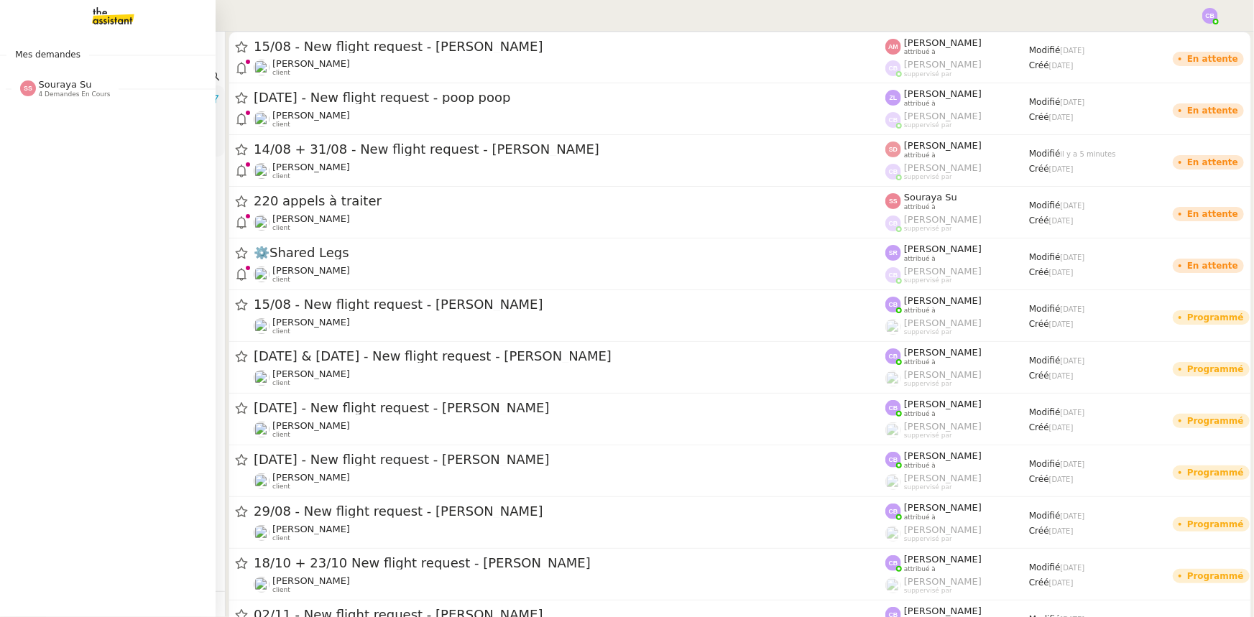
click at [40, 88] on span "Souraya Su" at bounding box center [65, 84] width 53 height 11
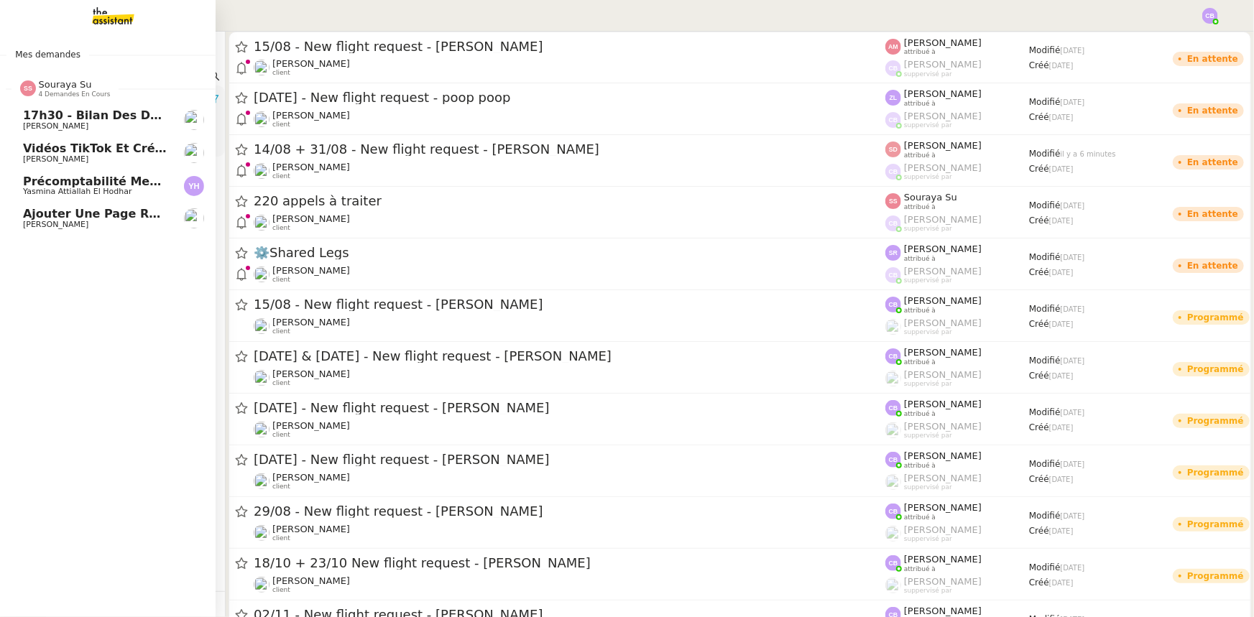
click at [48, 86] on span "Souraya Su" at bounding box center [65, 84] width 53 height 11
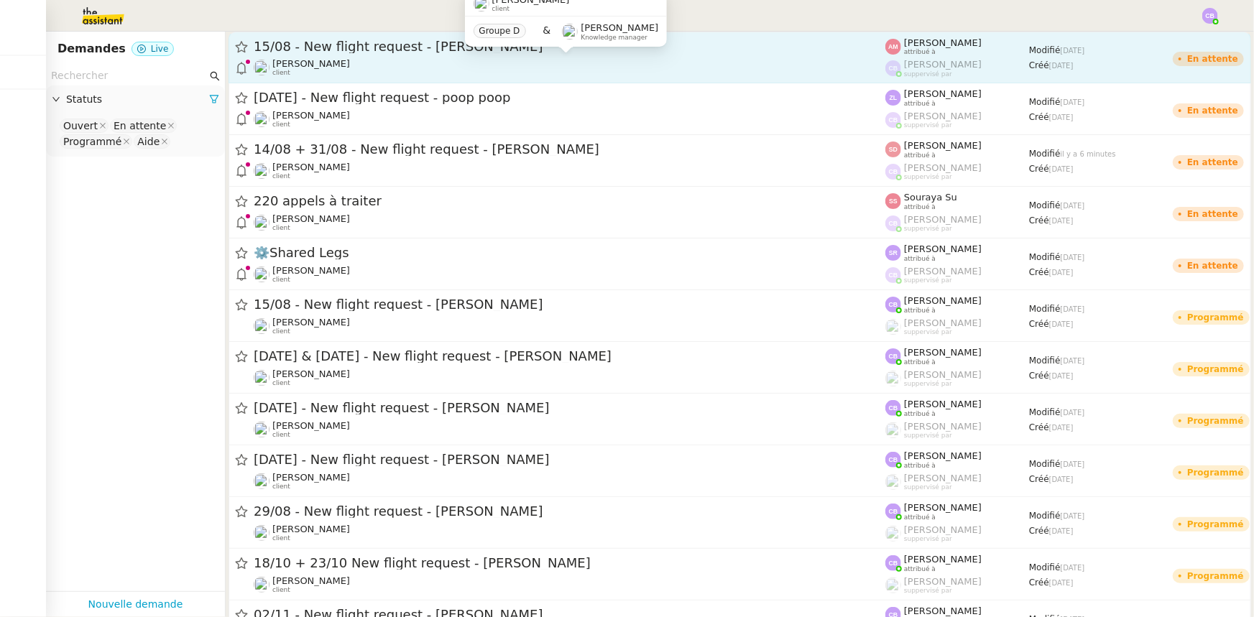
click at [336, 61] on div "[PERSON_NAME] client" at bounding box center [570, 67] width 632 height 19
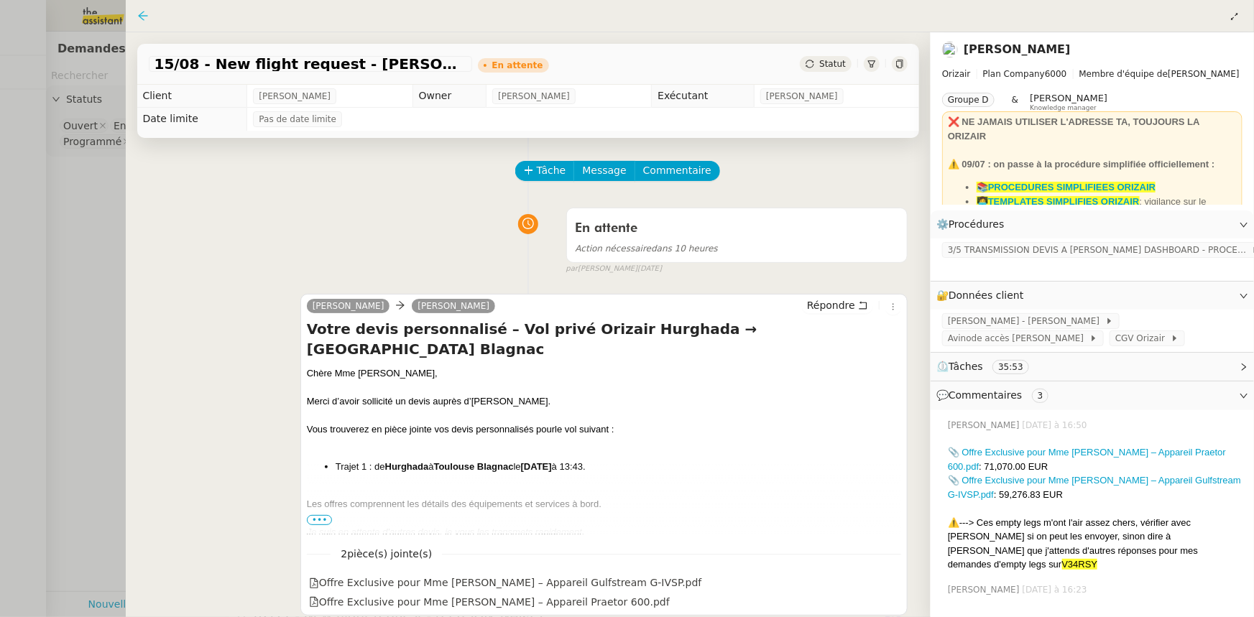
click at [138, 17] on icon at bounding box center [142, 15] width 9 height 9
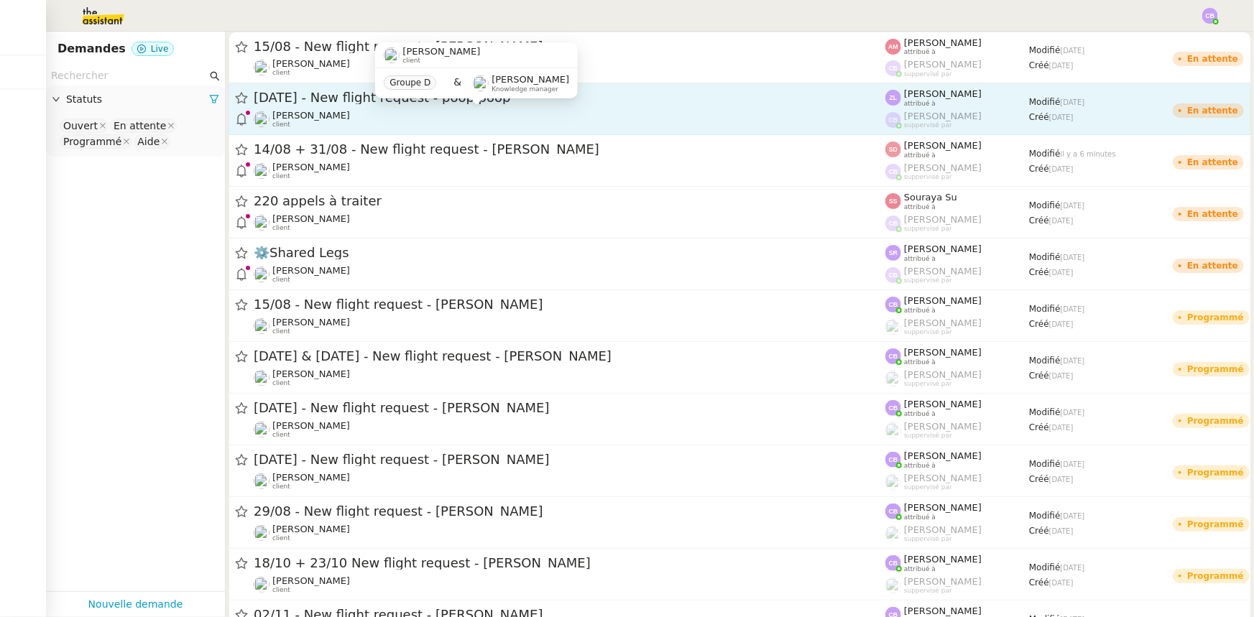
click at [369, 123] on div "[PERSON_NAME] client" at bounding box center [570, 119] width 632 height 19
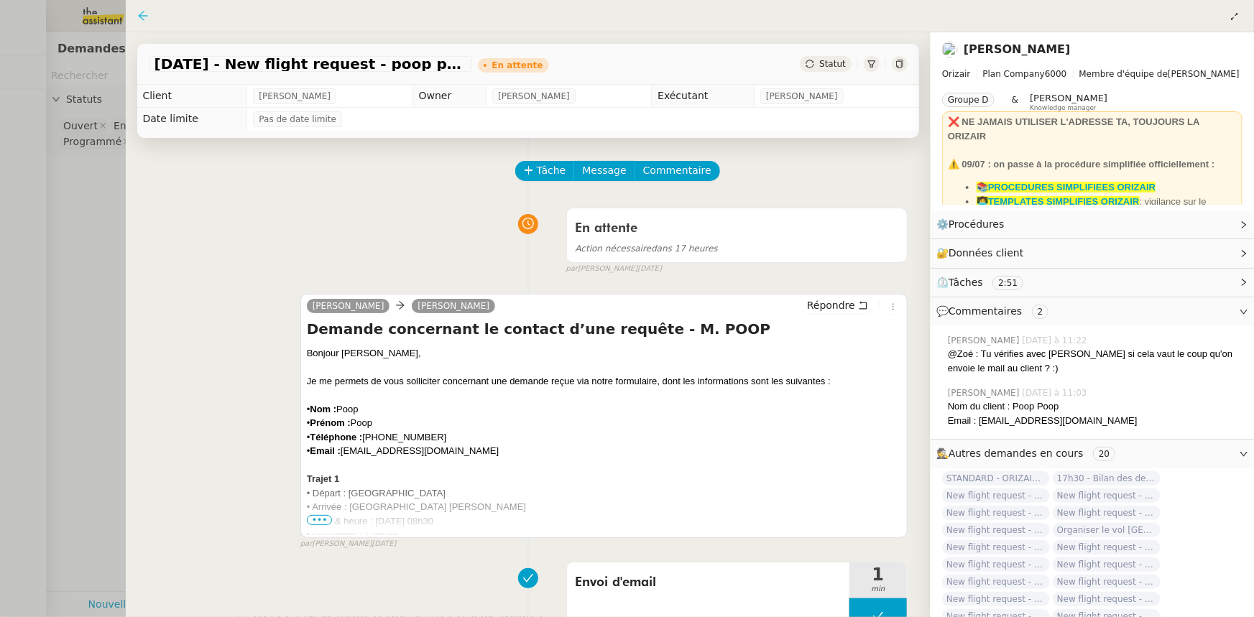
click at [142, 17] on icon at bounding box center [143, 16] width 12 height 12
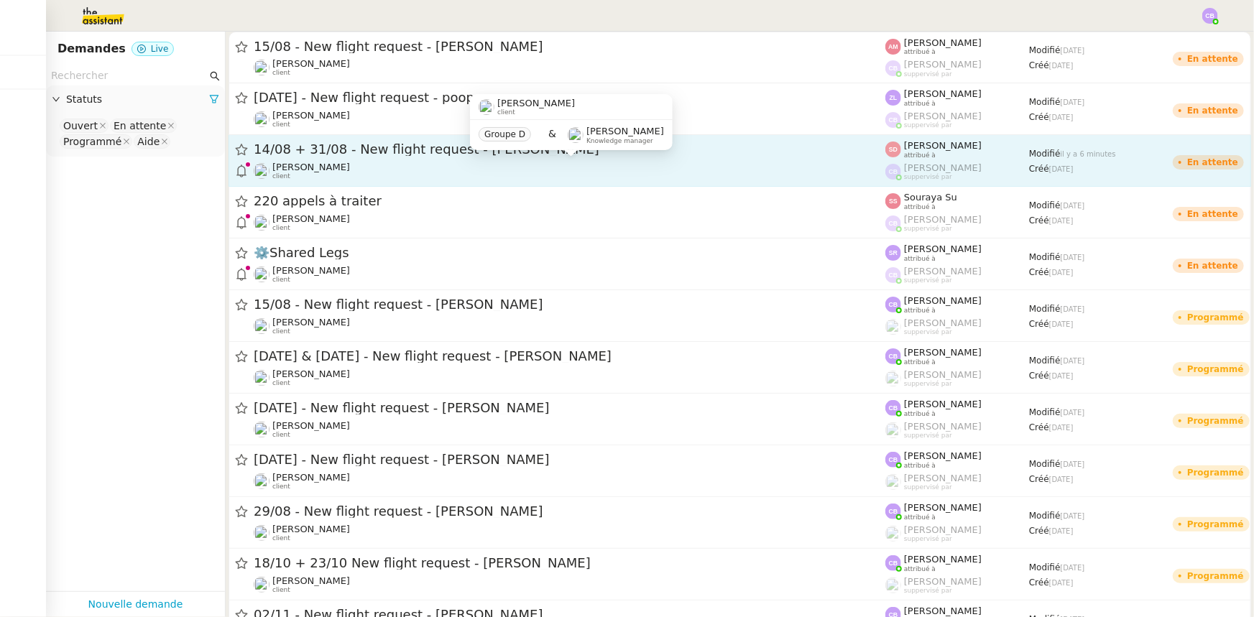
click at [345, 162] on div "[PERSON_NAME] client" at bounding box center [570, 171] width 632 height 19
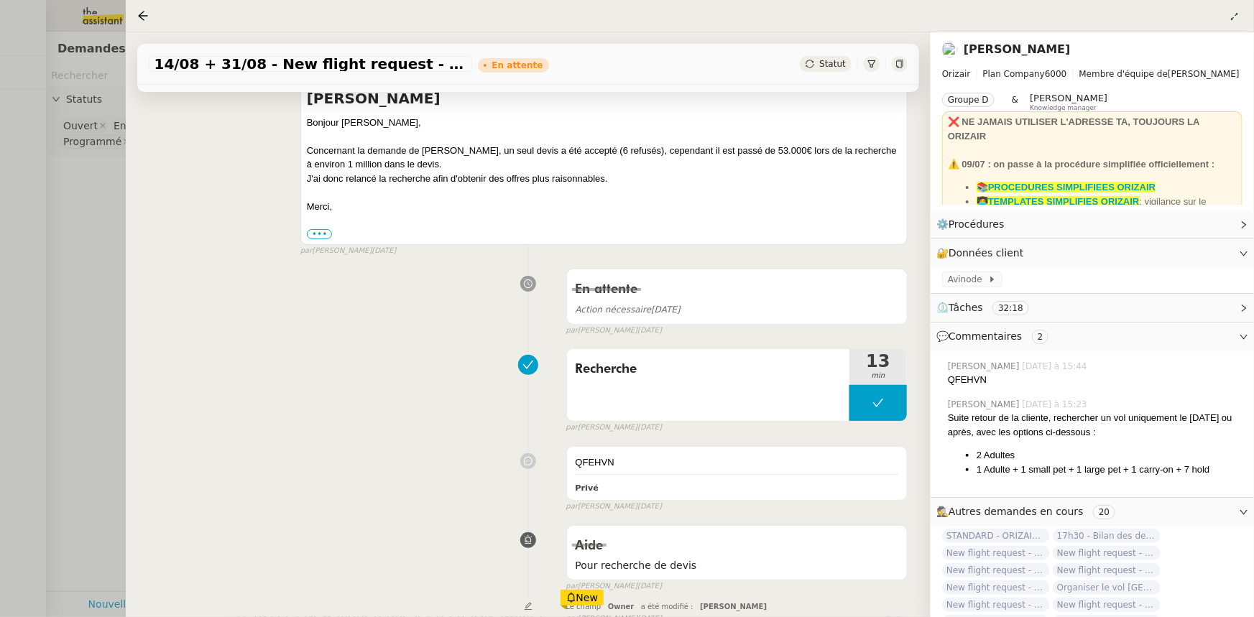
scroll to position [261, 0]
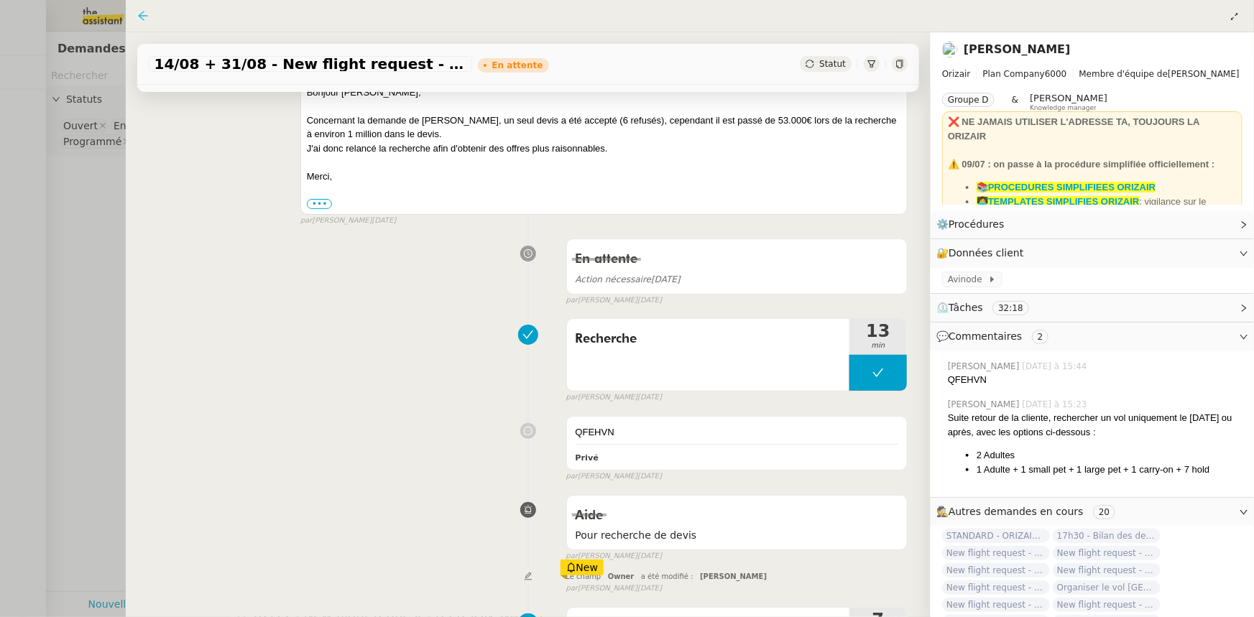
click at [144, 17] on icon at bounding box center [142, 15] width 9 height 9
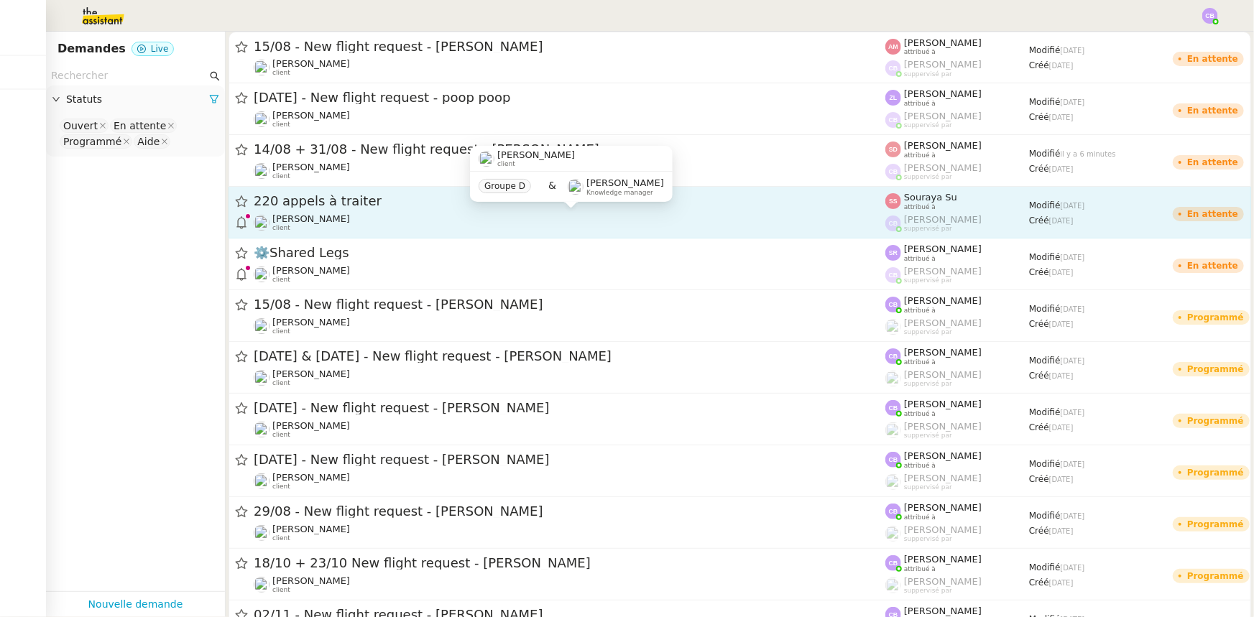
click at [367, 216] on div "[PERSON_NAME] client" at bounding box center [570, 222] width 632 height 19
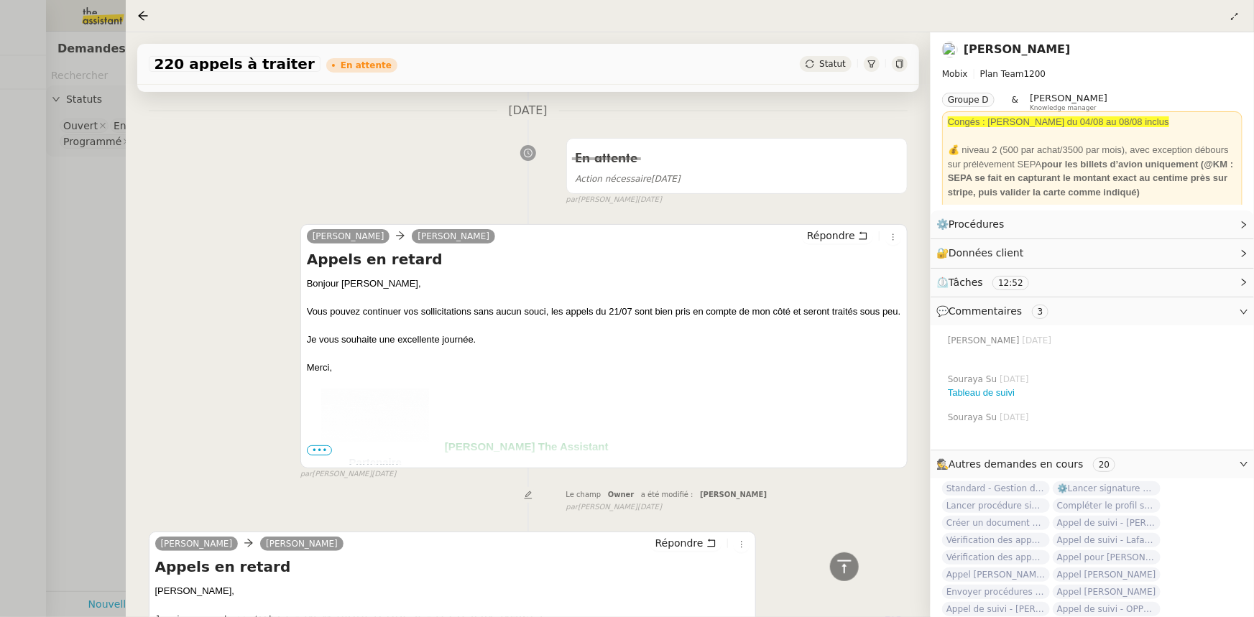
scroll to position [130, 0]
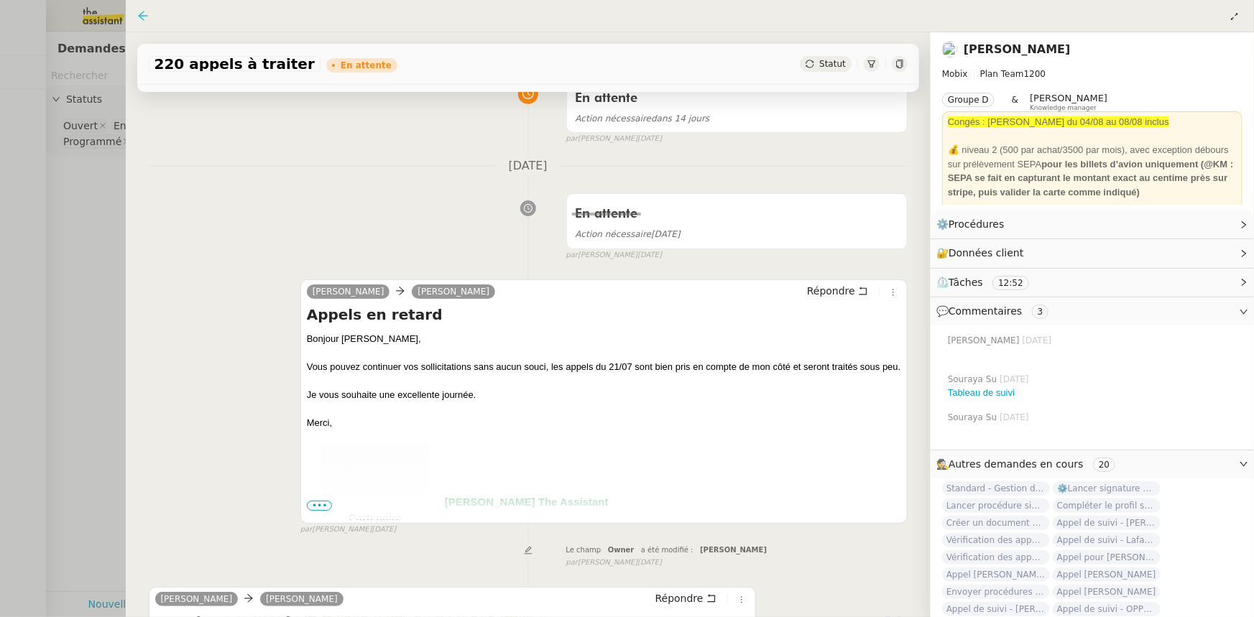
click at [145, 20] on icon at bounding box center [143, 16] width 12 height 12
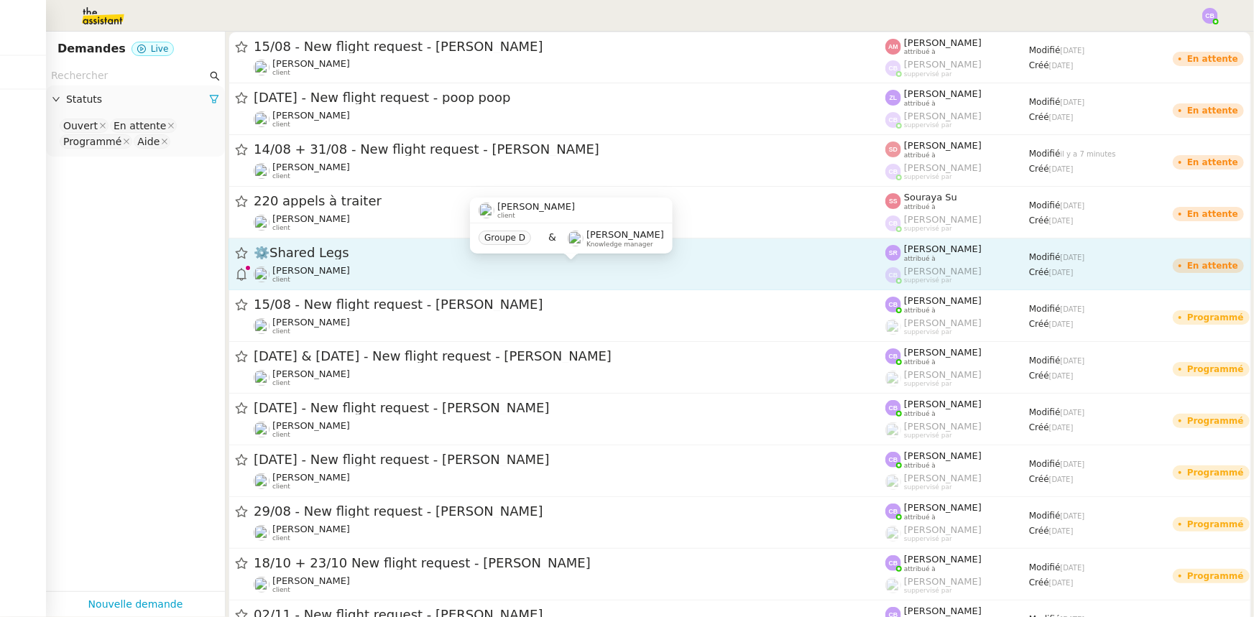
click at [337, 267] on div "[PERSON_NAME] client" at bounding box center [570, 274] width 632 height 19
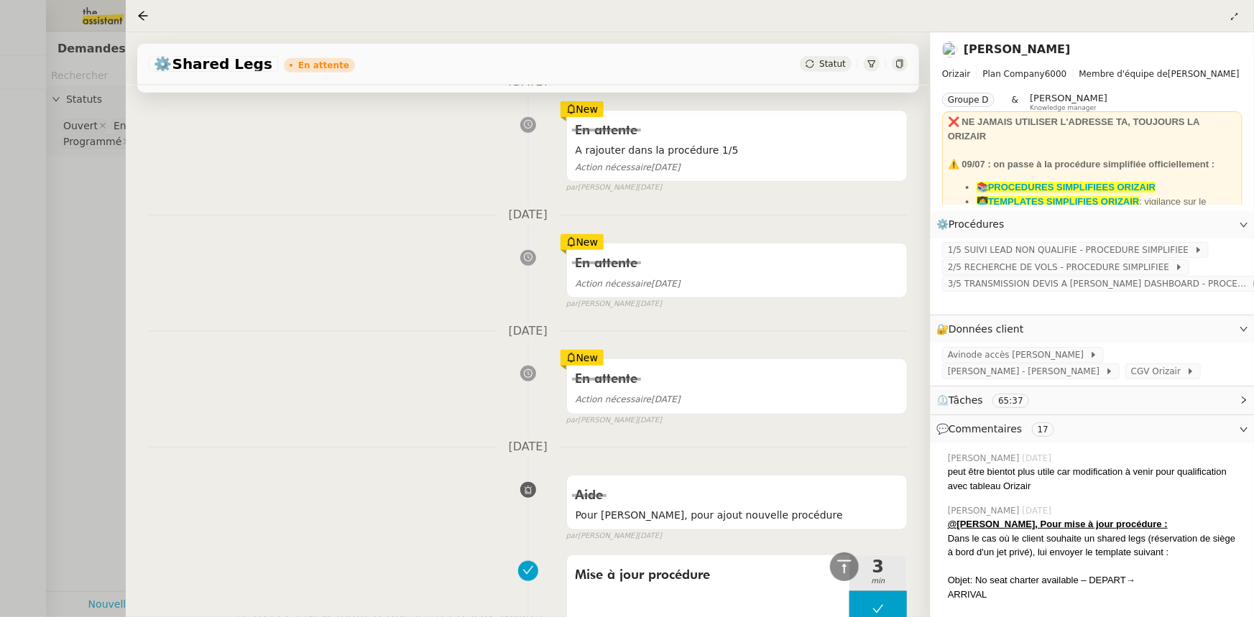
scroll to position [588, 0]
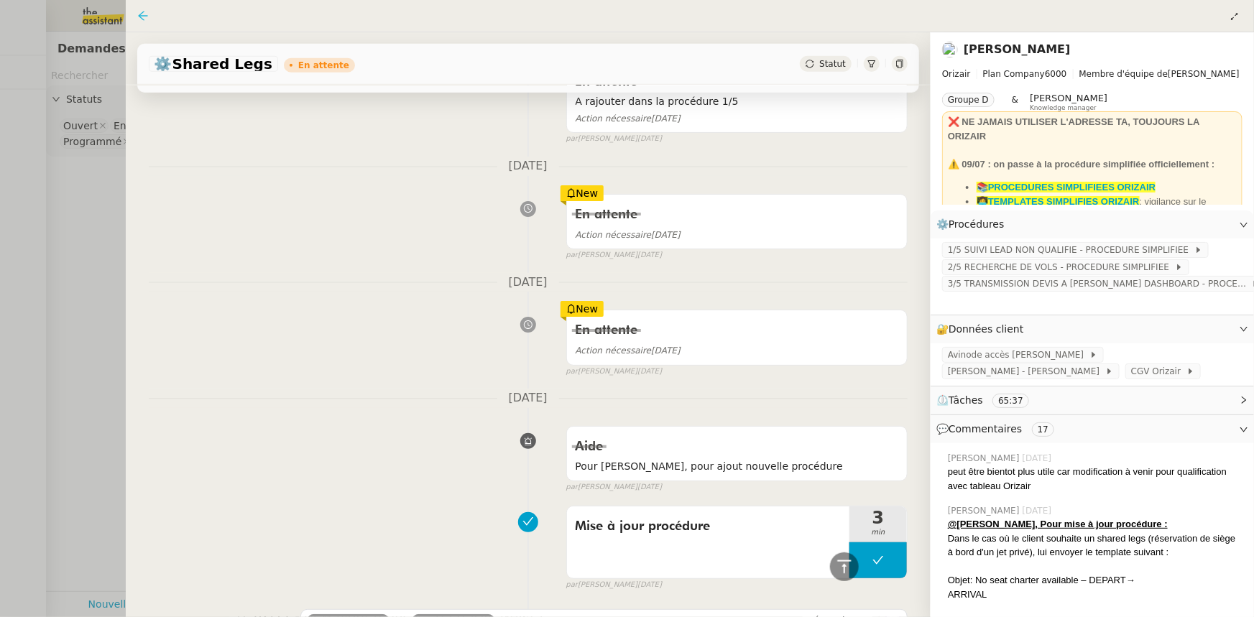
click at [141, 15] on icon at bounding box center [143, 16] width 12 height 12
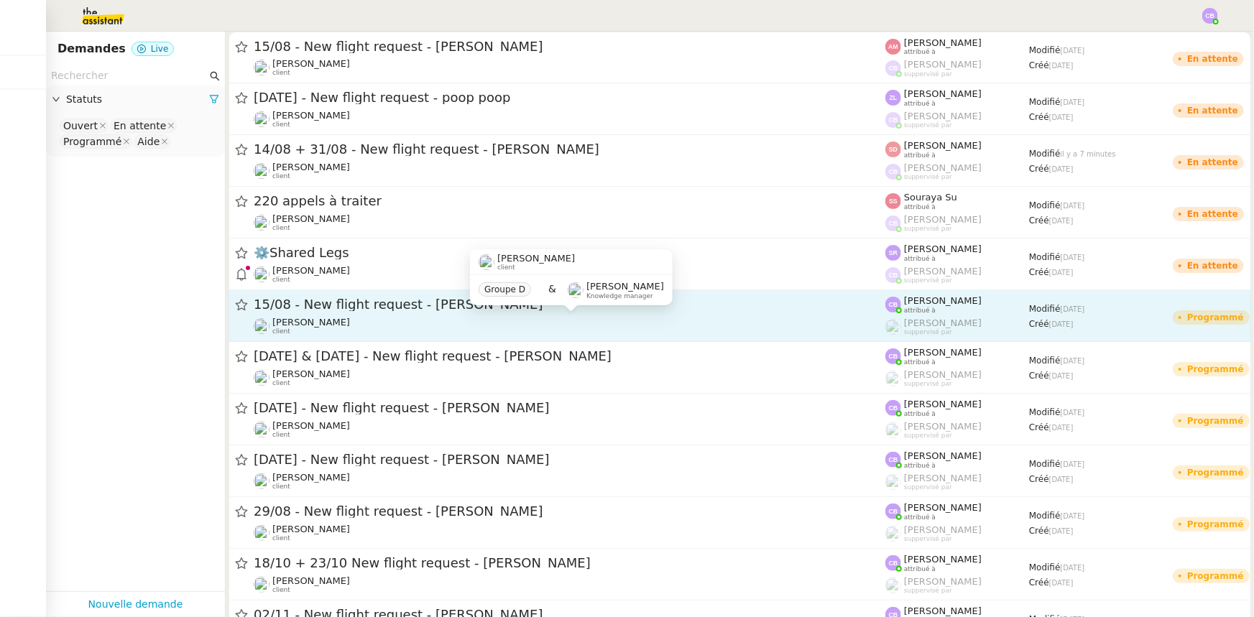
click at [346, 323] on div "[PERSON_NAME] client" at bounding box center [570, 326] width 632 height 19
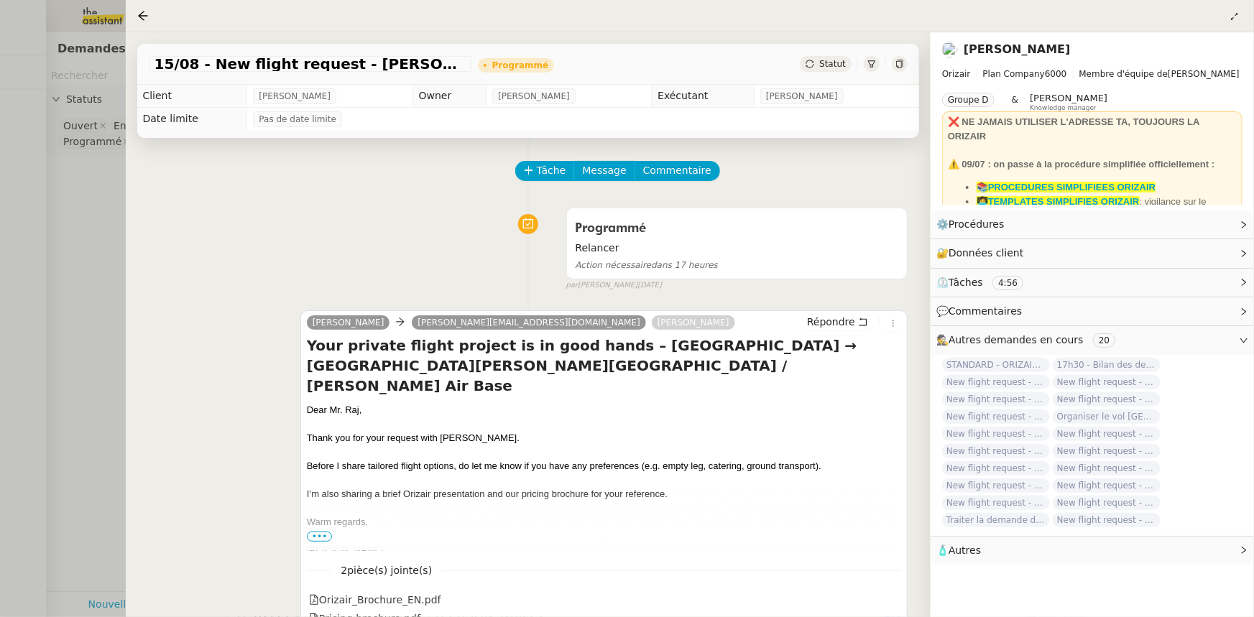
drag, startPoint x: 143, startPoint y: 16, endPoint x: 157, endPoint y: 33, distance: 22.0
click at [143, 16] on icon at bounding box center [142, 15] width 9 height 9
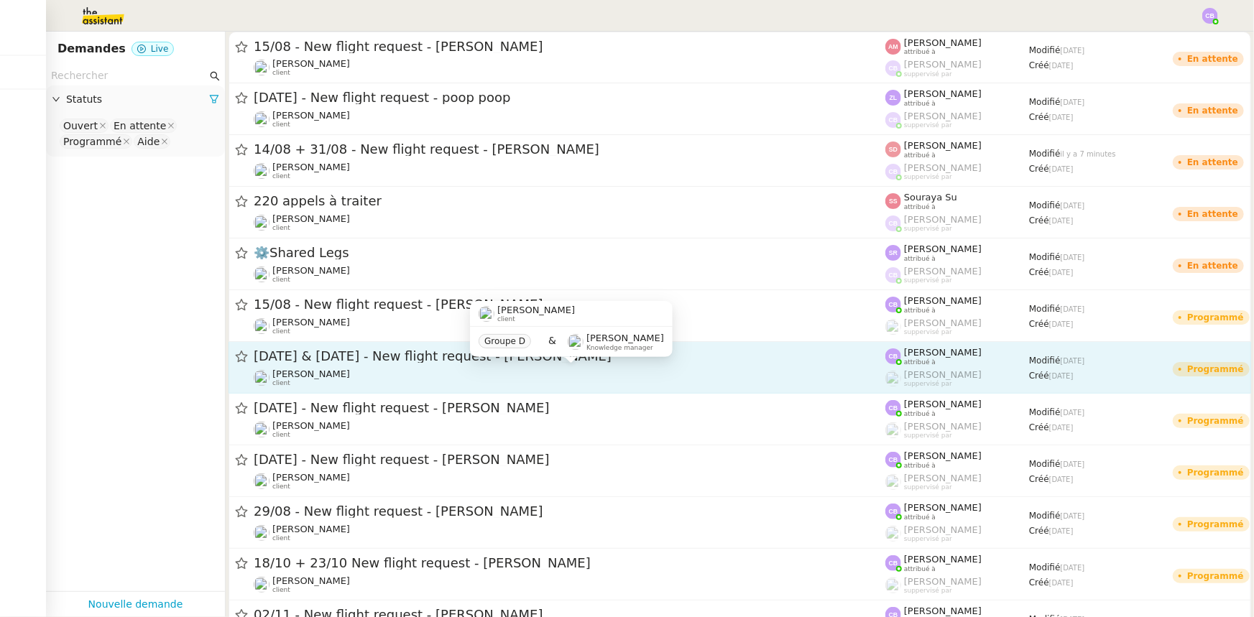
click at [340, 373] on div "[PERSON_NAME] client" at bounding box center [570, 378] width 632 height 19
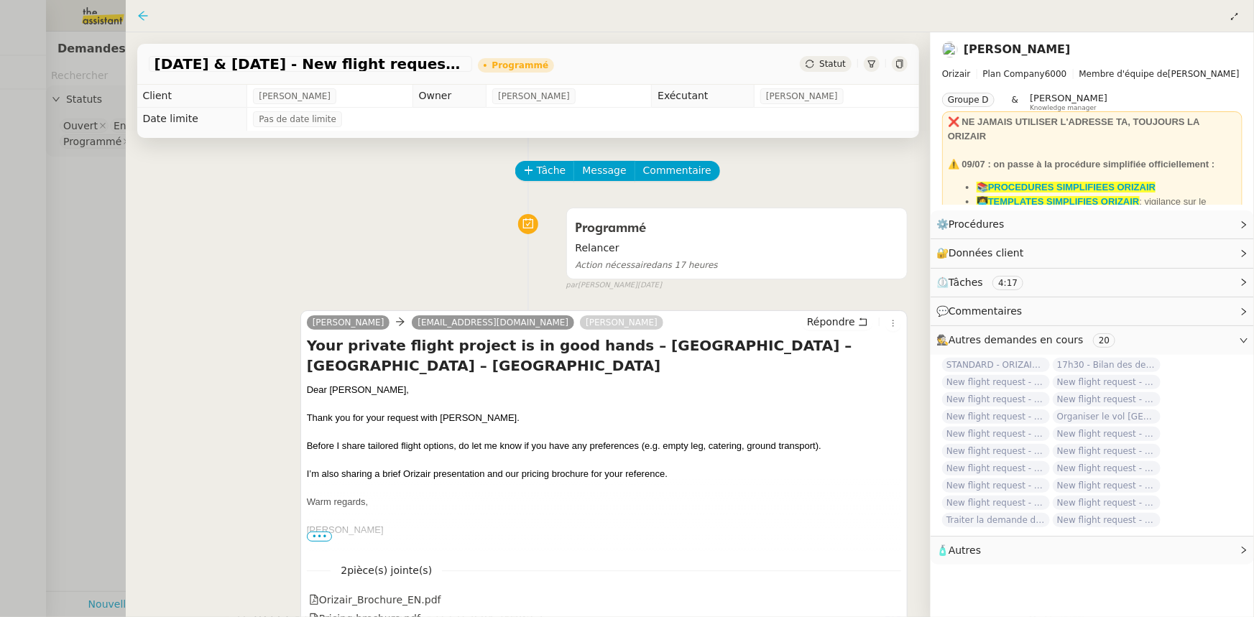
click at [144, 17] on icon at bounding box center [143, 16] width 12 height 12
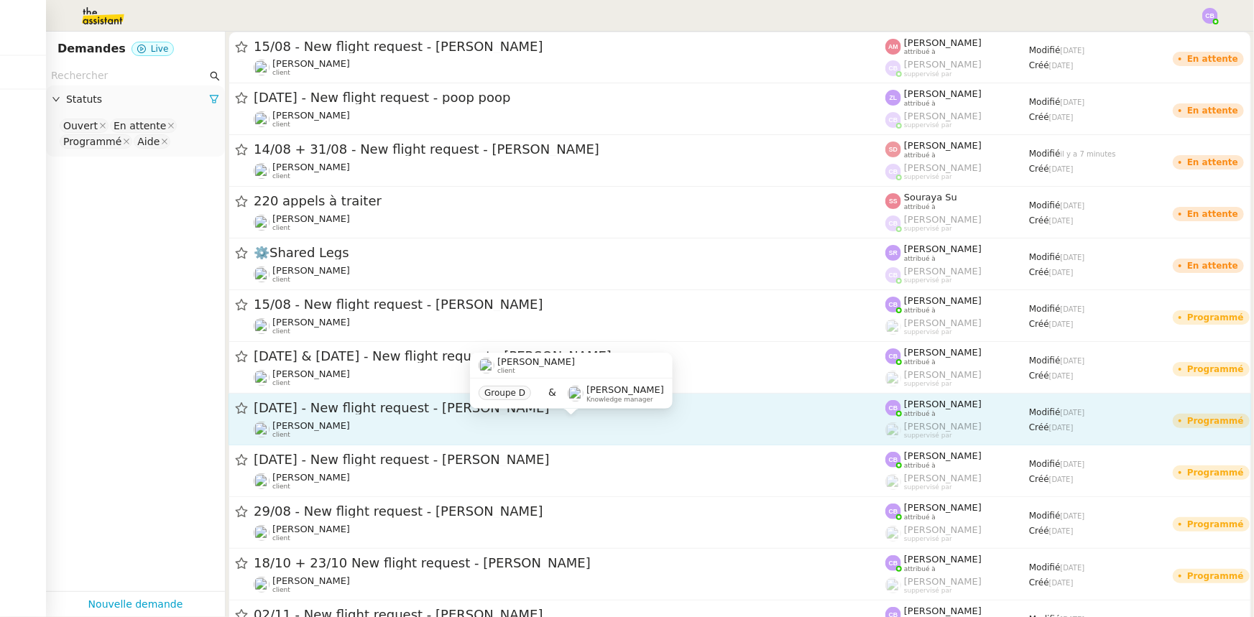
click at [354, 424] on div "[PERSON_NAME] client" at bounding box center [570, 429] width 632 height 19
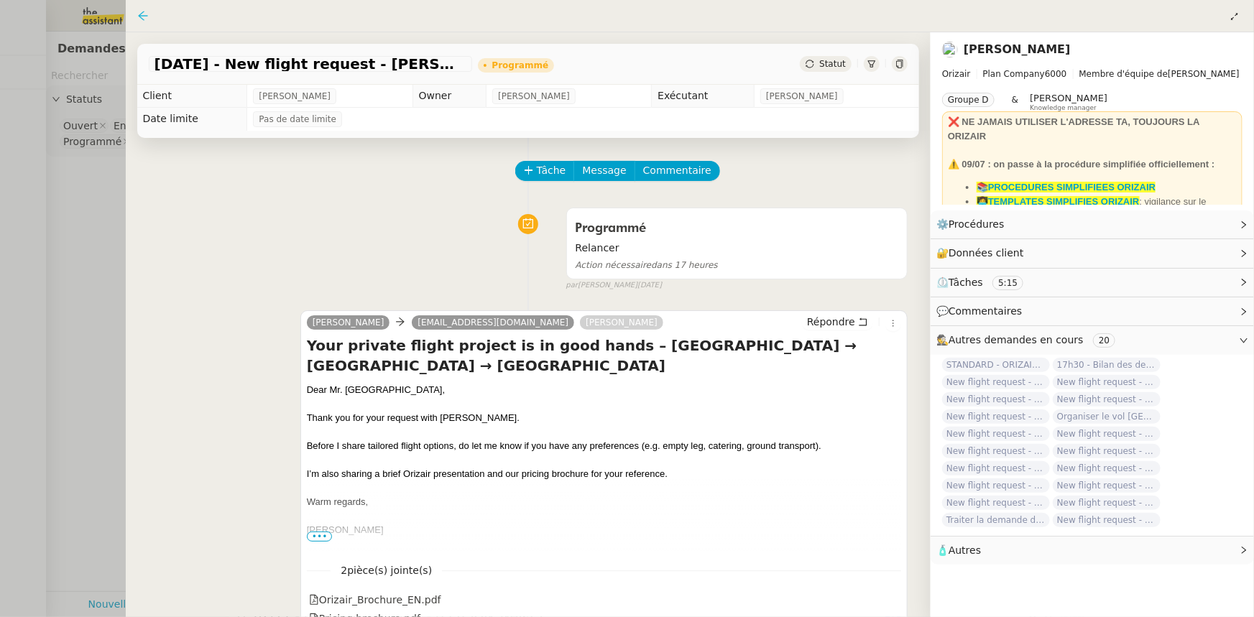
click at [142, 18] on icon at bounding box center [143, 16] width 12 height 12
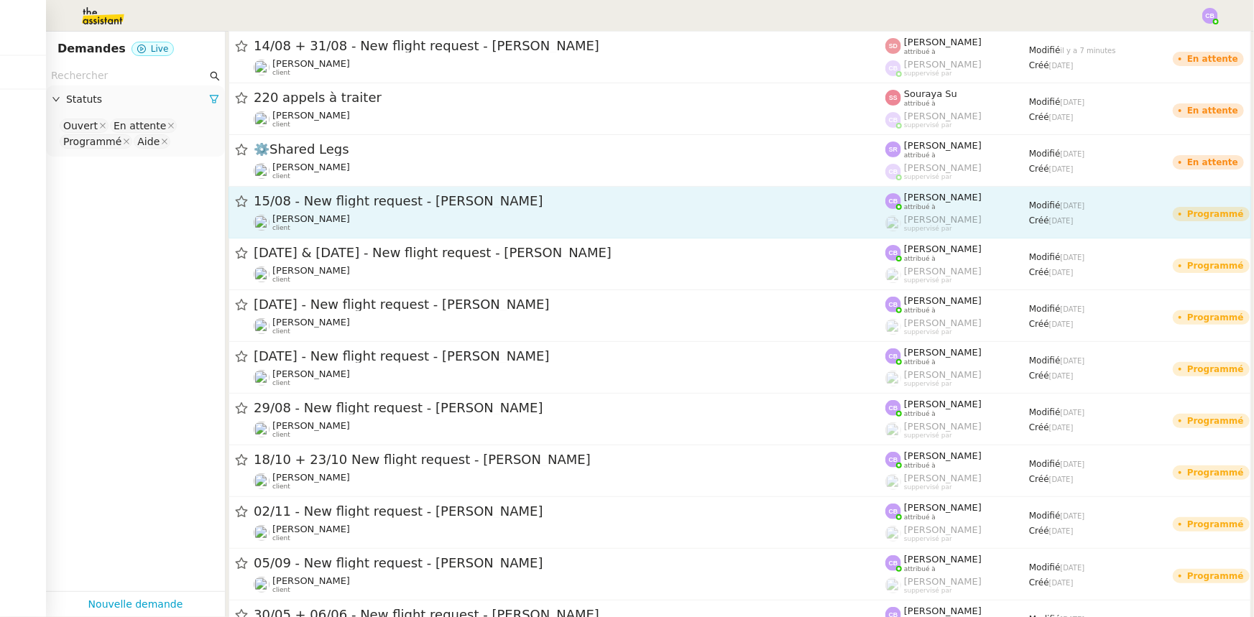
scroll to position [130, 0]
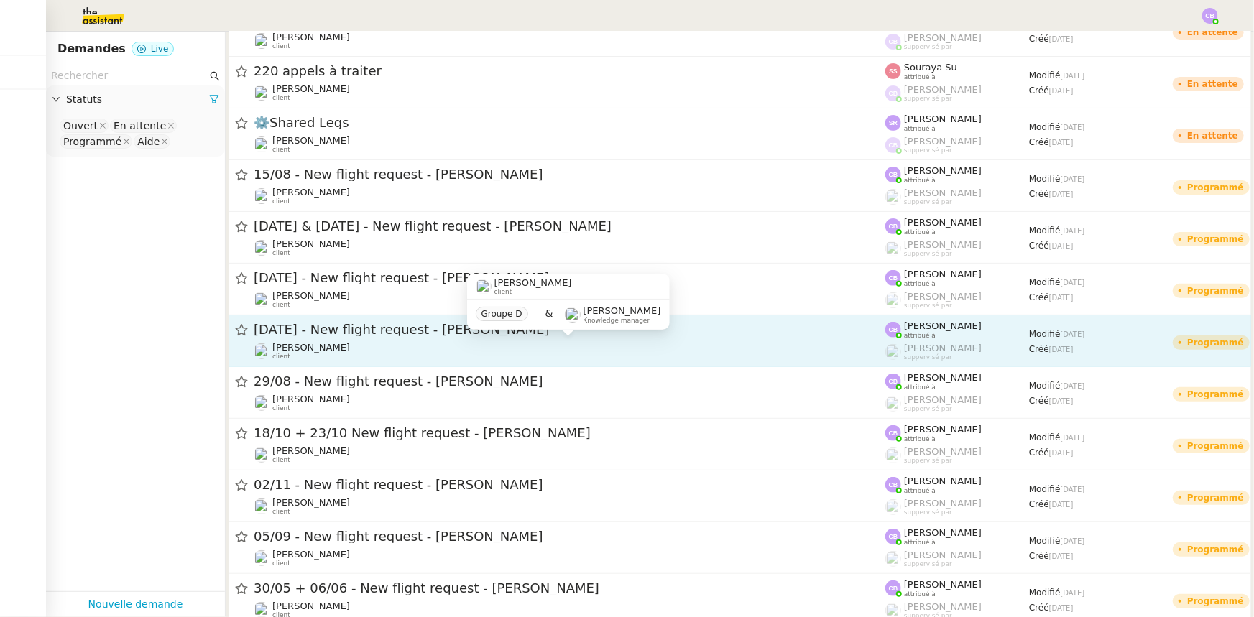
click at [339, 343] on div "[PERSON_NAME] client" at bounding box center [570, 351] width 632 height 19
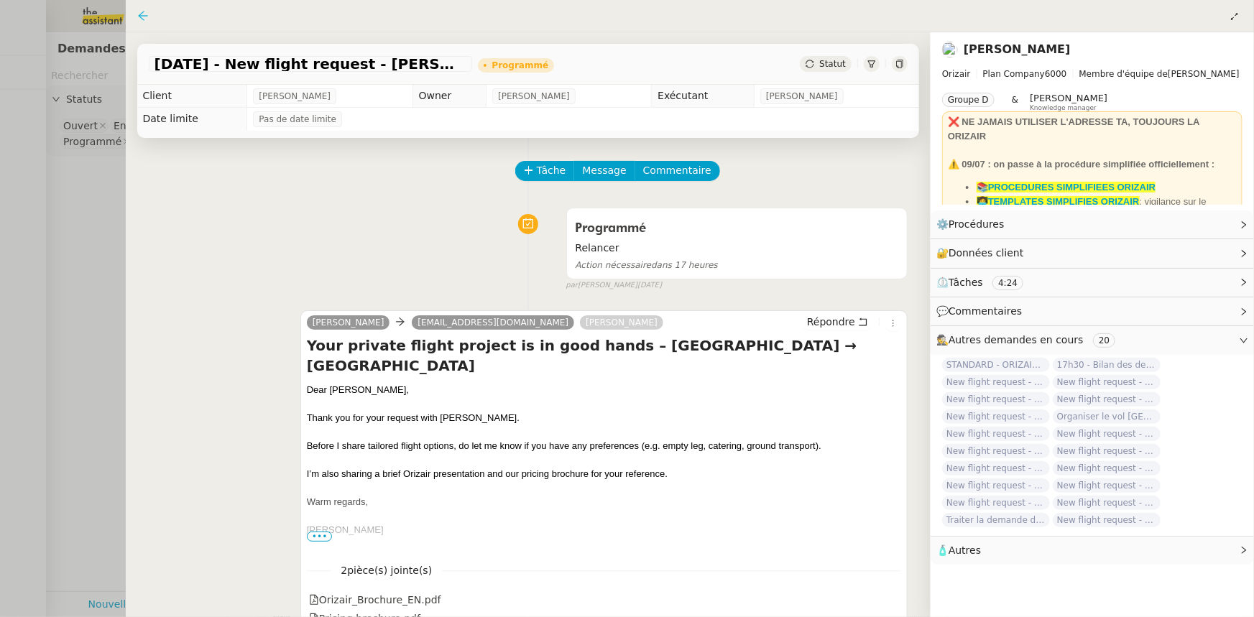
click at [147, 16] on icon at bounding box center [142, 15] width 9 height 9
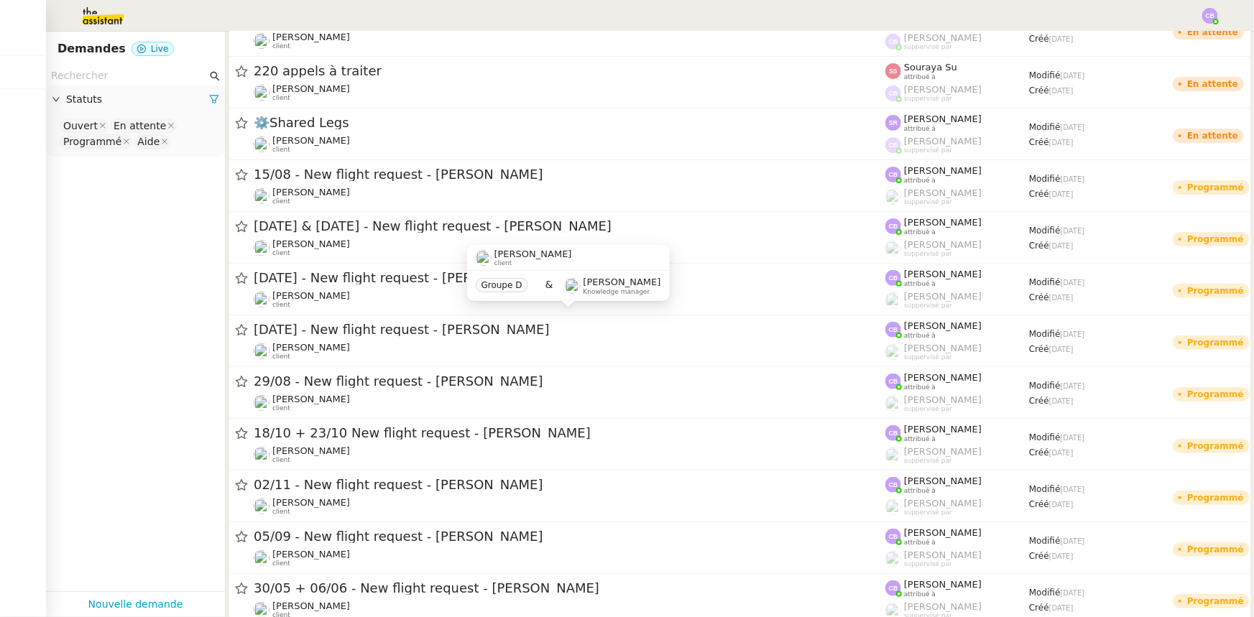
scroll to position [196, 0]
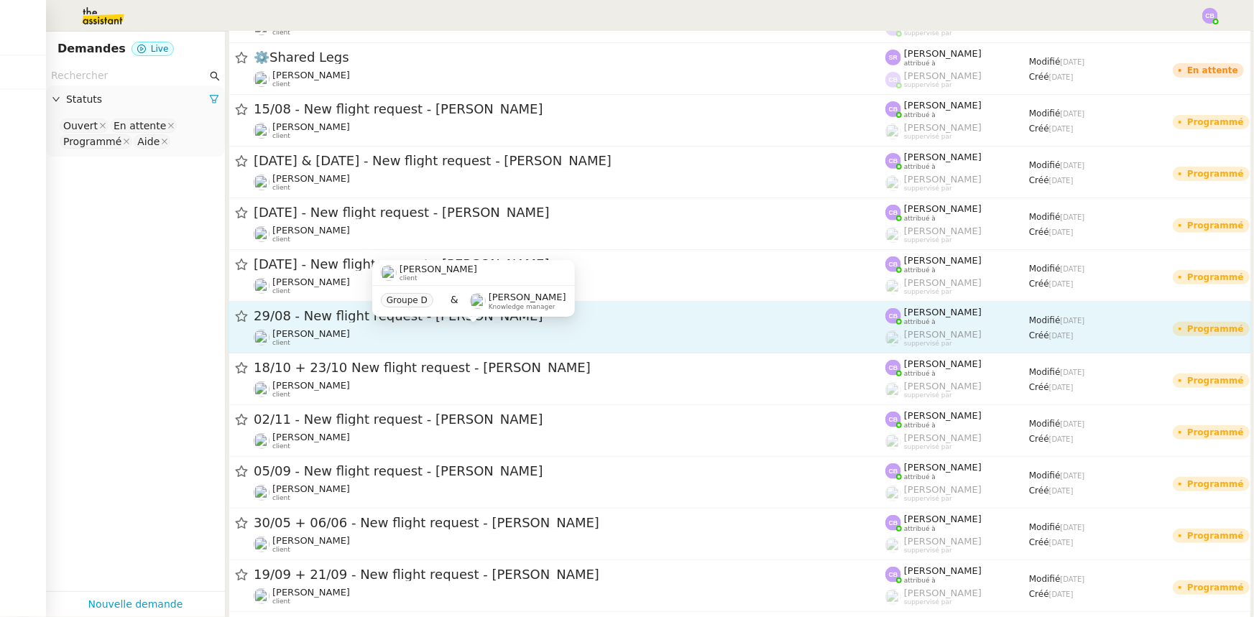
click at [333, 328] on div "[PERSON_NAME] client" at bounding box center [570, 337] width 632 height 19
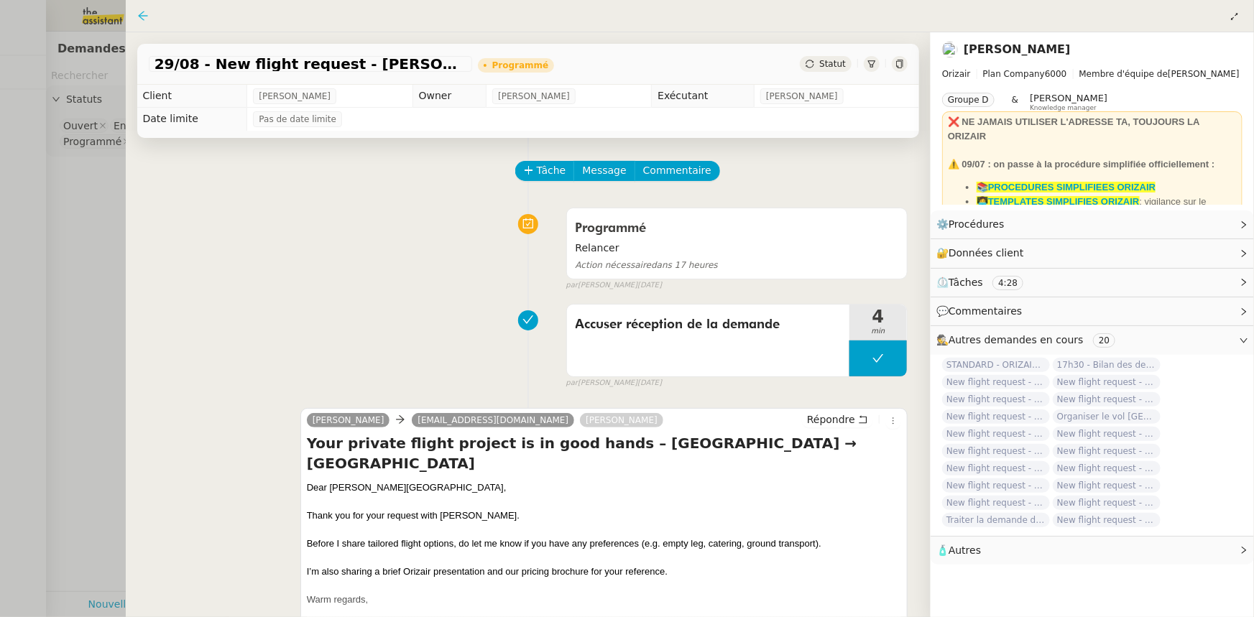
click at [144, 19] on icon at bounding box center [143, 16] width 12 height 12
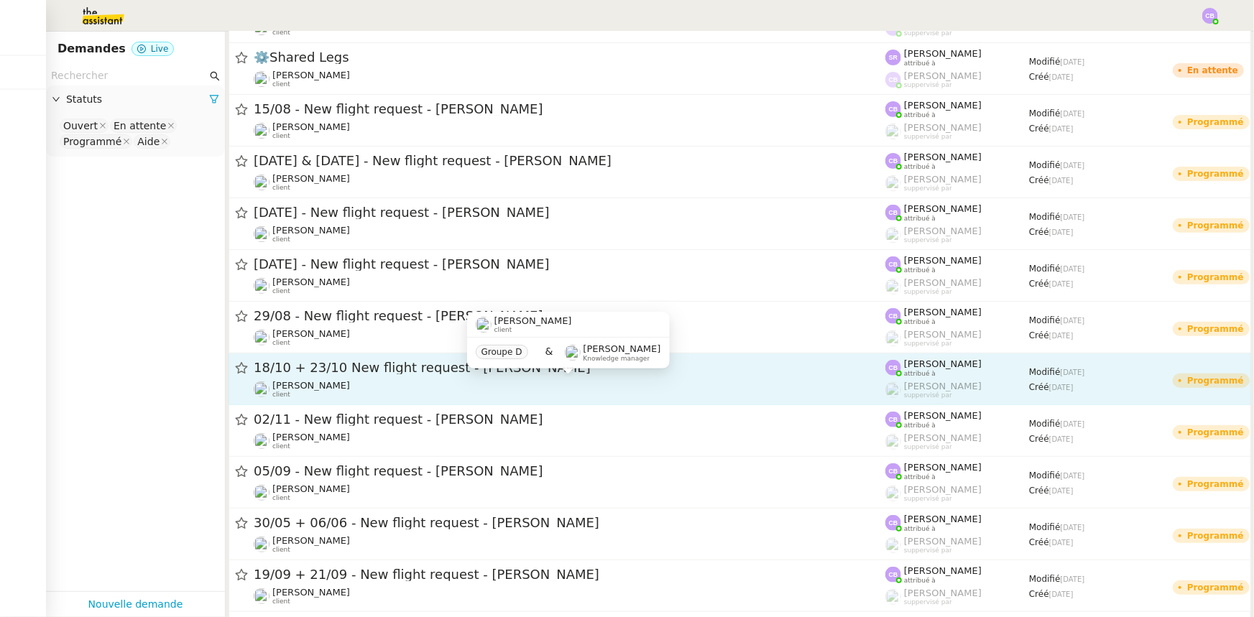
click at [344, 380] on div "[PERSON_NAME] client" at bounding box center [570, 389] width 632 height 19
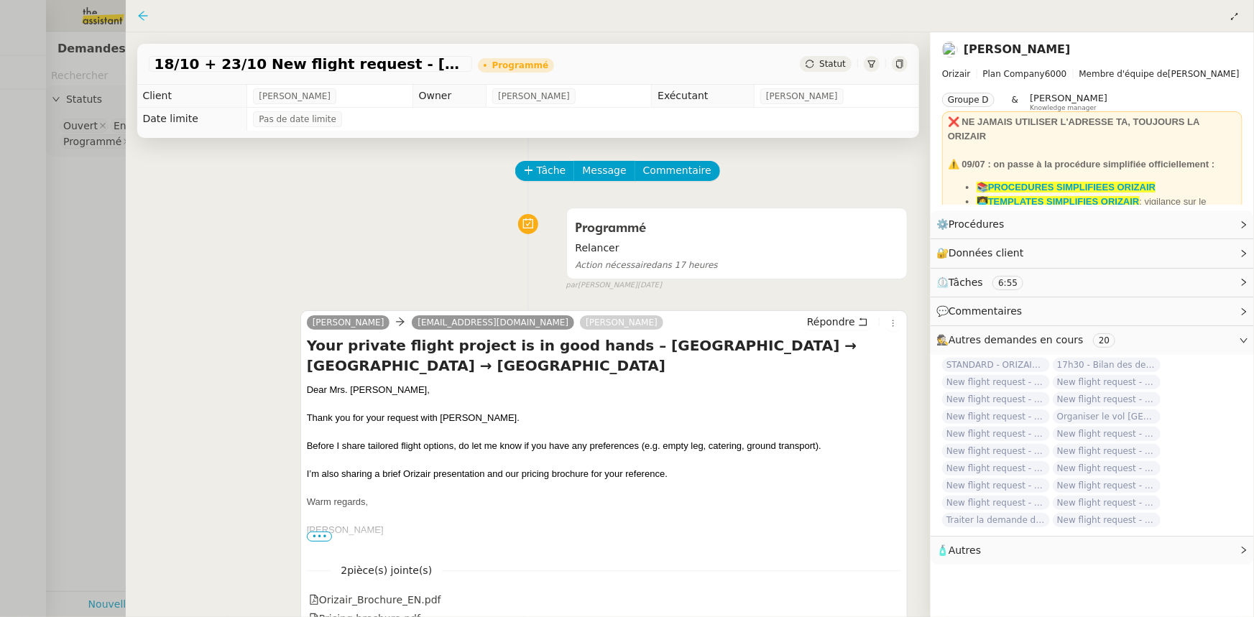
click at [142, 15] on icon at bounding box center [143, 16] width 12 height 12
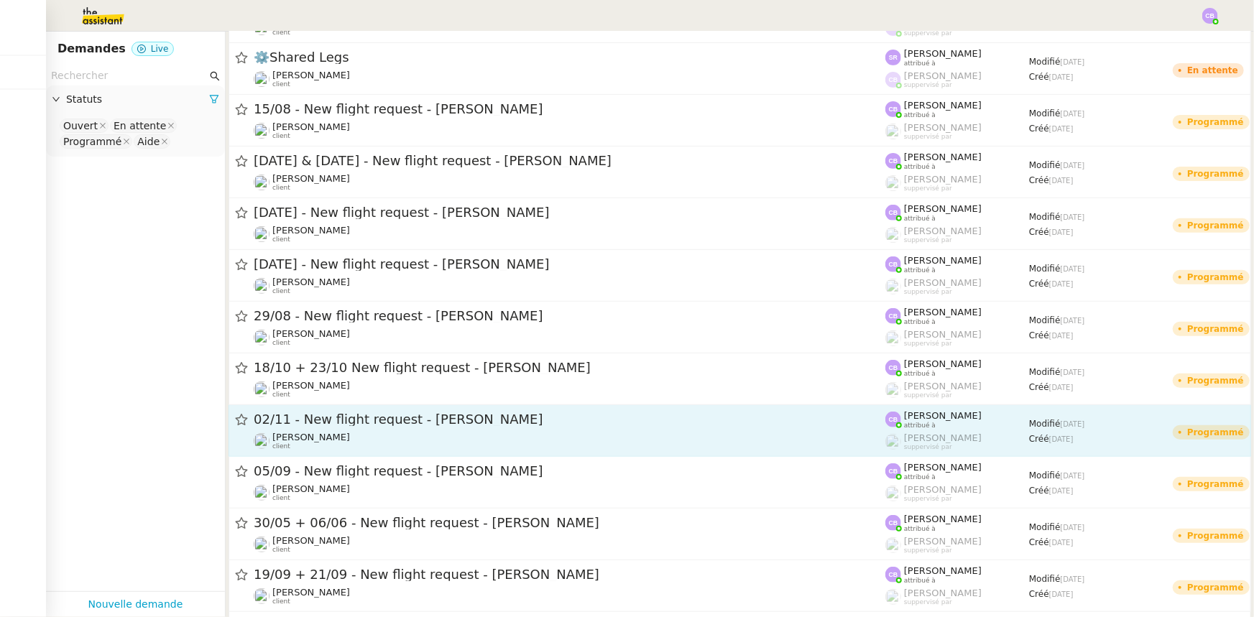
click at [333, 428] on div "02/11 - New flight request - [PERSON_NAME] [PERSON_NAME] client" at bounding box center [570, 431] width 632 height 40
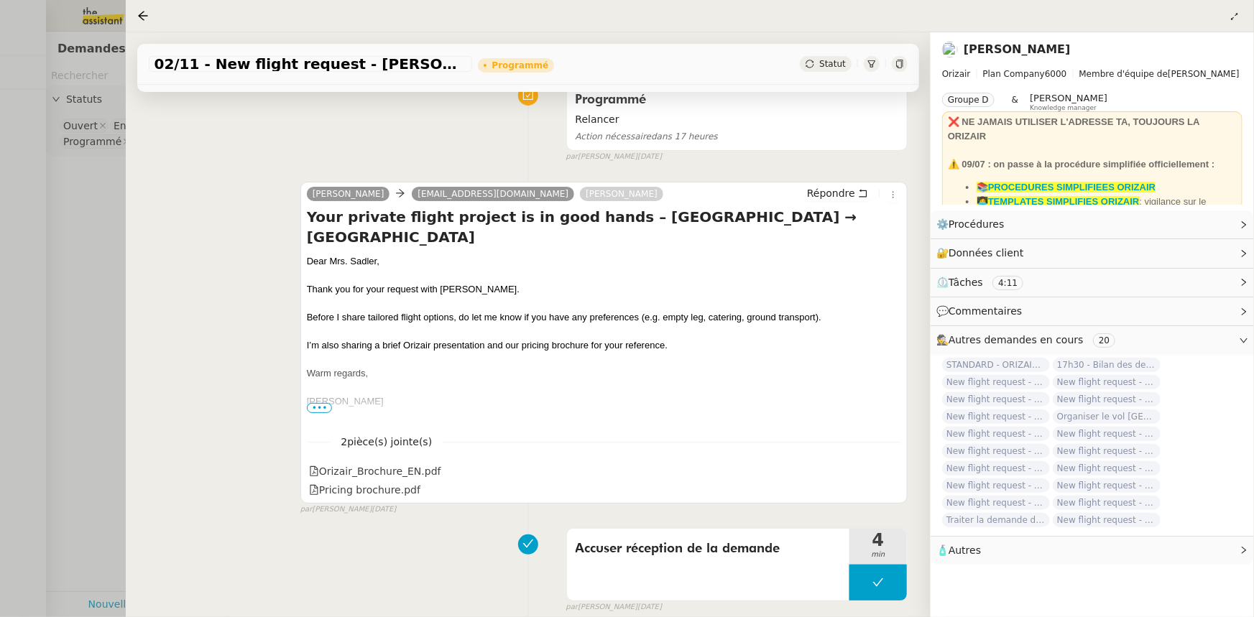
scroll to position [130, 0]
click at [143, 16] on icon at bounding box center [142, 15] width 9 height 9
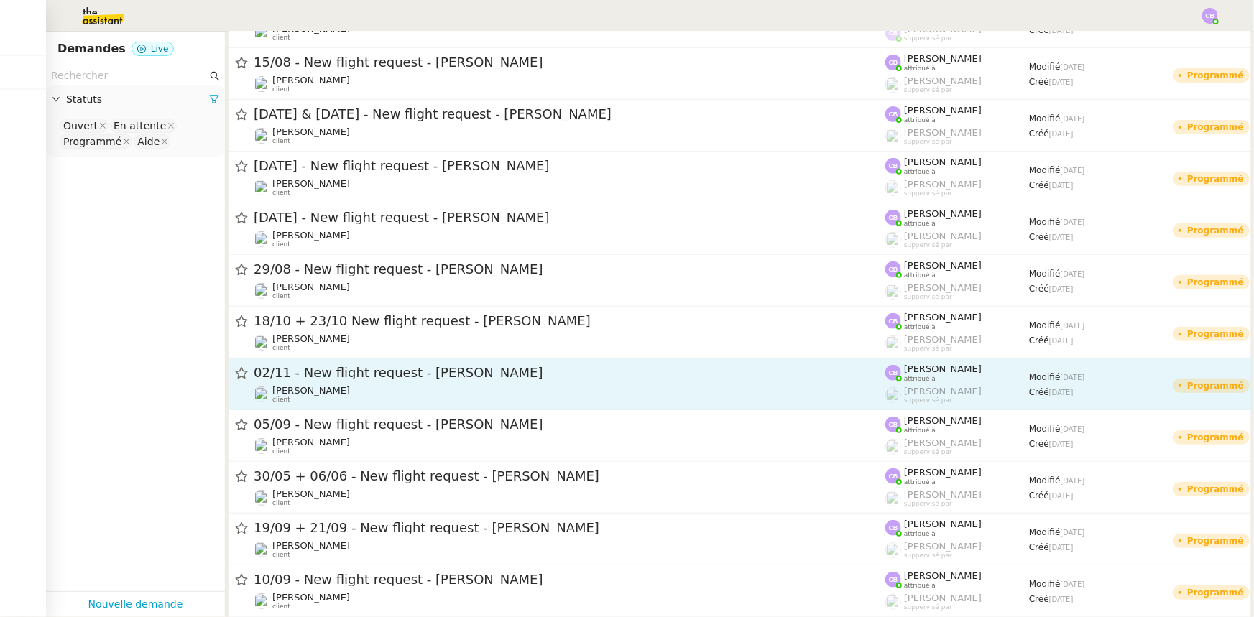
scroll to position [261, 0]
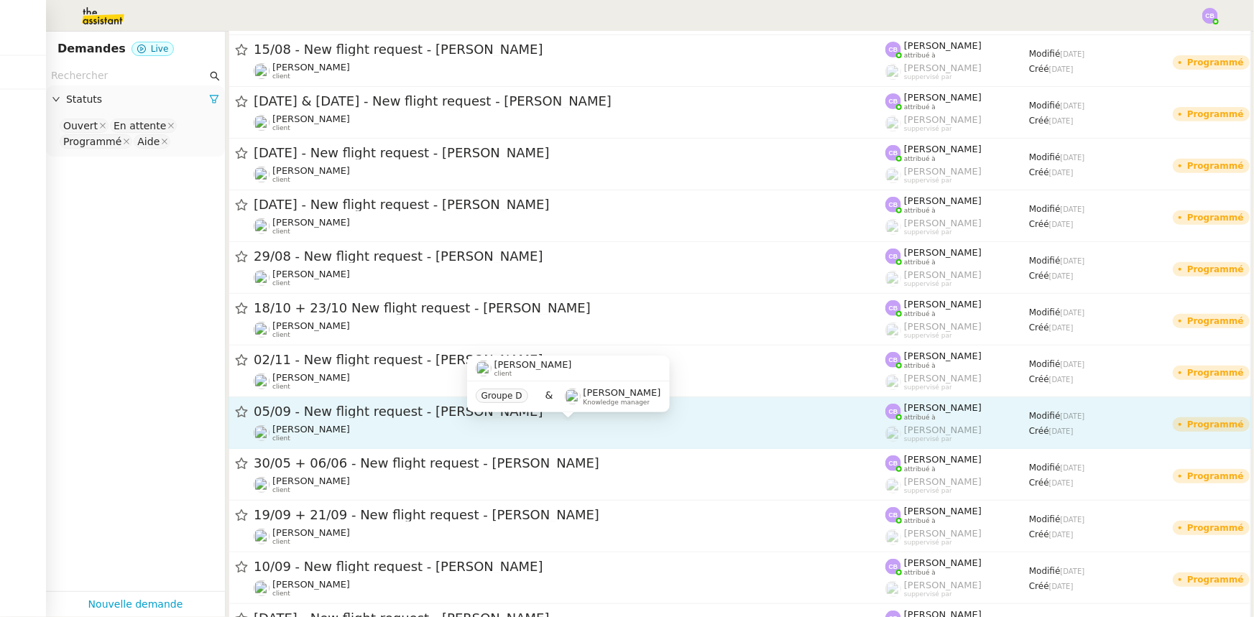
click at [385, 429] on div "[PERSON_NAME] client" at bounding box center [570, 433] width 632 height 19
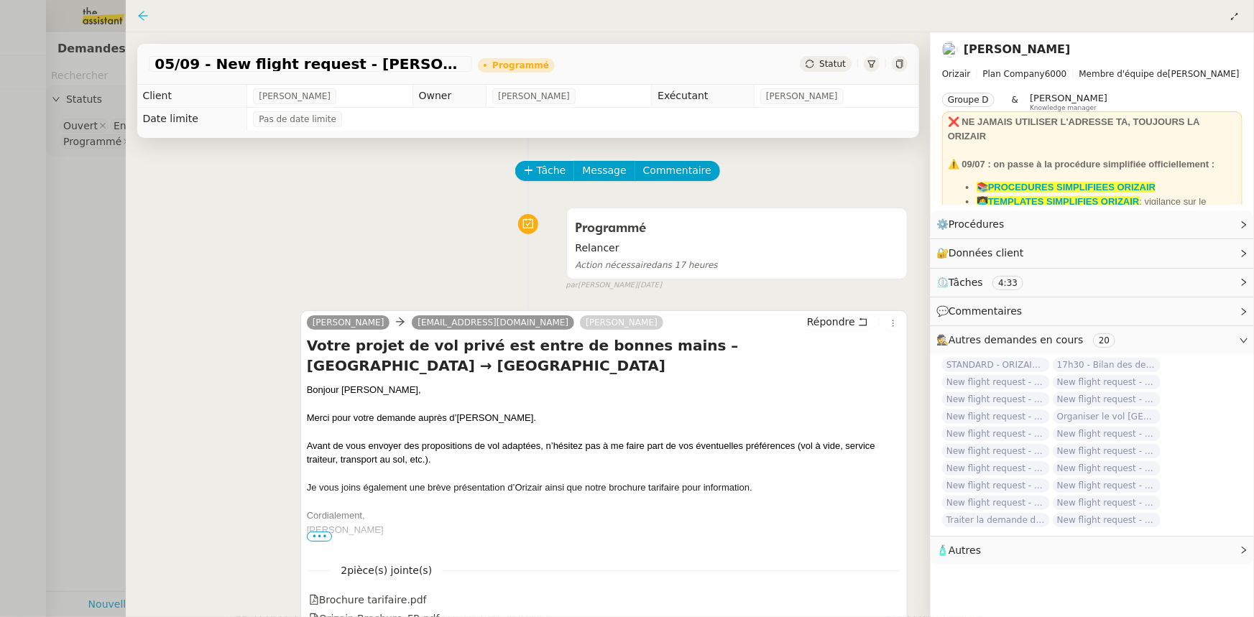
click at [139, 14] on icon at bounding box center [143, 16] width 12 height 12
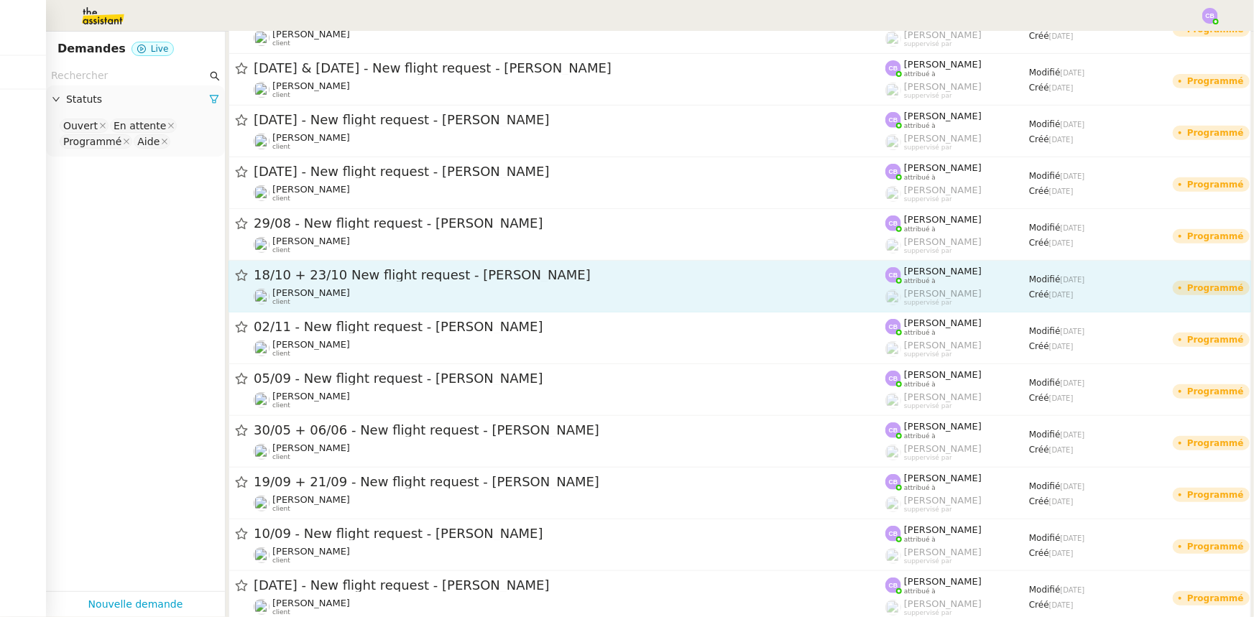
scroll to position [326, 0]
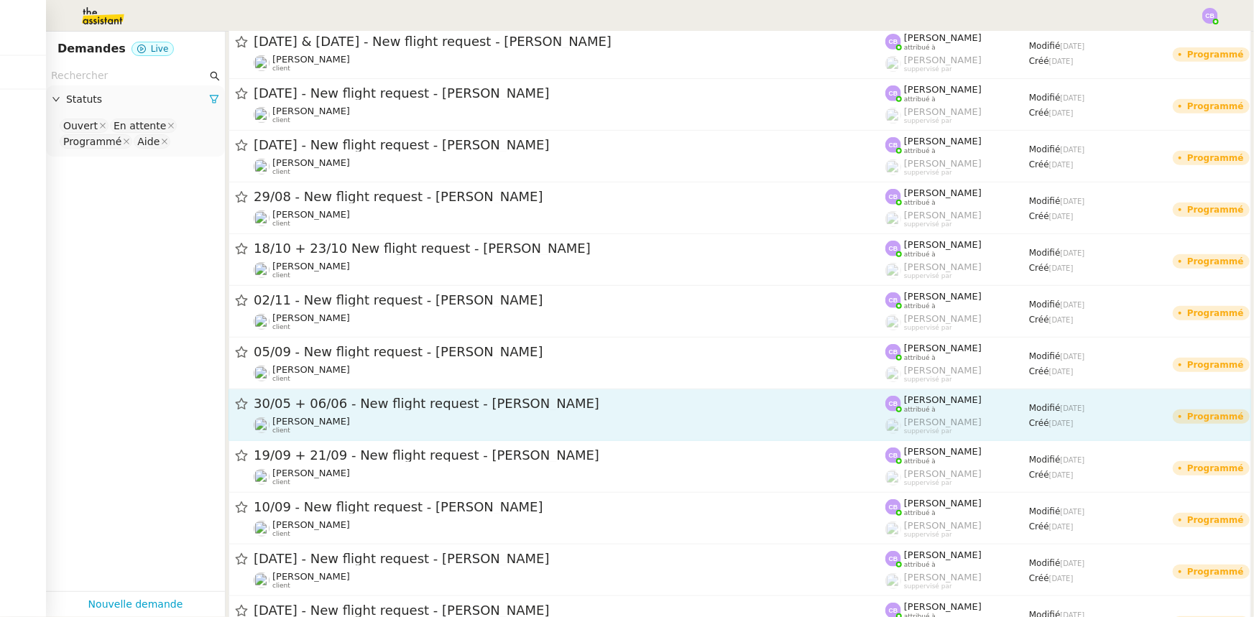
click at [330, 414] on div "30/05 + 06/06 - New flight request - N [PERSON_NAME] client" at bounding box center [570, 415] width 632 height 40
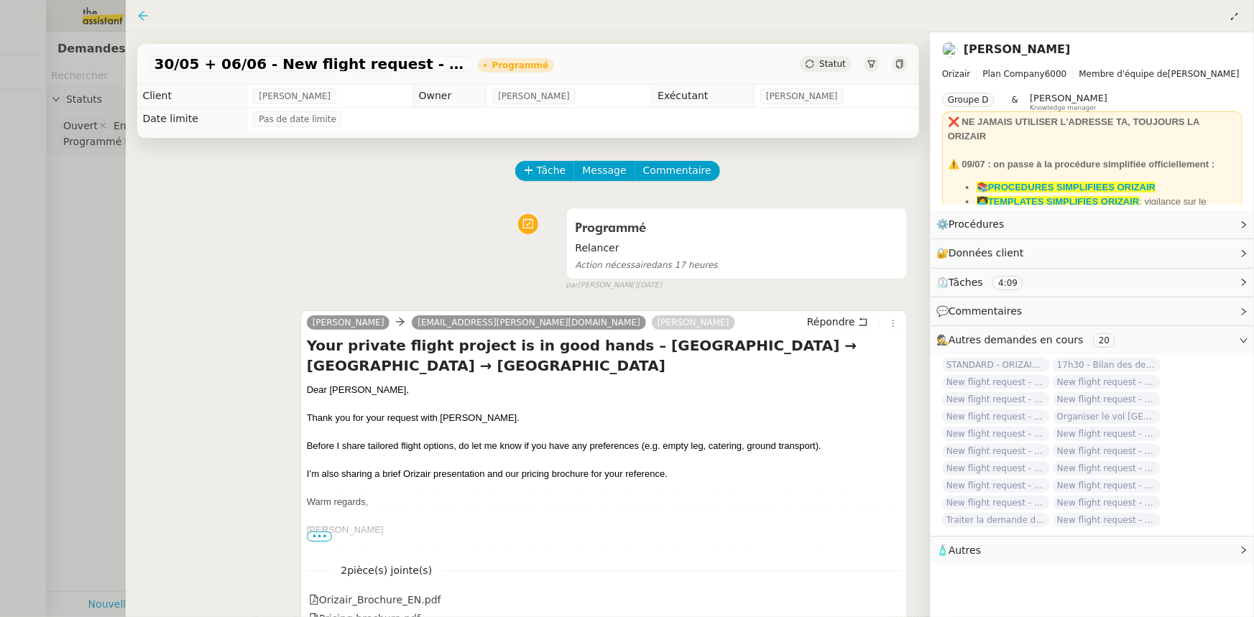
click at [142, 19] on icon at bounding box center [143, 16] width 12 height 12
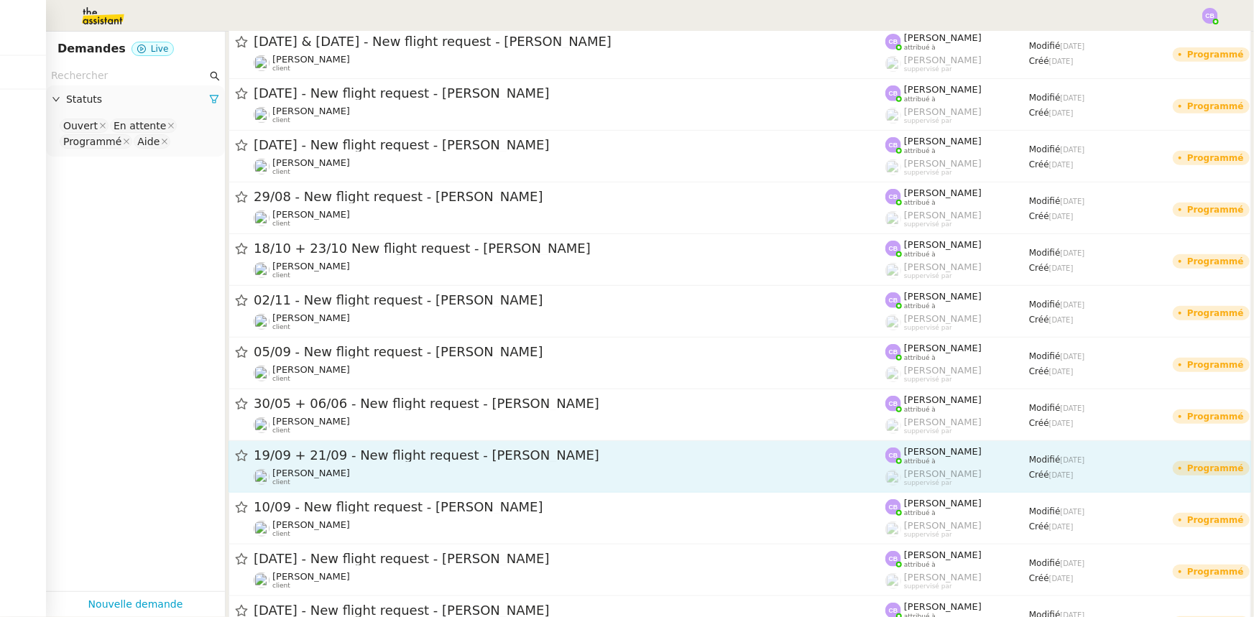
click at [351, 466] on div "19/09 + 21/09 - New flight request - [PERSON_NAME] [PERSON_NAME] client" at bounding box center [570, 467] width 632 height 40
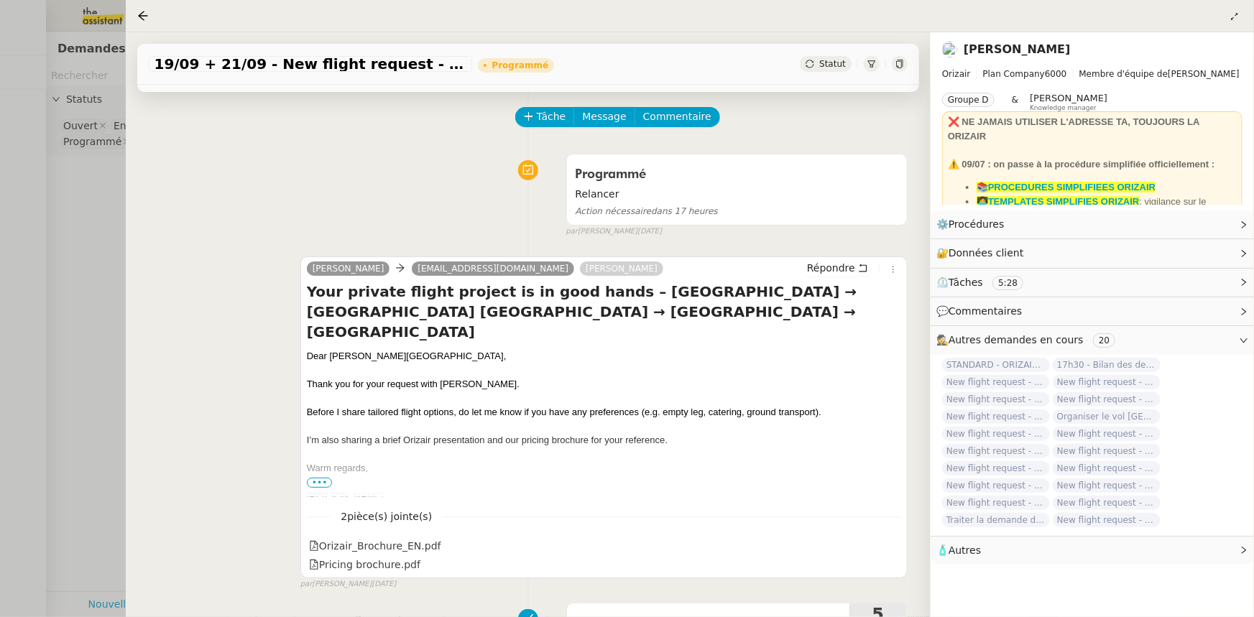
scroll to position [65, 0]
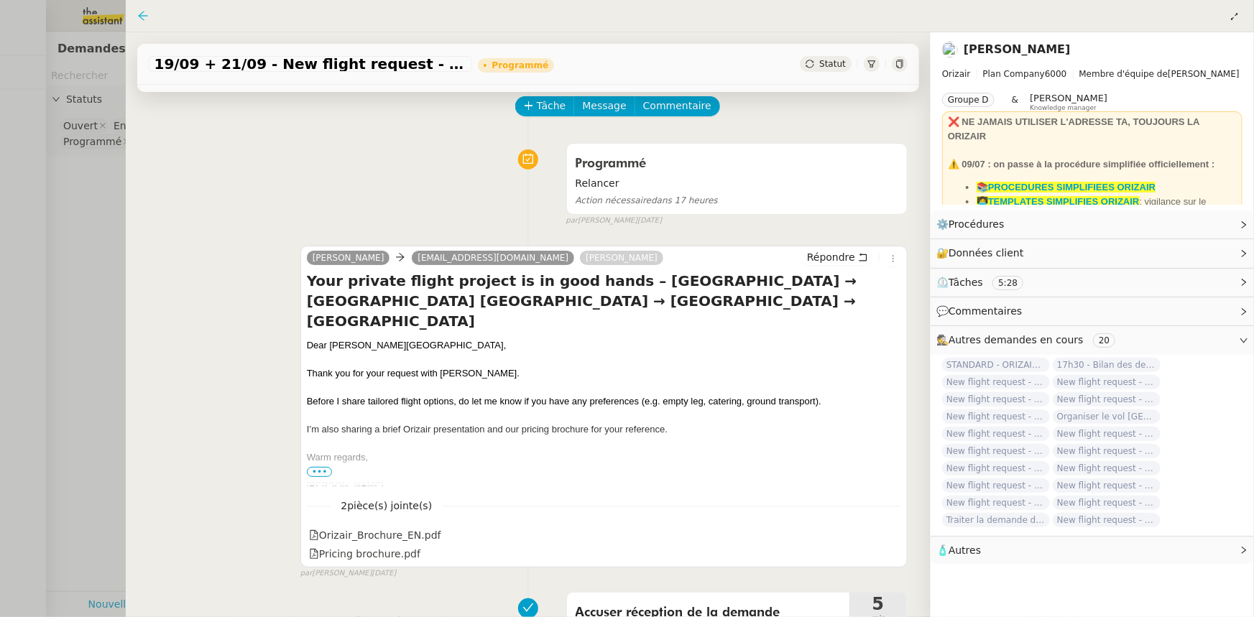
click at [138, 19] on icon at bounding box center [143, 16] width 12 height 12
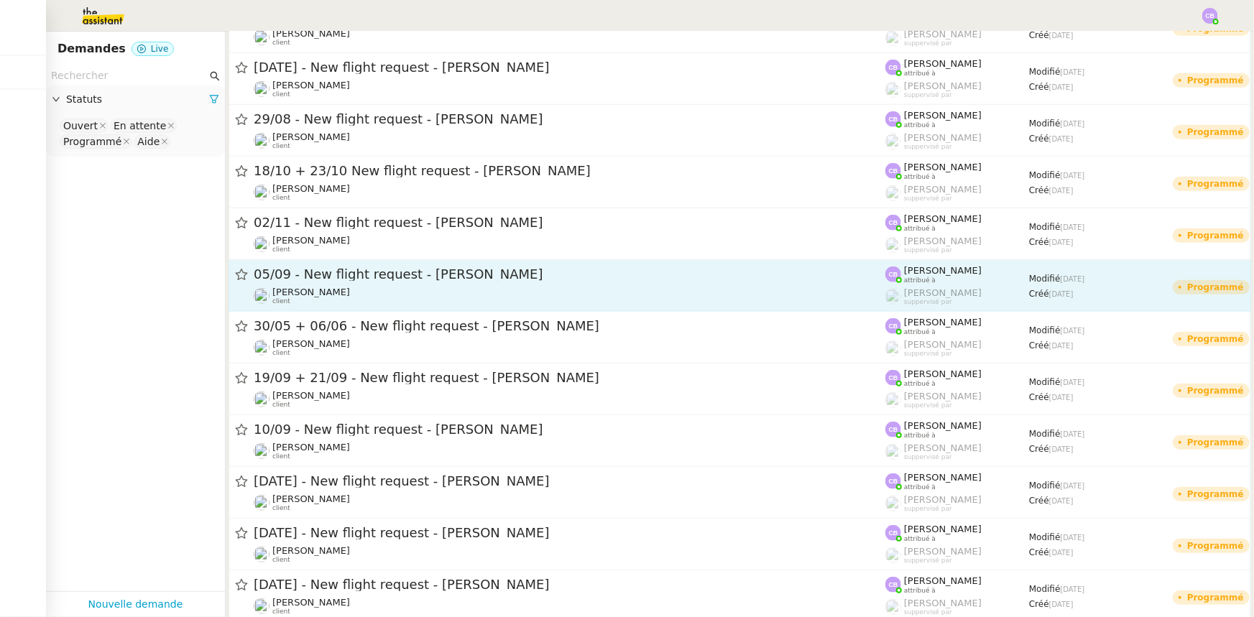
scroll to position [457, 0]
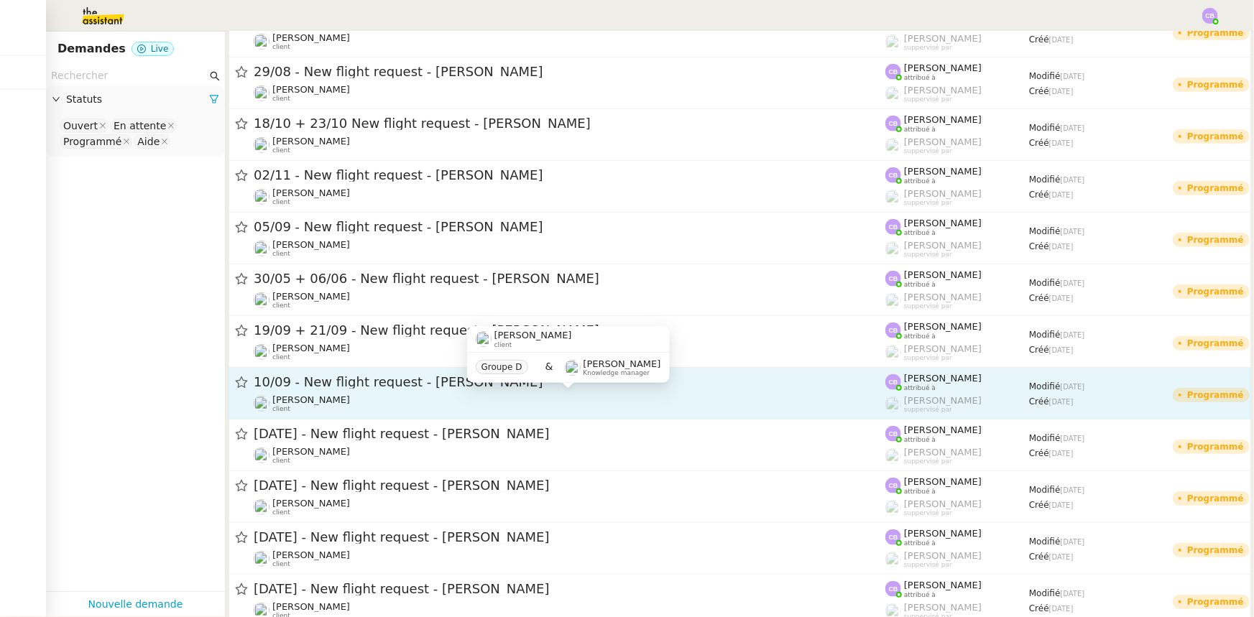
click at [344, 398] on div "[PERSON_NAME] client" at bounding box center [570, 404] width 632 height 19
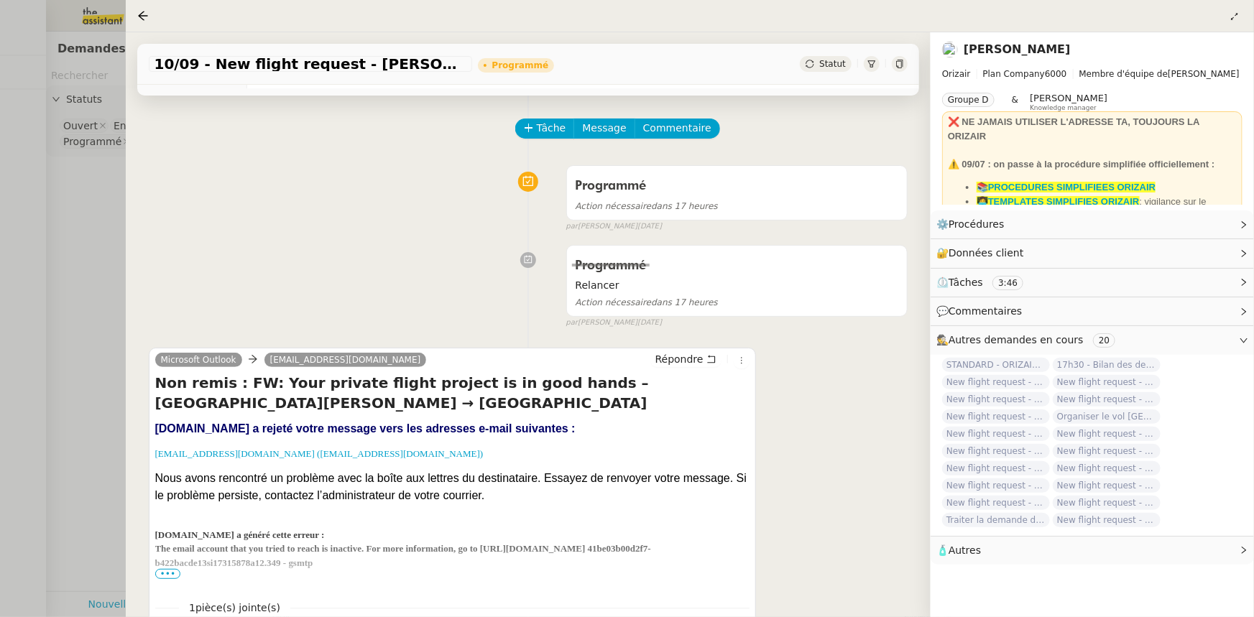
scroll to position [65, 0]
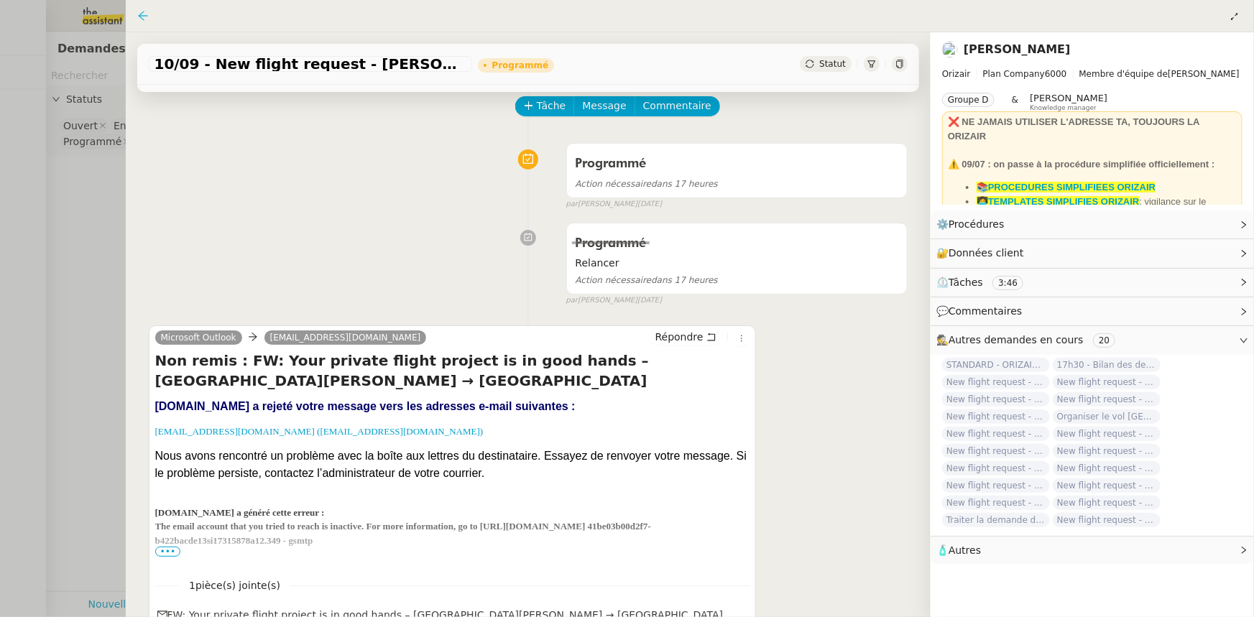
click at [144, 21] on icon at bounding box center [143, 16] width 12 height 12
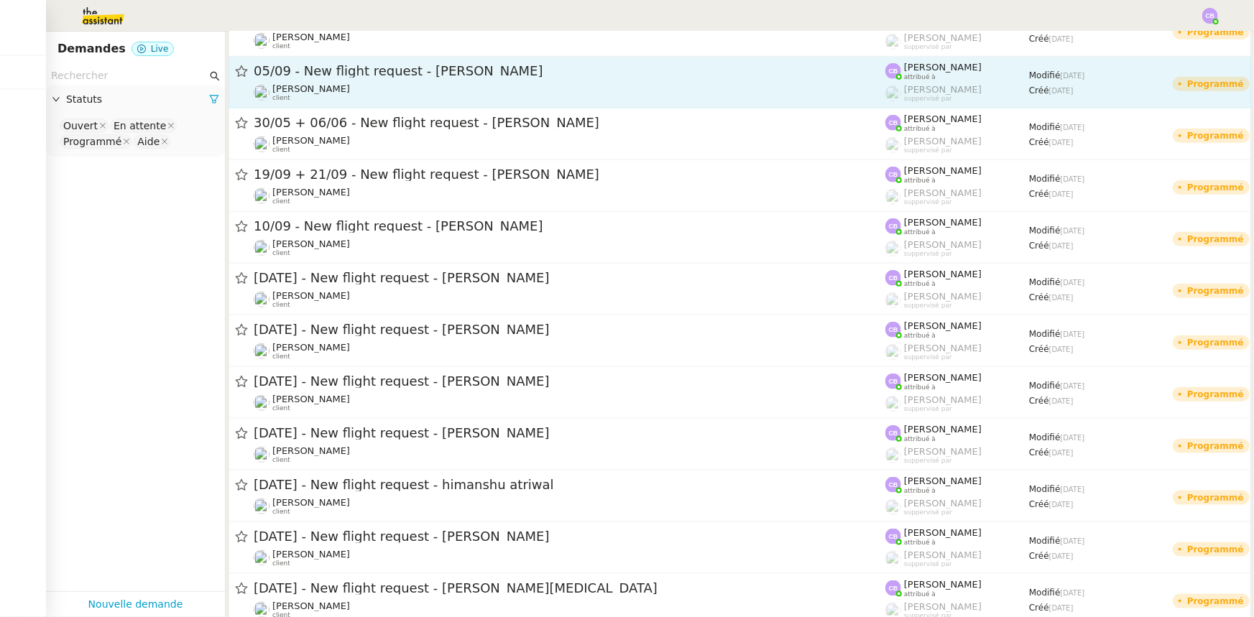
scroll to position [653, 0]
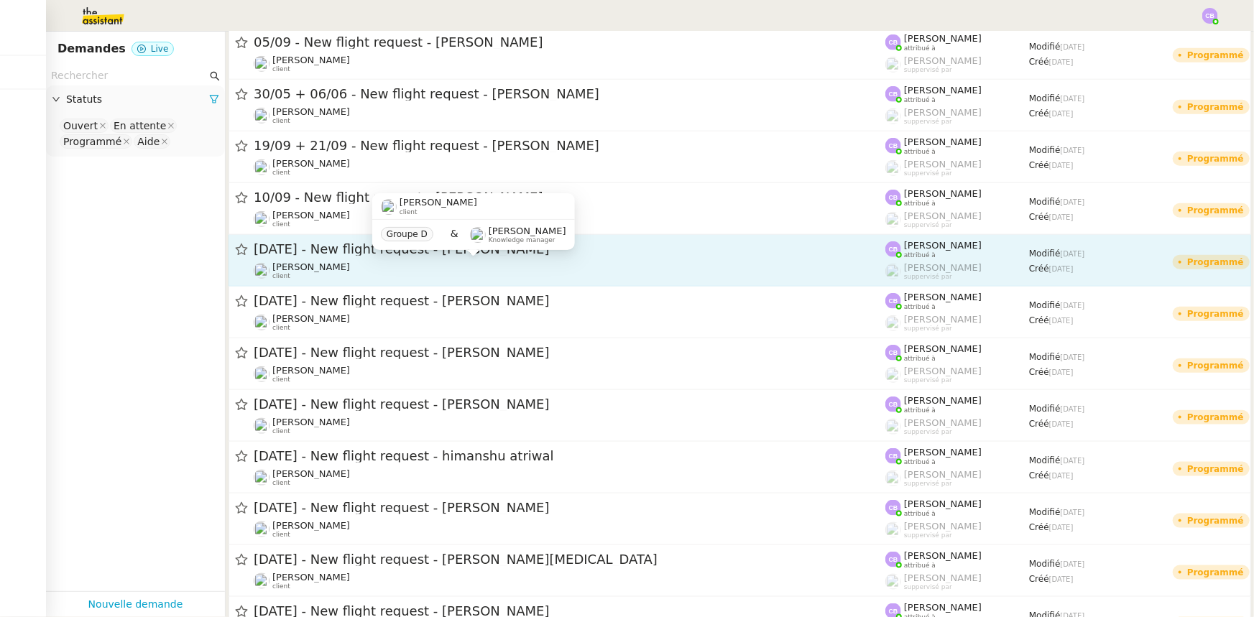
click at [314, 271] on div "[PERSON_NAME] client" at bounding box center [570, 271] width 632 height 19
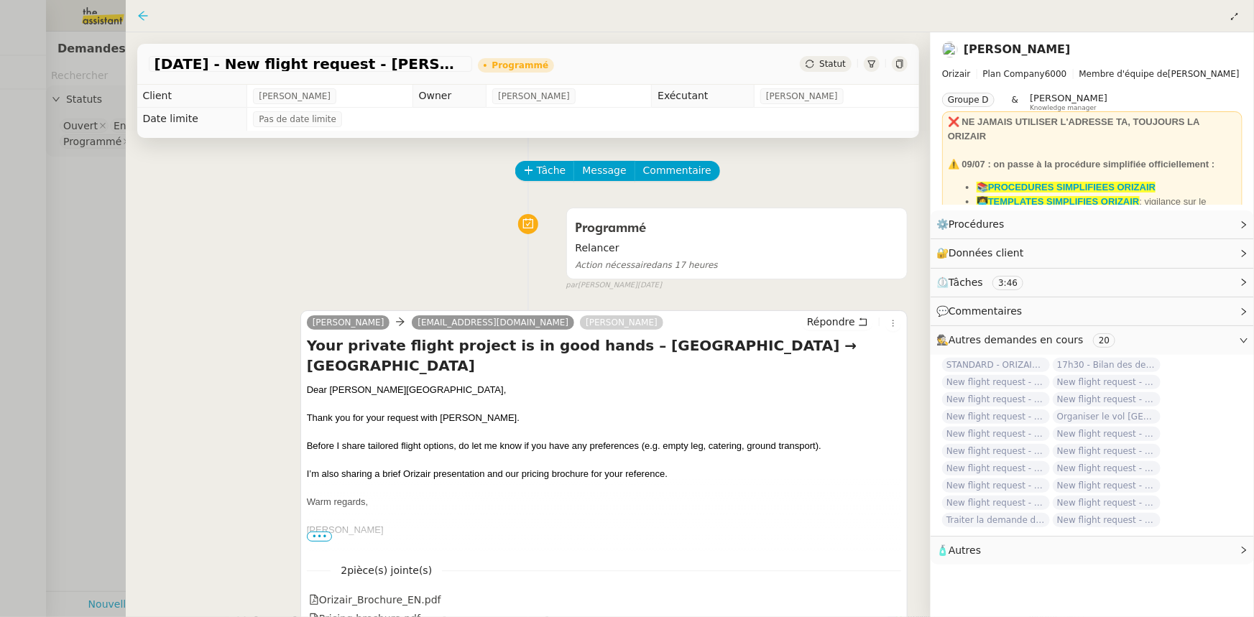
click at [139, 17] on icon at bounding box center [142, 15] width 9 height 9
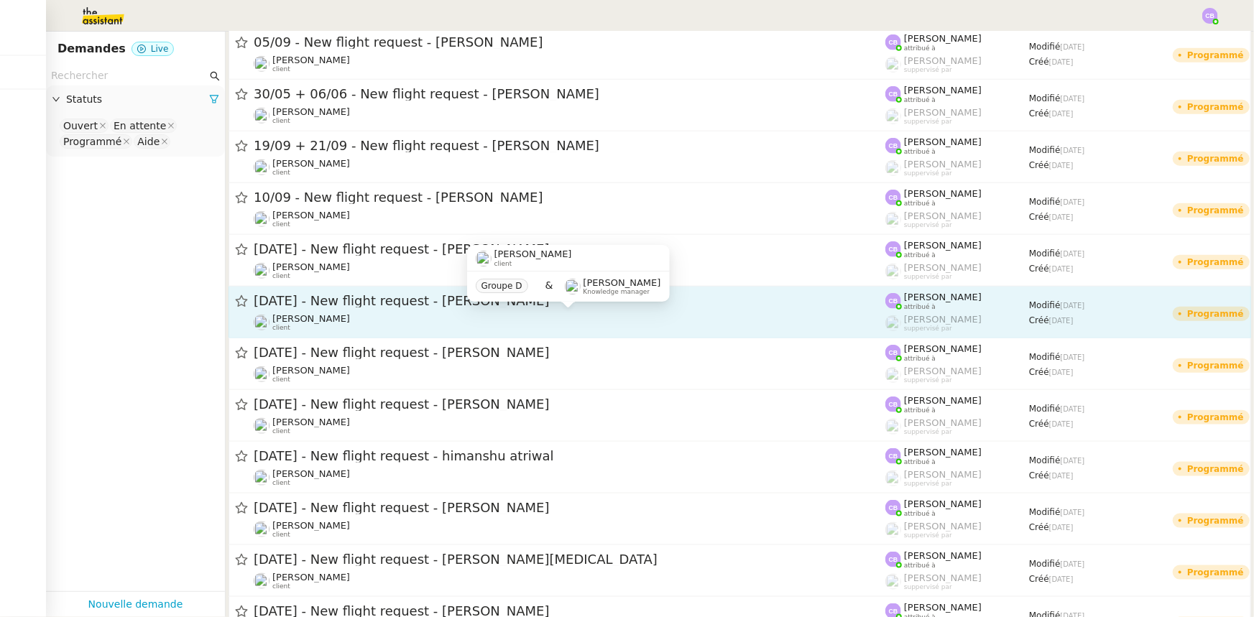
click at [353, 316] on div "[PERSON_NAME] client" at bounding box center [570, 322] width 632 height 19
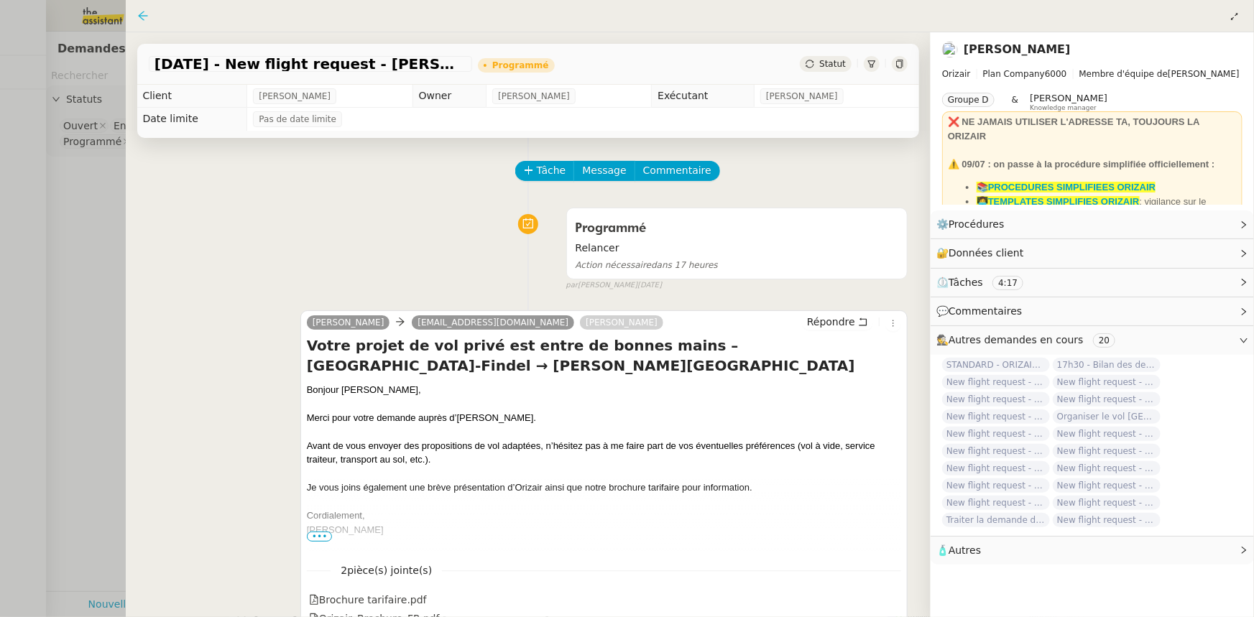
click at [147, 14] on icon at bounding box center [143, 16] width 12 height 12
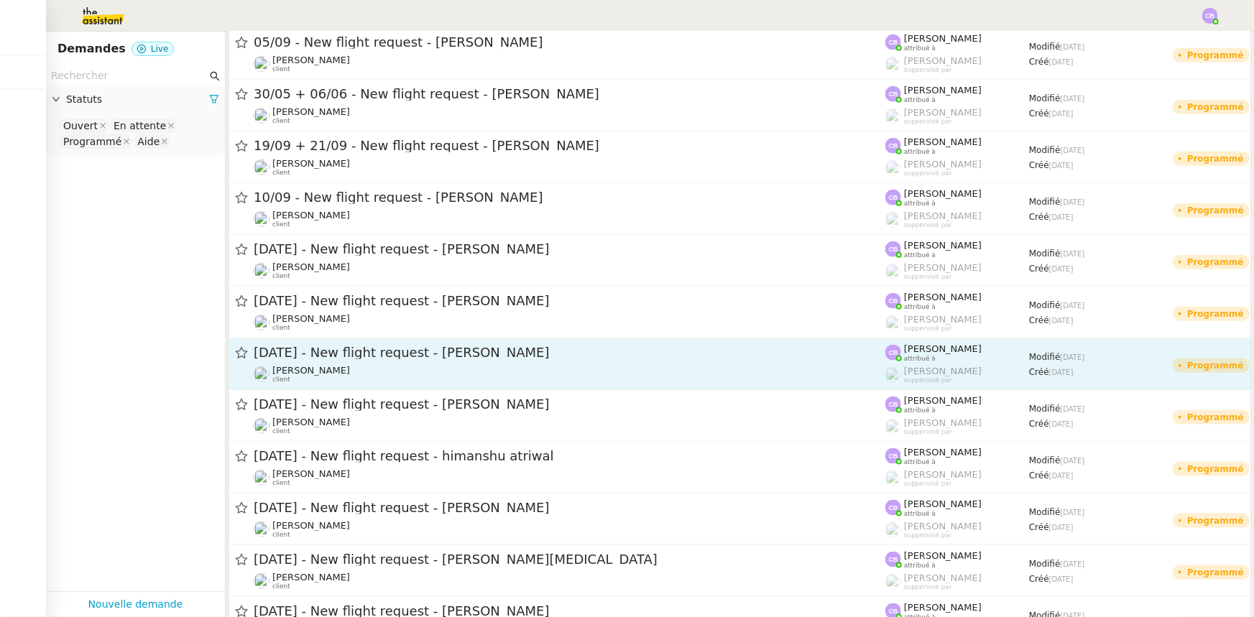
click at [375, 365] on div "[PERSON_NAME] client" at bounding box center [570, 374] width 632 height 19
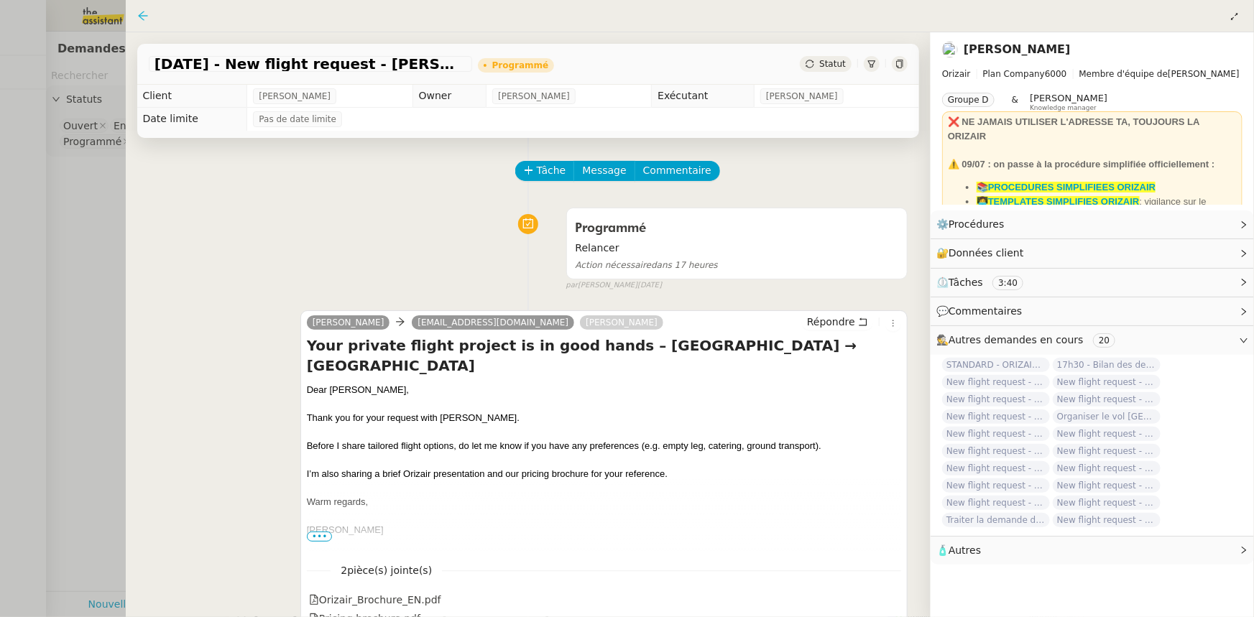
click at [142, 19] on icon at bounding box center [143, 16] width 12 height 12
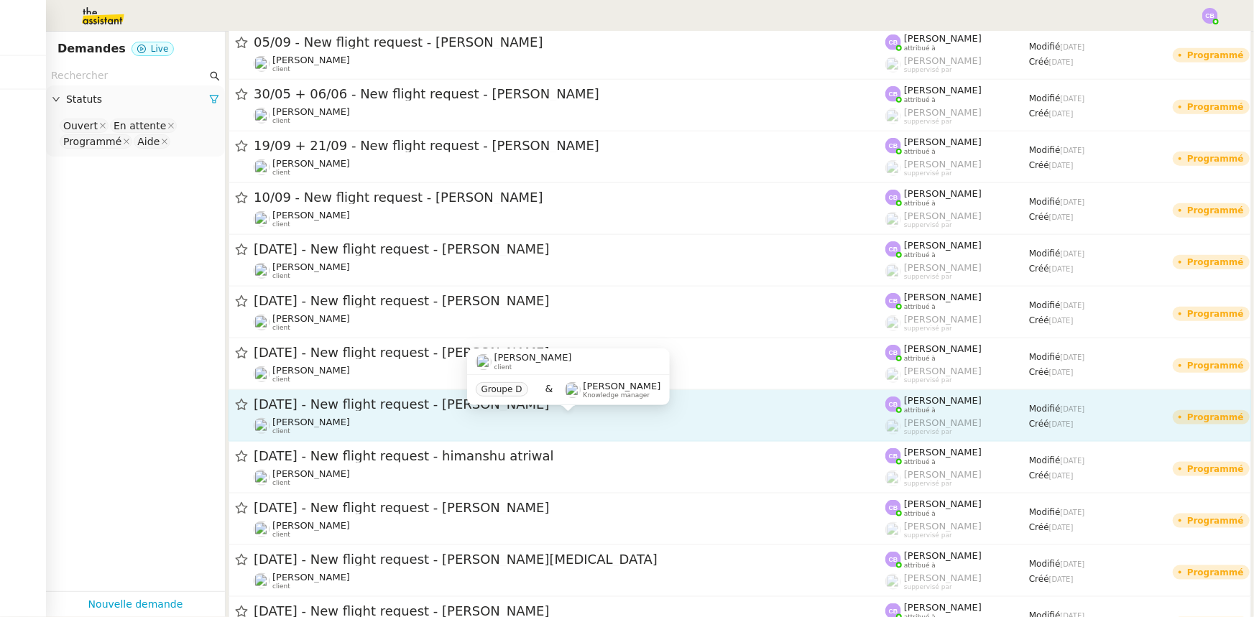
click at [322, 423] on div "[PERSON_NAME] client" at bounding box center [570, 426] width 632 height 19
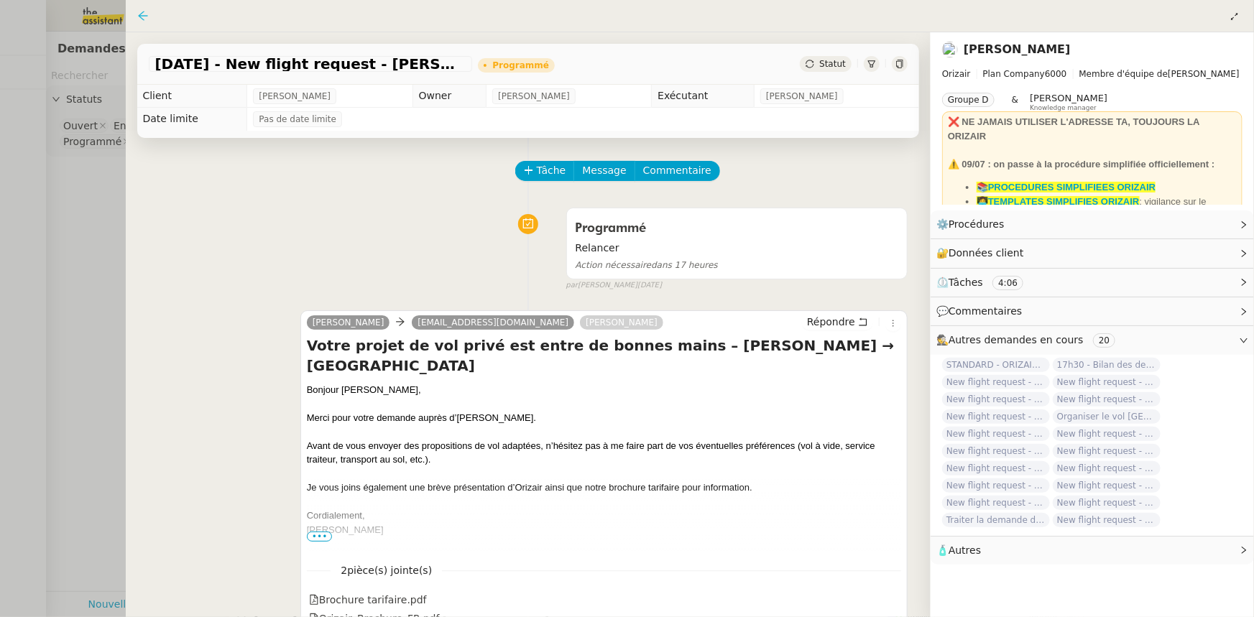
click at [138, 17] on icon at bounding box center [143, 16] width 12 height 12
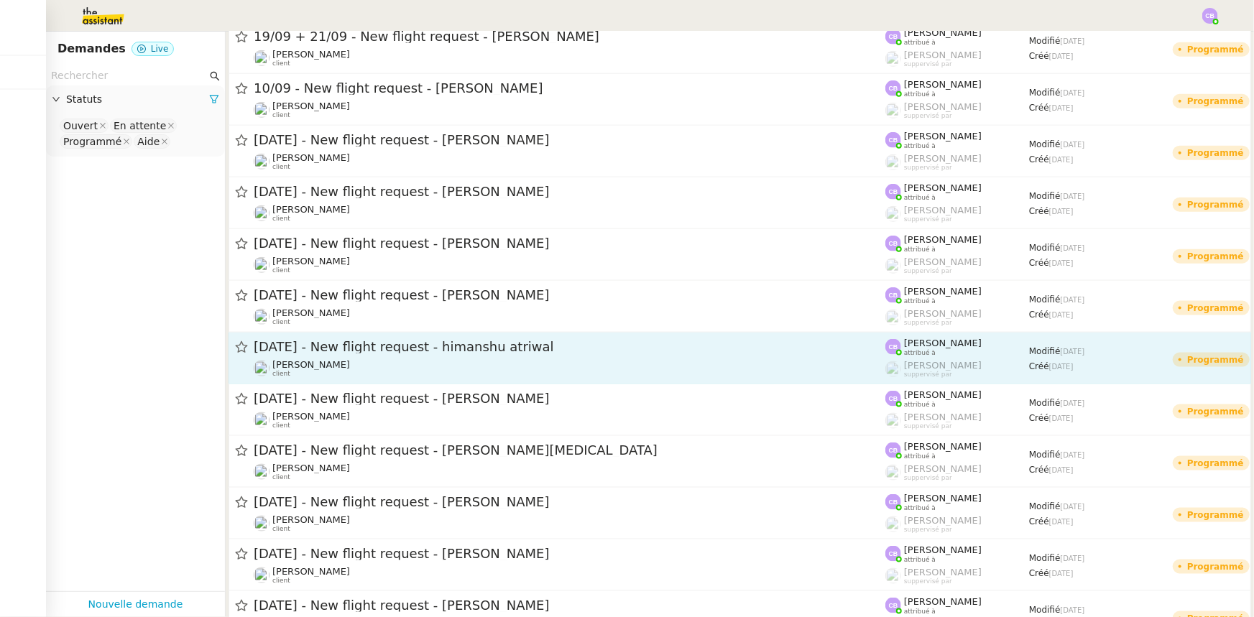
scroll to position [783, 0]
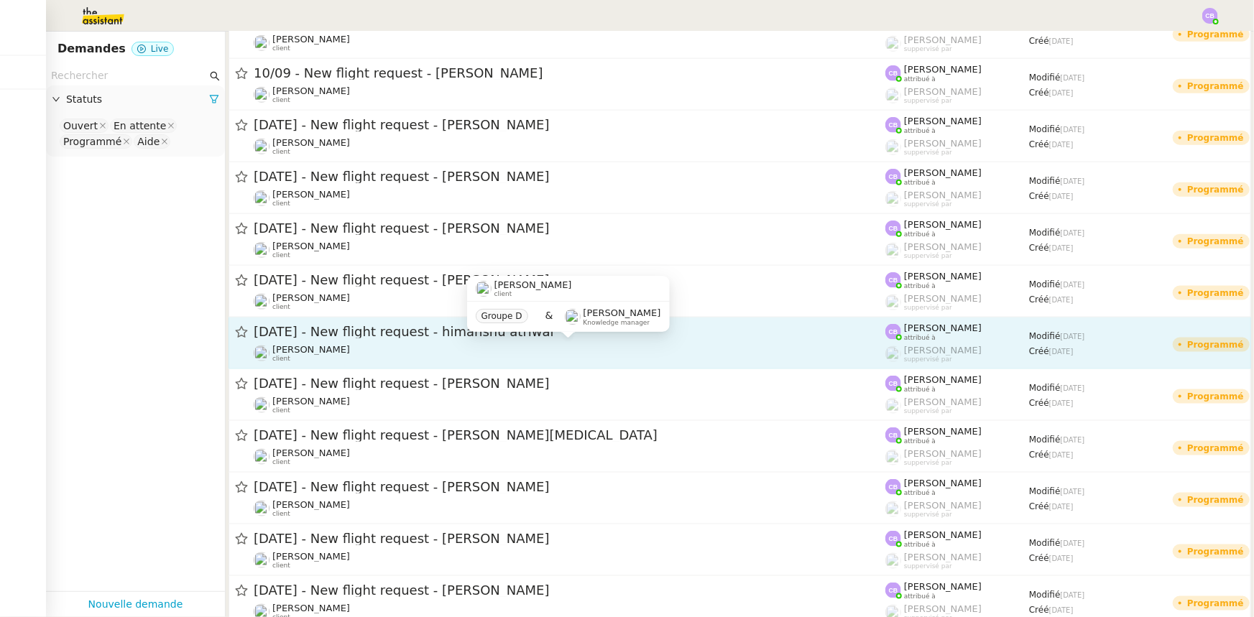
click at [342, 349] on div "[PERSON_NAME] client" at bounding box center [570, 353] width 632 height 19
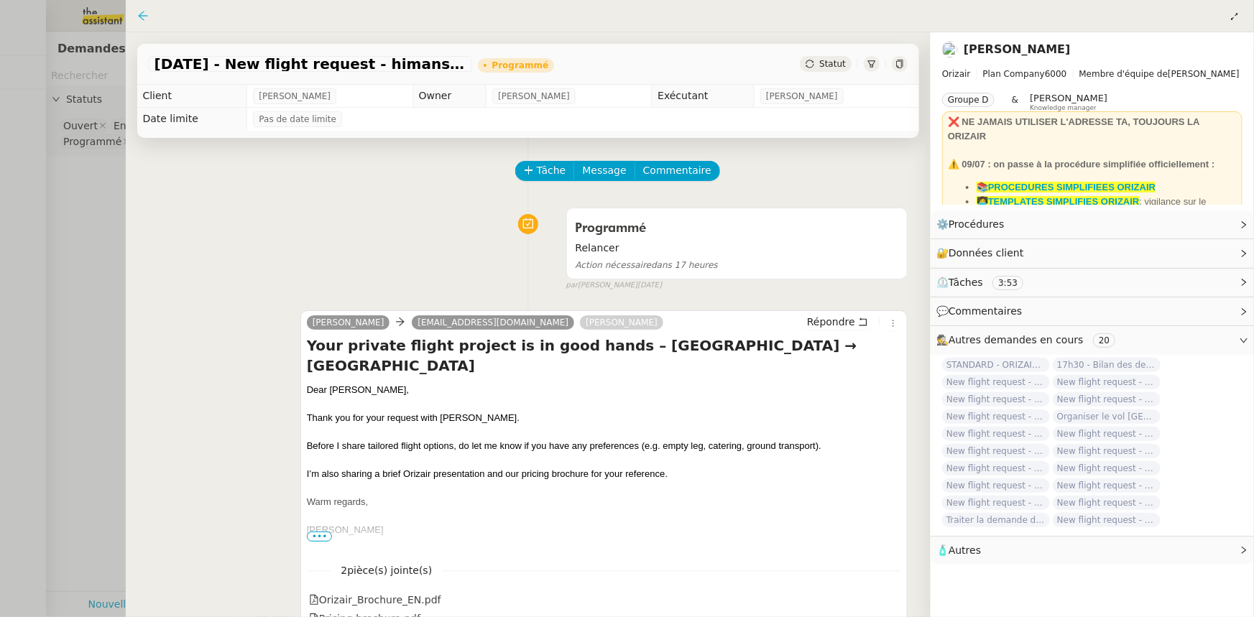
click at [142, 17] on icon at bounding box center [142, 15] width 9 height 9
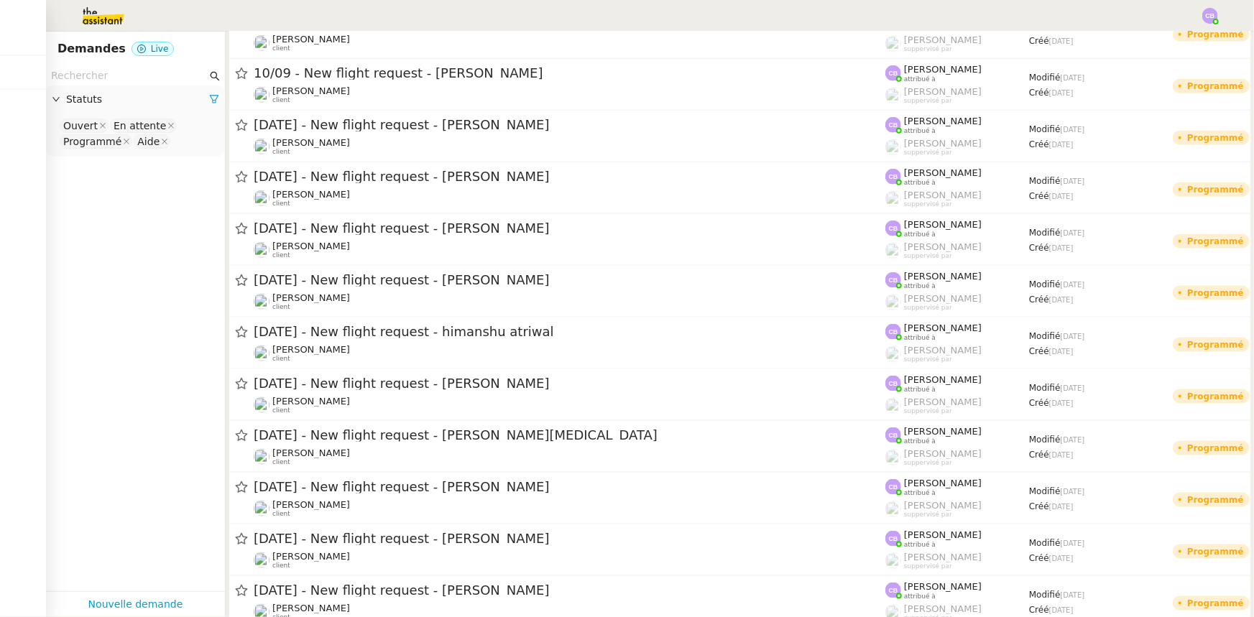
scroll to position [849, 0]
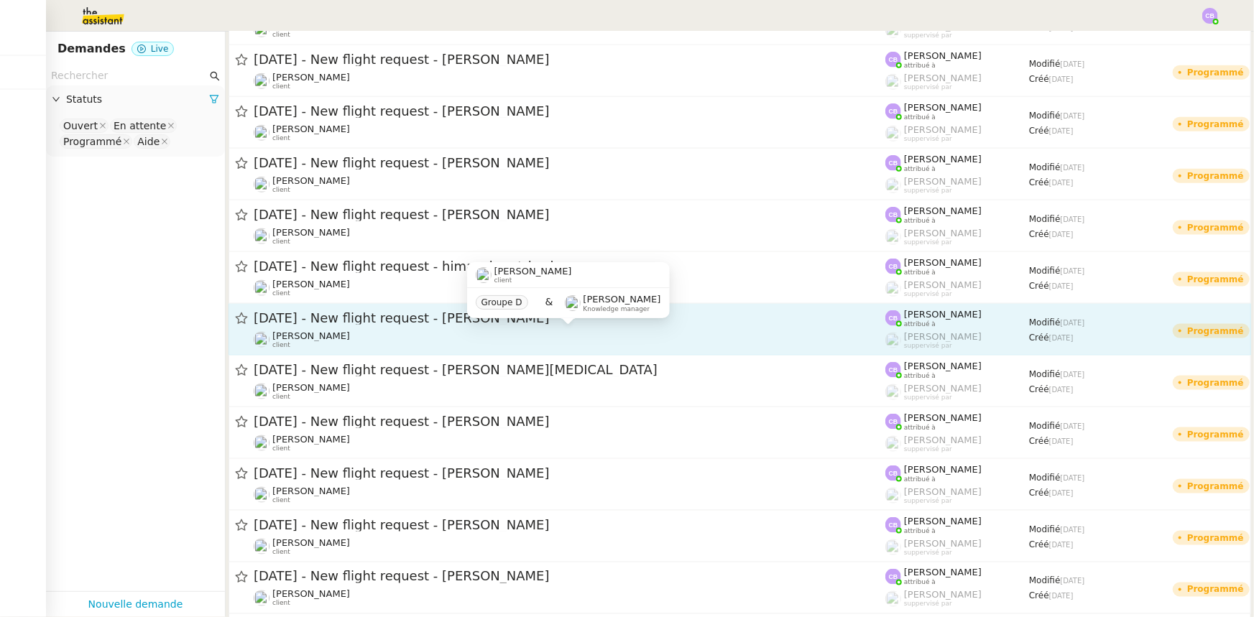
click at [380, 334] on div "[PERSON_NAME] client" at bounding box center [570, 340] width 632 height 19
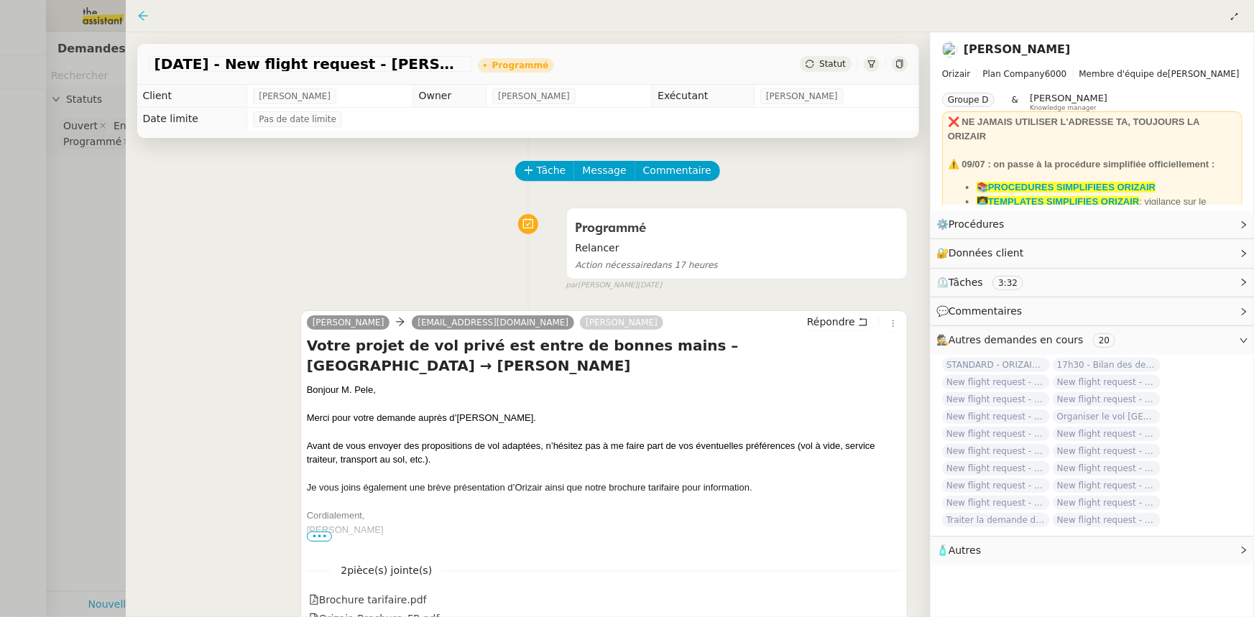
click at [144, 17] on icon at bounding box center [142, 15] width 9 height 9
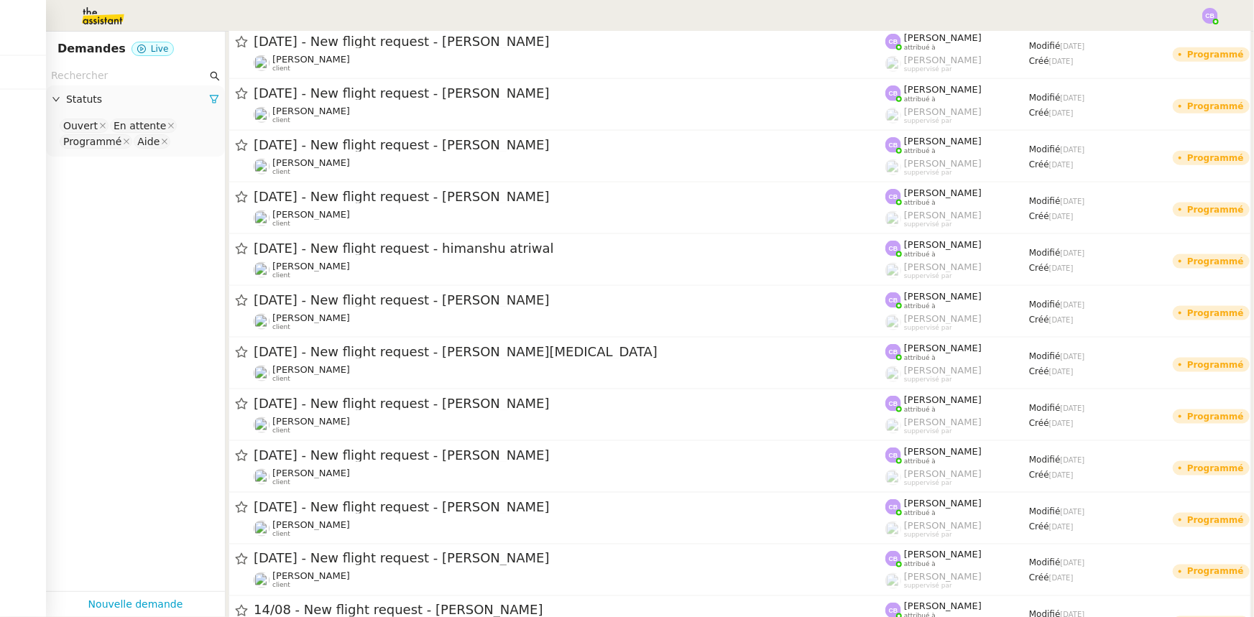
scroll to position [914, 0]
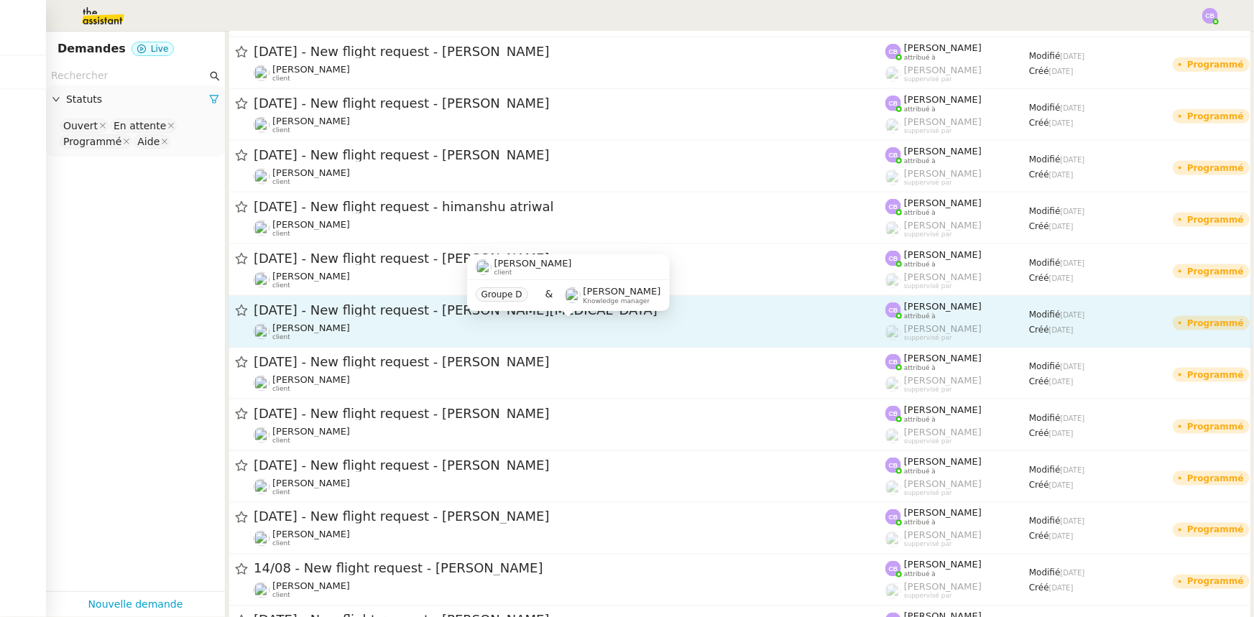
click at [387, 326] on div "[PERSON_NAME] client" at bounding box center [570, 332] width 632 height 19
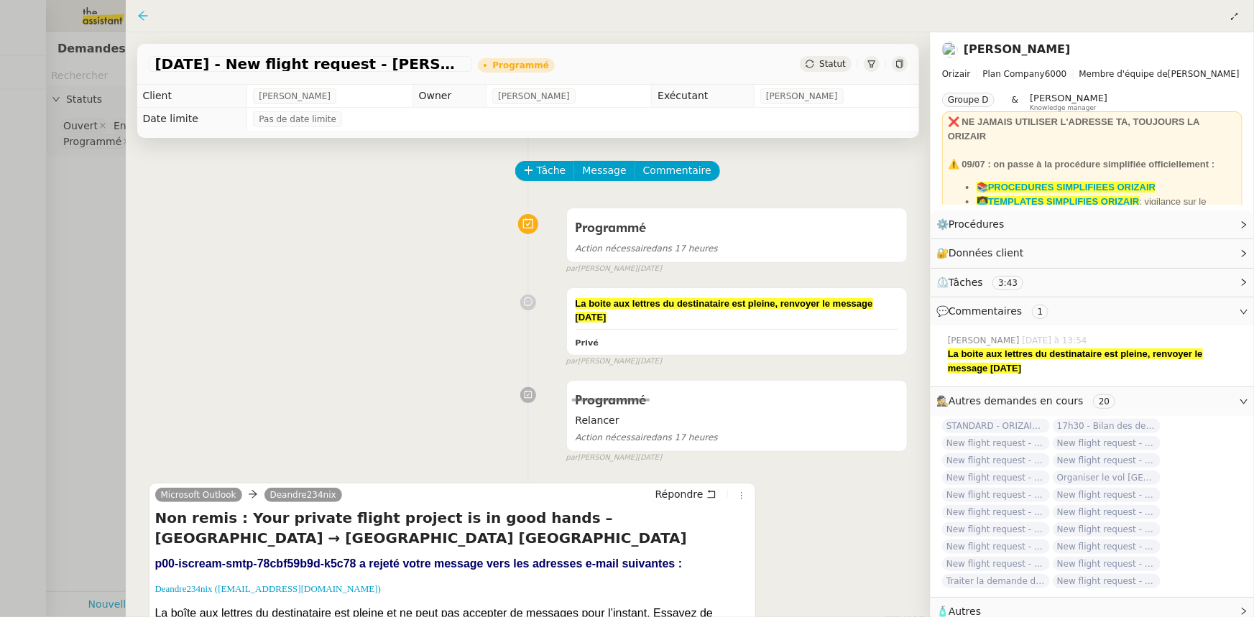
click at [144, 19] on icon at bounding box center [143, 16] width 12 height 12
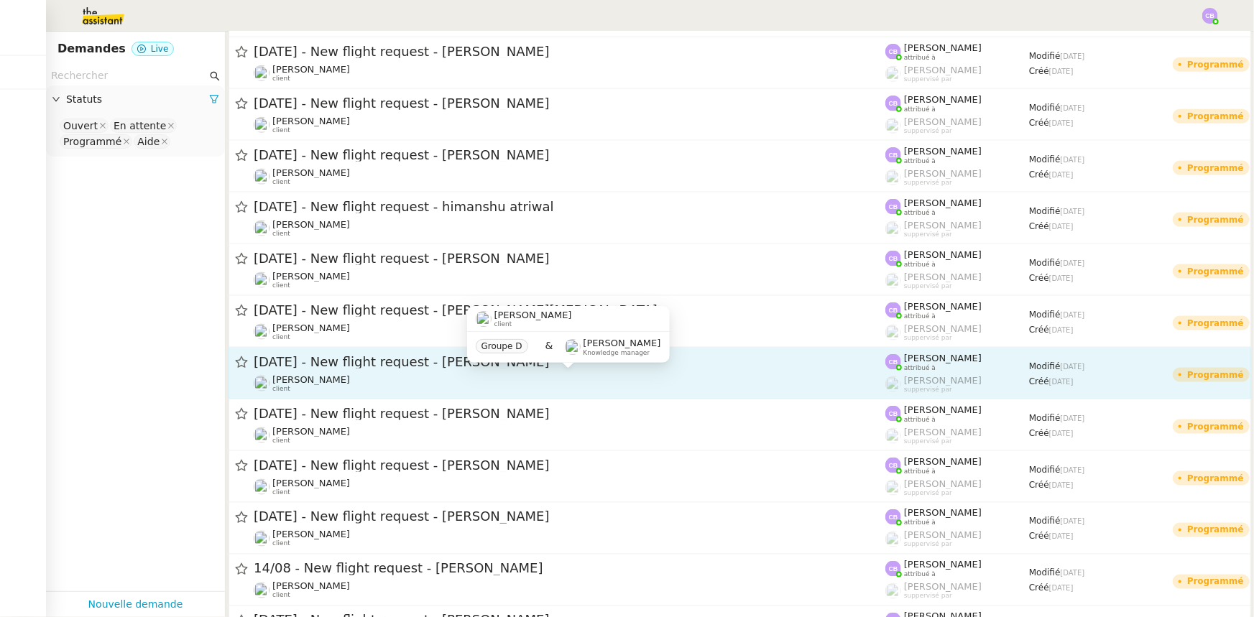
click at [383, 385] on div "[PERSON_NAME] client" at bounding box center [570, 383] width 632 height 19
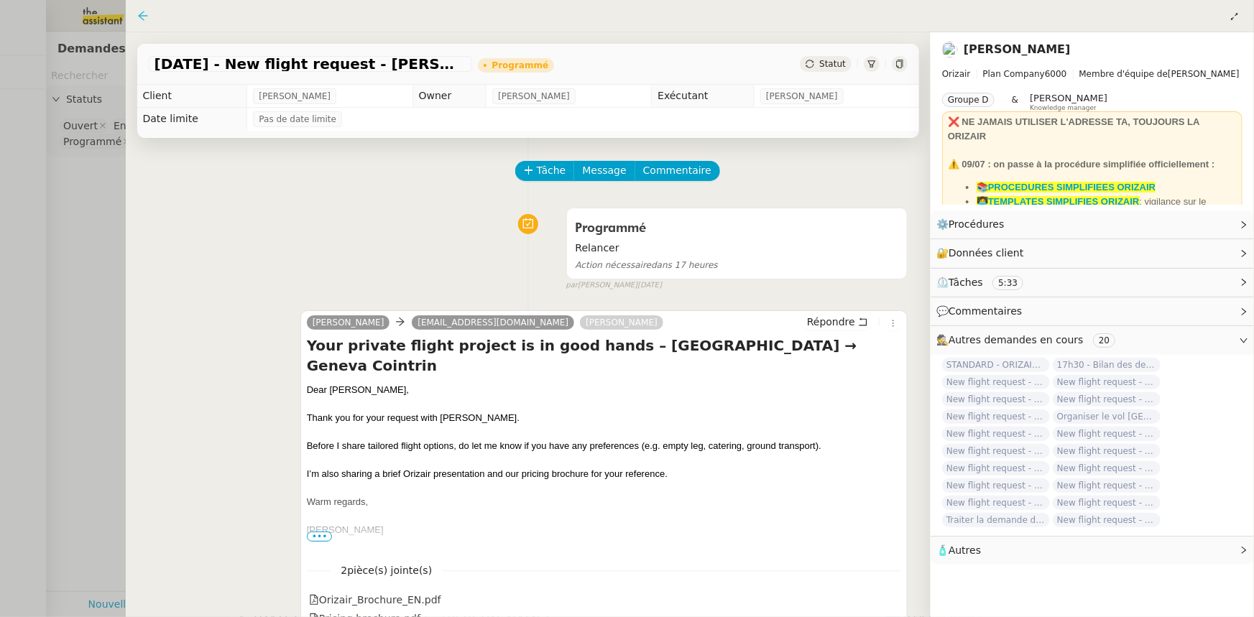
click at [146, 16] on icon at bounding box center [142, 15] width 9 height 9
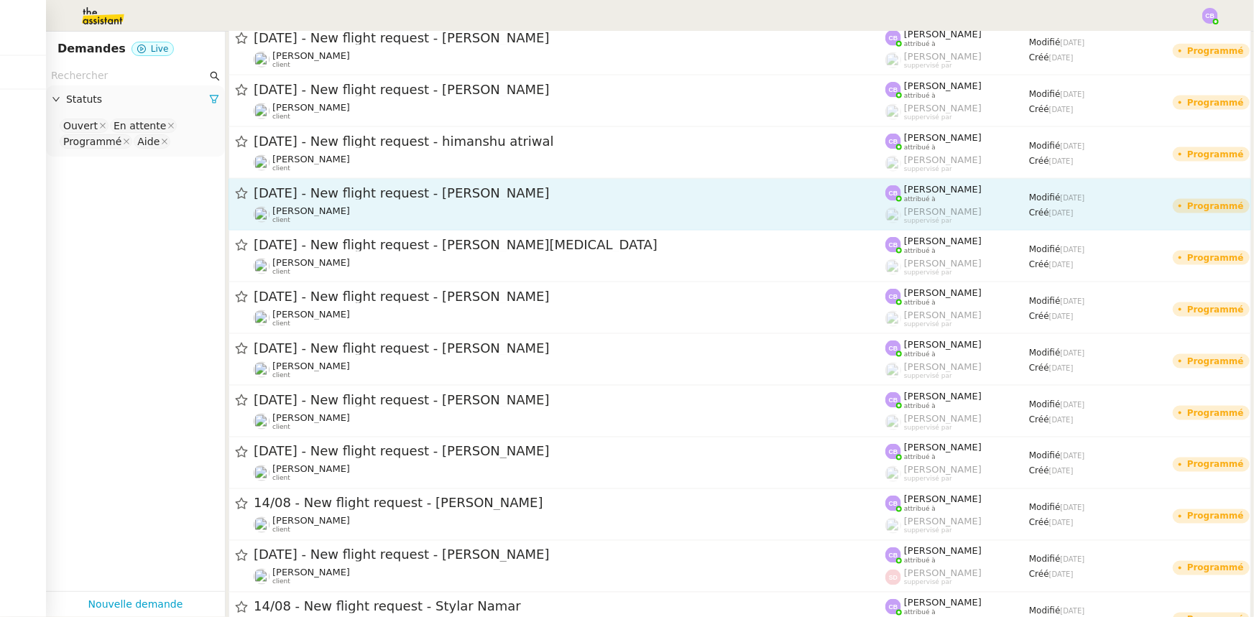
scroll to position [1045, 0]
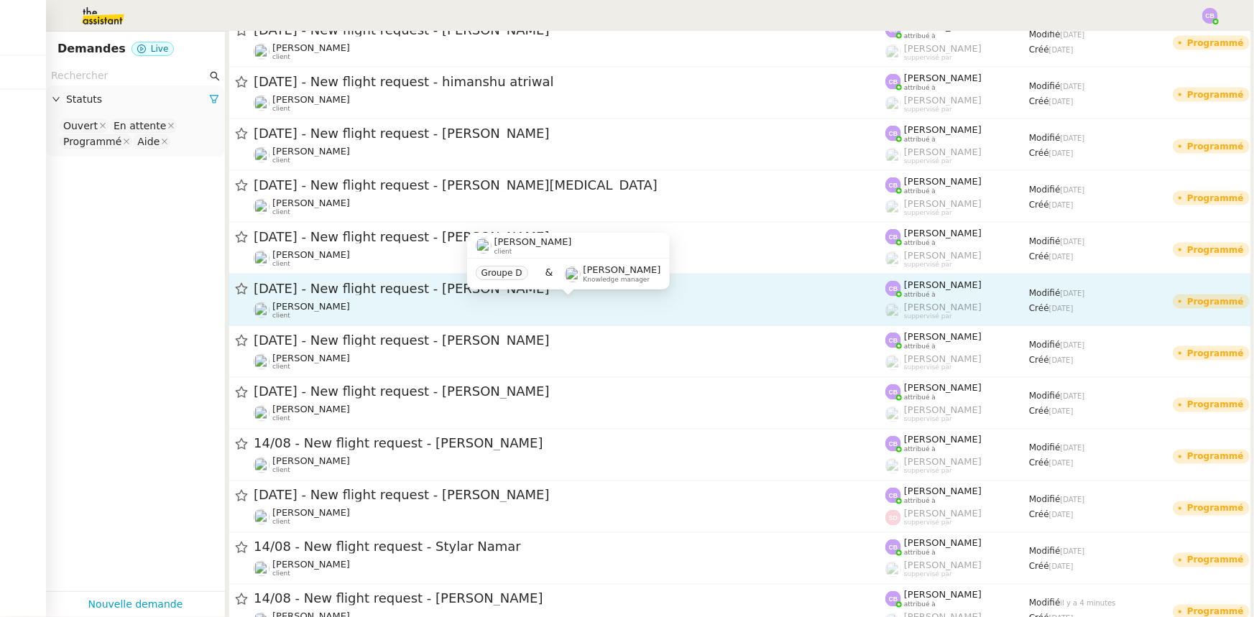
click at [381, 309] on div "[PERSON_NAME] client" at bounding box center [570, 310] width 632 height 19
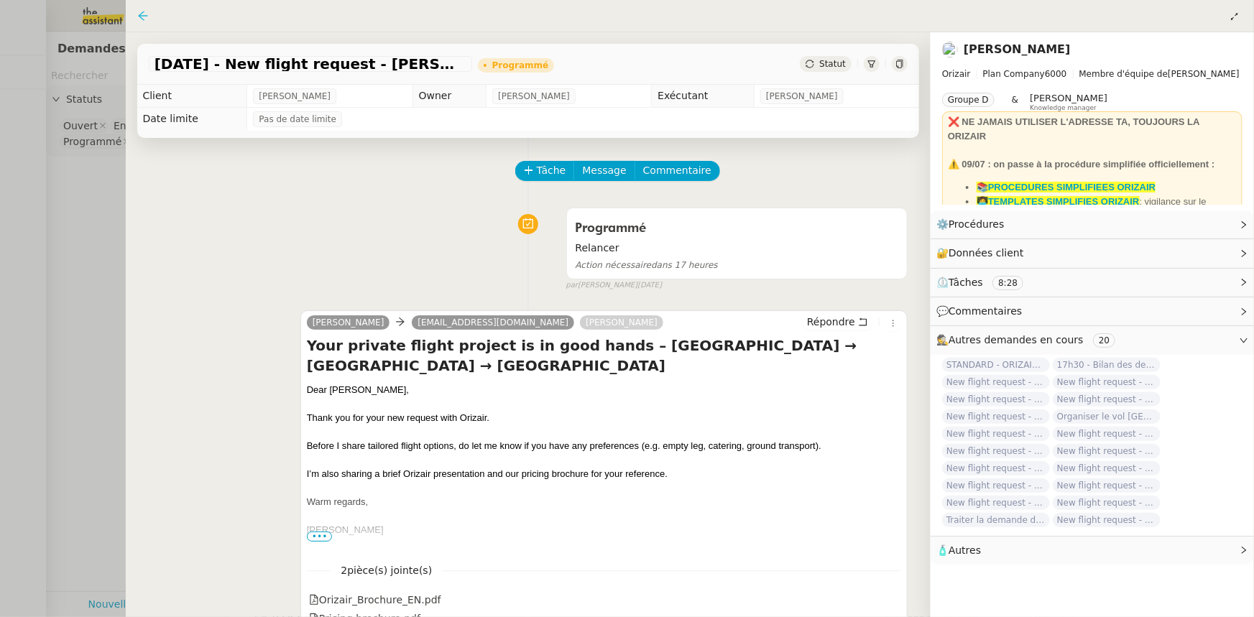
click at [144, 18] on icon at bounding box center [143, 16] width 12 height 12
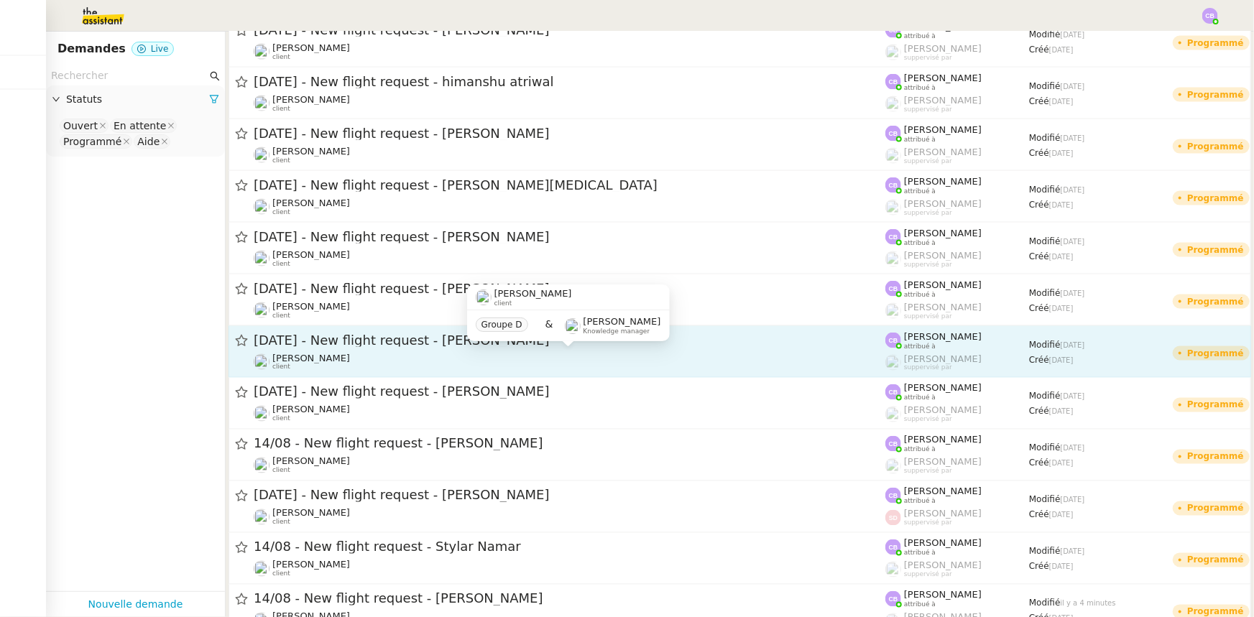
click at [395, 364] on div "[PERSON_NAME] client" at bounding box center [570, 362] width 632 height 19
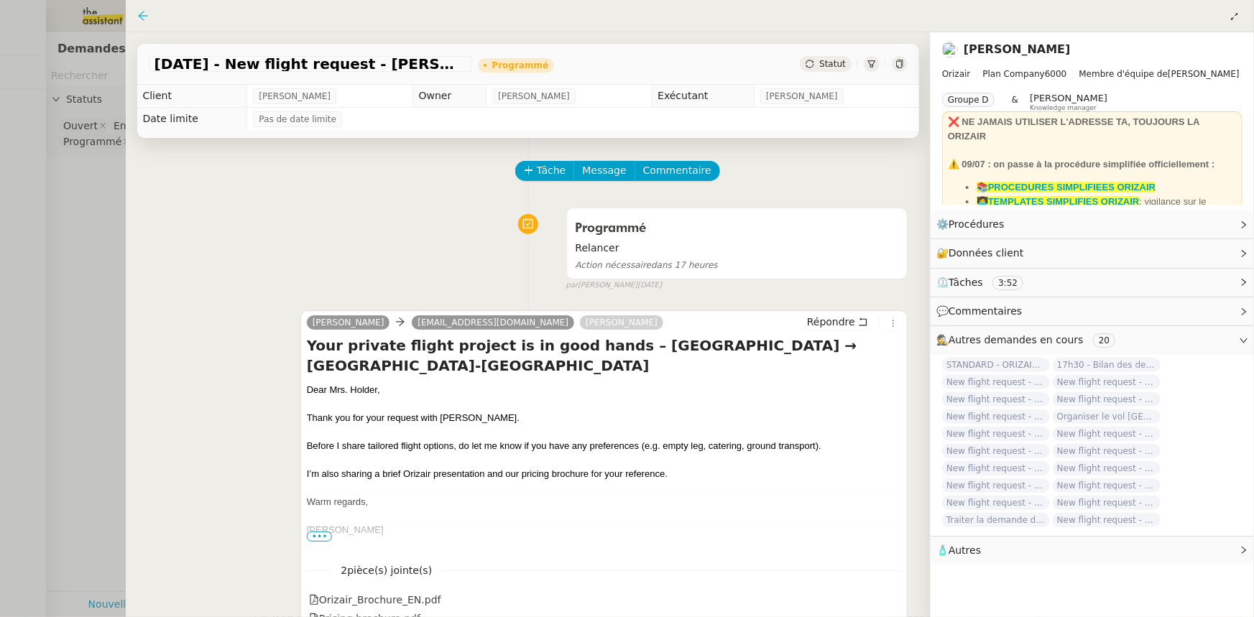
click at [144, 19] on icon at bounding box center [143, 16] width 12 height 12
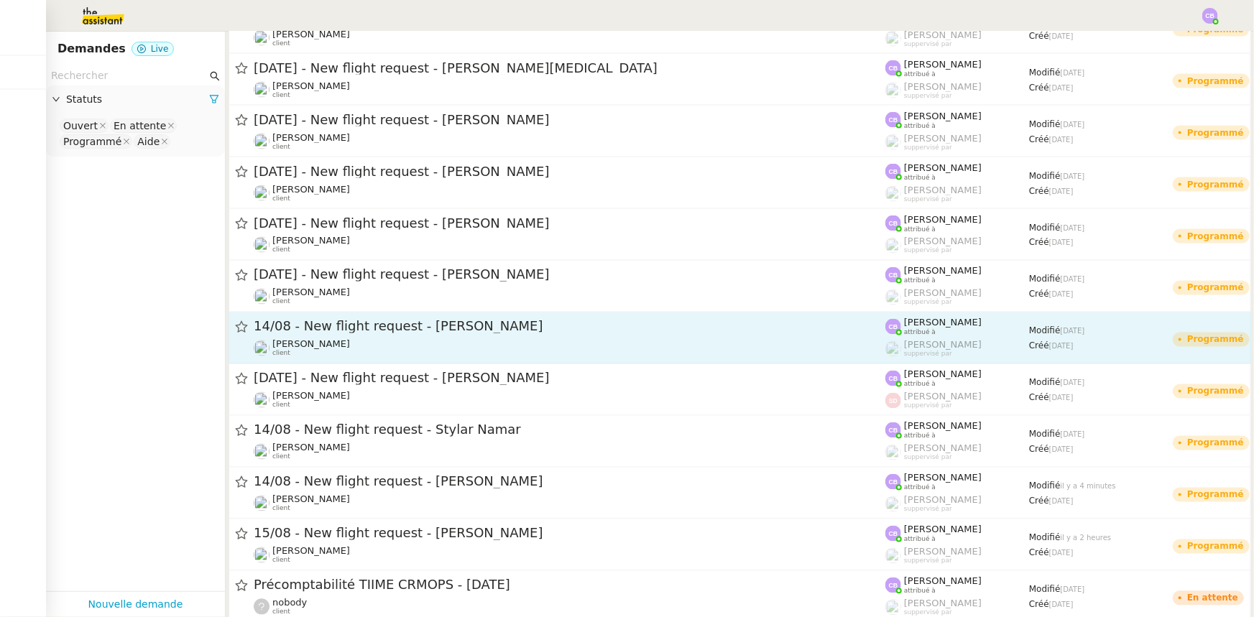
scroll to position [1176, 0]
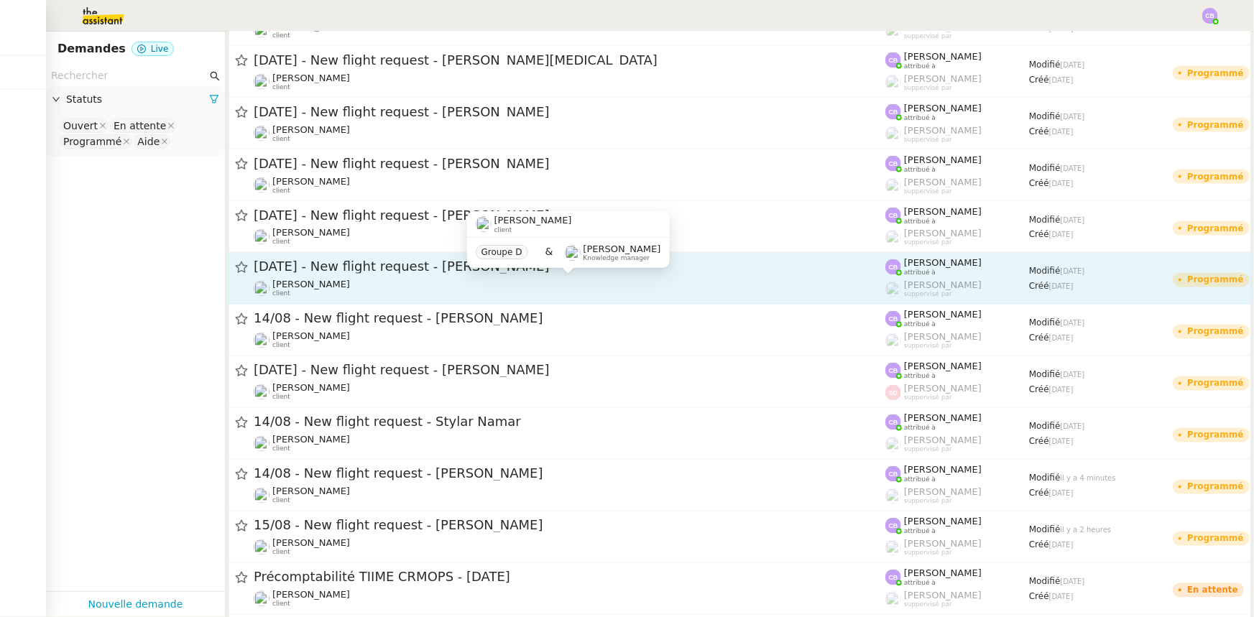
click at [382, 288] on div "[PERSON_NAME] client" at bounding box center [570, 289] width 632 height 19
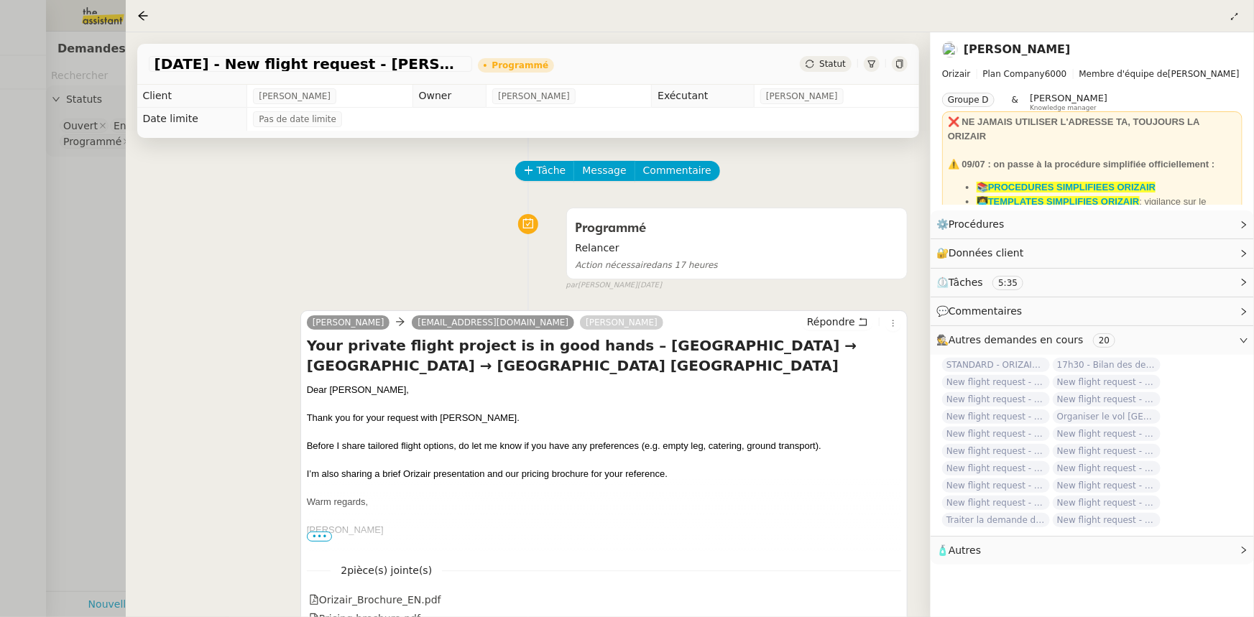
click at [136, 16] on nz-page-header at bounding box center [690, 16] width 1129 height 32
click at [139, 19] on icon at bounding box center [143, 16] width 12 height 12
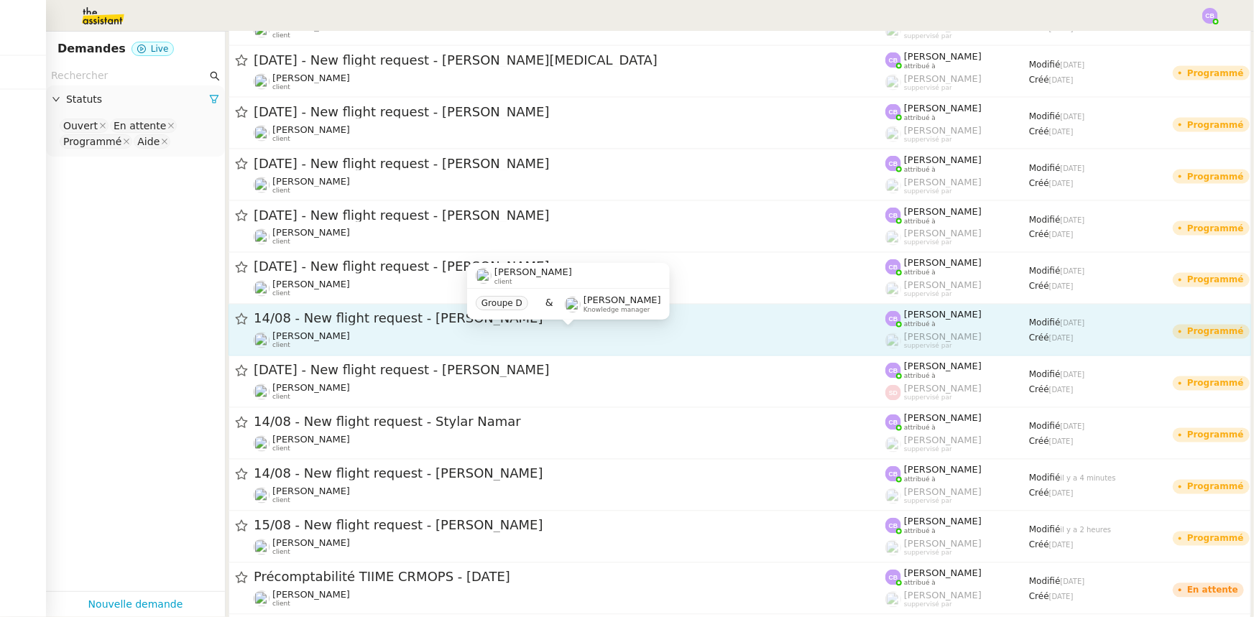
click at [367, 336] on div "[PERSON_NAME] client" at bounding box center [570, 340] width 632 height 19
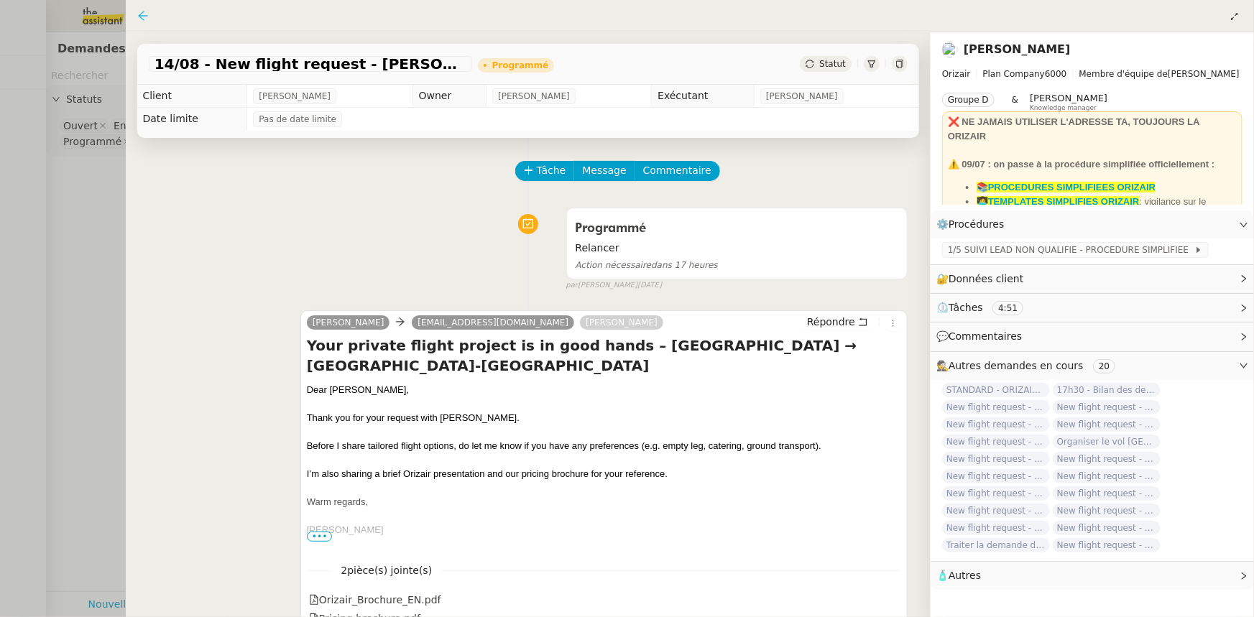
click at [140, 19] on icon at bounding box center [143, 16] width 12 height 12
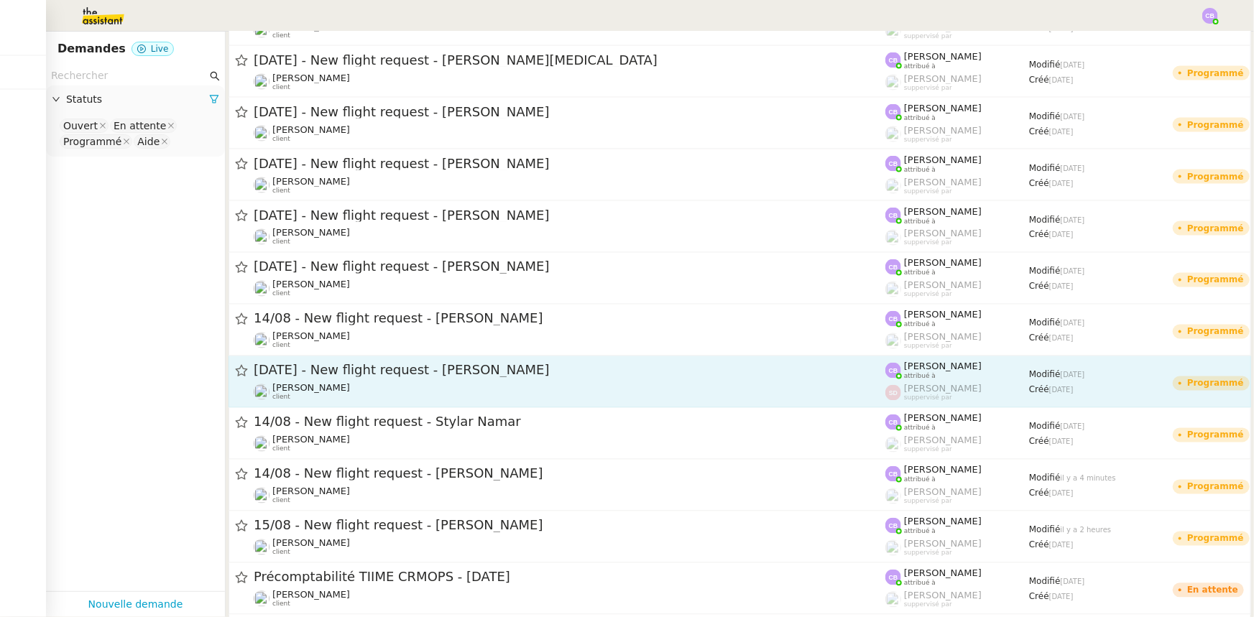
click at [362, 375] on span "[DATE] - New flight request - [PERSON_NAME]" at bounding box center [570, 370] width 632 height 13
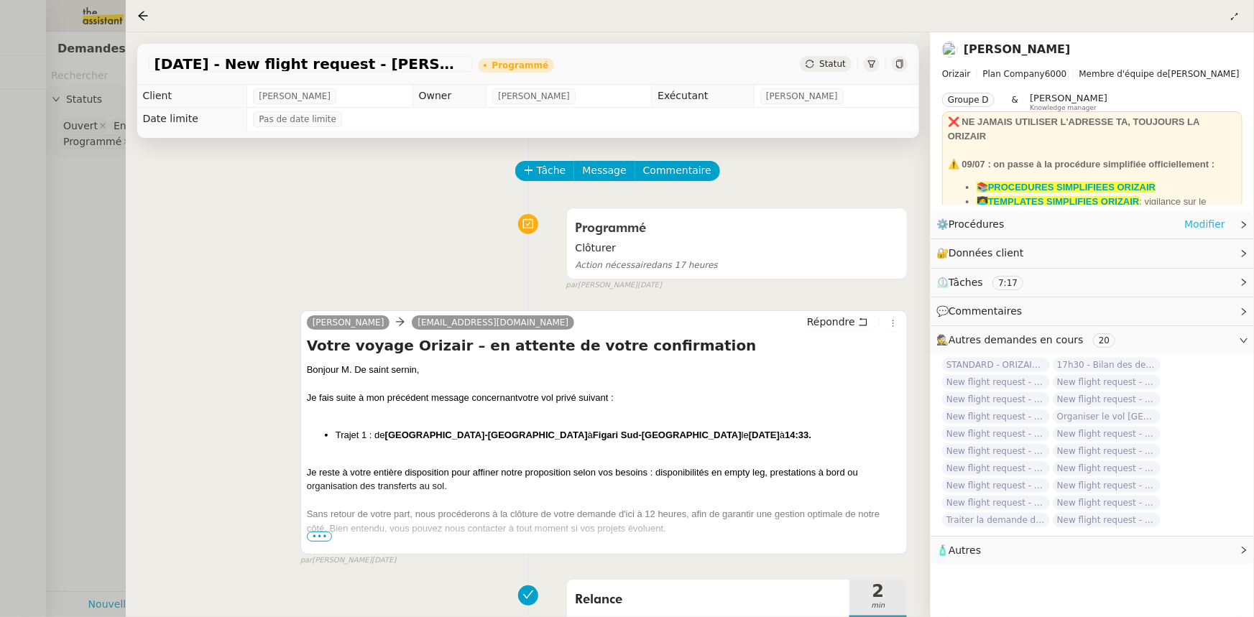
click at [1207, 230] on link "Modifier" at bounding box center [1205, 224] width 41 height 17
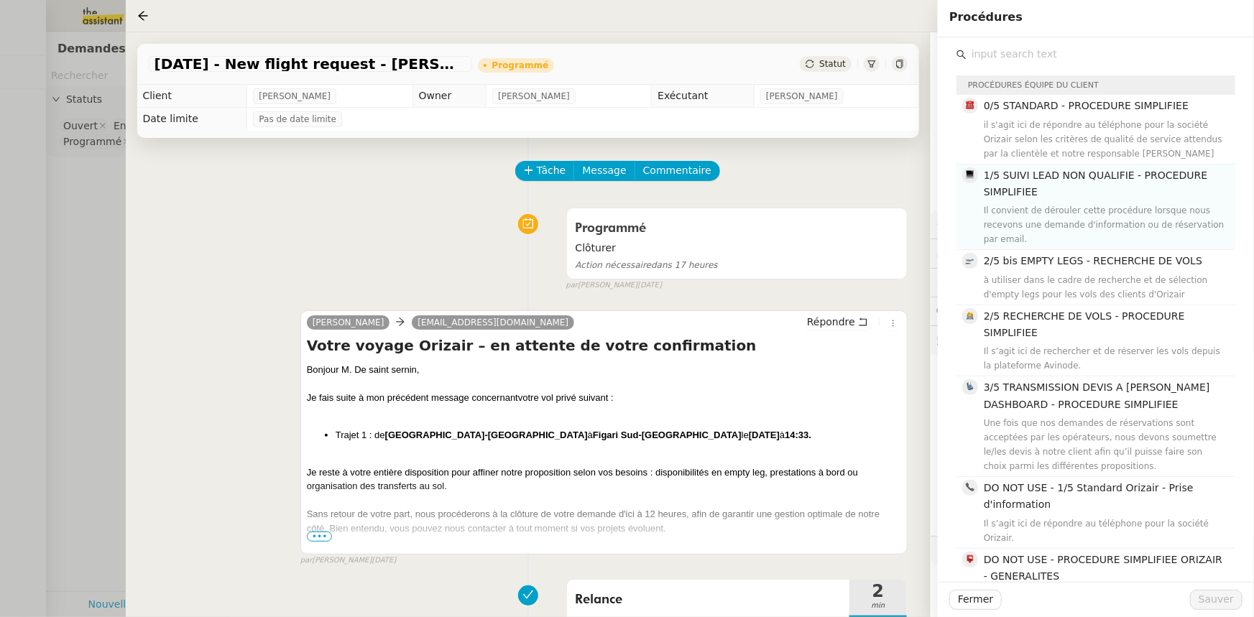
click at [1049, 194] on h4 "1/5 SUIVI LEAD NON QUALIFIE - PROCEDURE SIMPLIFIEE" at bounding box center [1105, 184] width 243 height 34
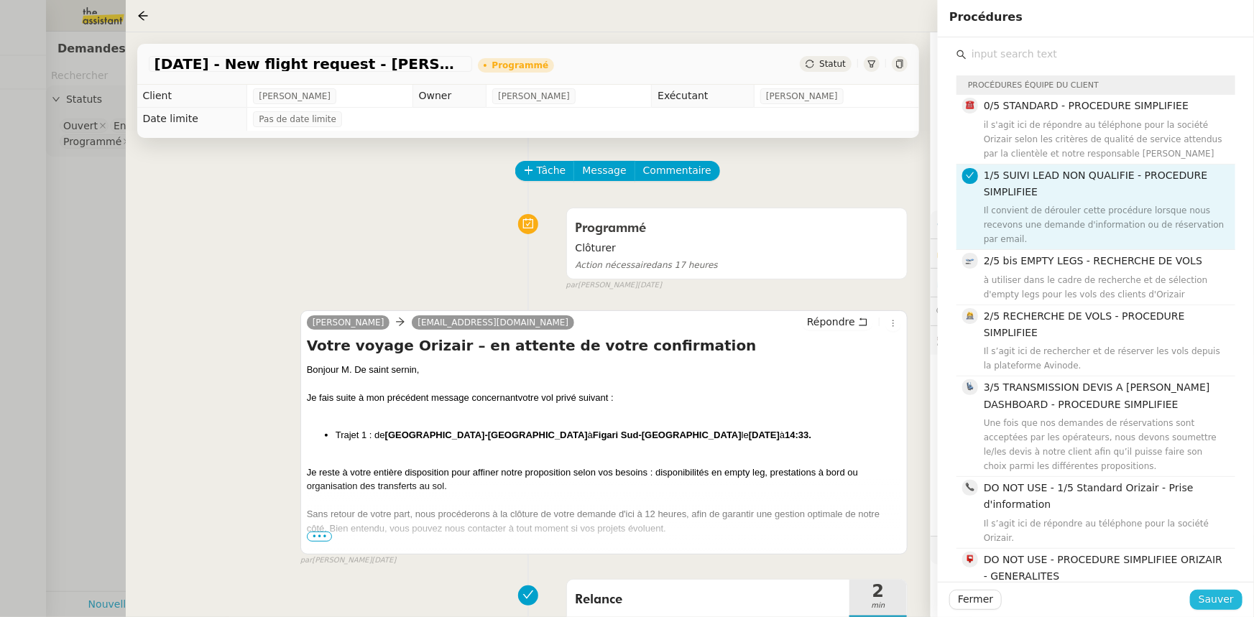
click at [1214, 599] on span "Sauver" at bounding box center [1216, 600] width 35 height 17
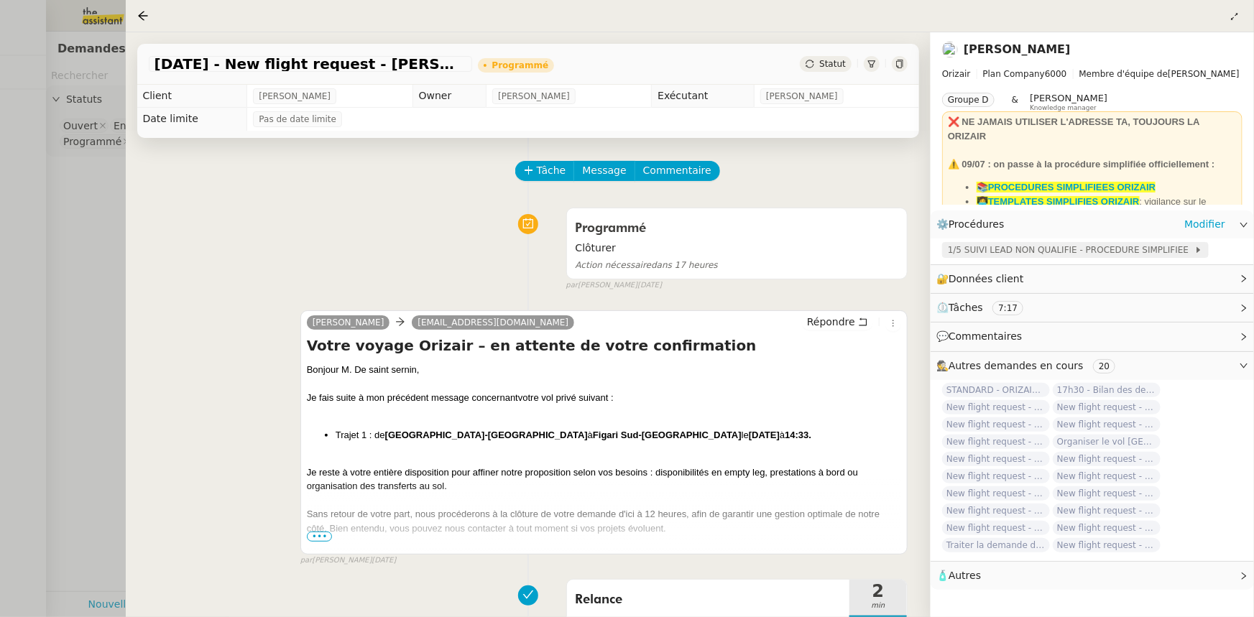
click at [1033, 252] on span "1/5 SUIVI LEAD NON QUALIFIE - PROCEDURE SIMPLIFIEE" at bounding box center [1071, 250] width 247 height 14
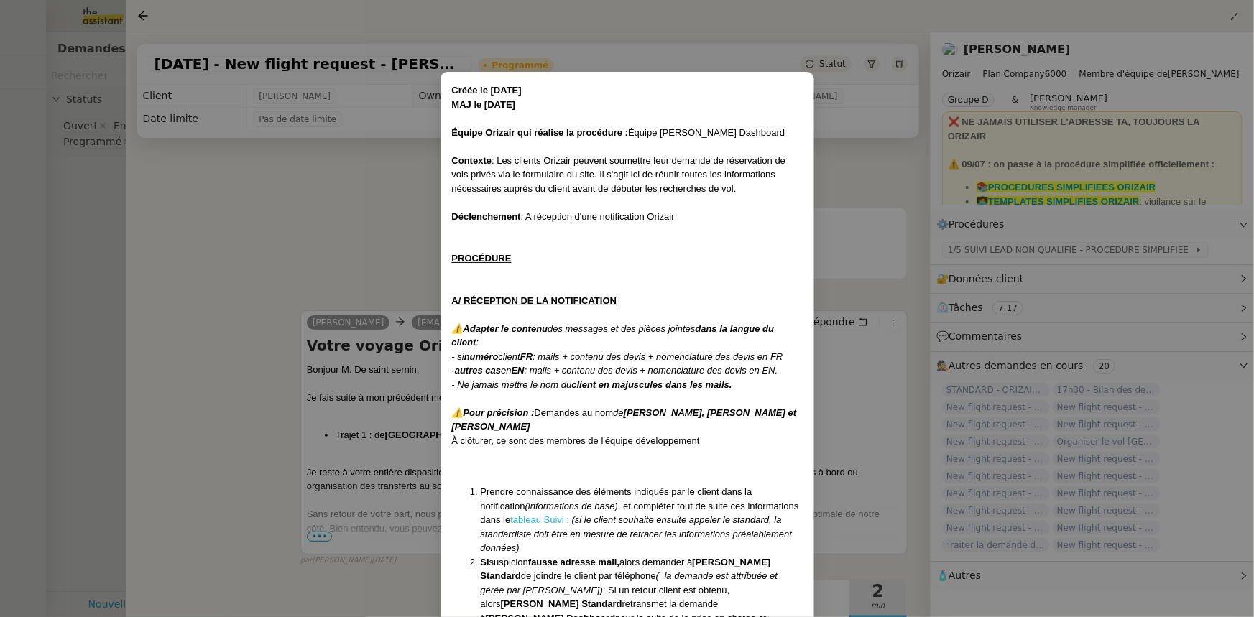
click at [510, 520] on link "tableau Suivi :" at bounding box center [539, 520] width 59 height 11
click at [326, 234] on nz-modal-container "Créée le [DATE] MAJ le [DATE] Équipe Orizair qui réalise la procédure : Équipe …" at bounding box center [627, 308] width 1254 height 617
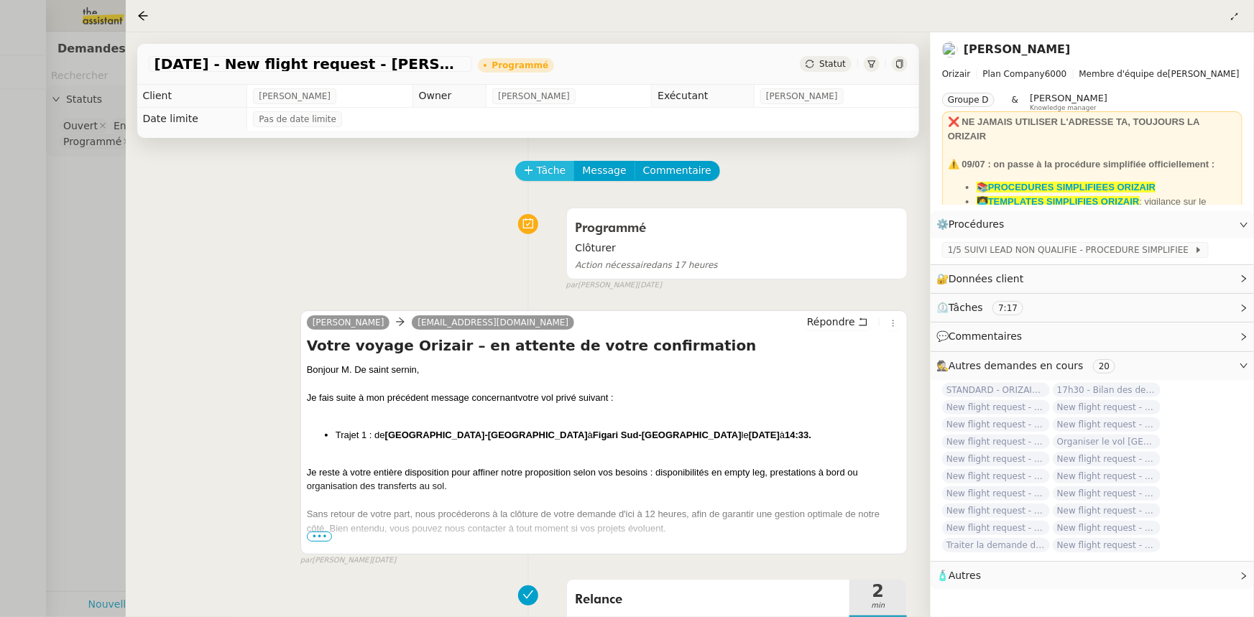
click at [537, 178] on span "Tâche" at bounding box center [551, 170] width 29 height 17
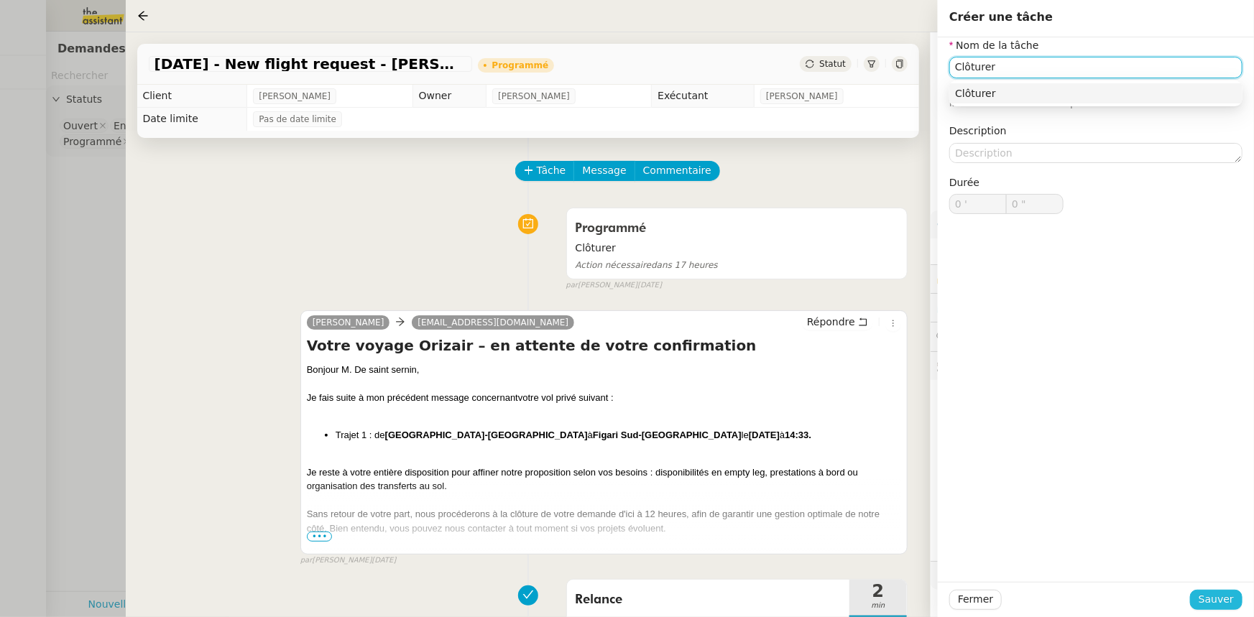
type input "Clôturer"
click at [1218, 597] on span "Sauver" at bounding box center [1216, 600] width 35 height 17
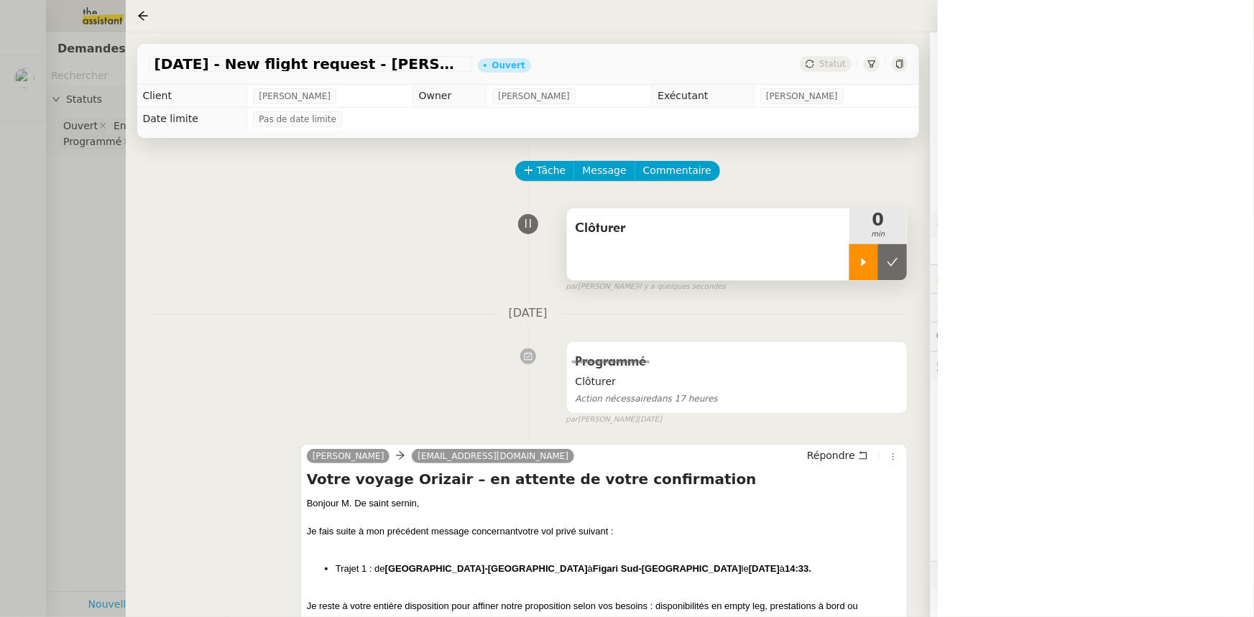
click at [857, 277] on div at bounding box center [864, 262] width 29 height 36
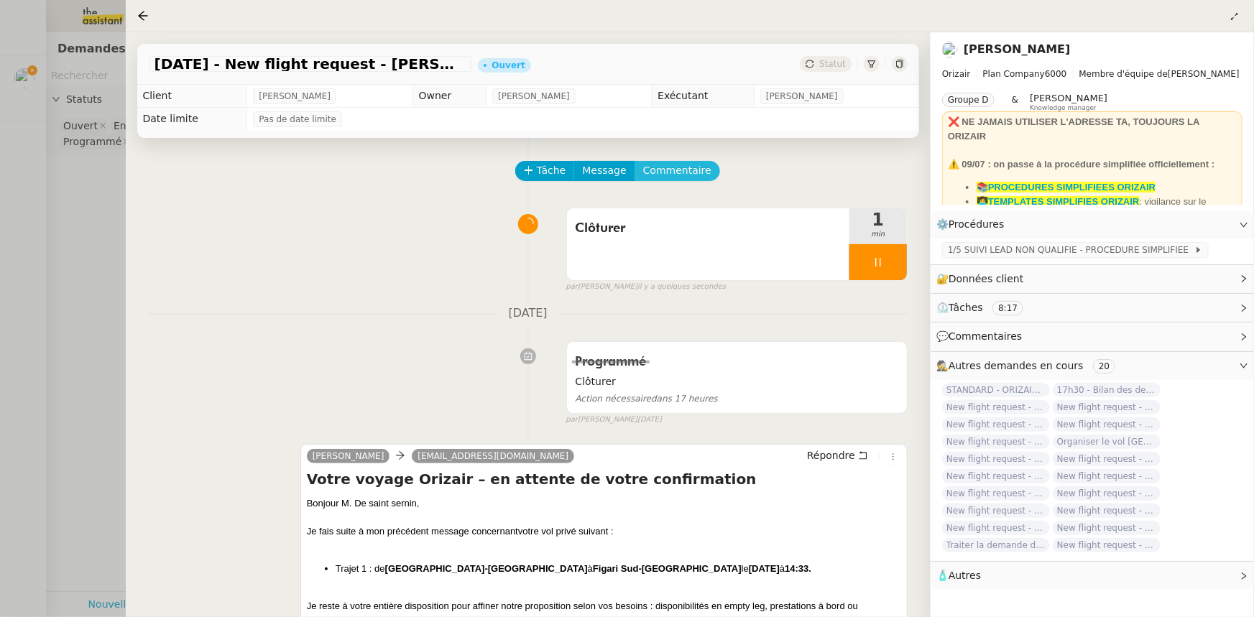
click at [676, 175] on span "Commentaire" at bounding box center [677, 170] width 68 height 17
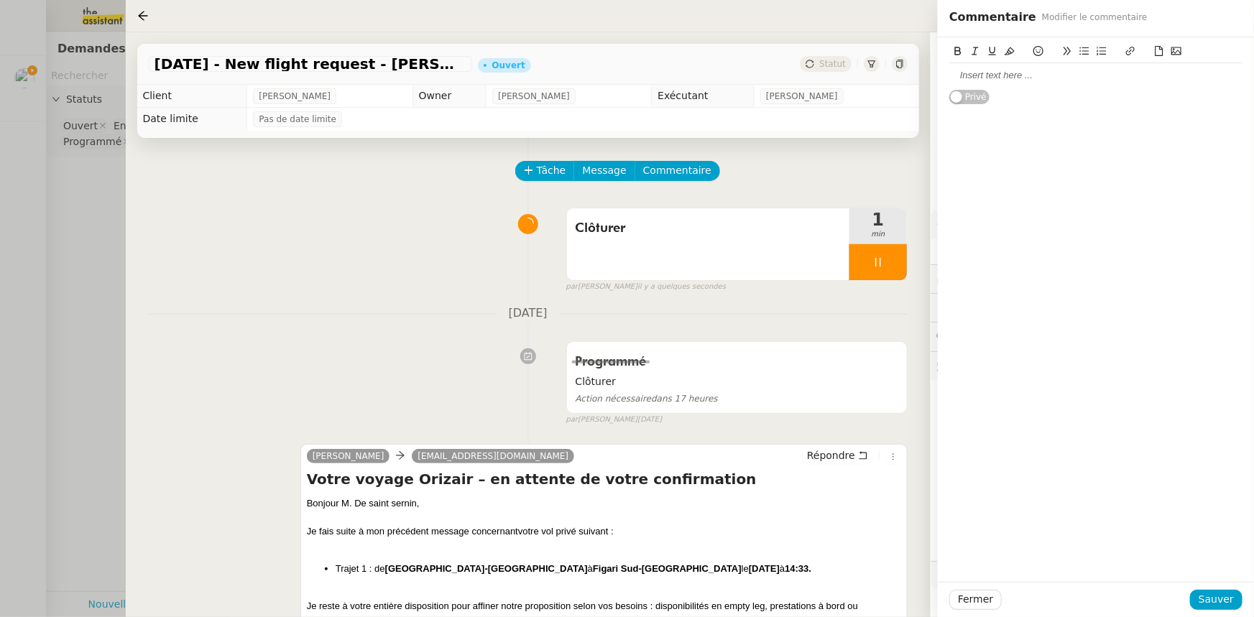
click at [990, 79] on div at bounding box center [1095, 75] width 293 height 13
click at [1224, 598] on span "Sauver" at bounding box center [1216, 600] width 35 height 17
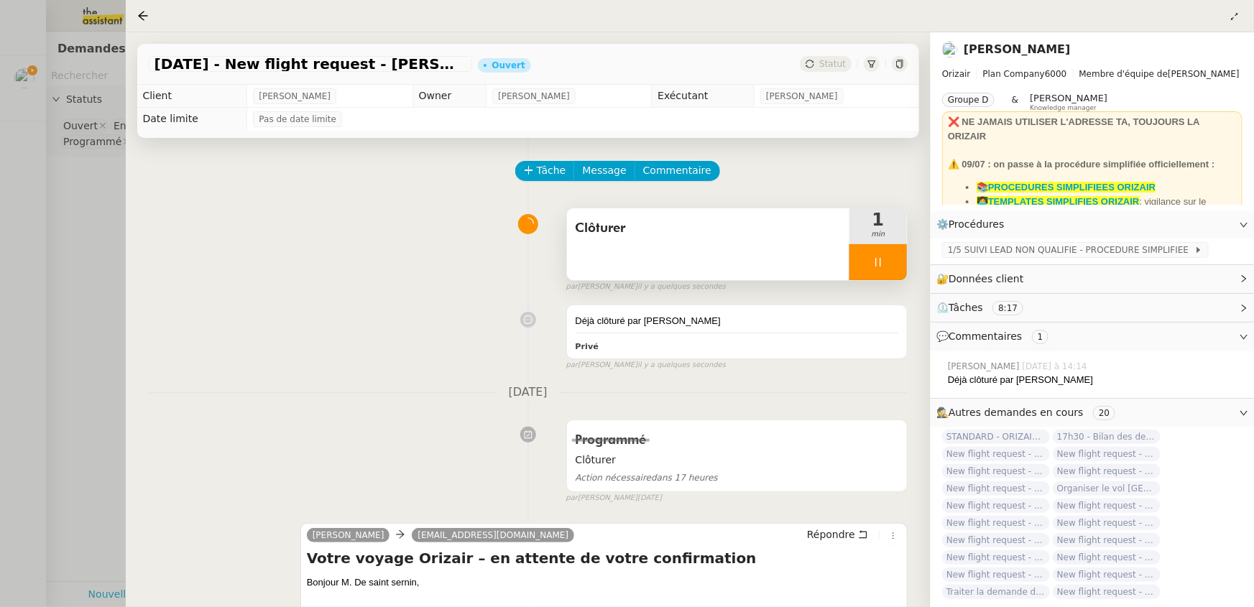
click at [859, 266] on div at bounding box center [879, 262] width 58 height 36
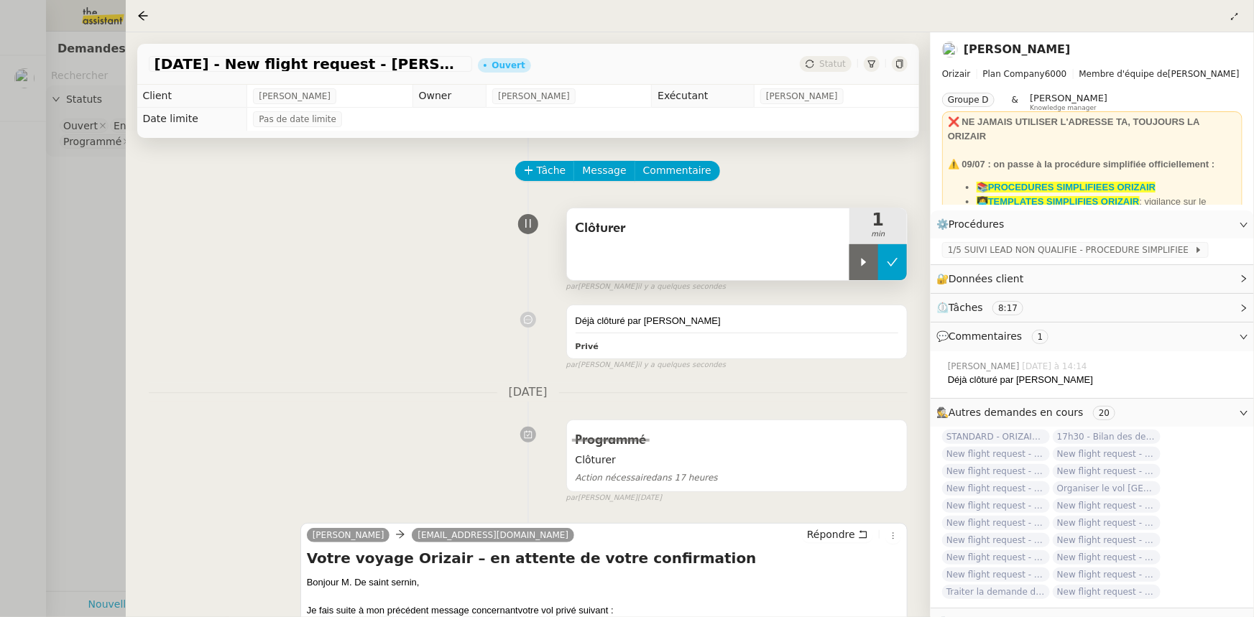
click at [885, 273] on button at bounding box center [892, 262] width 29 height 36
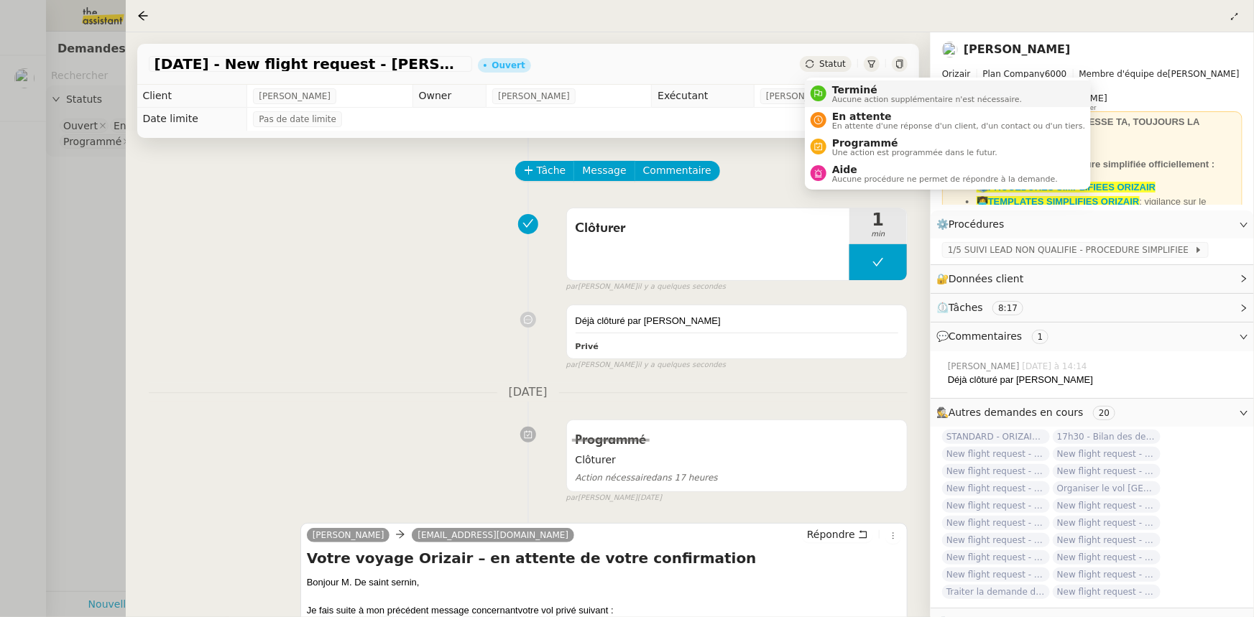
click at [847, 96] on span "Aucune action supplémentaire n'est nécessaire." at bounding box center [927, 100] width 190 height 8
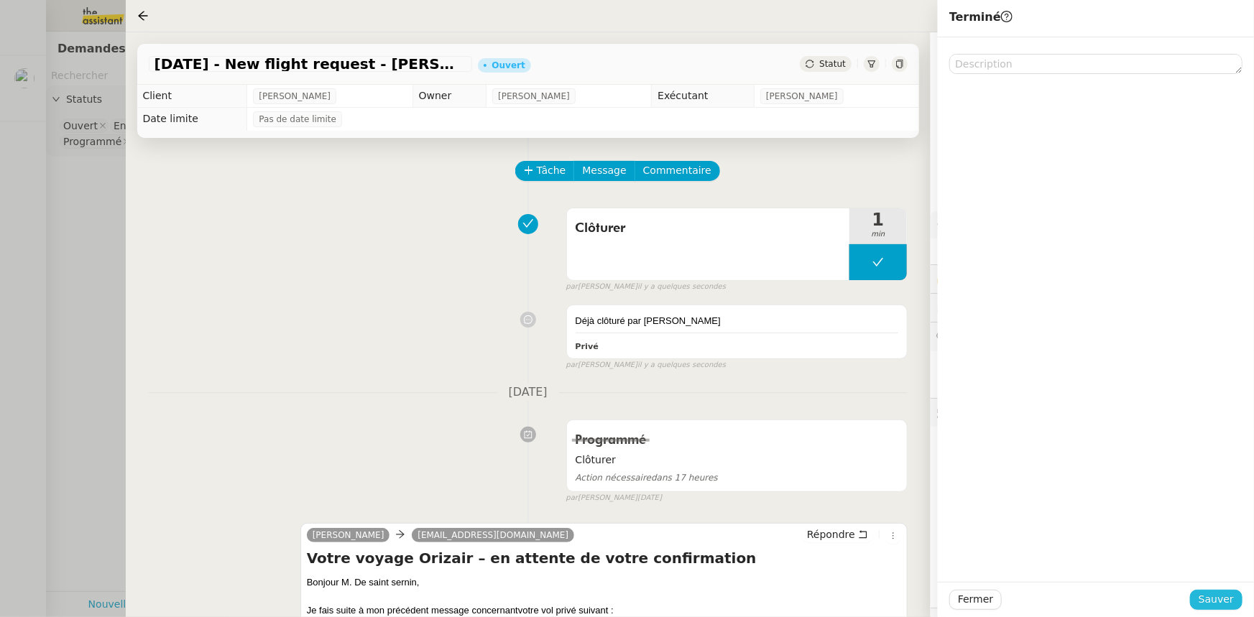
click at [1213, 602] on span "Sauver" at bounding box center [1216, 600] width 35 height 17
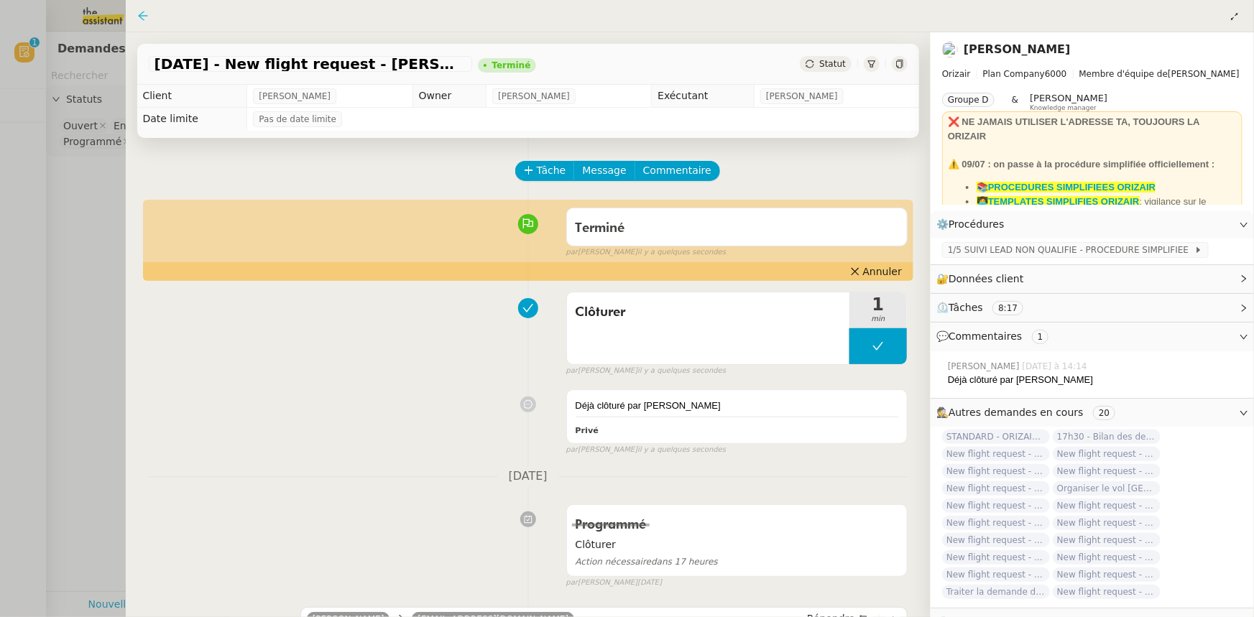
click at [144, 20] on icon at bounding box center [143, 16] width 12 height 12
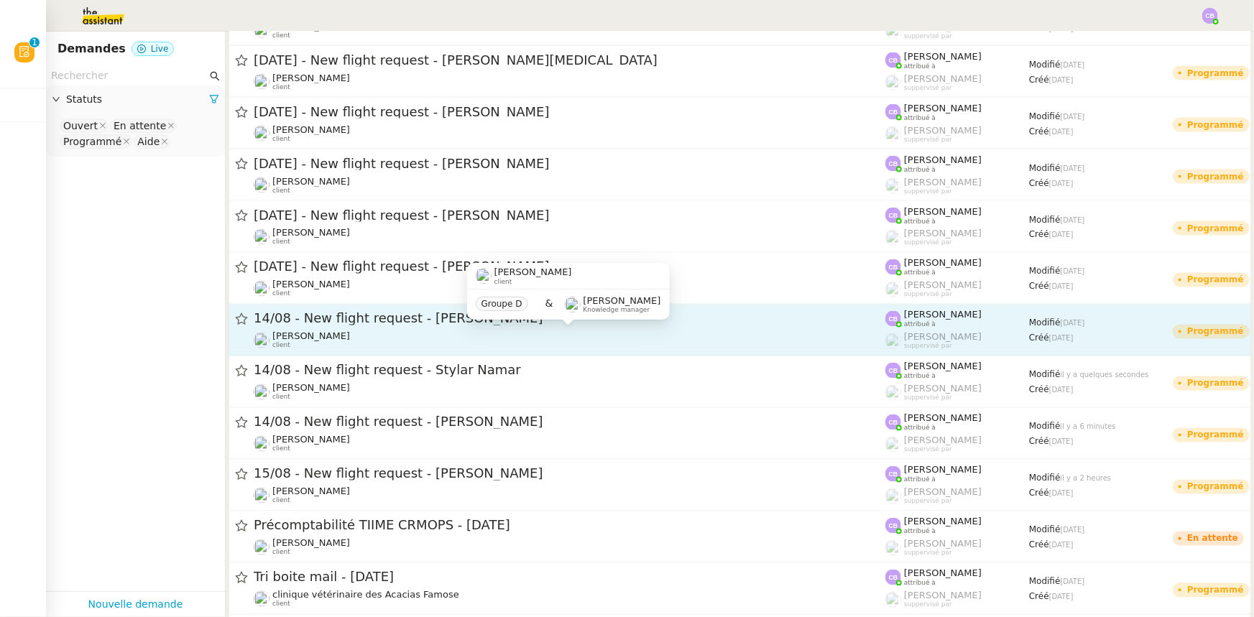
click at [418, 336] on div "[PERSON_NAME] client" at bounding box center [570, 340] width 632 height 19
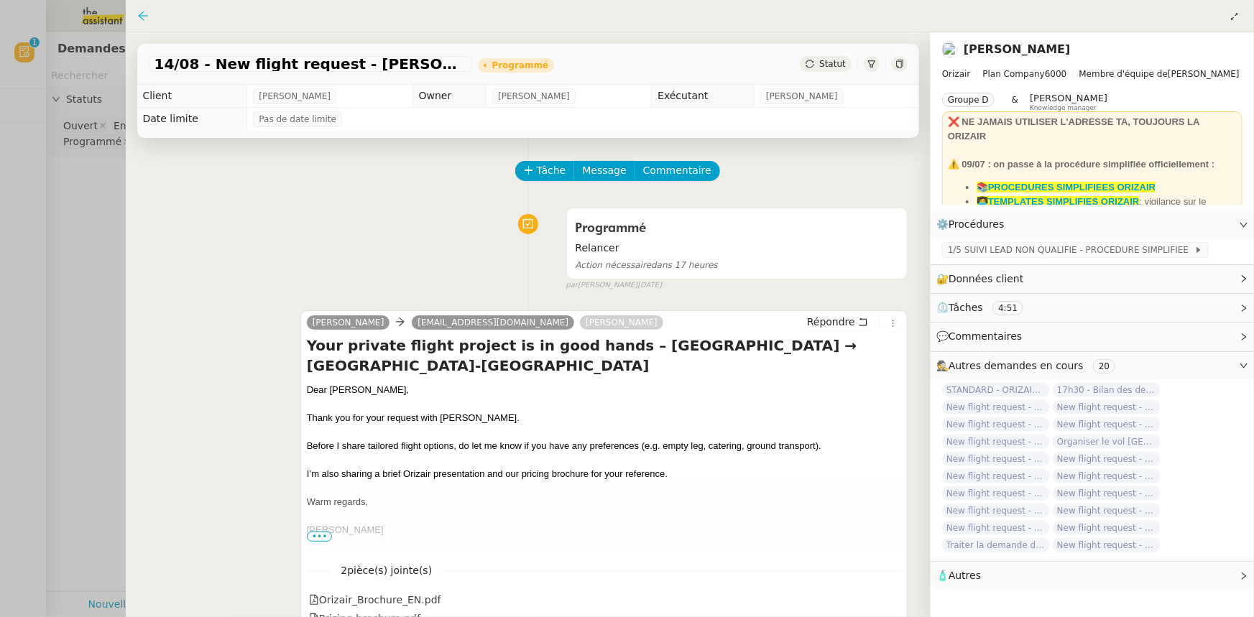
click at [142, 14] on icon at bounding box center [143, 16] width 12 height 12
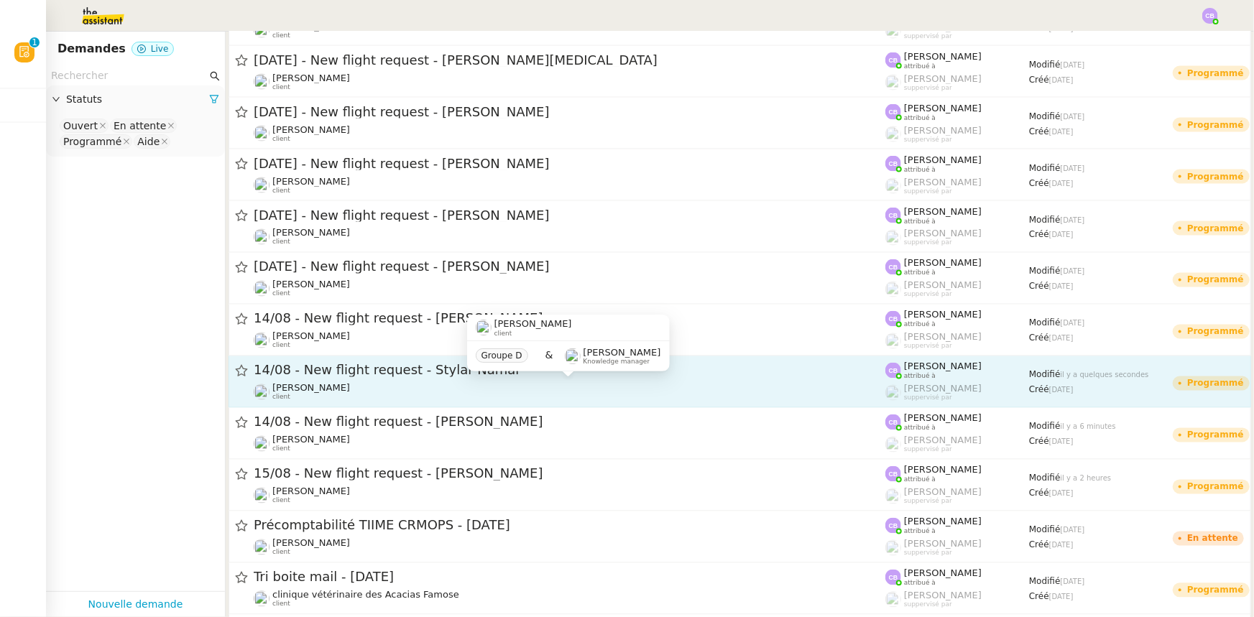
click at [413, 389] on div "[PERSON_NAME] client" at bounding box center [570, 392] width 632 height 19
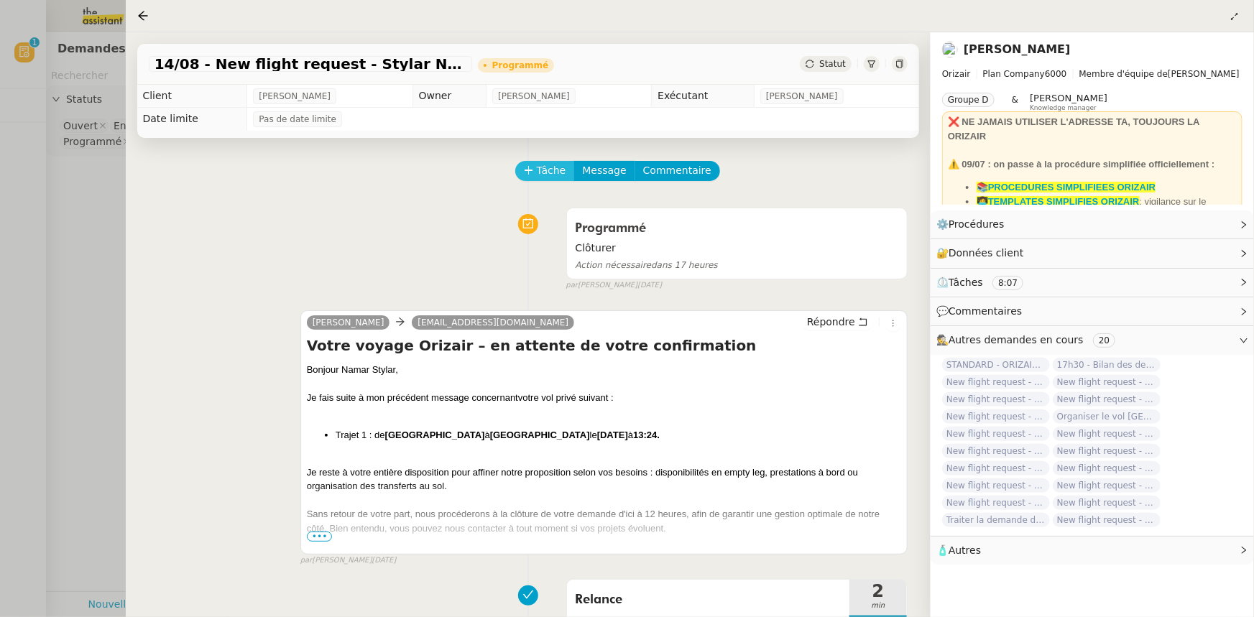
click at [532, 175] on icon at bounding box center [529, 170] width 10 height 10
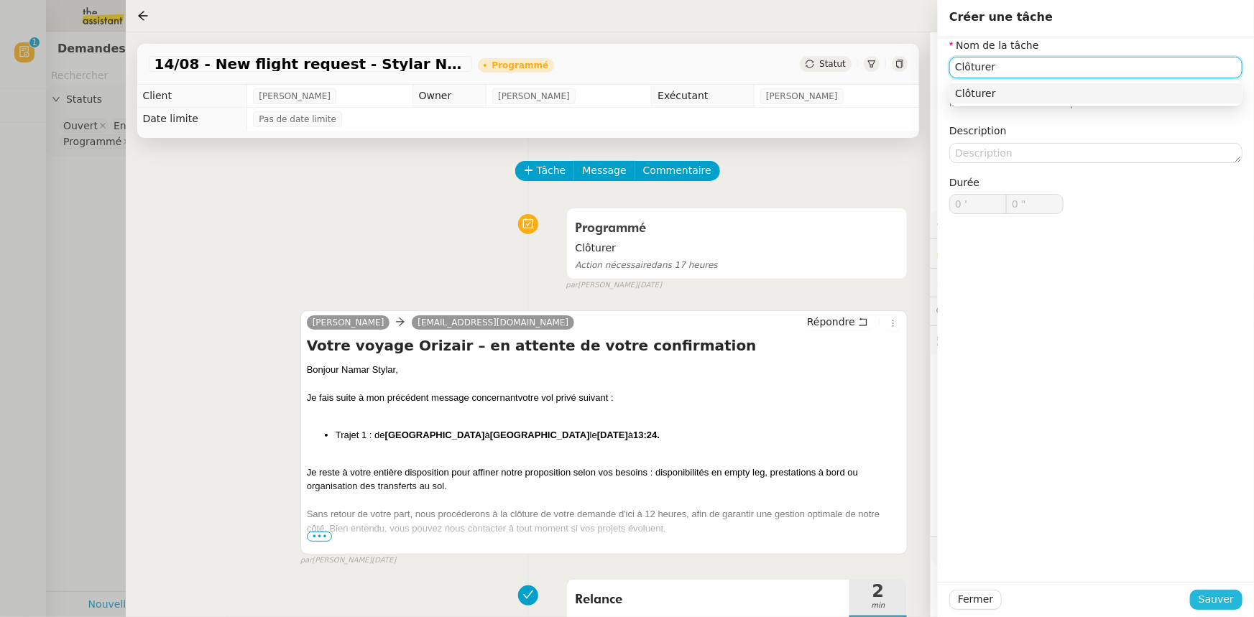
type input "Clôturer"
click at [1217, 597] on span "Sauver" at bounding box center [1216, 600] width 35 height 17
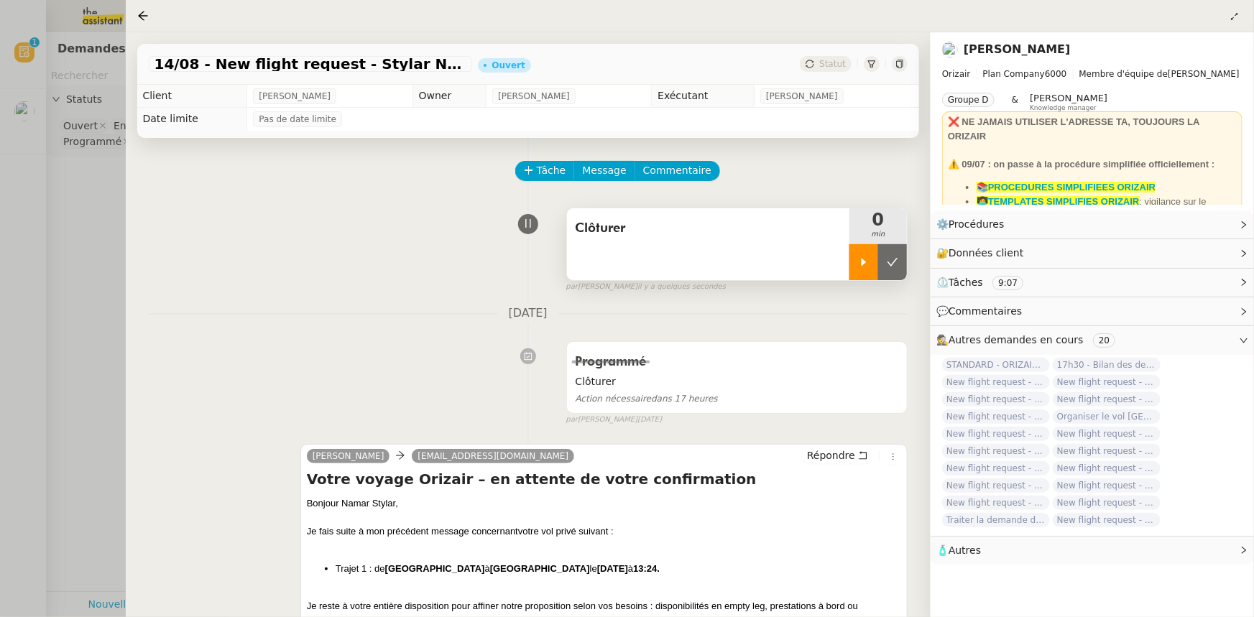
click at [858, 272] on div at bounding box center [864, 262] width 29 height 36
click at [687, 178] on span "Commentaire" at bounding box center [677, 170] width 68 height 17
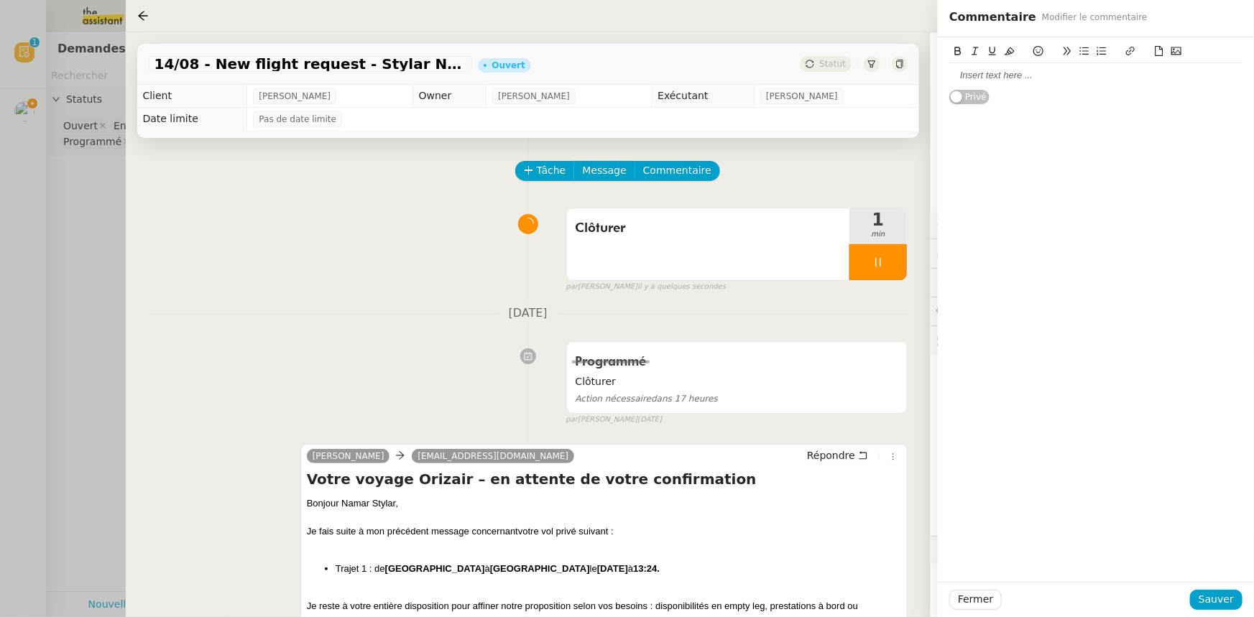
click at [986, 71] on div at bounding box center [1095, 75] width 293 height 13
click at [1220, 607] on span "Sauver" at bounding box center [1216, 600] width 35 height 17
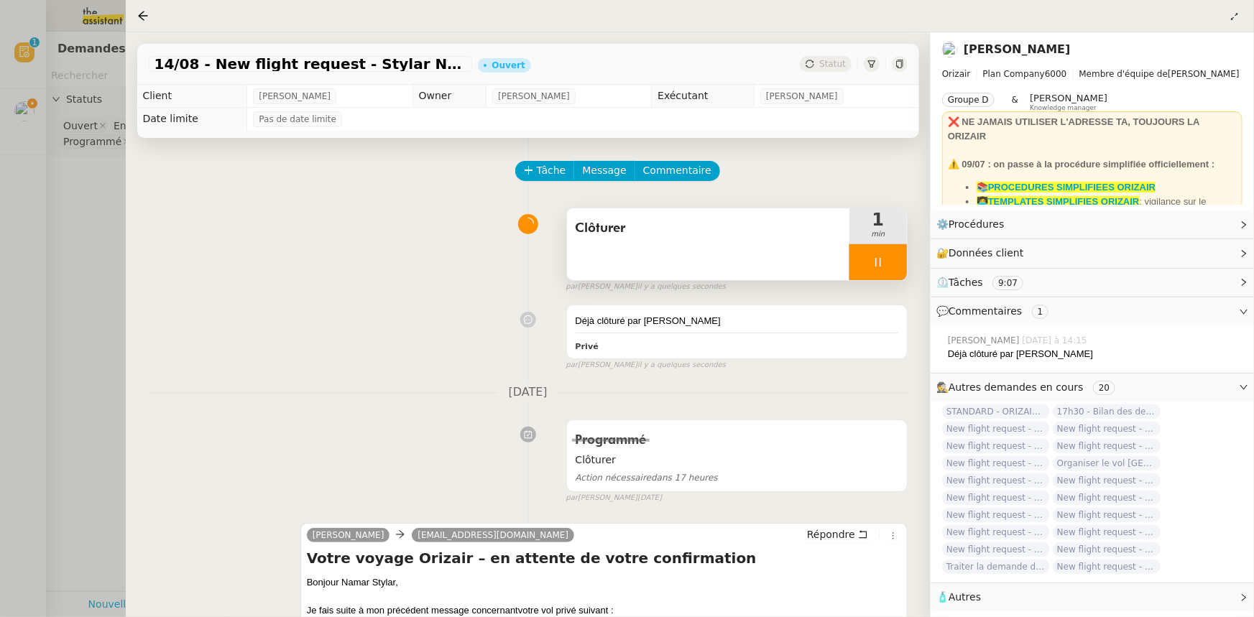
click at [860, 266] on div at bounding box center [879, 262] width 58 height 36
click at [888, 268] on icon at bounding box center [893, 263] width 12 height 12
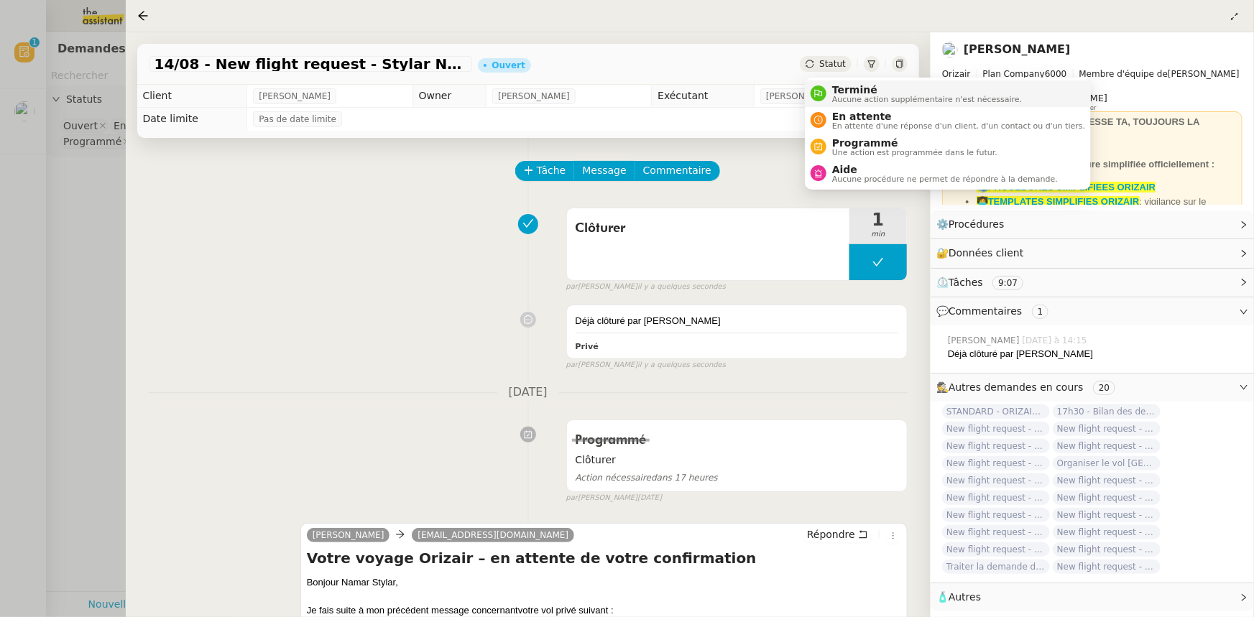
click at [847, 93] on span "Terminé" at bounding box center [927, 90] width 190 height 12
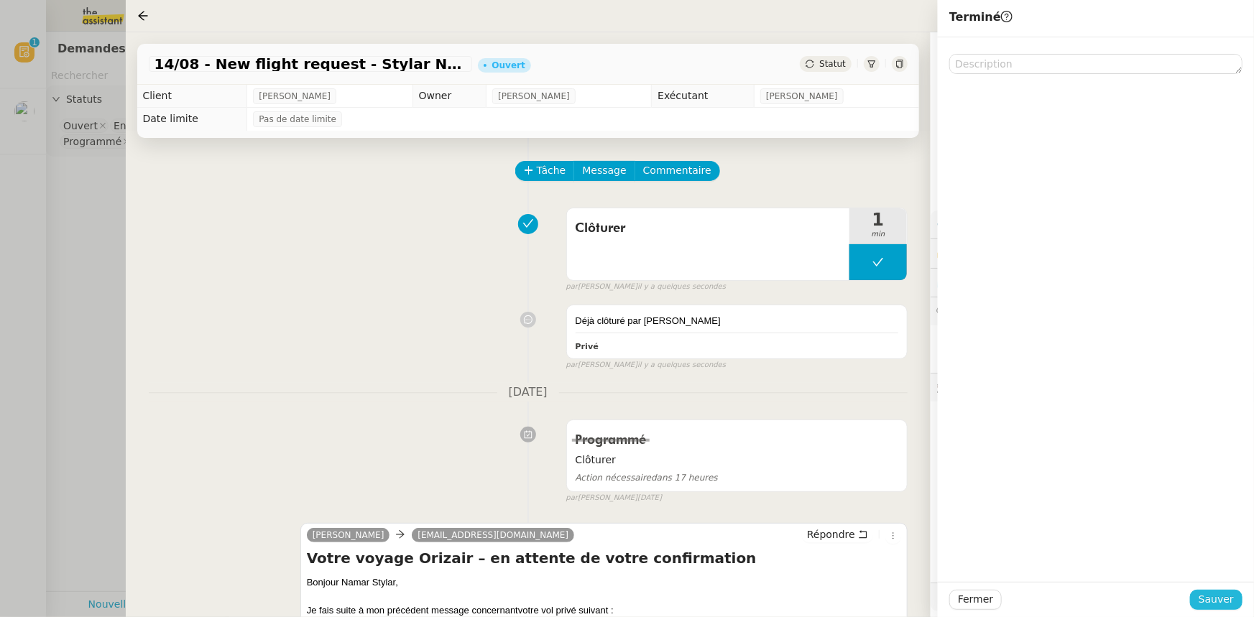
click at [1218, 597] on span "Sauver" at bounding box center [1216, 600] width 35 height 17
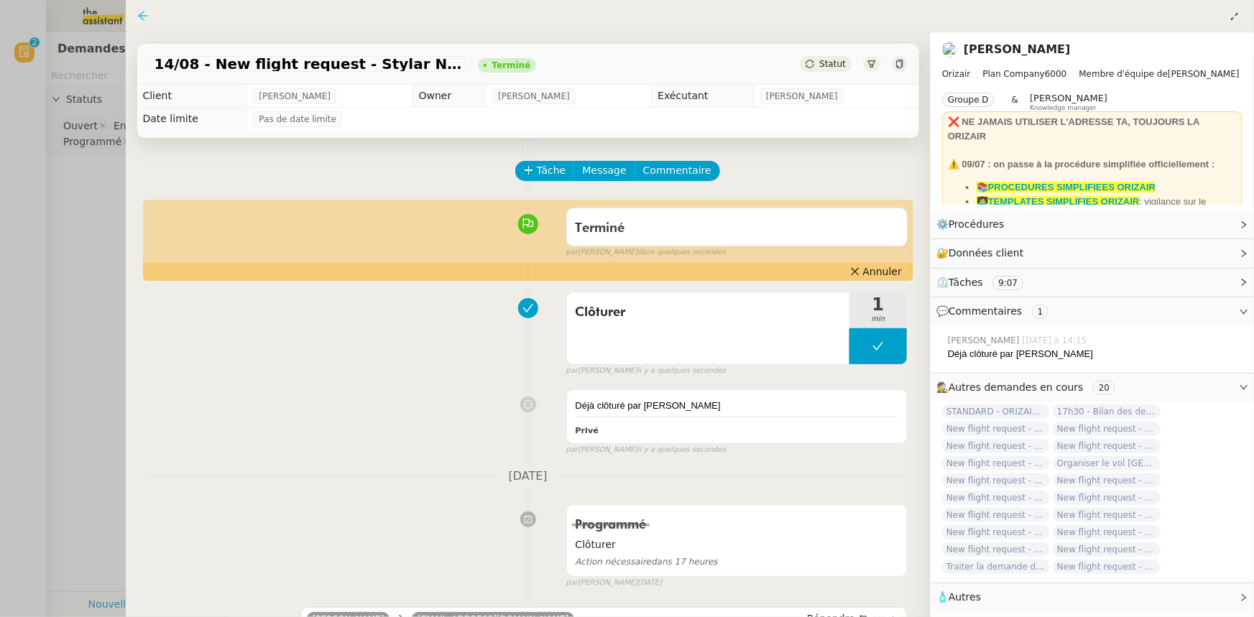
click at [147, 17] on icon at bounding box center [143, 16] width 12 height 12
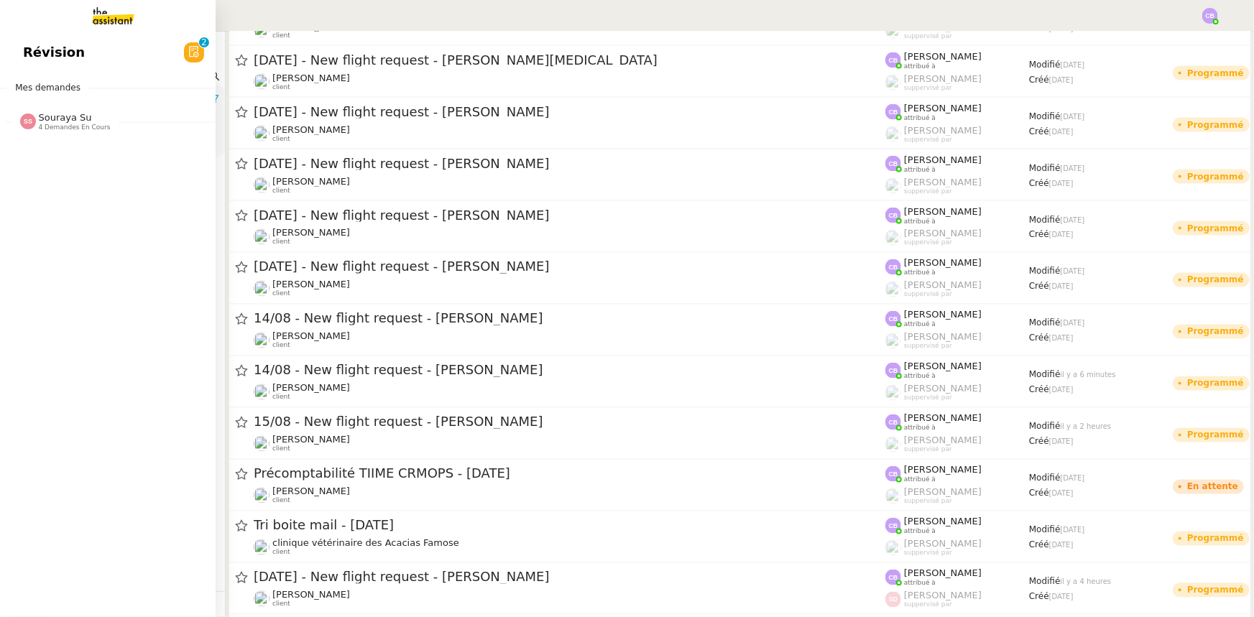
click at [58, 52] on span "Révision" at bounding box center [54, 53] width 62 height 22
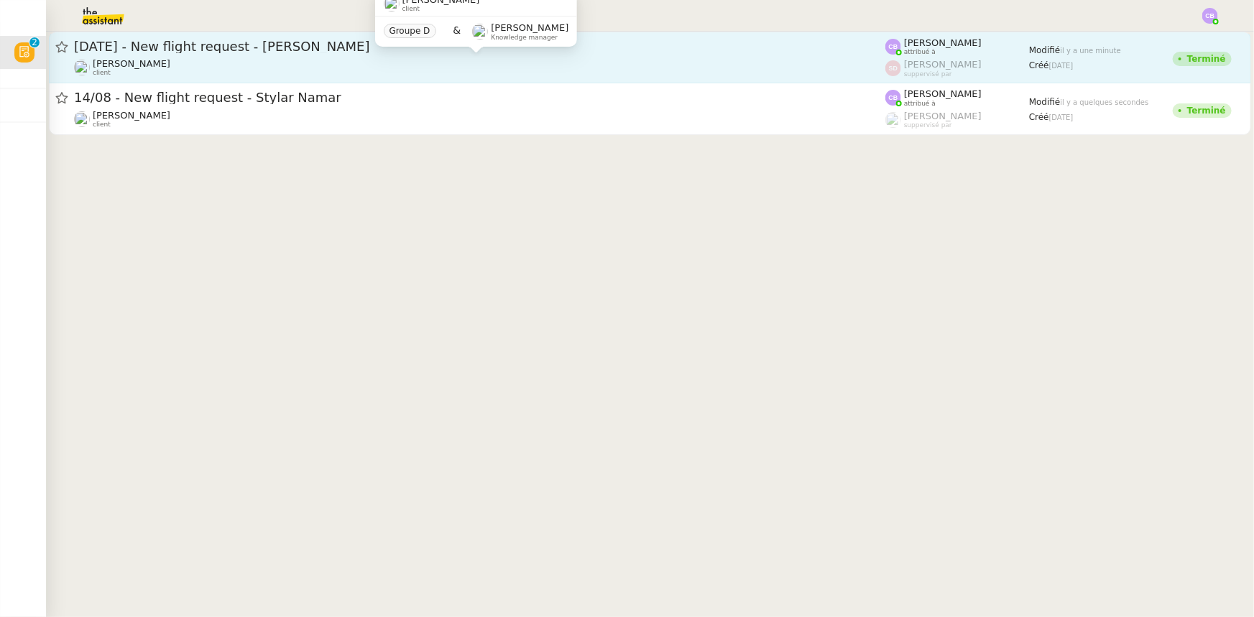
click at [372, 61] on div "[PERSON_NAME] client" at bounding box center [479, 67] width 811 height 19
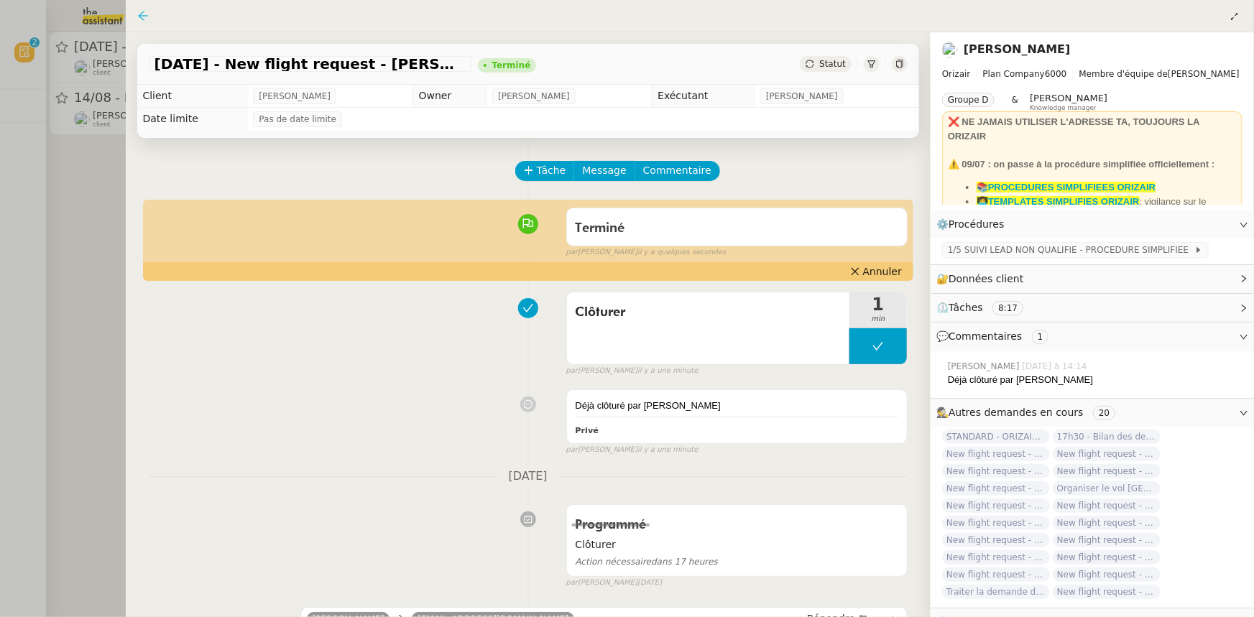
click at [143, 17] on icon at bounding box center [142, 15] width 9 height 9
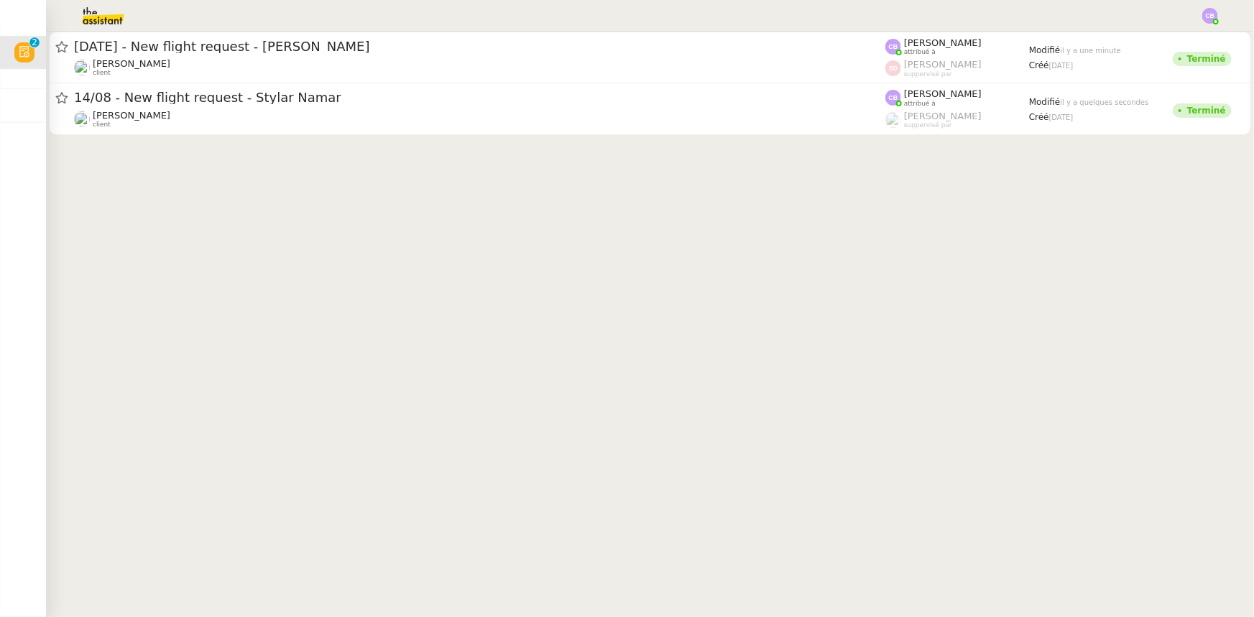
click at [93, 9] on img at bounding box center [91, 16] width 111 height 32
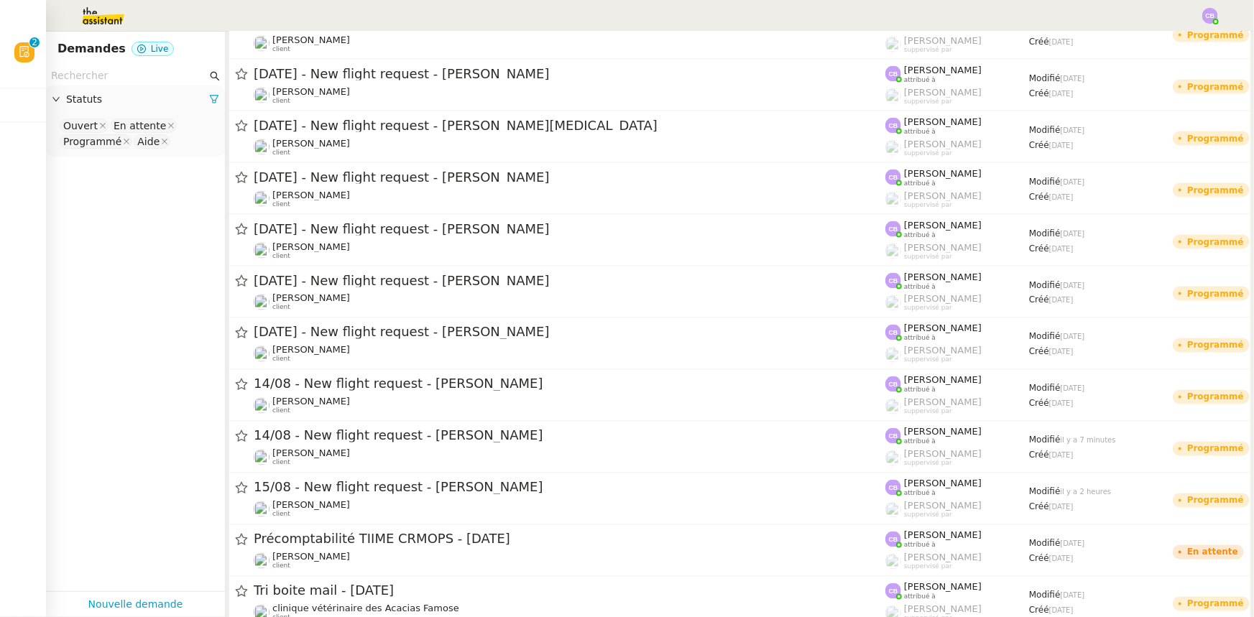
scroll to position [1176, 0]
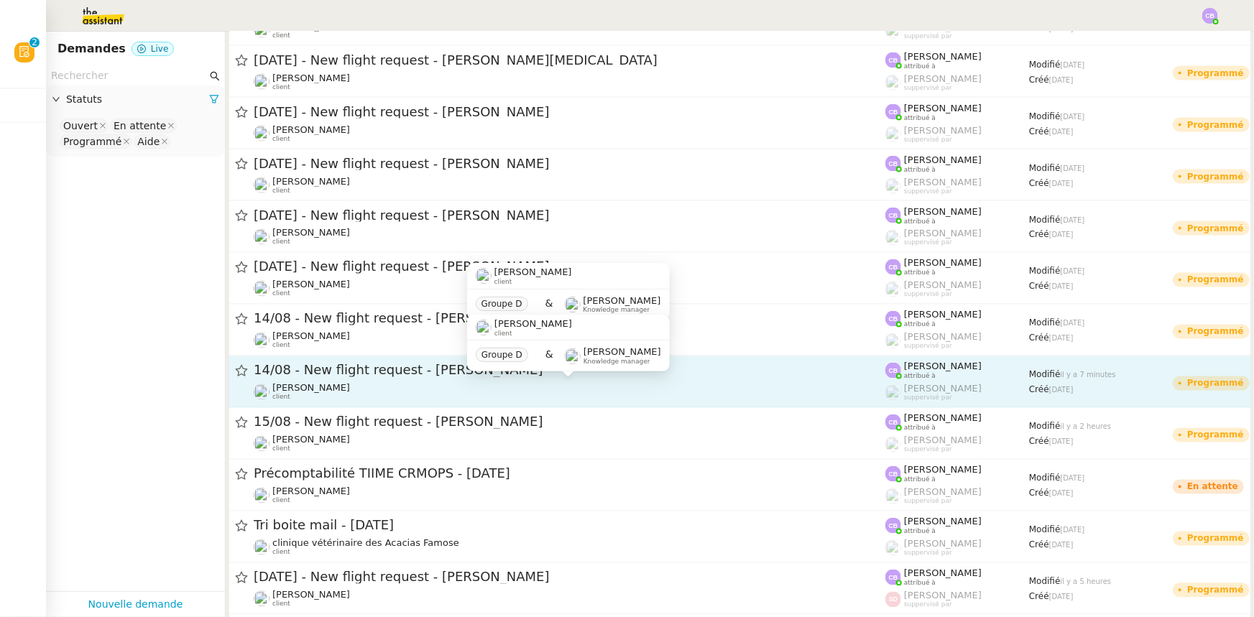
click at [439, 385] on div "[PERSON_NAME] client" at bounding box center [570, 392] width 632 height 19
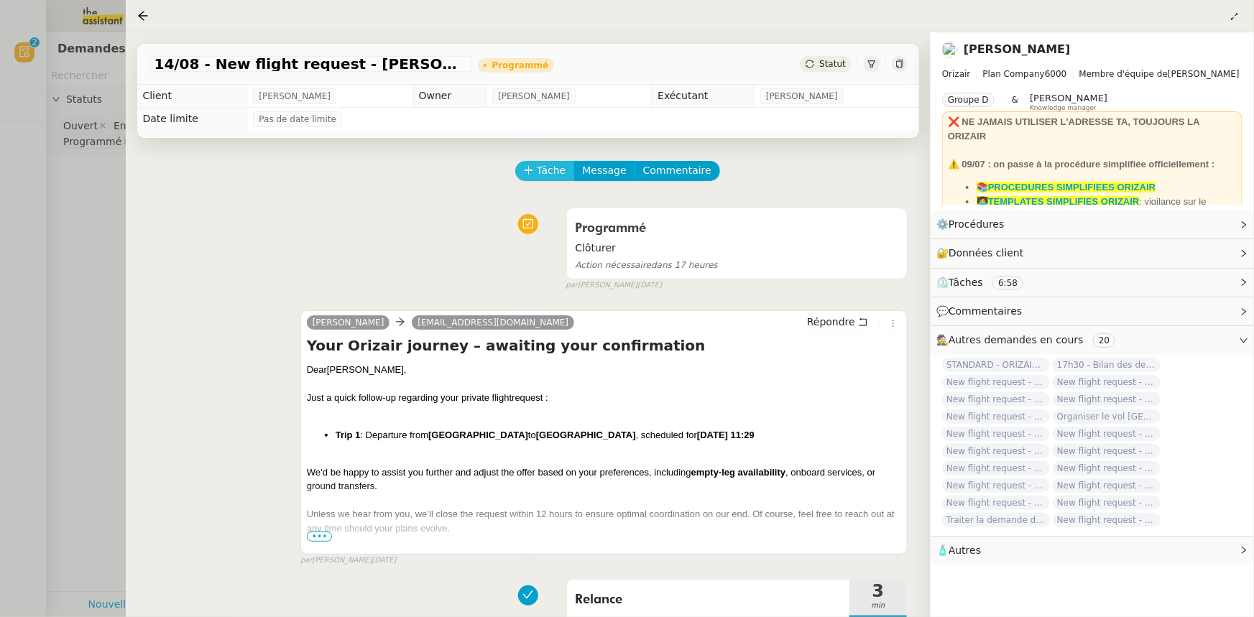
click at [541, 175] on span "Tâche" at bounding box center [551, 170] width 29 height 17
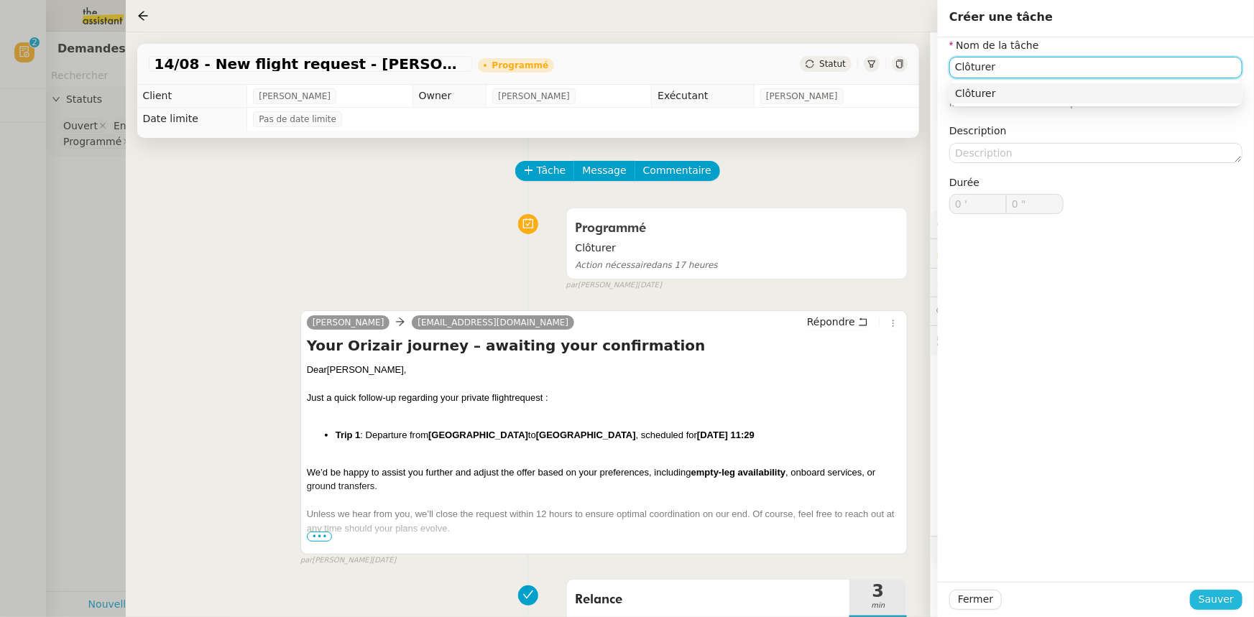
type input "Clôturer"
click at [1214, 597] on span "Sauver" at bounding box center [1216, 600] width 35 height 17
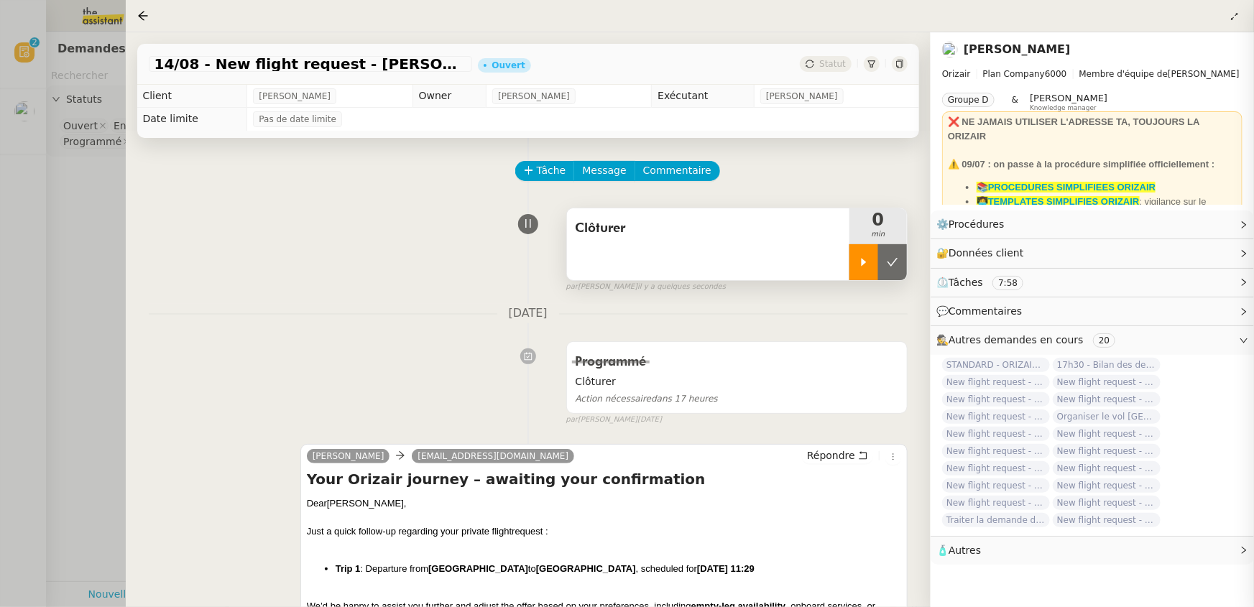
click at [850, 270] on div at bounding box center [864, 262] width 29 height 36
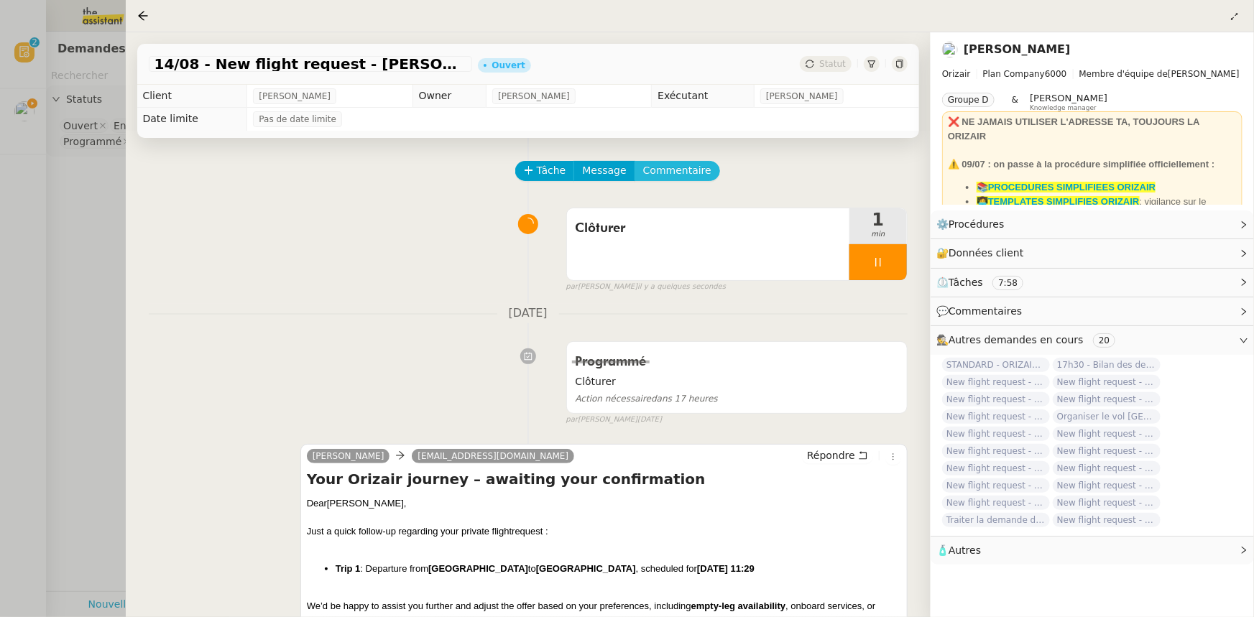
click at [685, 176] on span "Commentaire" at bounding box center [677, 170] width 68 height 17
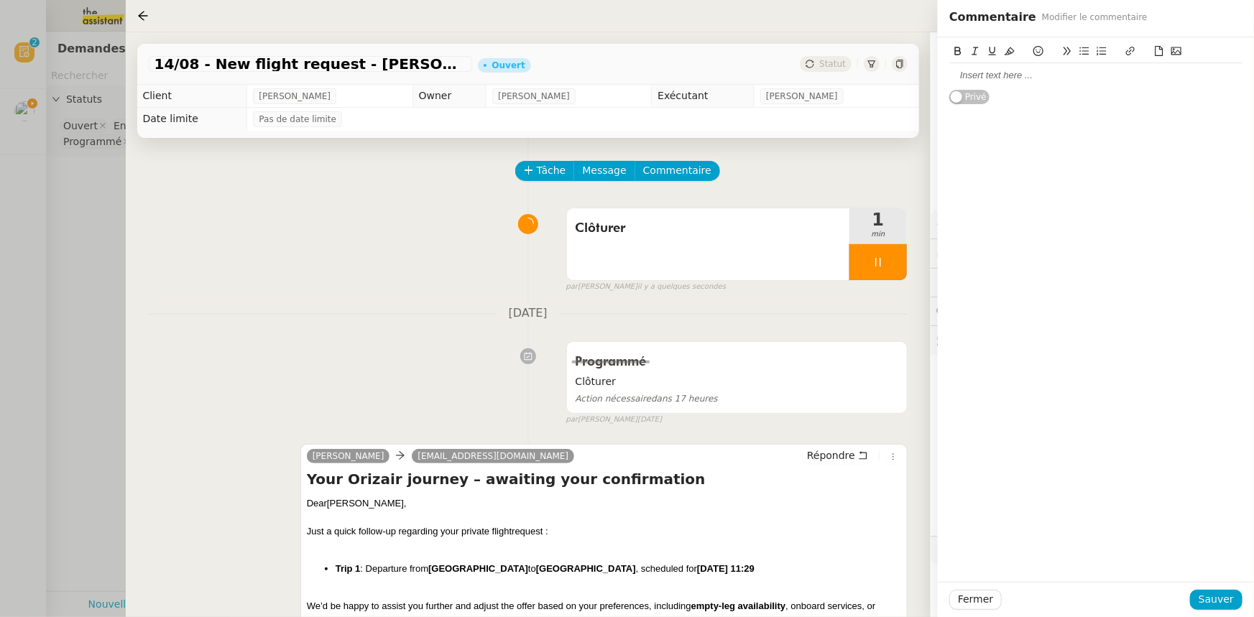
click at [967, 73] on div at bounding box center [1095, 75] width 293 height 13
drag, startPoint x: 1057, startPoint y: 77, endPoint x: 949, endPoint y: 77, distance: 107.1
click at [949, 77] on div "Déjà clôturé par [PERSON_NAME]" at bounding box center [1095, 75] width 293 height 13
copy div "Déjà clôturé par [PERSON_NAME]"
click at [1220, 602] on span "Sauver" at bounding box center [1216, 600] width 35 height 17
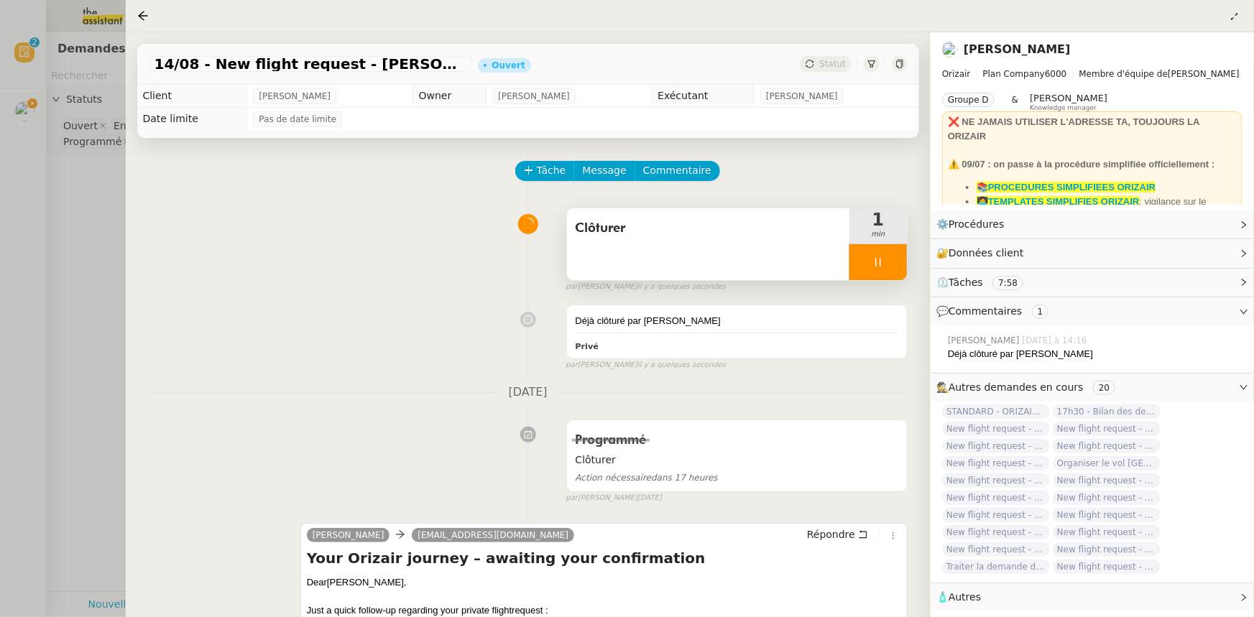
click at [861, 255] on div at bounding box center [879, 262] width 58 height 36
click at [896, 266] on icon at bounding box center [893, 263] width 12 height 12
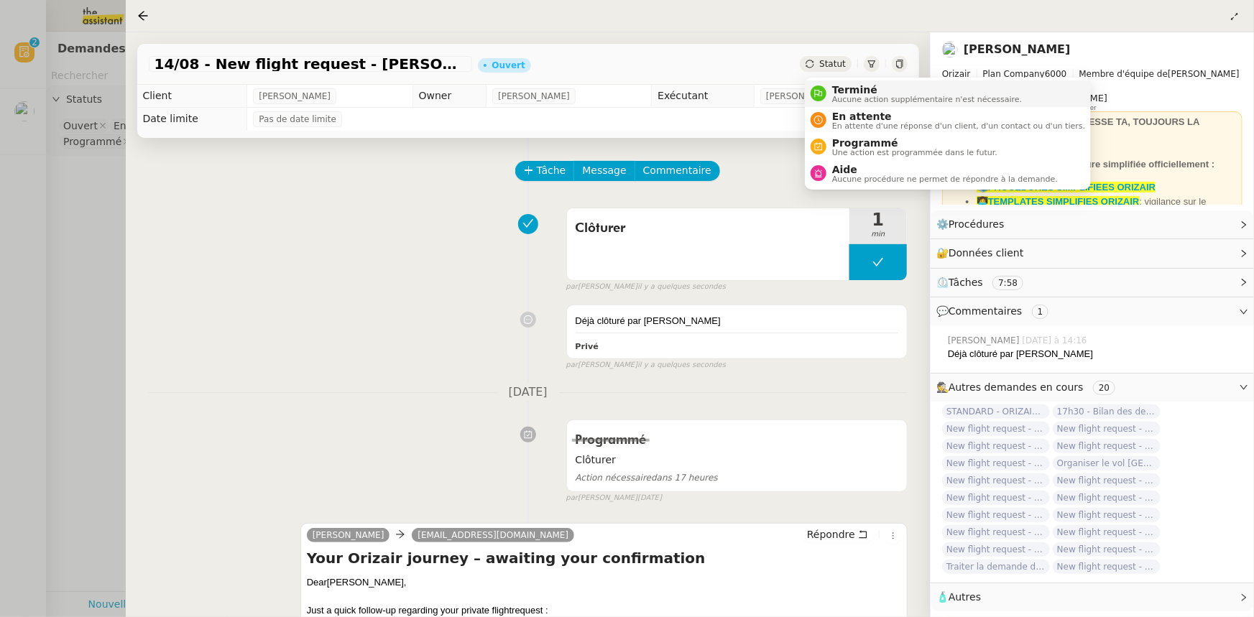
click at [855, 96] on span "Aucune action supplémentaire n'est nécessaire." at bounding box center [927, 100] width 190 height 8
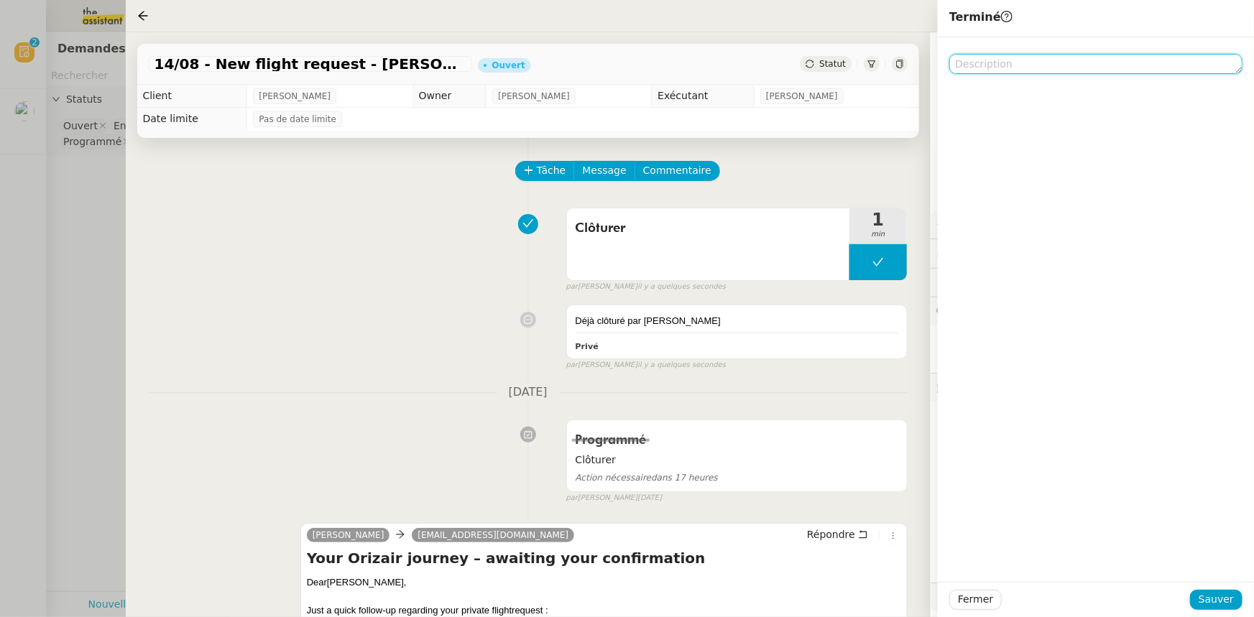
click at [982, 65] on textarea at bounding box center [1095, 64] width 293 height 20
paste textarea "Déjà clôturé par [PERSON_NAME]"
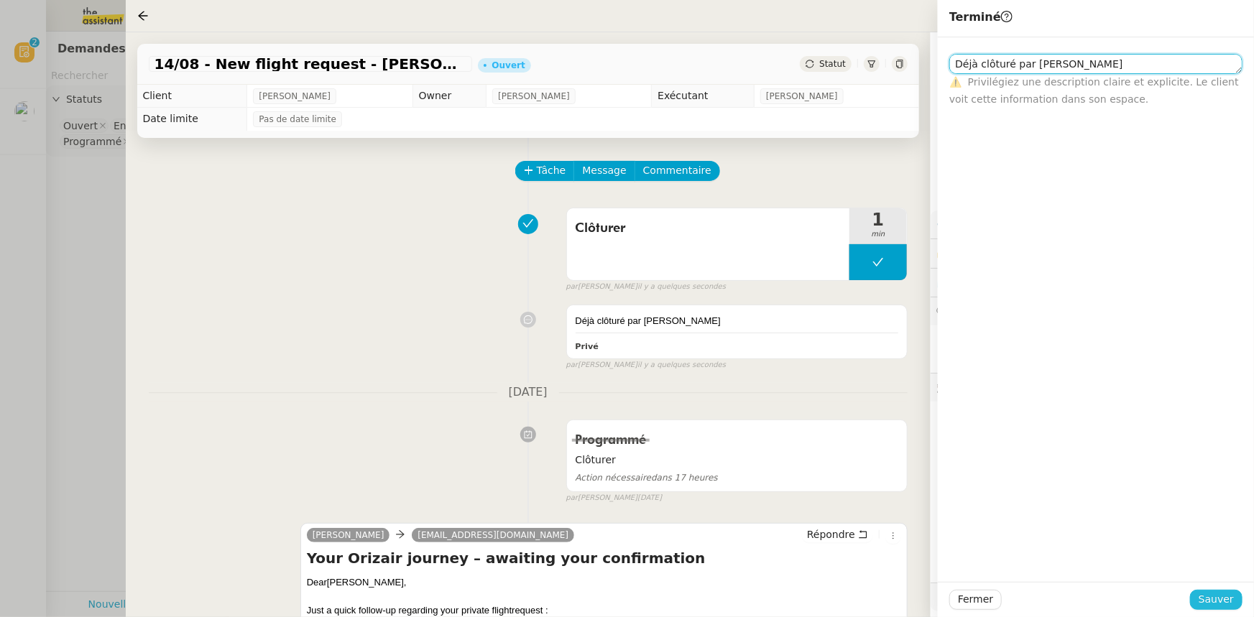
type textarea "Déjà clôturé par [PERSON_NAME]"
click at [1205, 597] on span "Sauver" at bounding box center [1216, 600] width 35 height 17
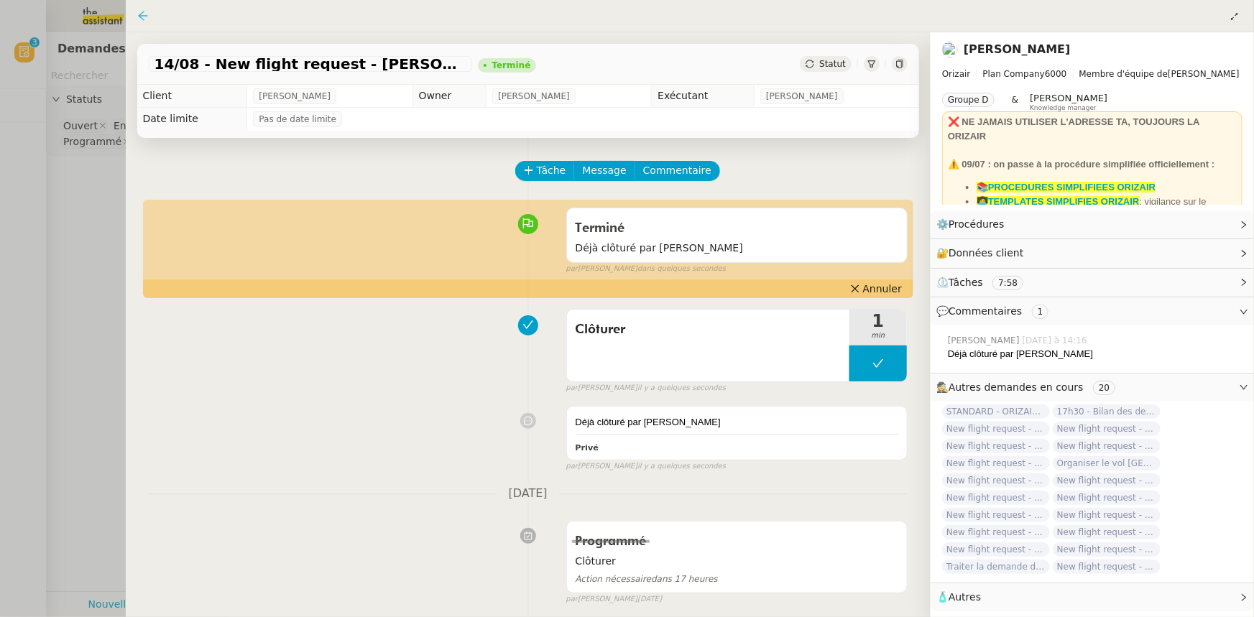
click at [146, 17] on icon at bounding box center [142, 15] width 9 height 9
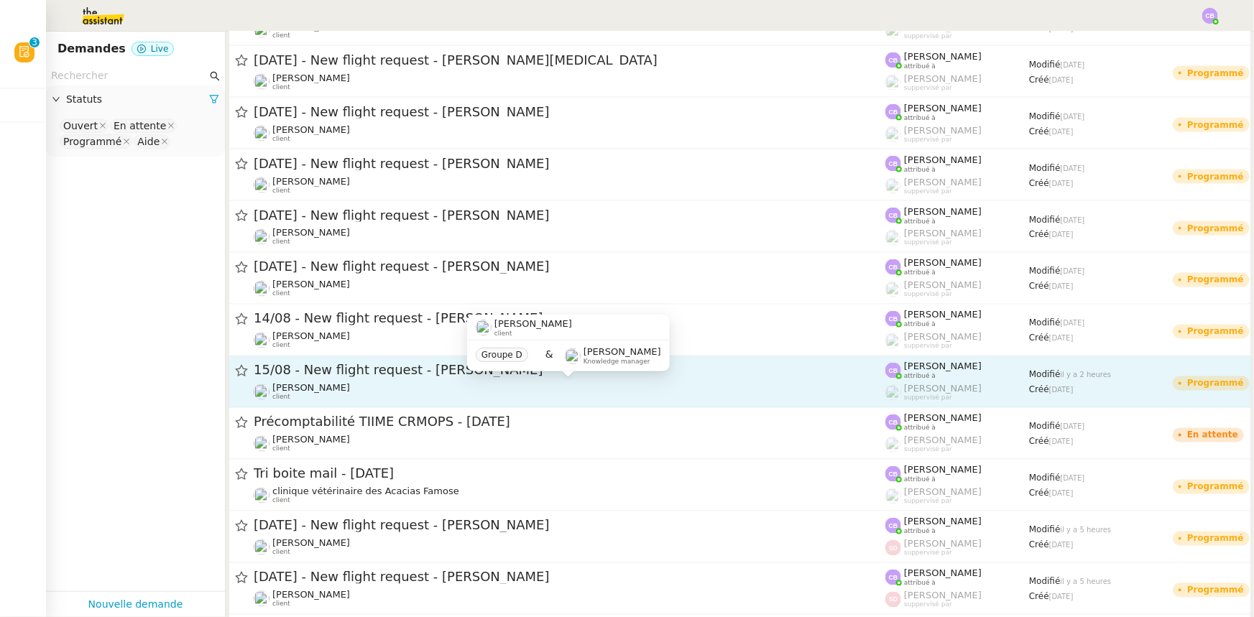
click at [406, 384] on div "[PERSON_NAME] client" at bounding box center [570, 392] width 632 height 19
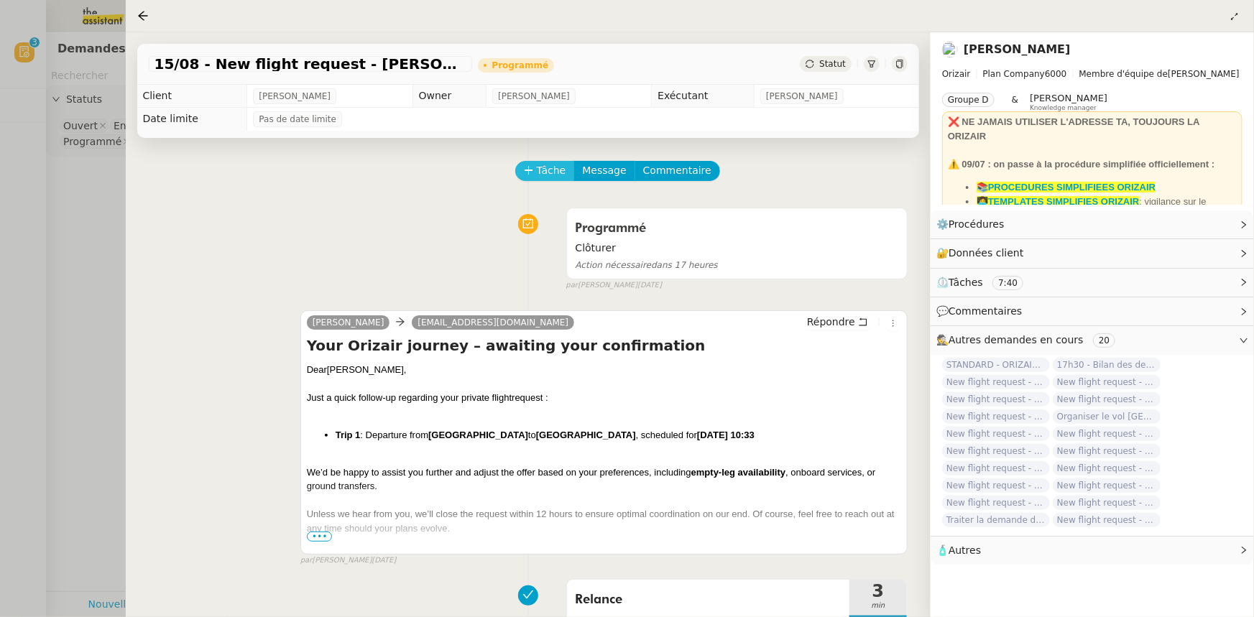
click at [539, 176] on span "Tâche" at bounding box center [551, 170] width 29 height 17
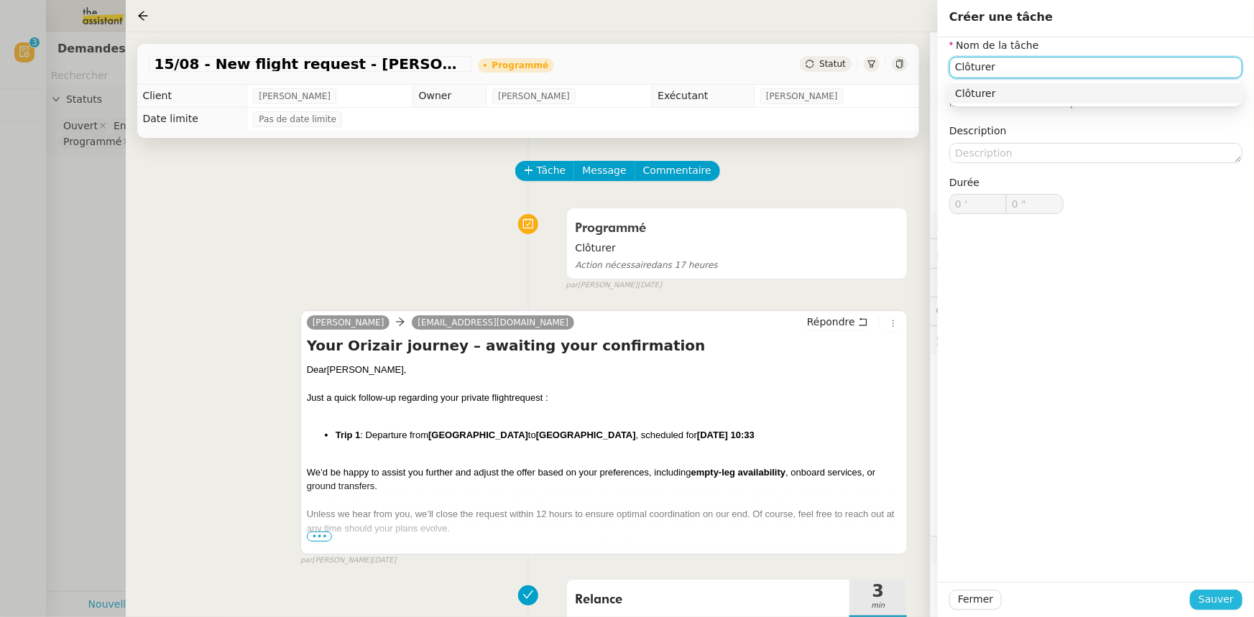
type input "Clôturer"
click at [1223, 604] on span "Sauver" at bounding box center [1216, 600] width 35 height 17
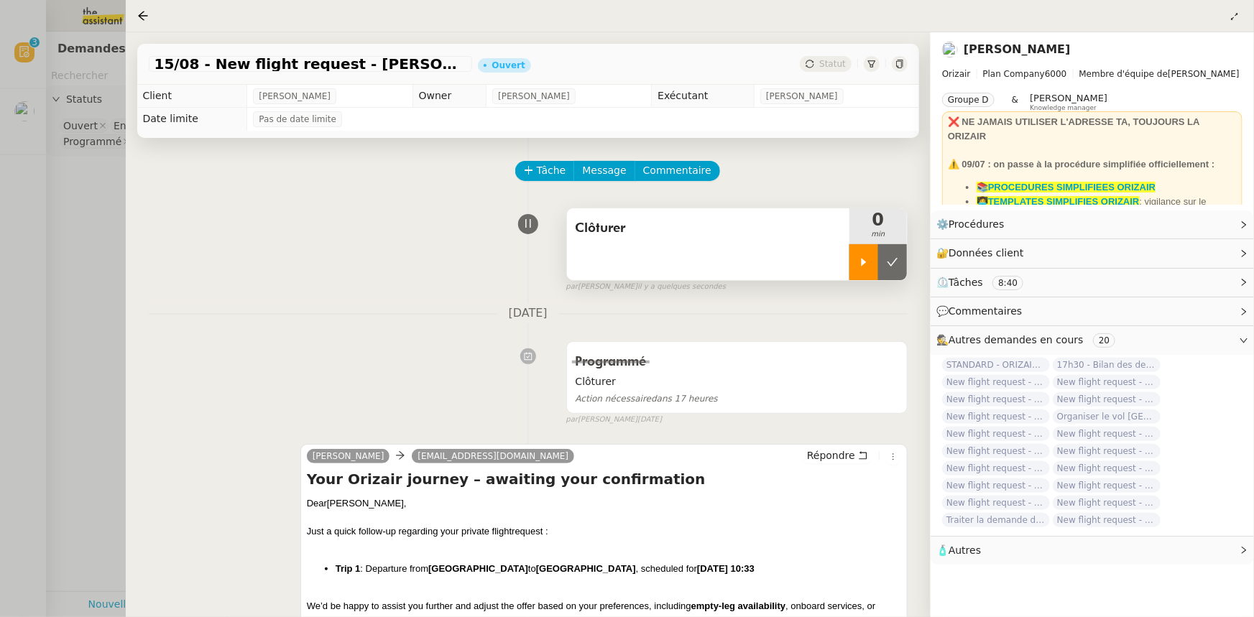
click at [857, 270] on div at bounding box center [864, 262] width 29 height 36
click at [678, 172] on span "Commentaire" at bounding box center [677, 170] width 68 height 17
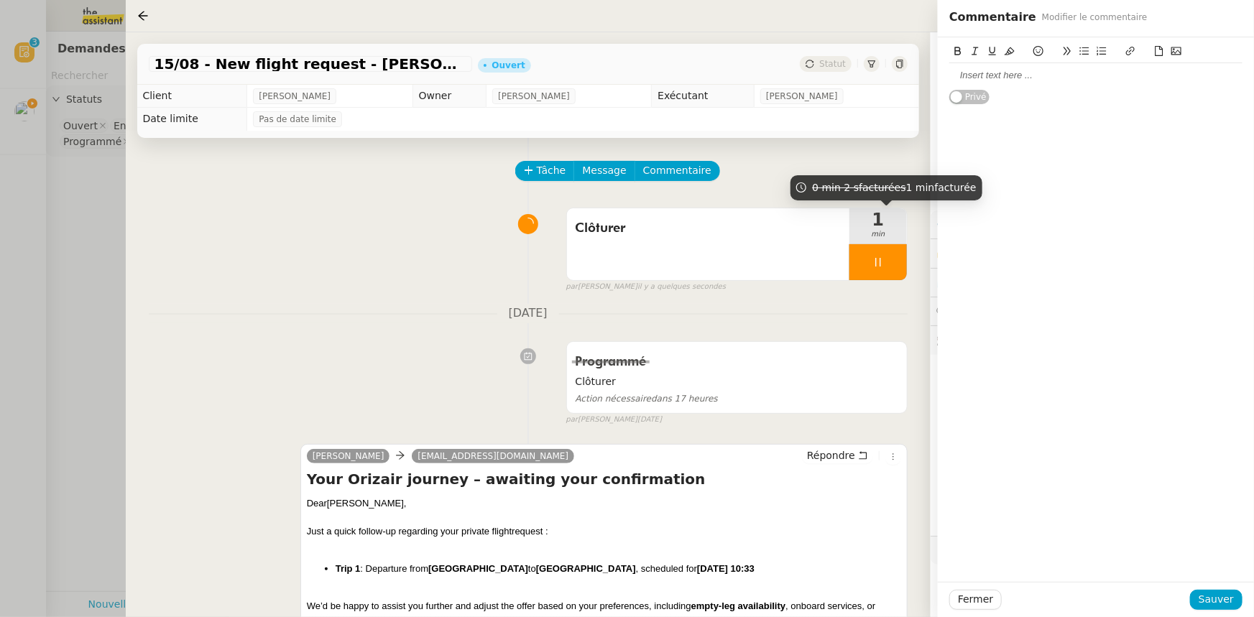
click at [970, 78] on div at bounding box center [1095, 75] width 293 height 13
drag, startPoint x: 1215, startPoint y: 601, endPoint x: 1213, endPoint y: 594, distance: 7.3
click at [1215, 601] on span "Sauver" at bounding box center [1216, 600] width 35 height 17
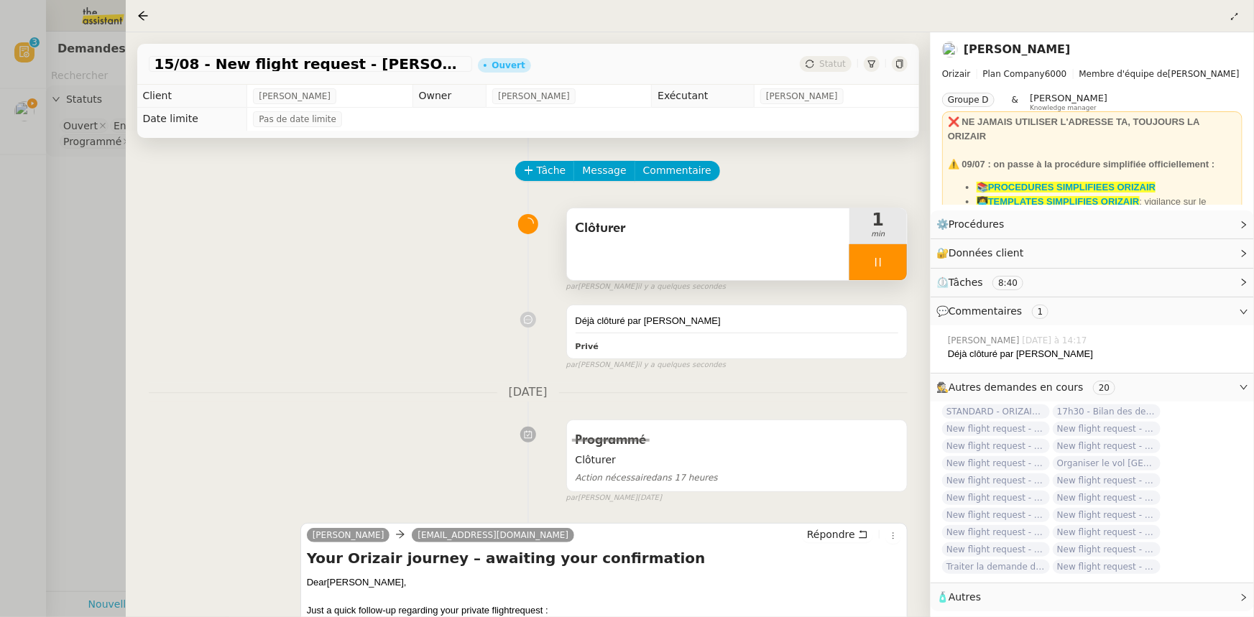
click at [865, 261] on div at bounding box center [879, 262] width 58 height 36
click at [895, 273] on button at bounding box center [892, 262] width 29 height 36
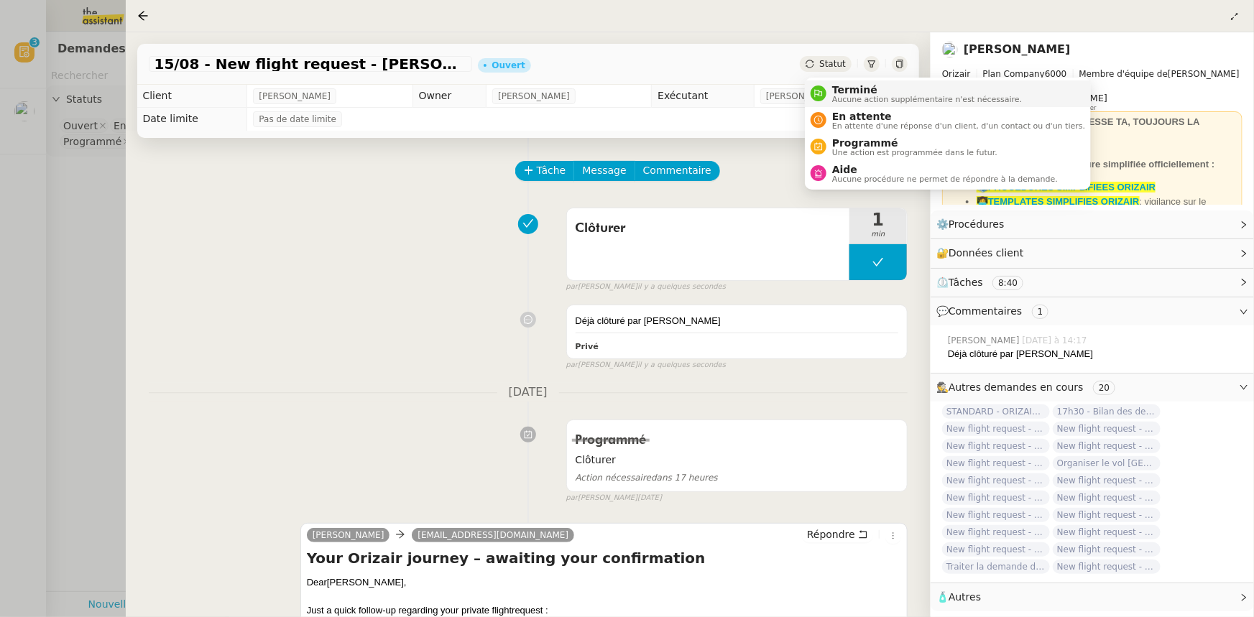
click at [854, 91] on span "Terminé" at bounding box center [927, 90] width 190 height 12
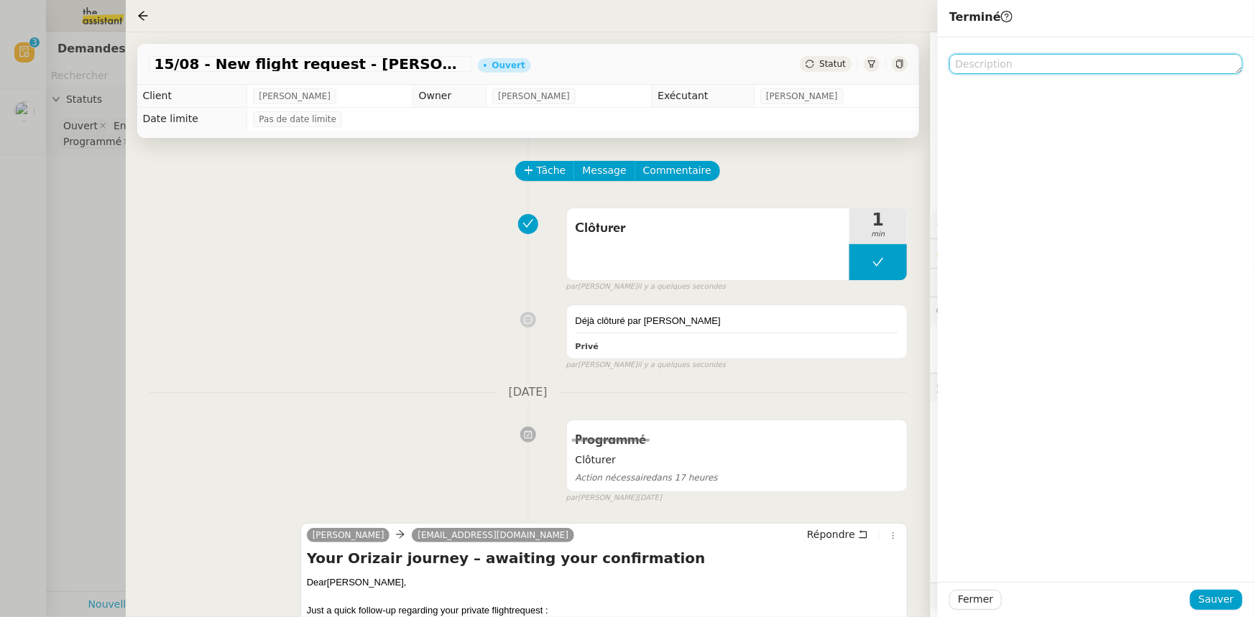
click at [981, 67] on textarea at bounding box center [1095, 64] width 293 height 20
paste textarea "Déjà clôturé par [PERSON_NAME]"
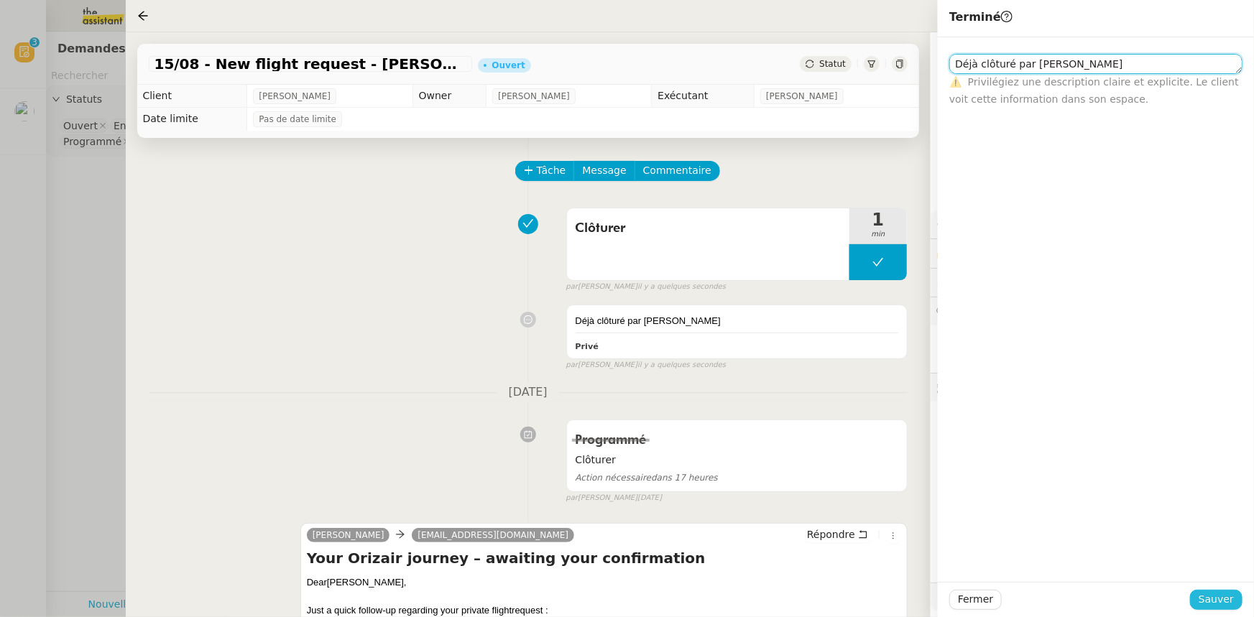
type textarea "Déjà clôturé par [PERSON_NAME]"
click at [1220, 593] on span "Sauver" at bounding box center [1216, 600] width 35 height 17
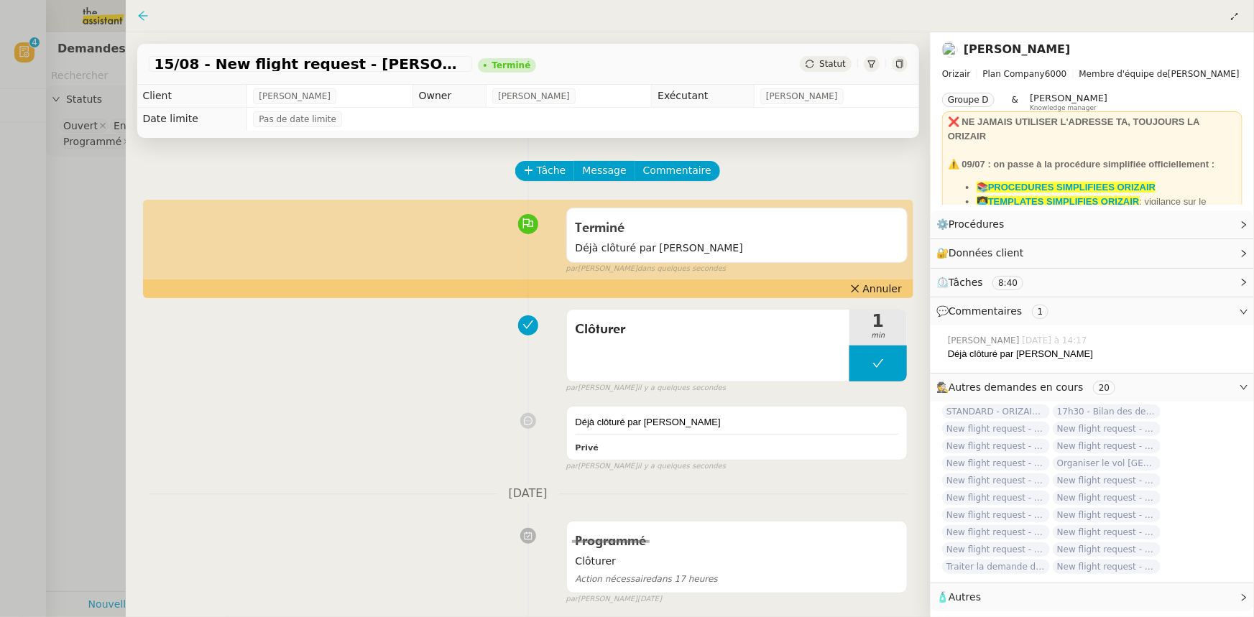
click at [147, 15] on icon at bounding box center [143, 16] width 12 height 12
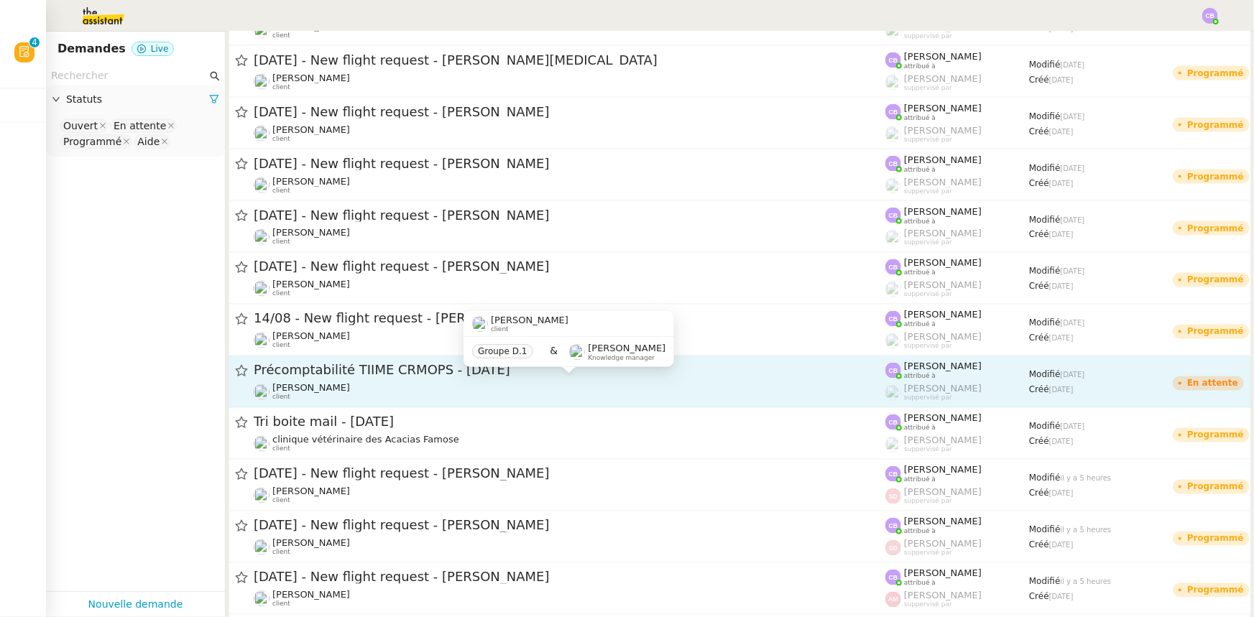
scroll to position [1241, 0]
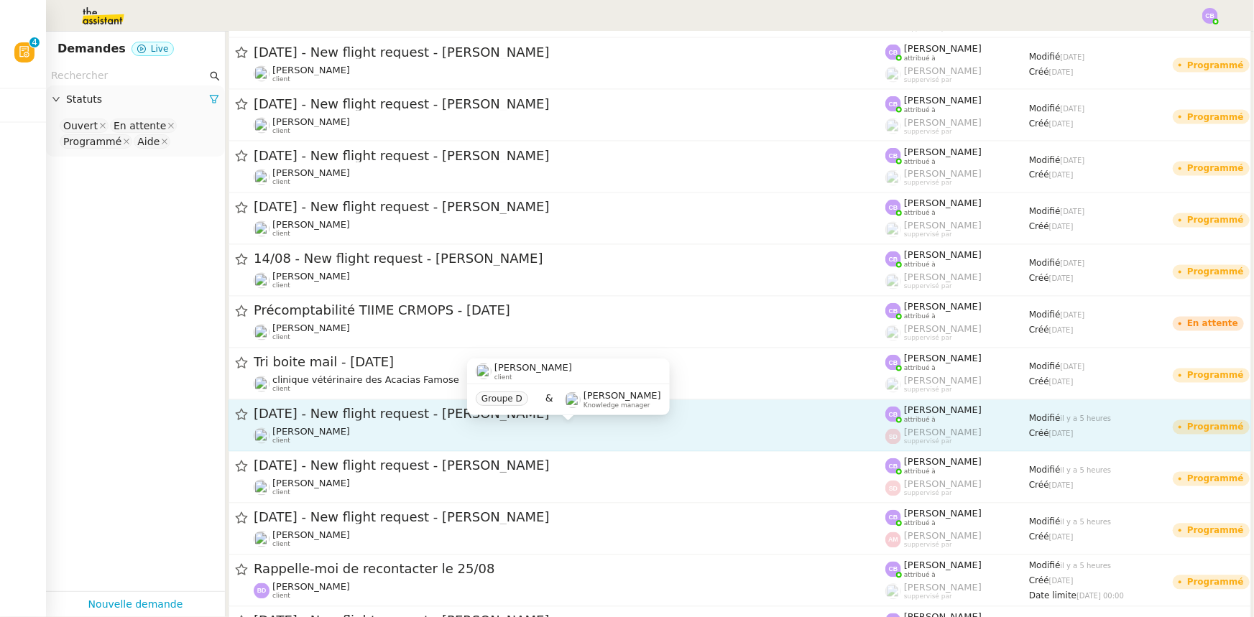
click at [441, 430] on div "[PERSON_NAME] client" at bounding box center [570, 436] width 632 height 19
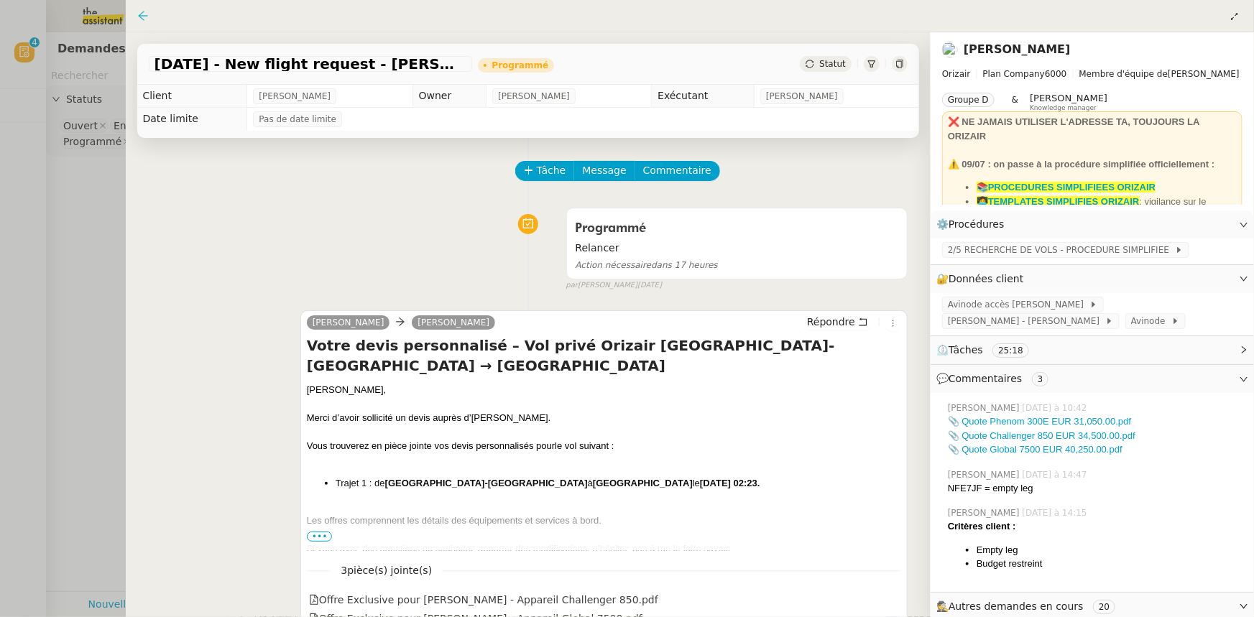
click at [141, 15] on icon at bounding box center [143, 16] width 12 height 12
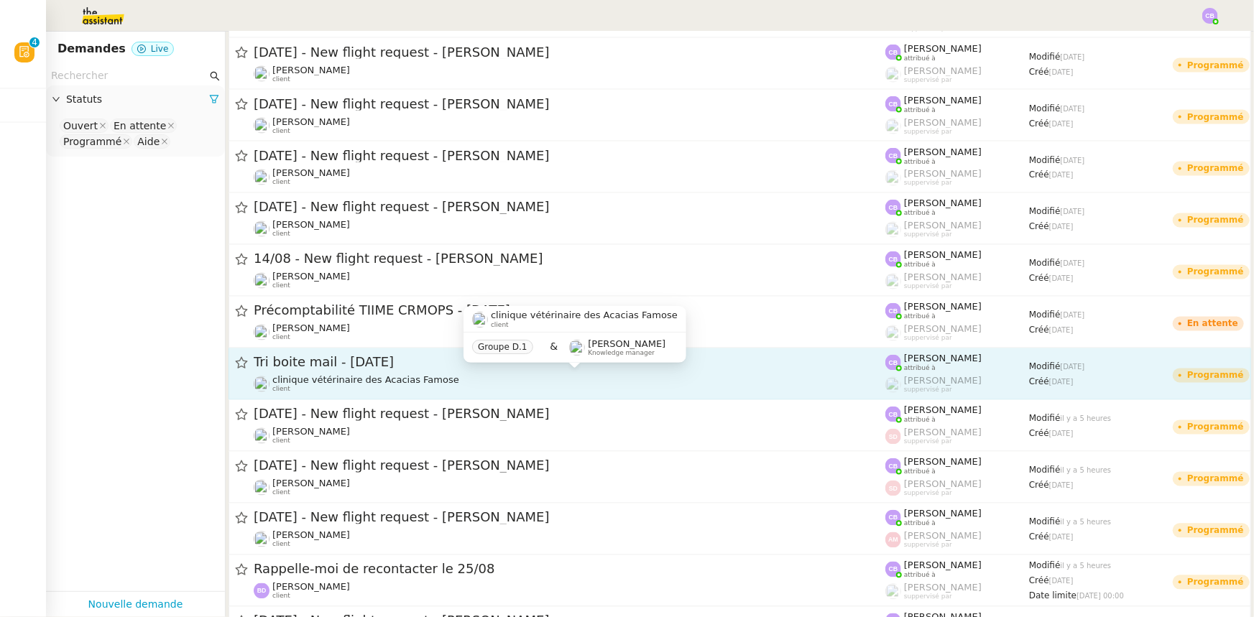
scroll to position [1307, 0]
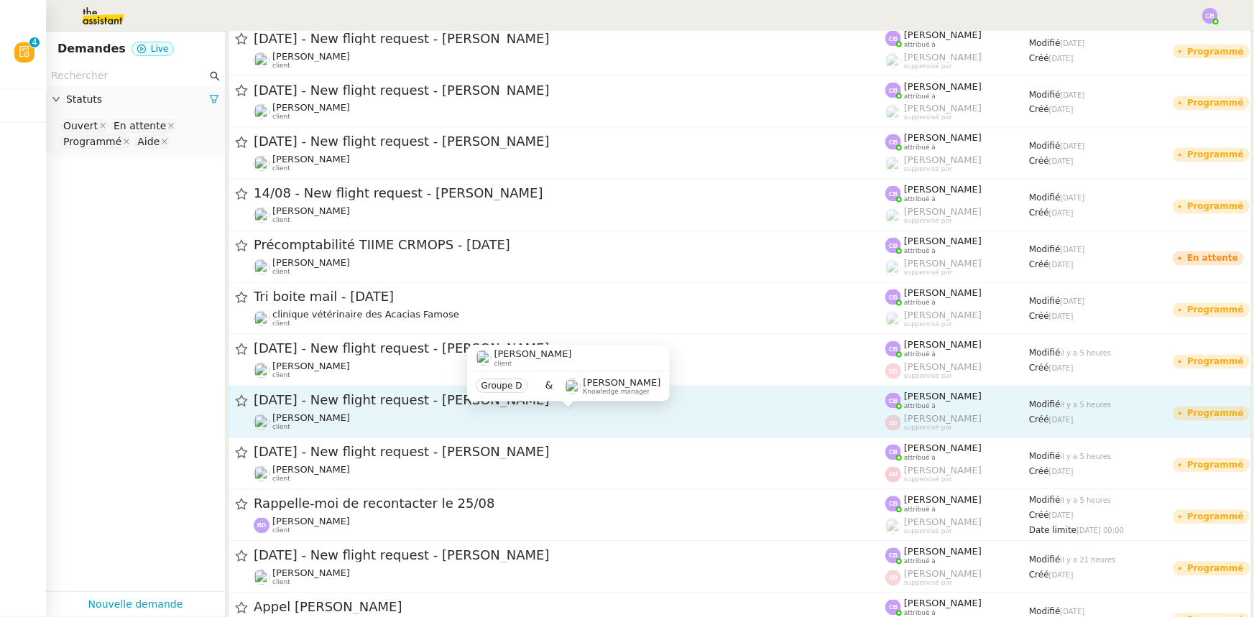
click at [469, 420] on div "[PERSON_NAME] client" at bounding box center [570, 422] width 632 height 19
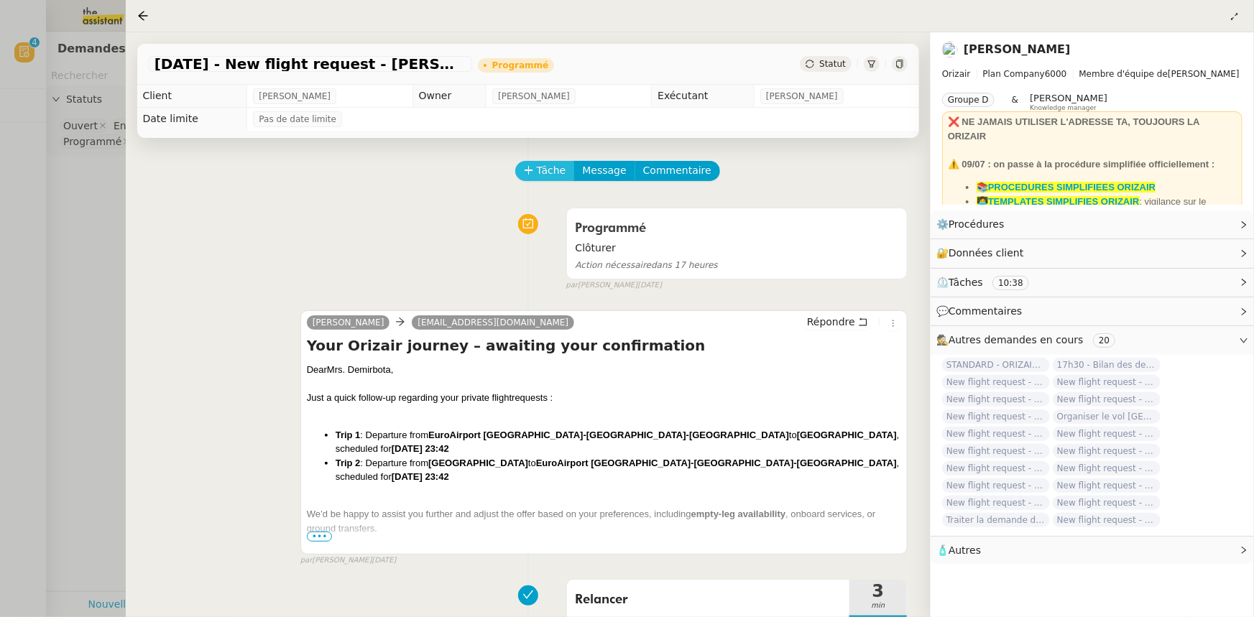
click at [541, 172] on span "Tâche" at bounding box center [551, 170] width 29 height 17
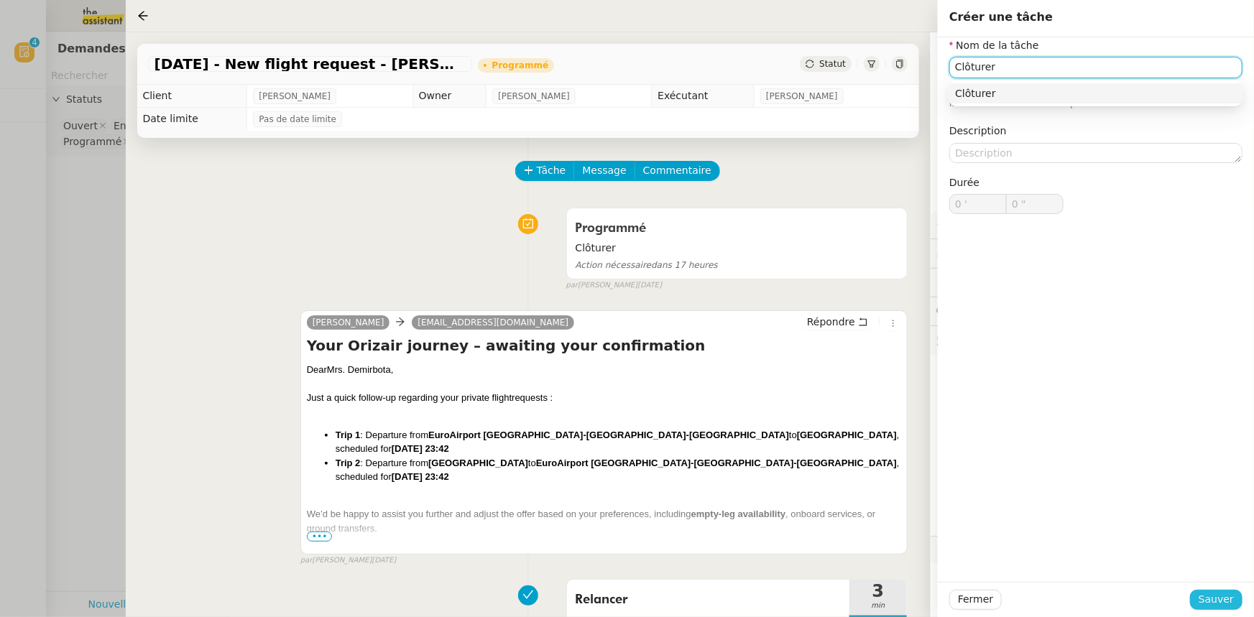
type input "Clôturer"
click at [1208, 600] on span "Sauver" at bounding box center [1216, 600] width 35 height 17
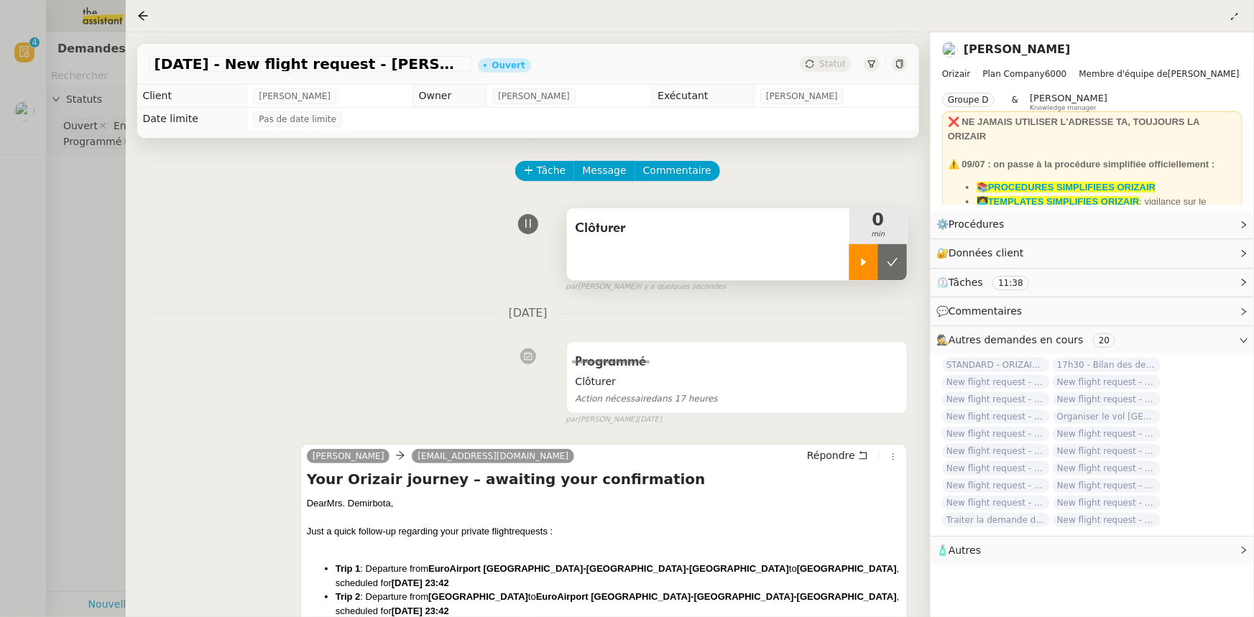
click at [860, 271] on div at bounding box center [864, 262] width 29 height 36
click at [675, 176] on span "Commentaire" at bounding box center [677, 170] width 68 height 17
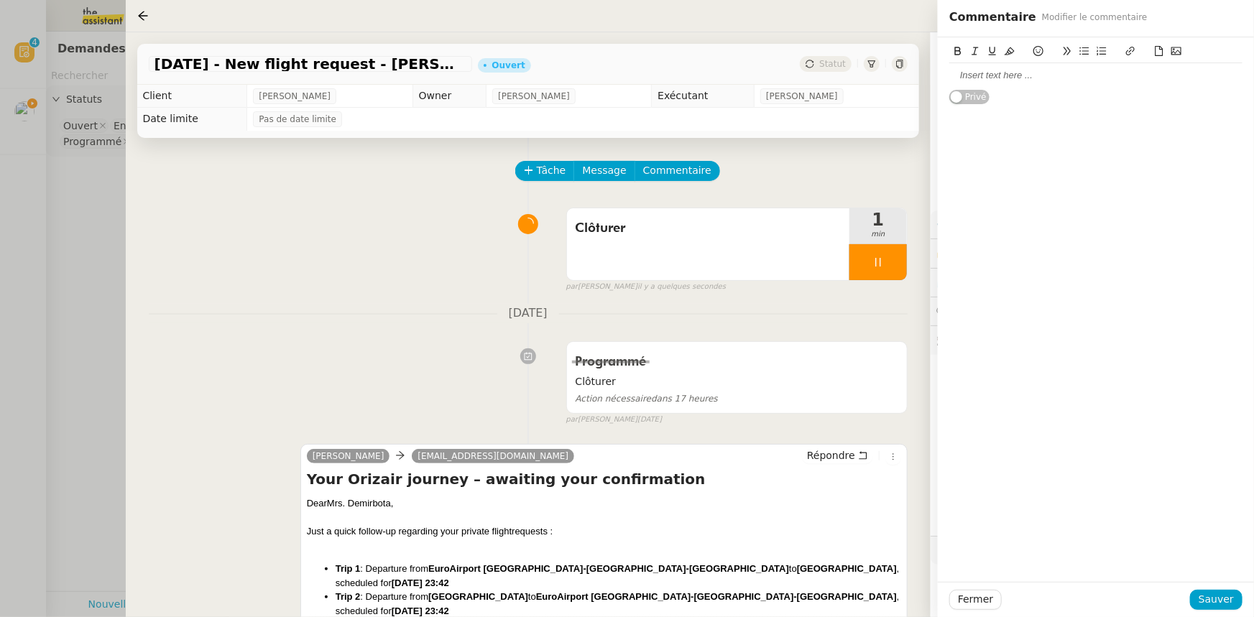
click at [974, 71] on div at bounding box center [1095, 75] width 293 height 13
click at [1215, 600] on span "Sauver" at bounding box center [1216, 600] width 35 height 17
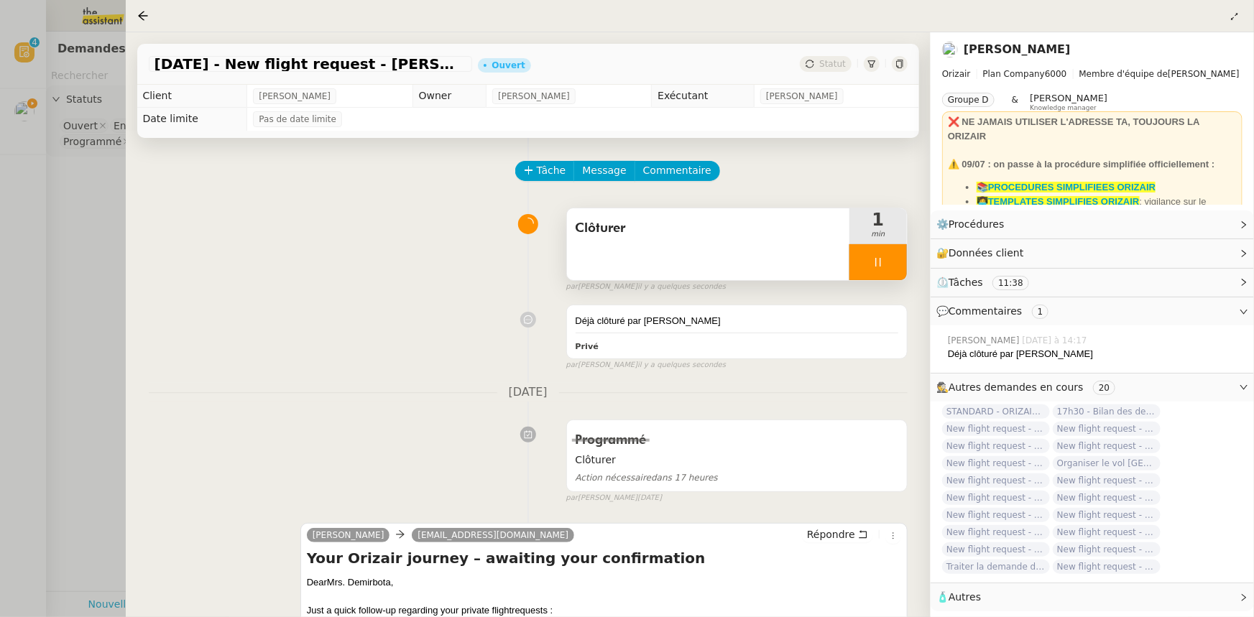
click at [863, 259] on div at bounding box center [879, 262] width 58 height 36
click at [896, 260] on icon at bounding box center [893, 263] width 12 height 12
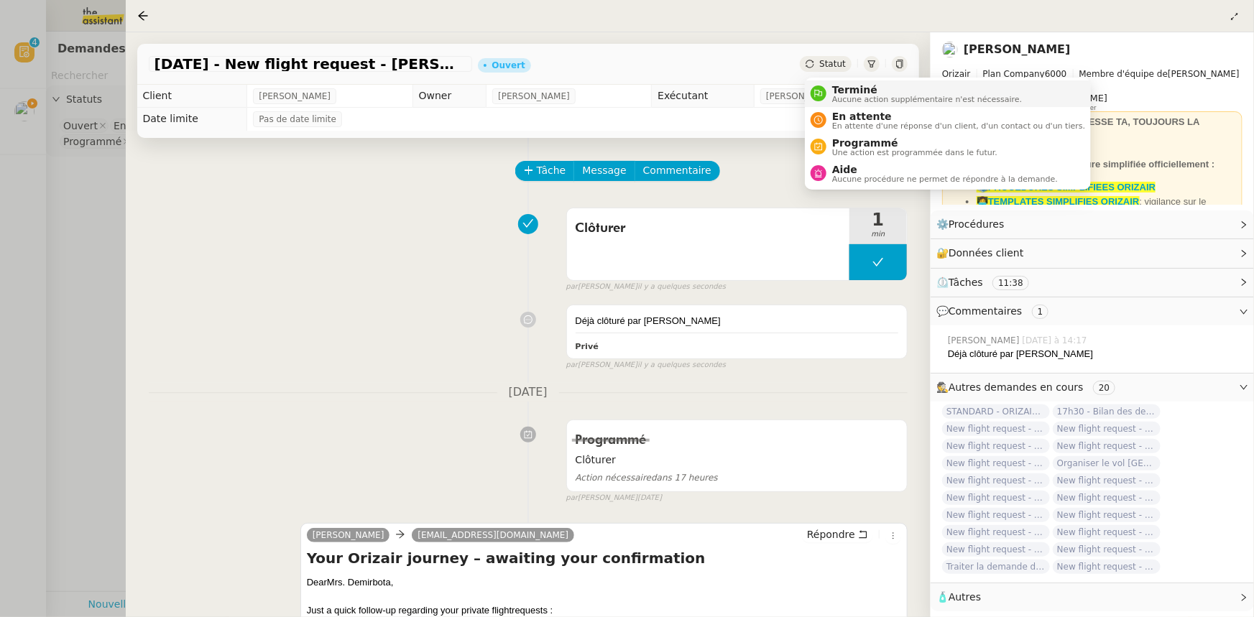
click at [854, 88] on span "Terminé" at bounding box center [927, 90] width 190 height 12
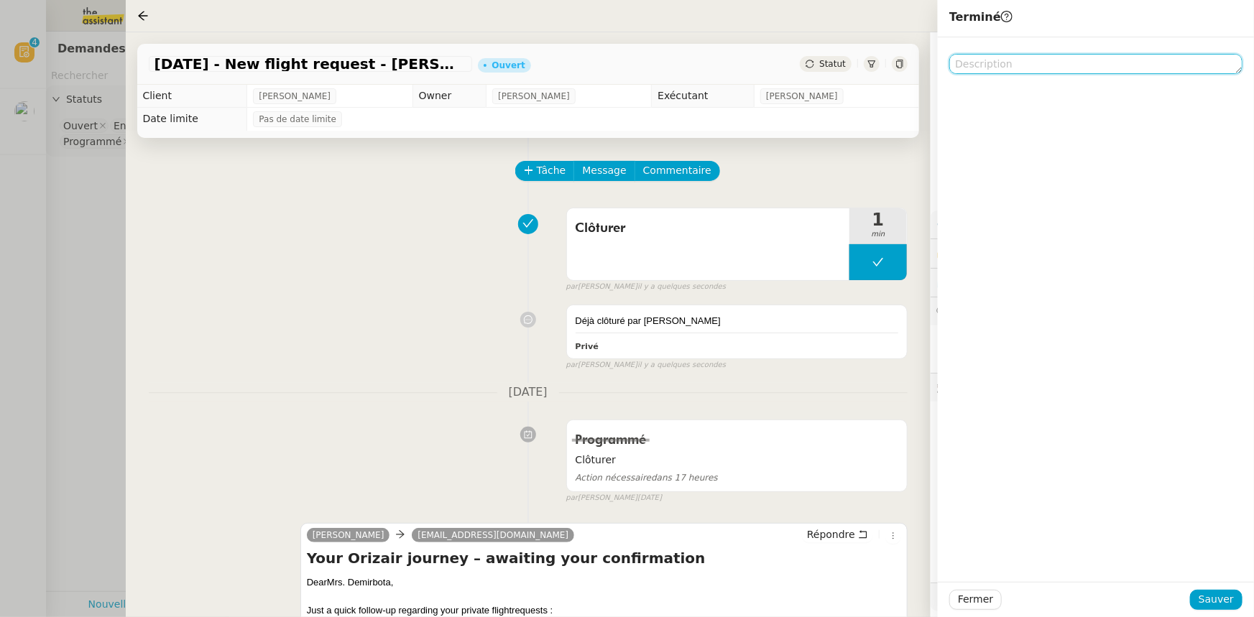
click at [985, 65] on textarea at bounding box center [1095, 64] width 293 height 20
paste textarea "Déjà clôturé par [PERSON_NAME]"
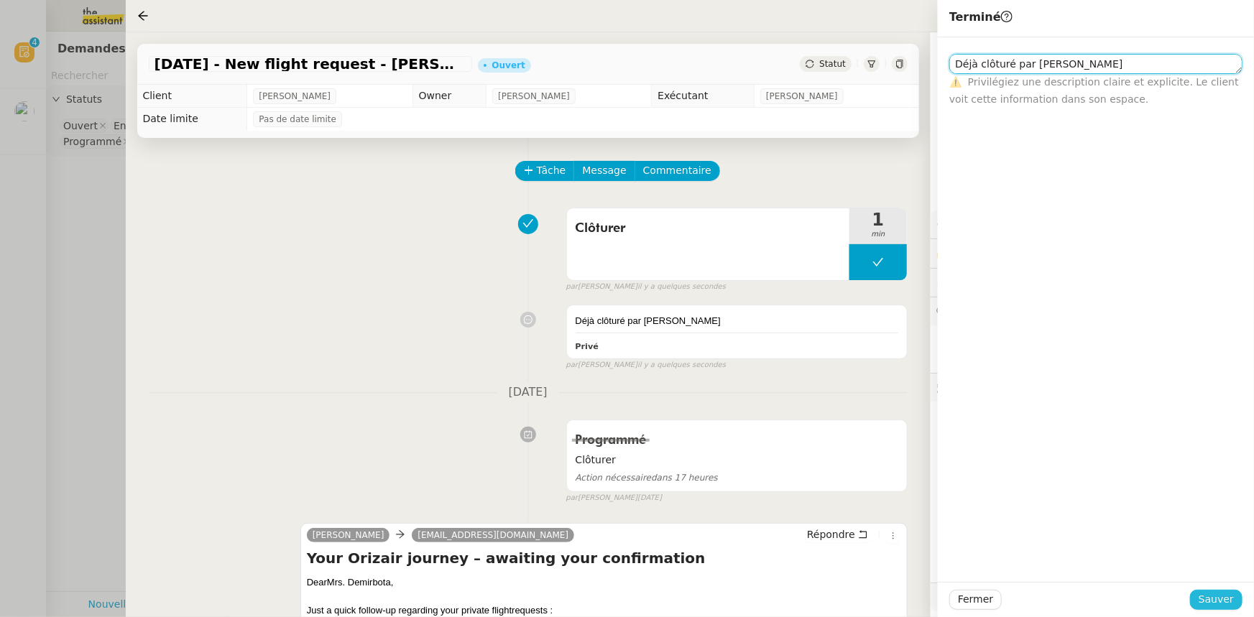
type textarea "Déjà clôturé par [PERSON_NAME]"
click at [1208, 602] on span "Sauver" at bounding box center [1216, 600] width 35 height 17
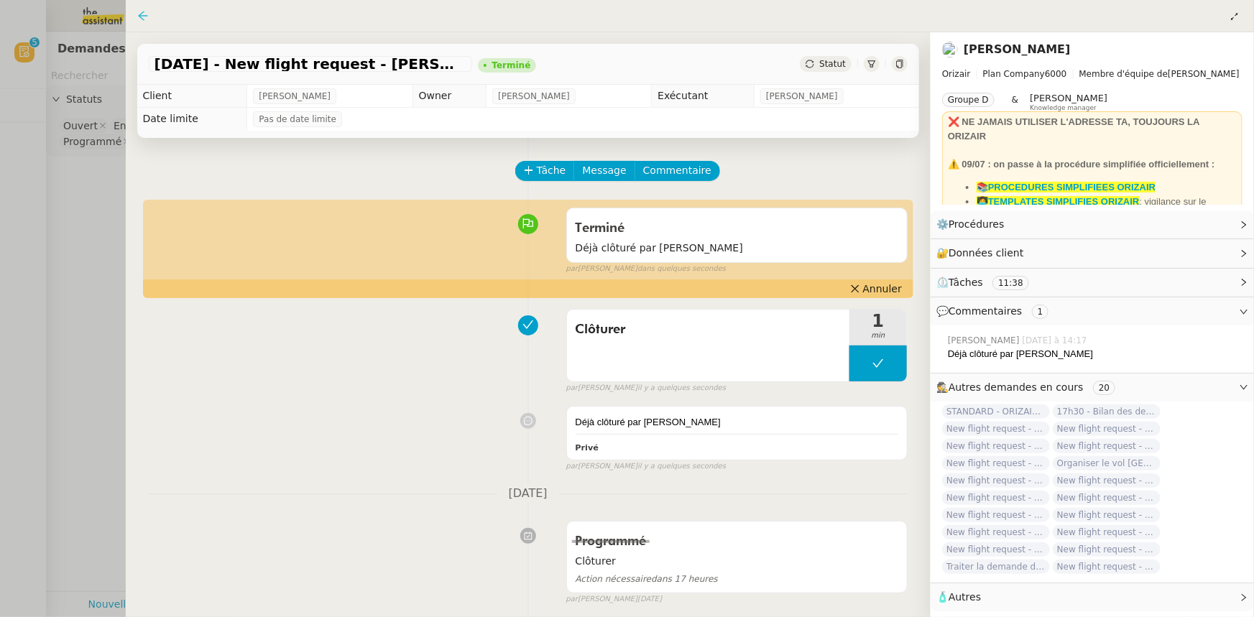
click at [144, 16] on icon at bounding box center [142, 15] width 9 height 9
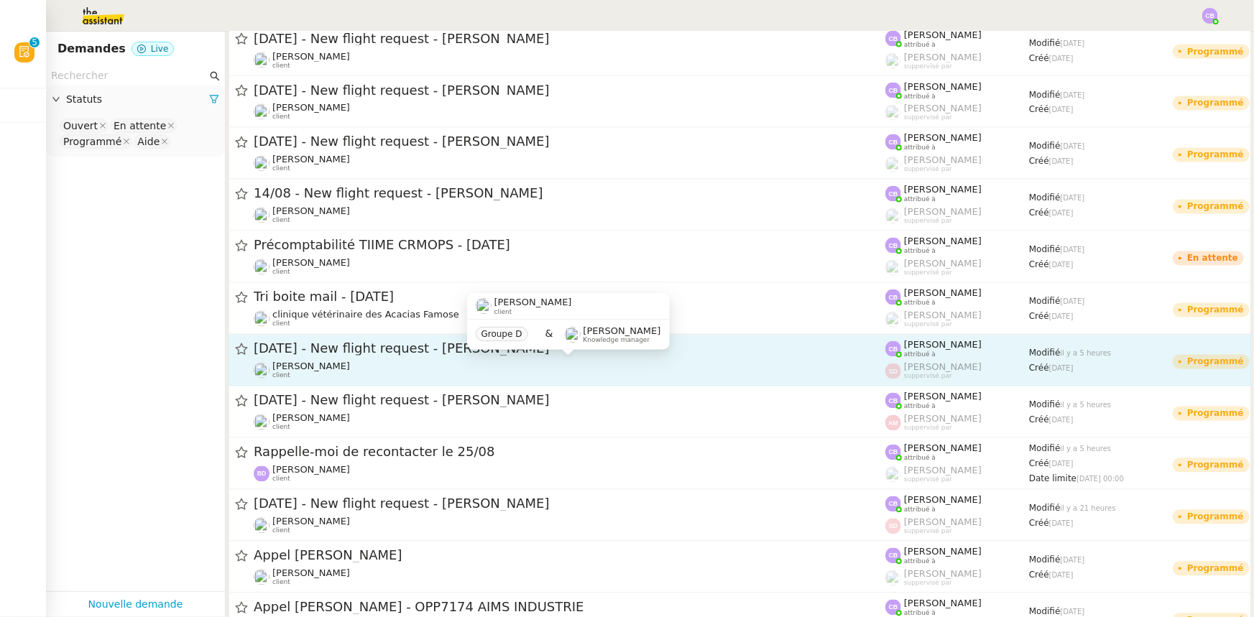
click at [429, 362] on div "[PERSON_NAME] client" at bounding box center [570, 371] width 632 height 19
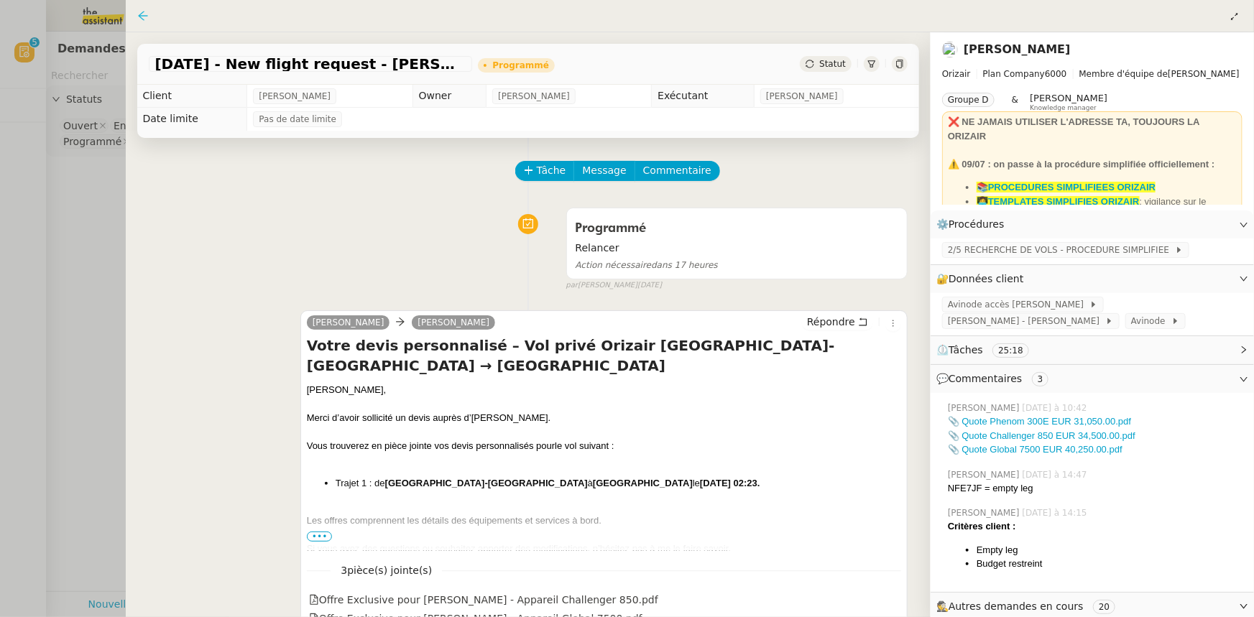
click at [143, 15] on icon at bounding box center [143, 16] width 12 height 12
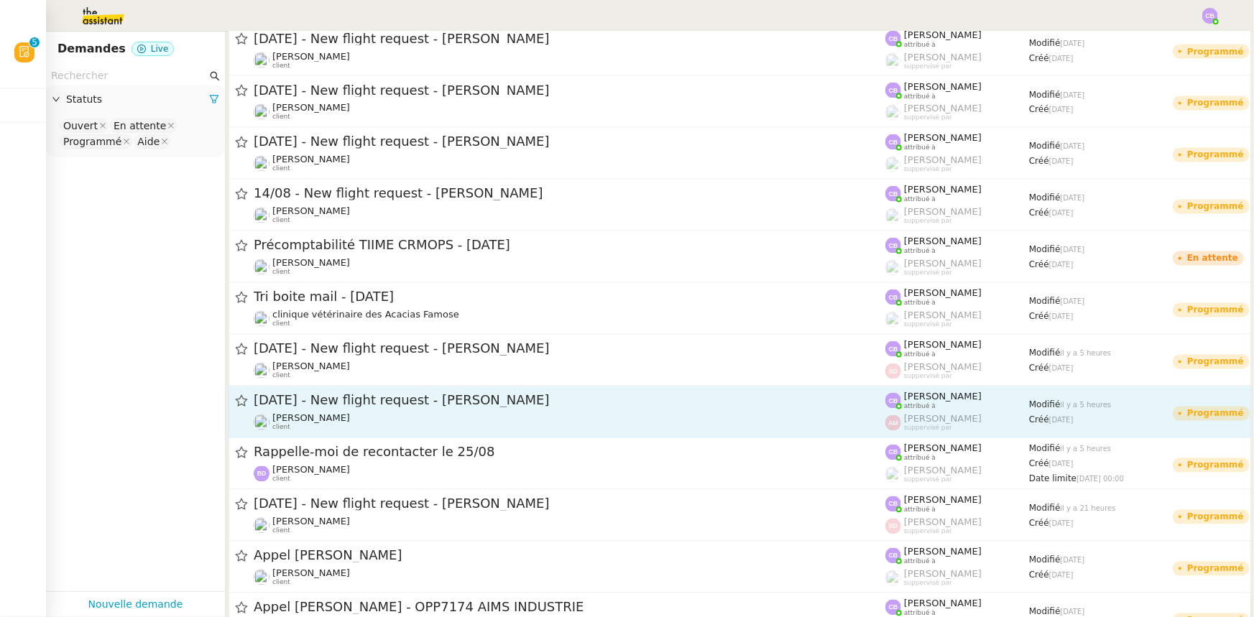
click at [383, 421] on div "[PERSON_NAME] client" at bounding box center [570, 422] width 632 height 19
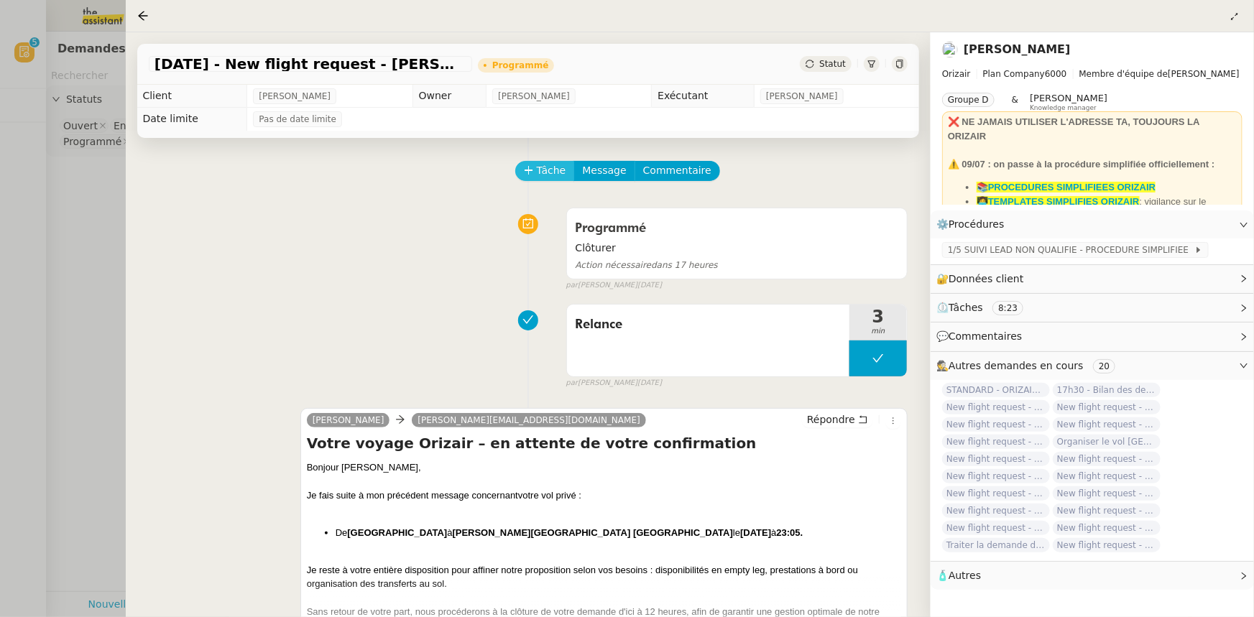
click at [546, 179] on span "Tâche" at bounding box center [551, 170] width 29 height 17
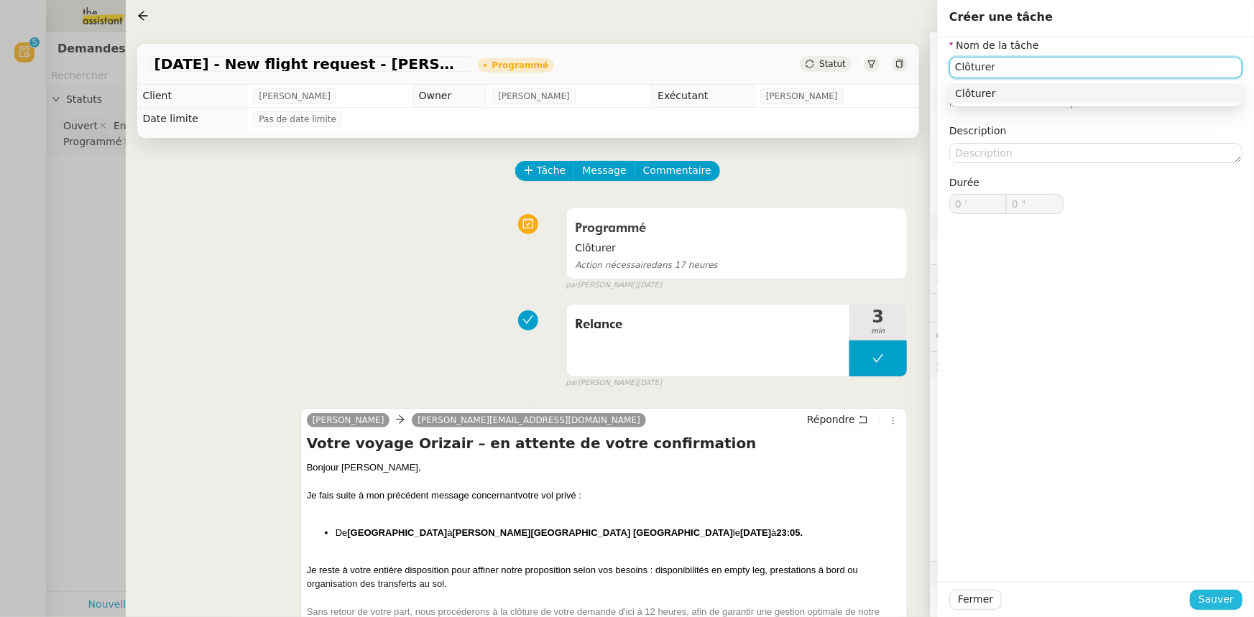
type input "Clôturer"
click at [1213, 599] on span "Sauver" at bounding box center [1216, 600] width 35 height 17
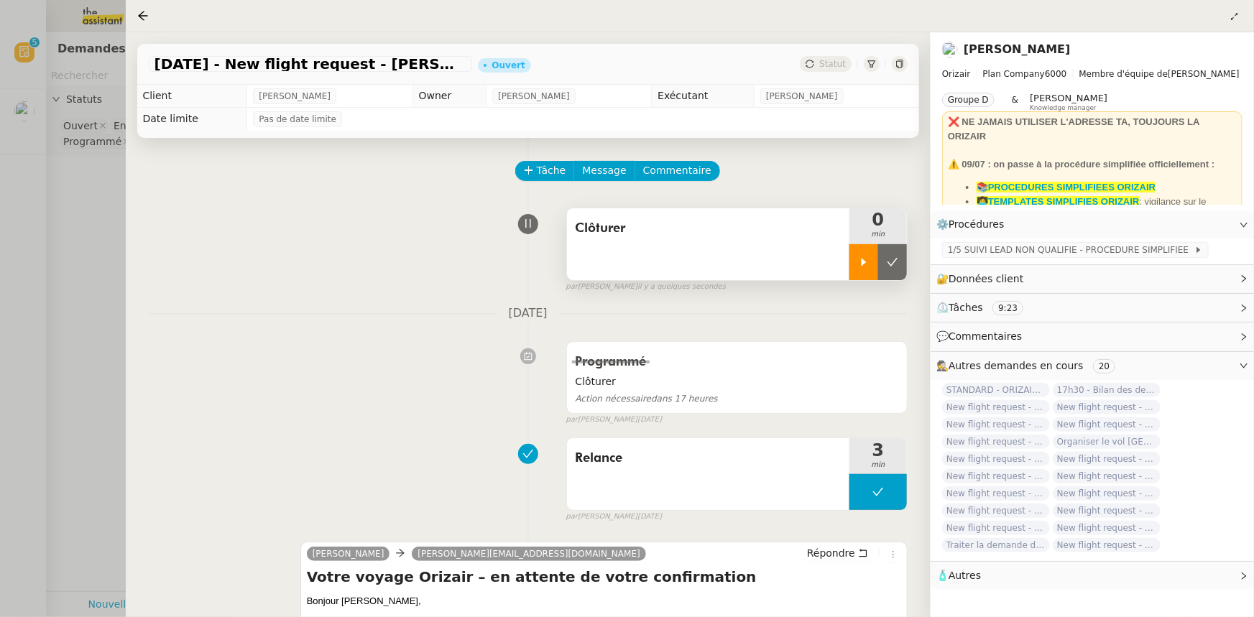
click at [859, 262] on icon at bounding box center [864, 263] width 12 height 12
click at [674, 173] on span "Commentaire" at bounding box center [677, 170] width 68 height 17
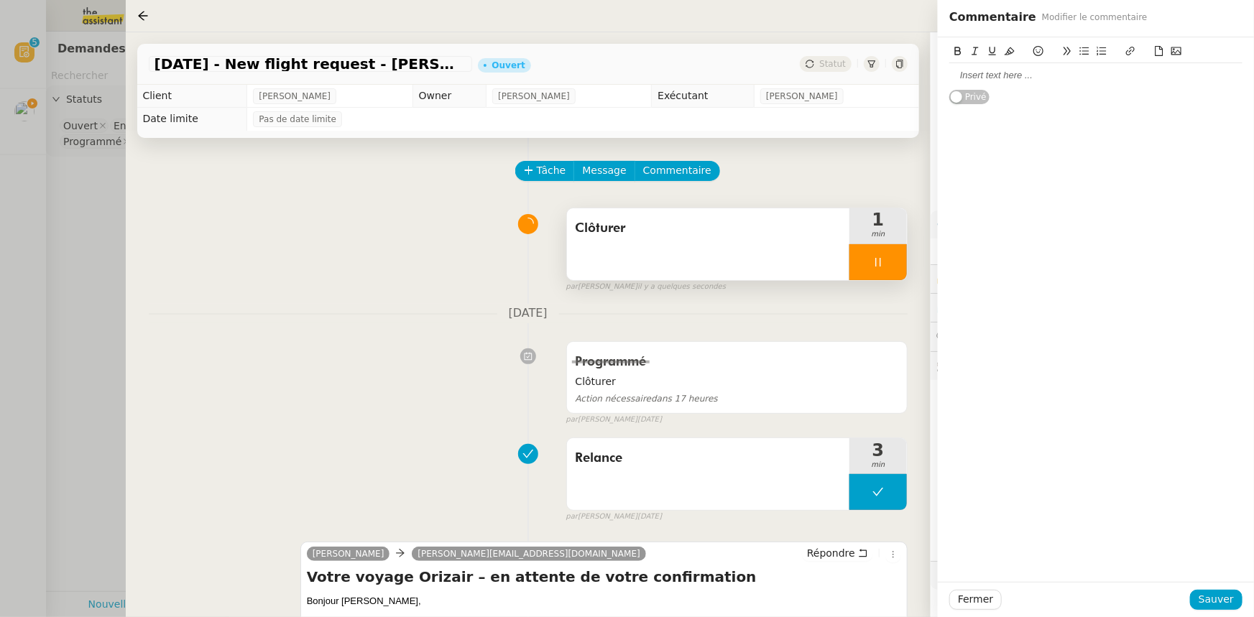
click at [1002, 73] on div at bounding box center [1095, 75] width 293 height 13
paste div
click at [1222, 597] on span "Sauver" at bounding box center [1216, 600] width 35 height 17
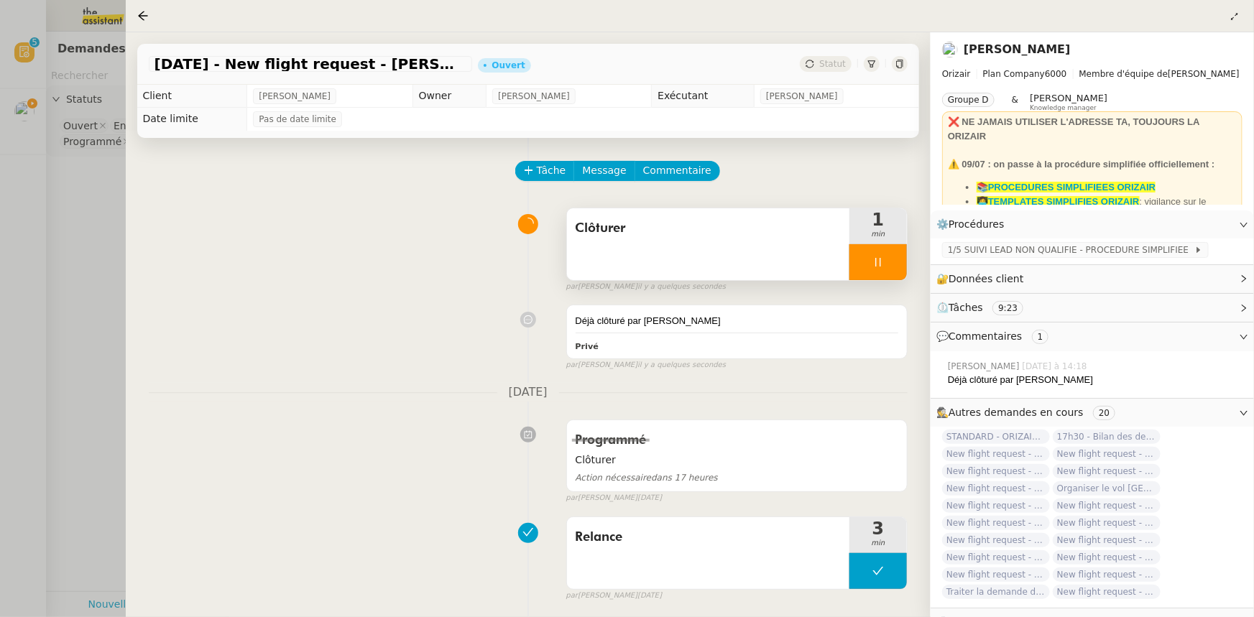
click at [860, 258] on div at bounding box center [879, 262] width 58 height 36
click at [892, 272] on button at bounding box center [892, 262] width 29 height 36
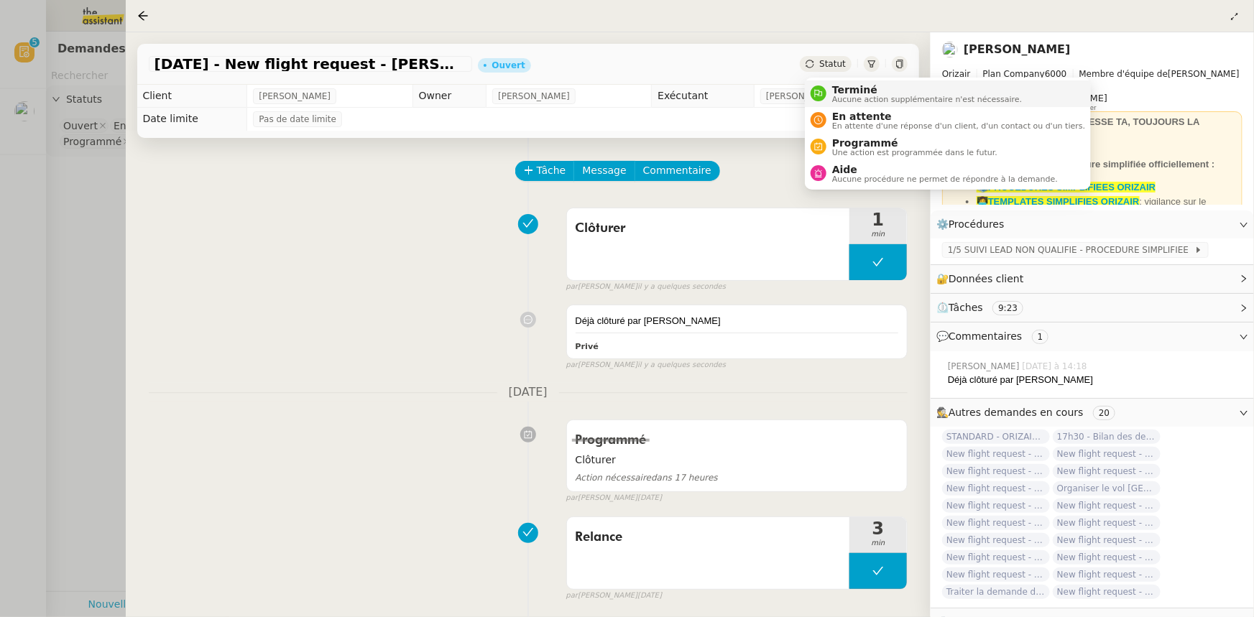
click at [852, 98] on span "Aucune action supplémentaire n'est nécessaire." at bounding box center [927, 100] width 190 height 8
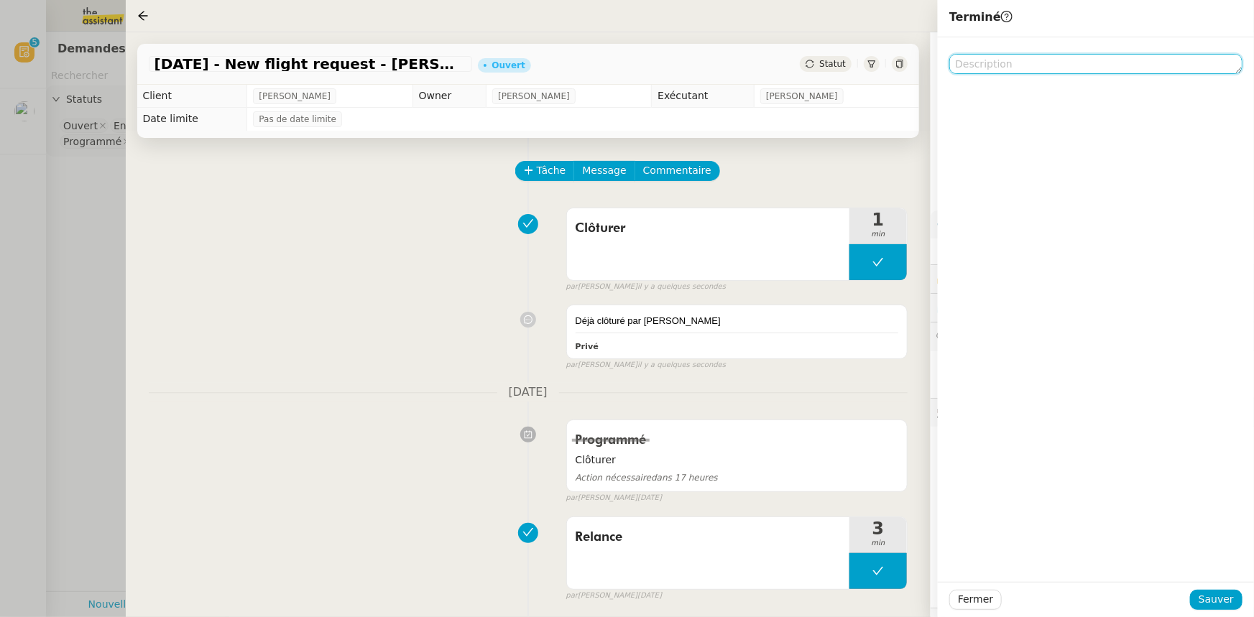
click at [1011, 65] on textarea at bounding box center [1095, 64] width 293 height 20
paste textarea "Déjà clôturé par [PERSON_NAME]"
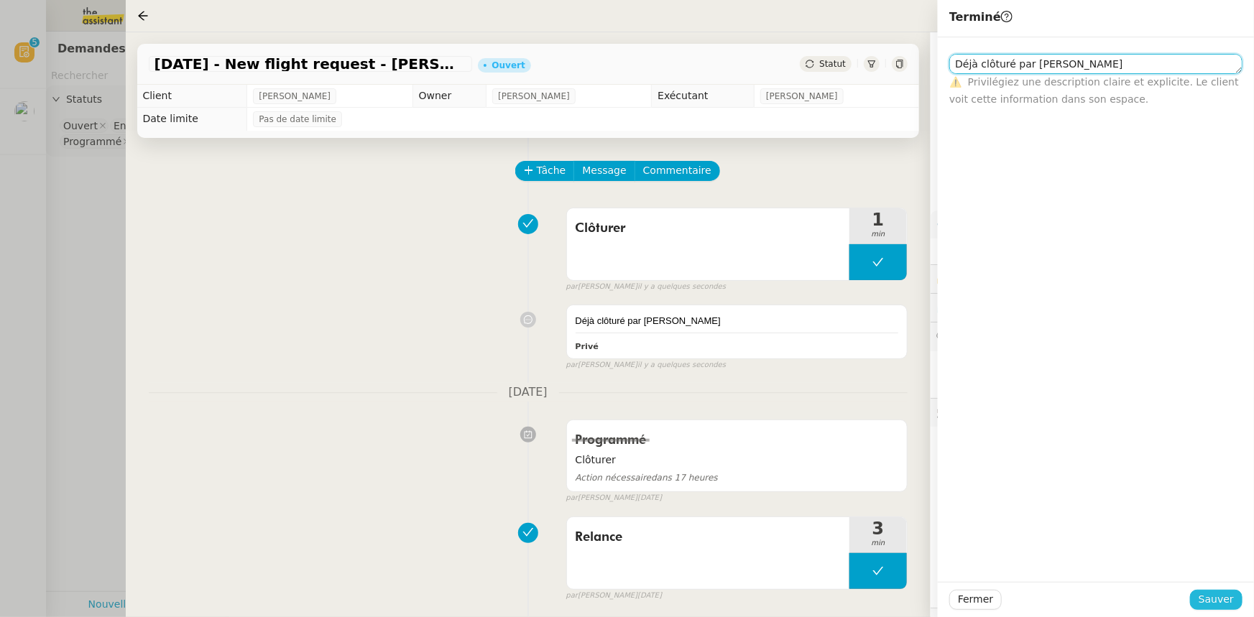
type textarea "Déjà clôturé par [PERSON_NAME]"
click at [1224, 597] on span "Sauver" at bounding box center [1216, 600] width 35 height 17
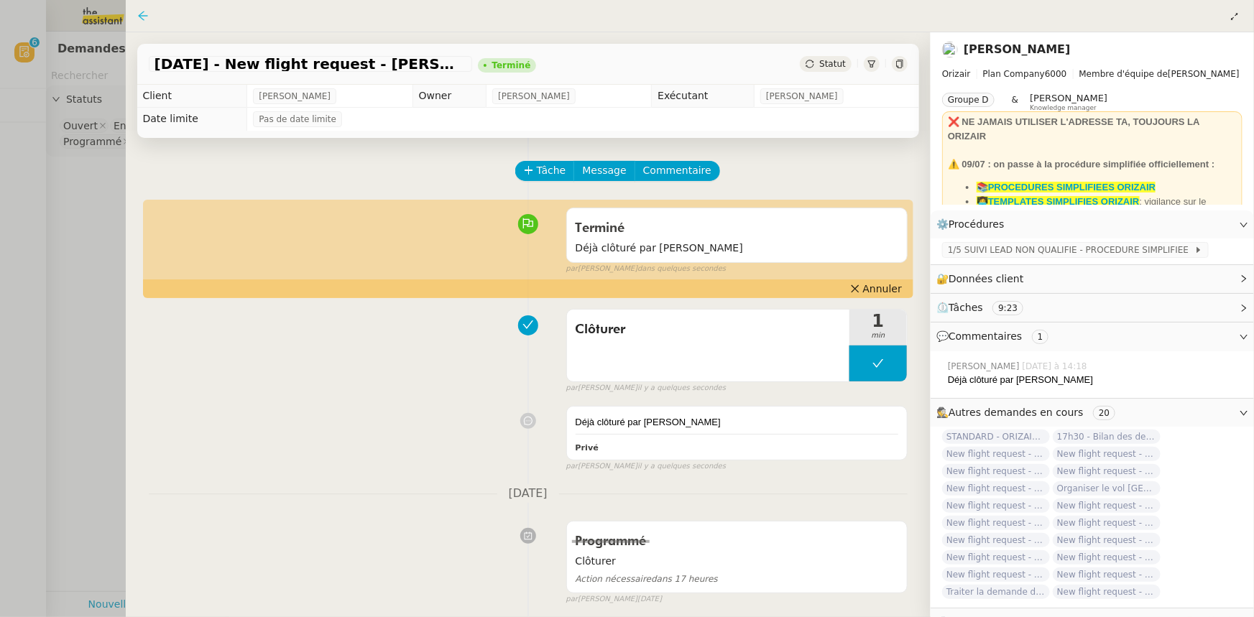
click at [144, 16] on icon at bounding box center [142, 15] width 9 height 9
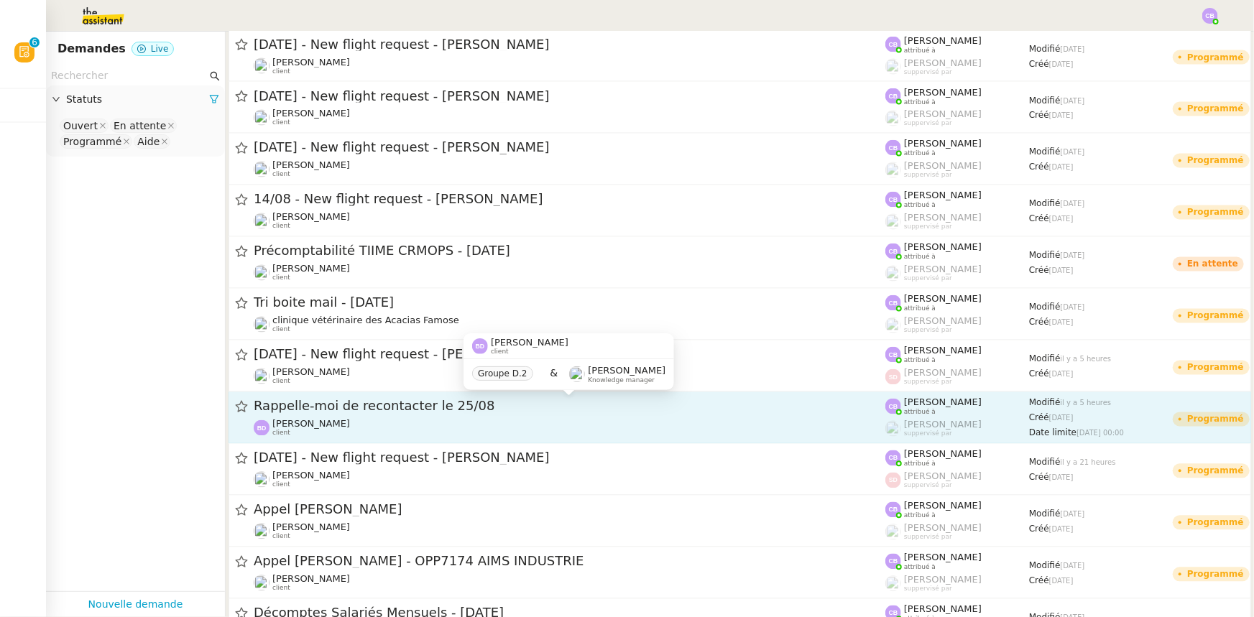
scroll to position [1372, 0]
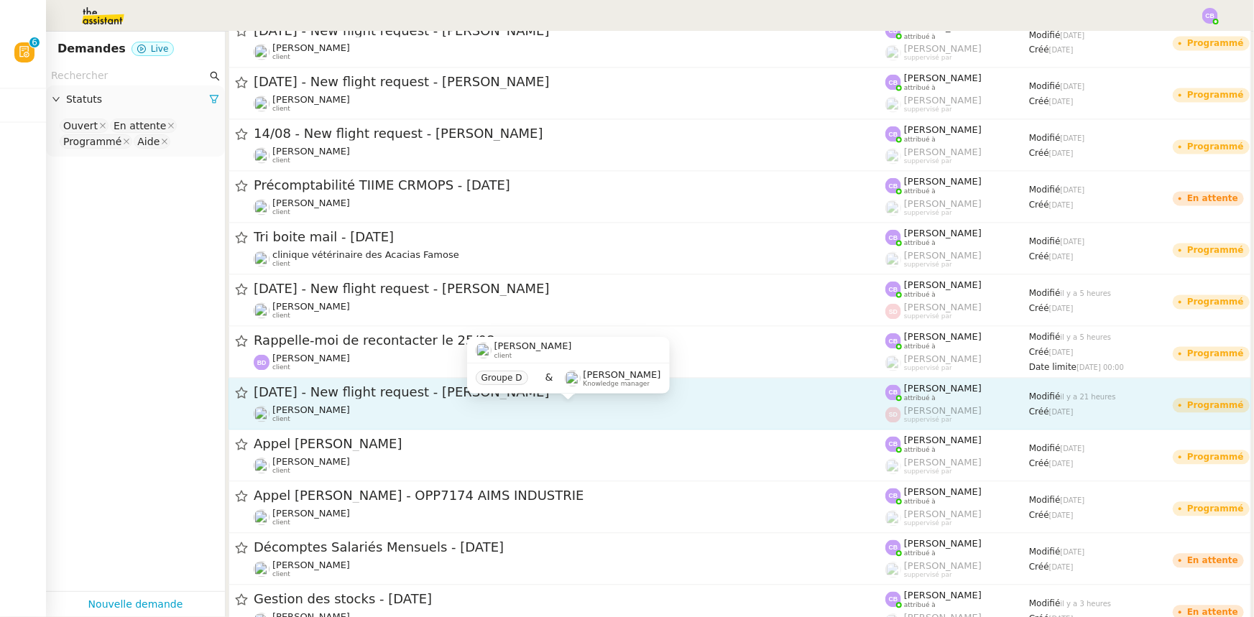
click at [429, 411] on div "[PERSON_NAME] client" at bounding box center [570, 414] width 632 height 19
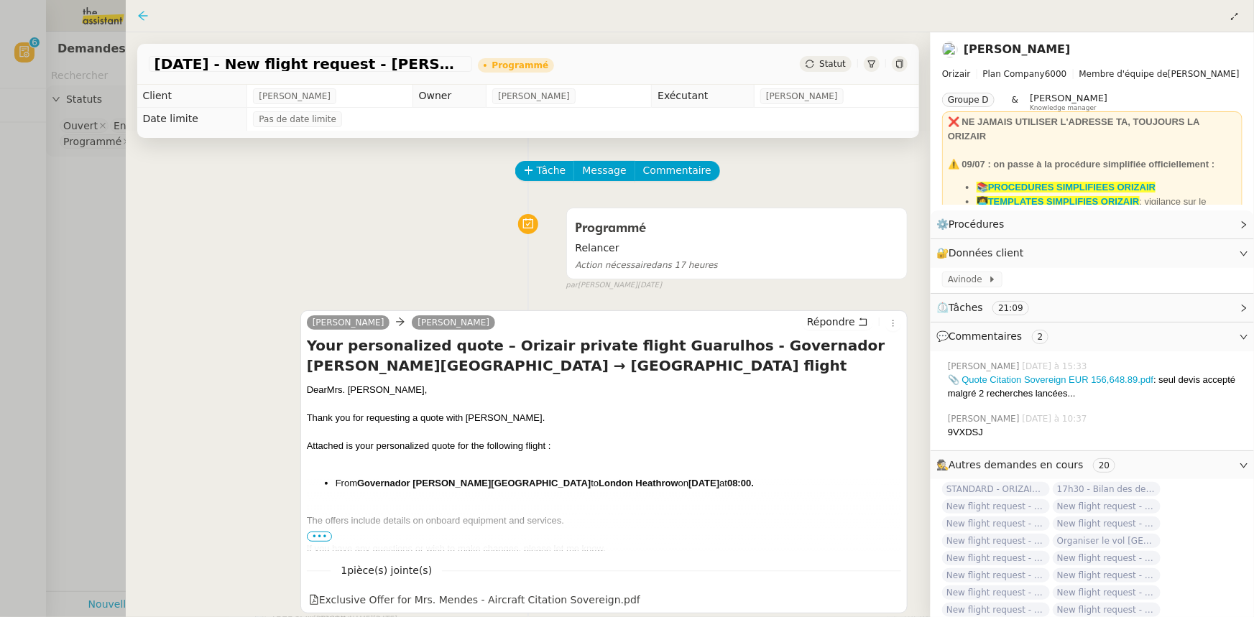
click at [145, 18] on icon at bounding box center [143, 16] width 12 height 12
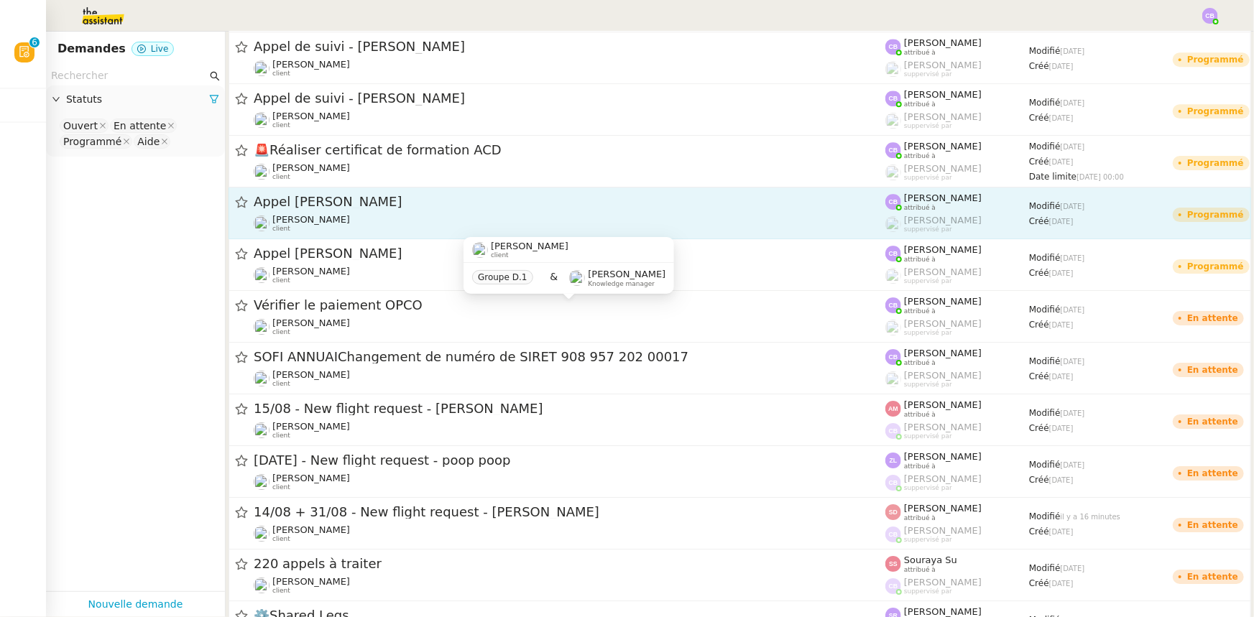
scroll to position [2352, 0]
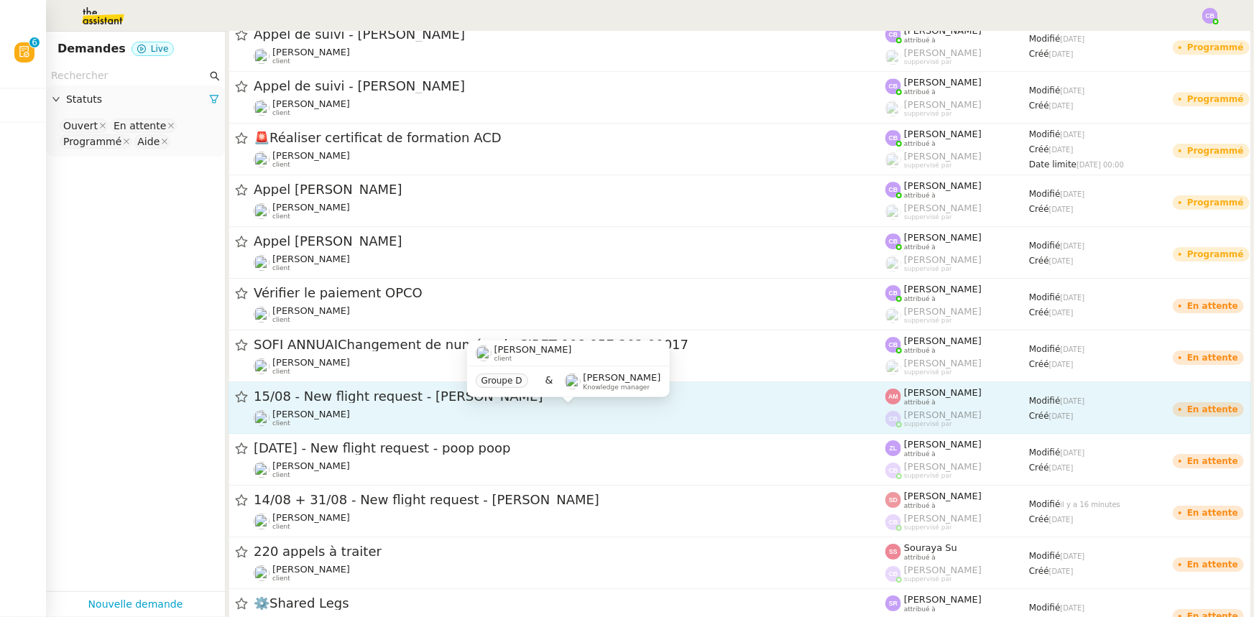
click at [487, 410] on div "[PERSON_NAME] client" at bounding box center [570, 418] width 632 height 19
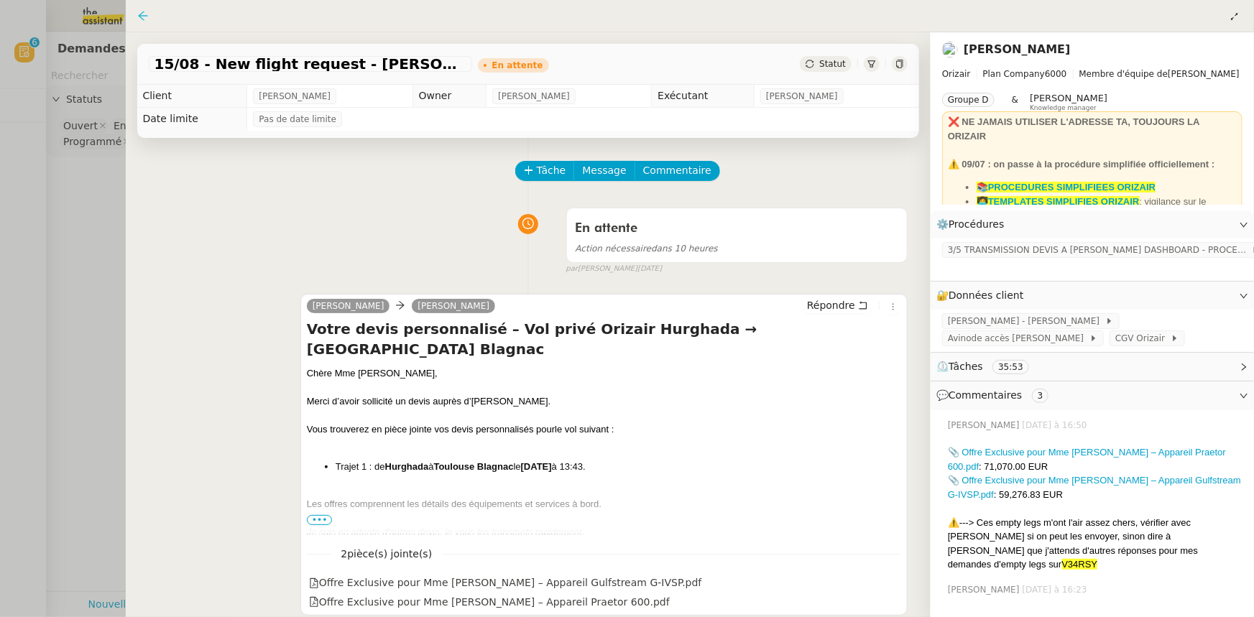
click at [139, 17] on icon at bounding box center [142, 15] width 9 height 9
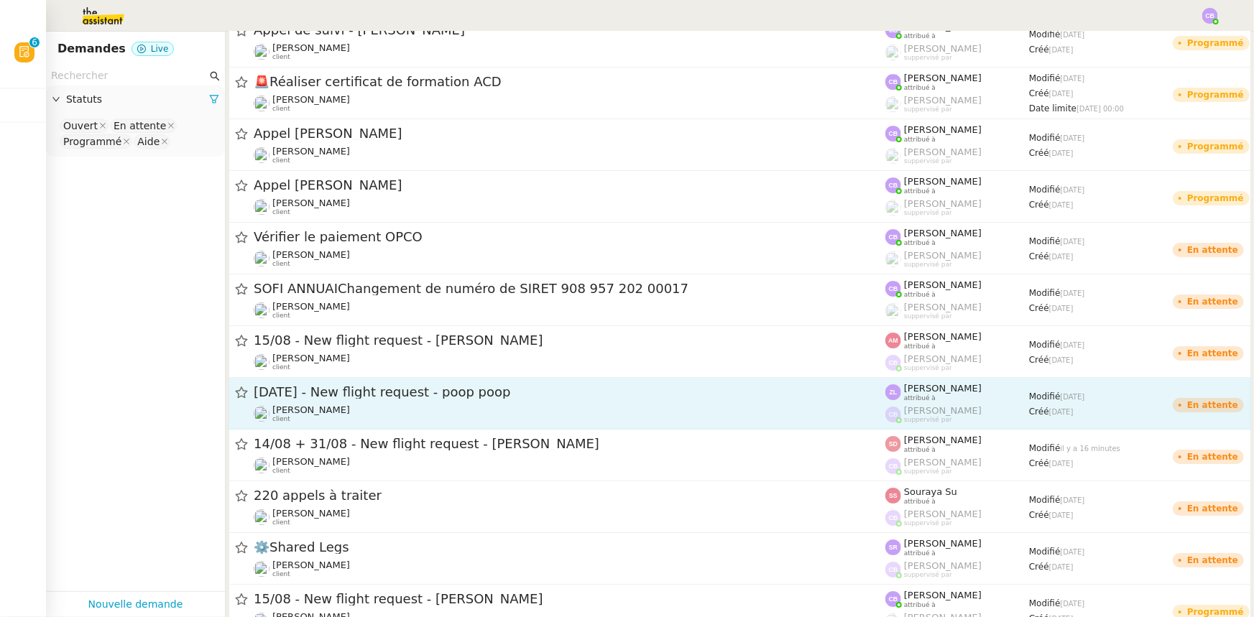
scroll to position [2483, 0]
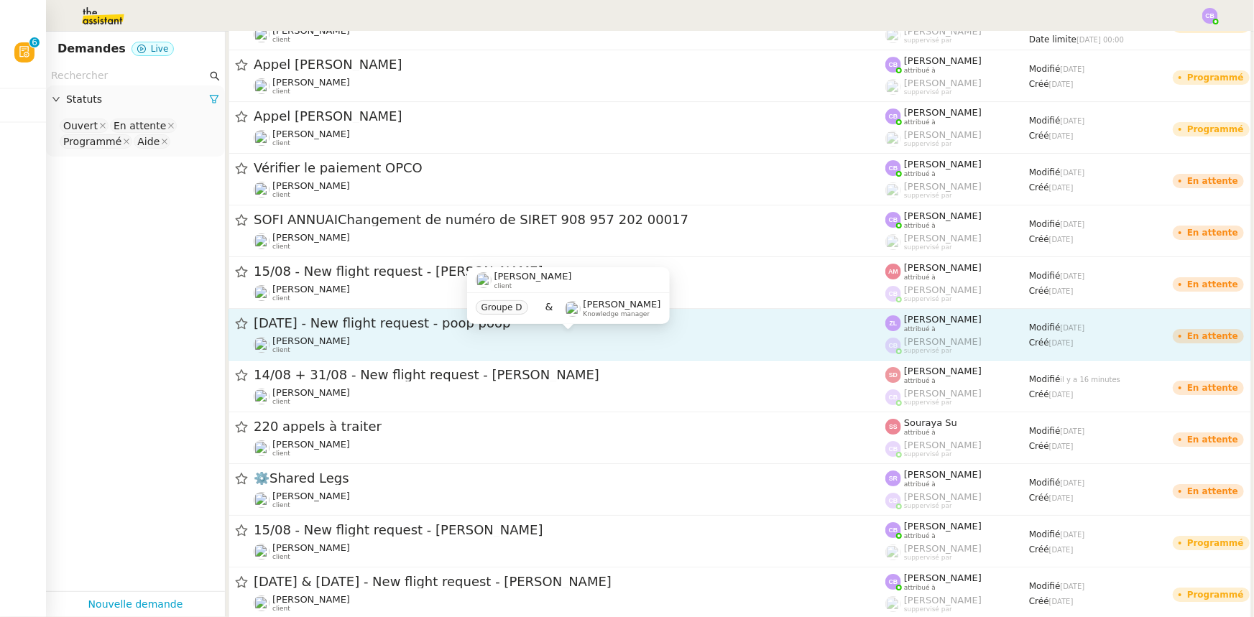
click at [382, 340] on div "[PERSON_NAME] client" at bounding box center [570, 345] width 632 height 19
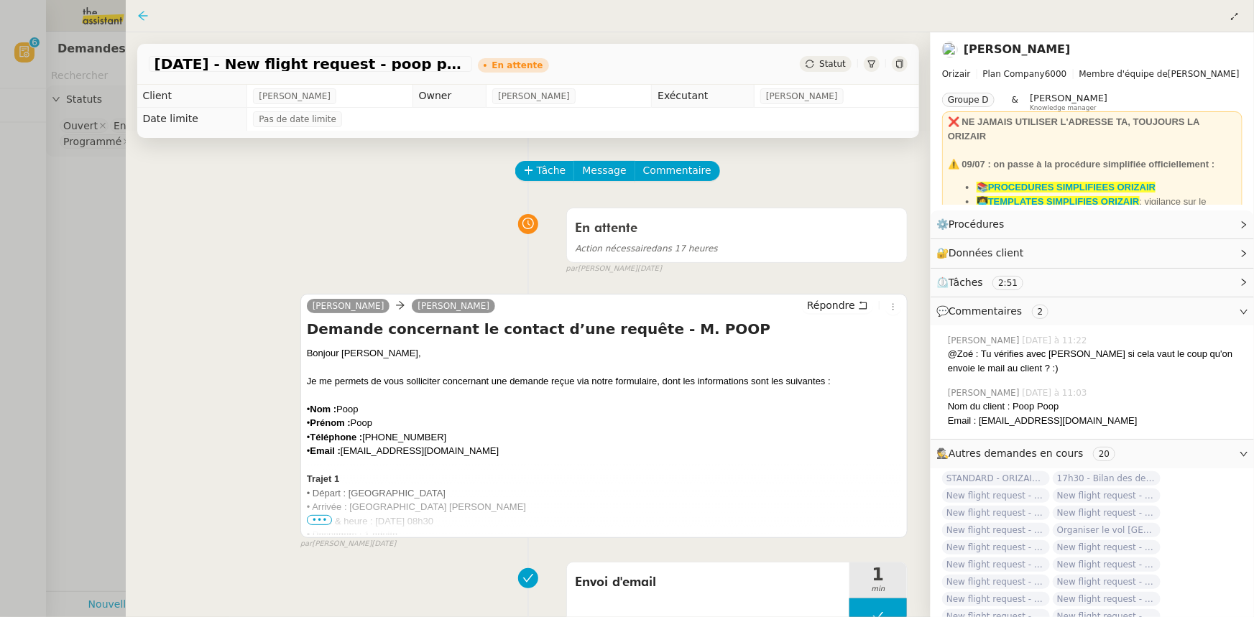
click at [146, 18] on icon at bounding box center [143, 16] width 12 height 12
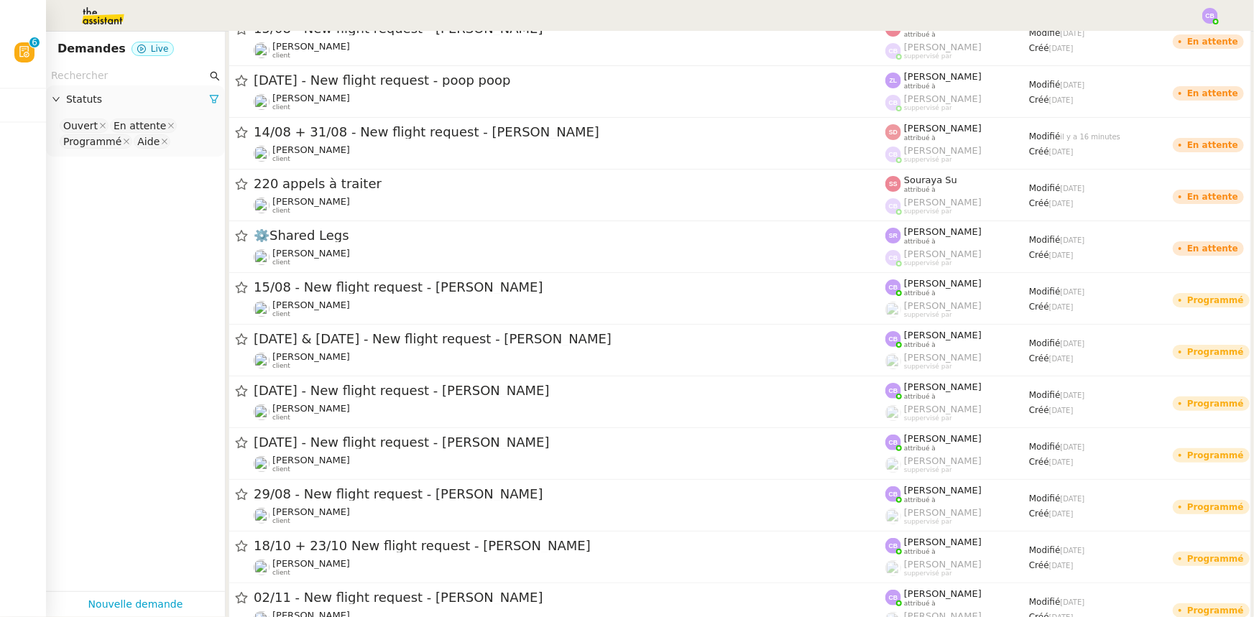
scroll to position [2744, 0]
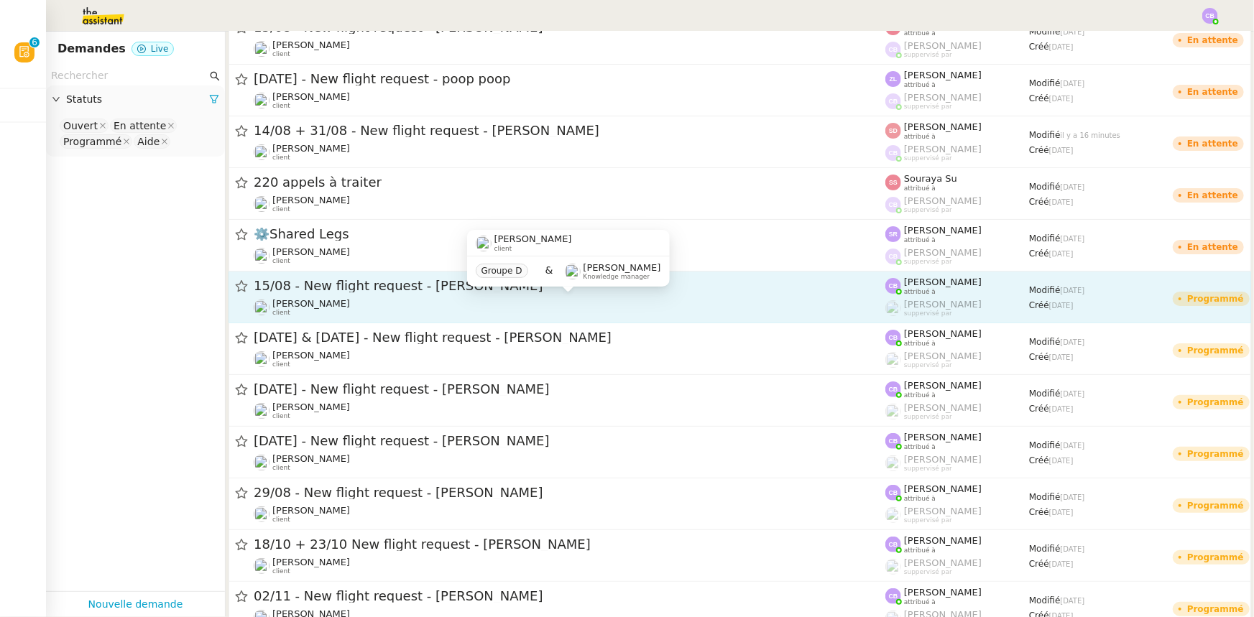
click at [448, 308] on div "[PERSON_NAME] client" at bounding box center [570, 307] width 632 height 19
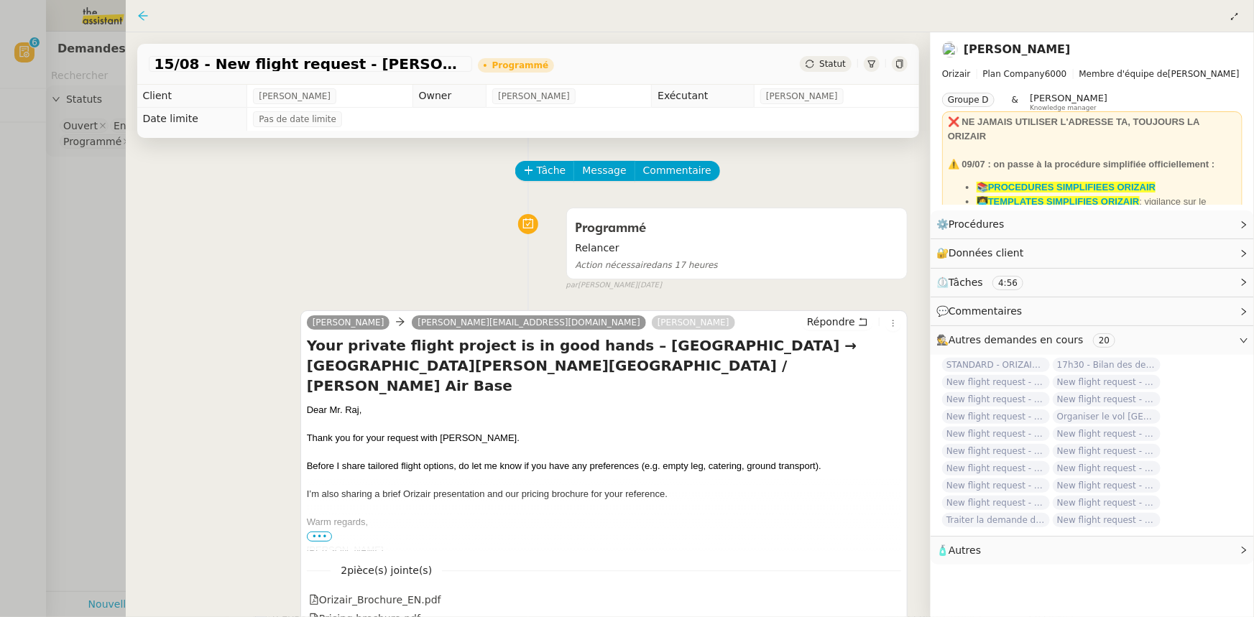
click at [144, 18] on icon at bounding box center [143, 16] width 12 height 12
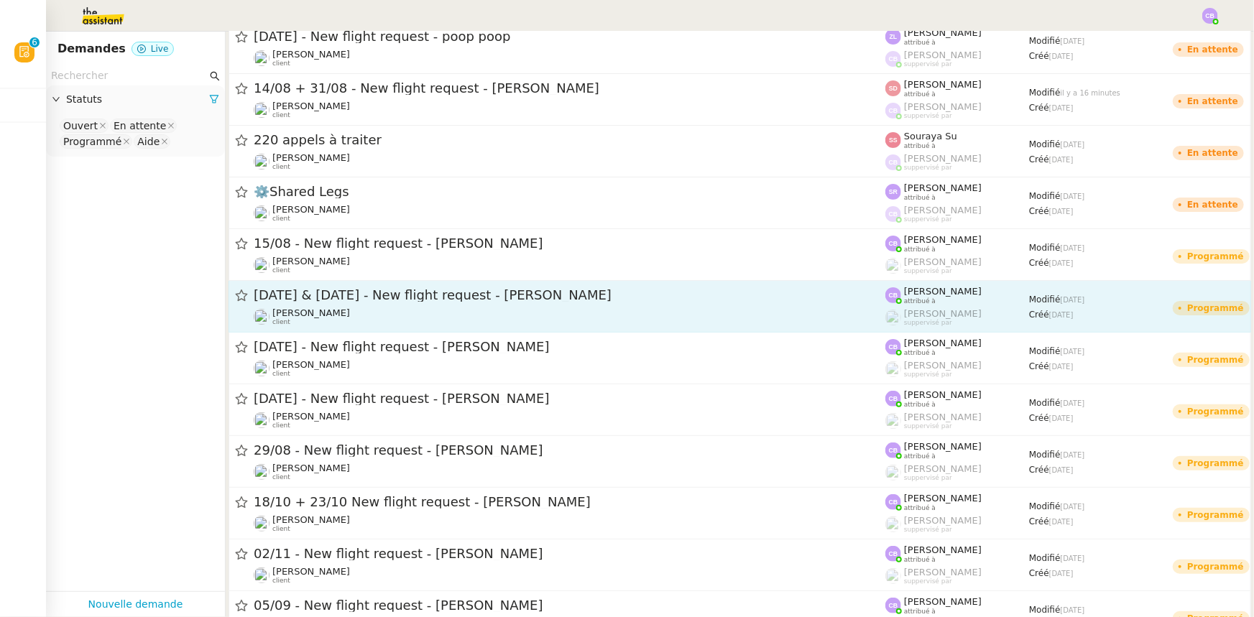
scroll to position [2810, 0]
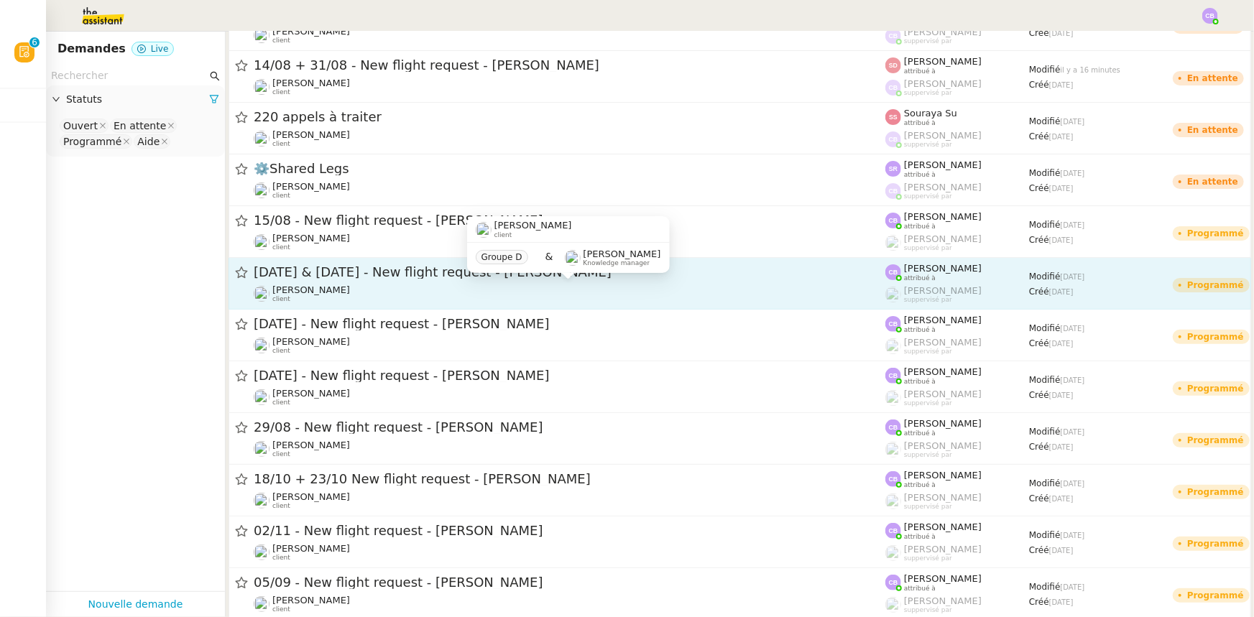
click at [418, 296] on div "[PERSON_NAME] client" at bounding box center [570, 294] width 632 height 19
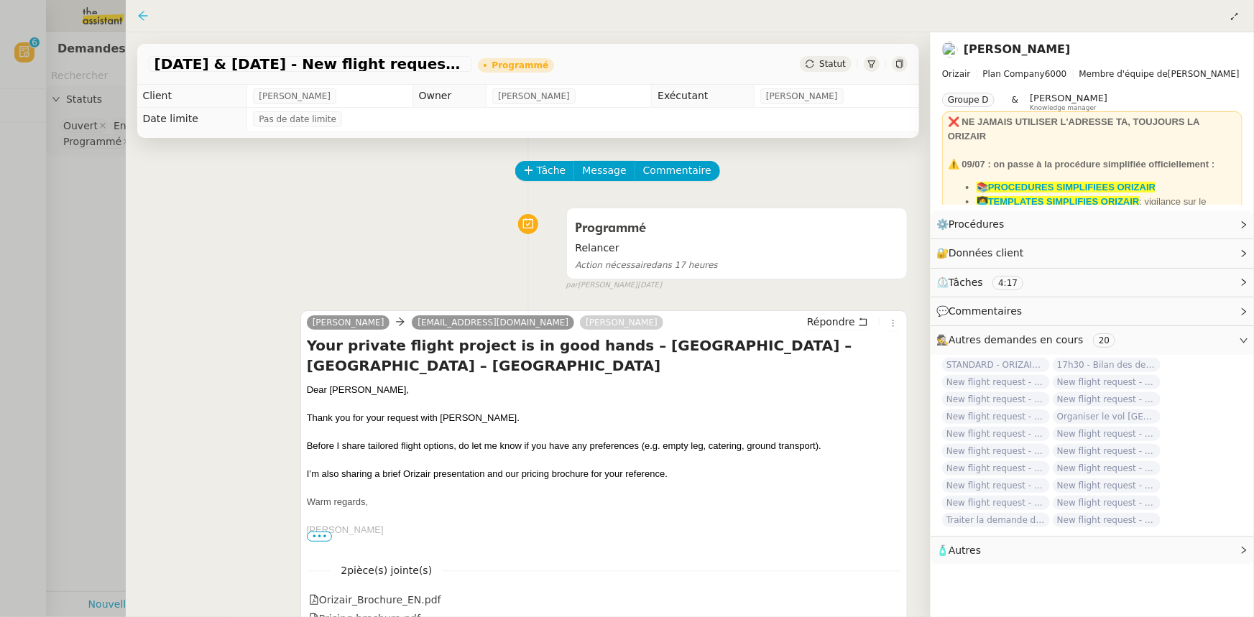
click at [142, 21] on icon at bounding box center [143, 16] width 12 height 12
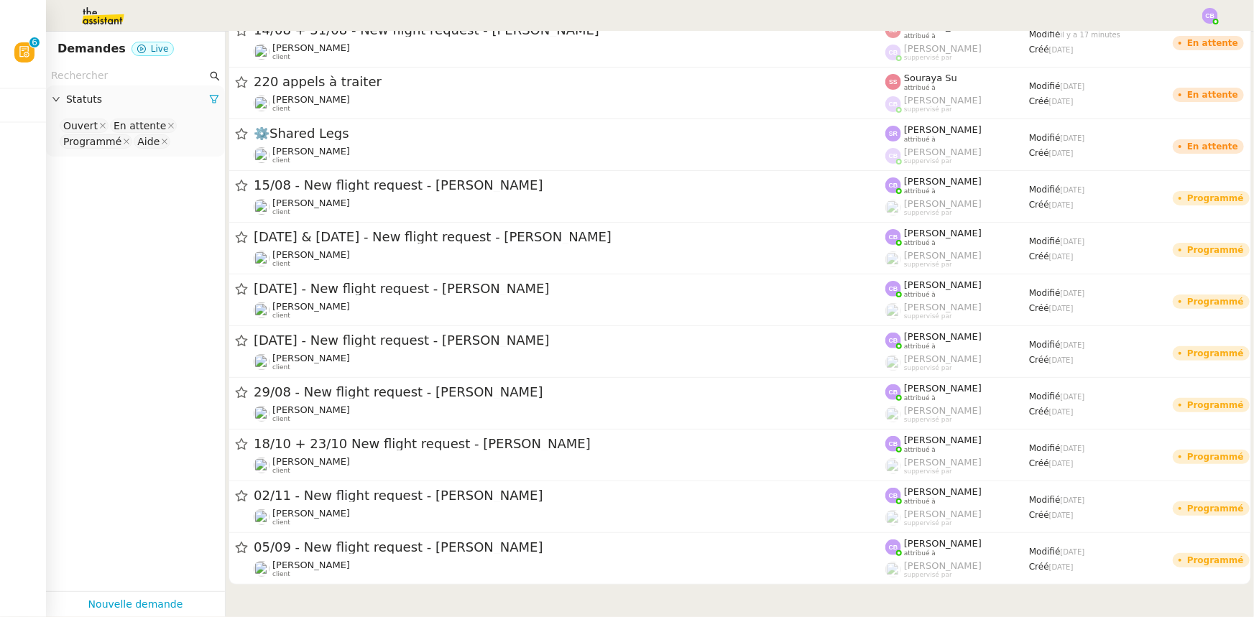
scroll to position [2875, 0]
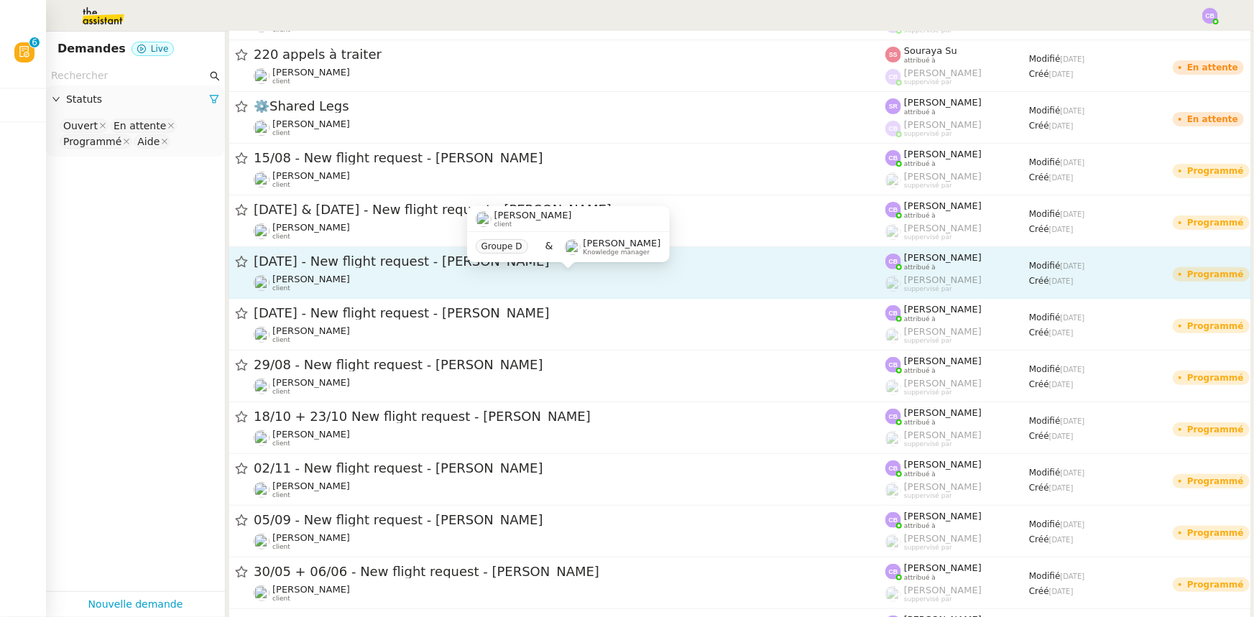
click at [469, 281] on div "[PERSON_NAME] client" at bounding box center [570, 283] width 632 height 19
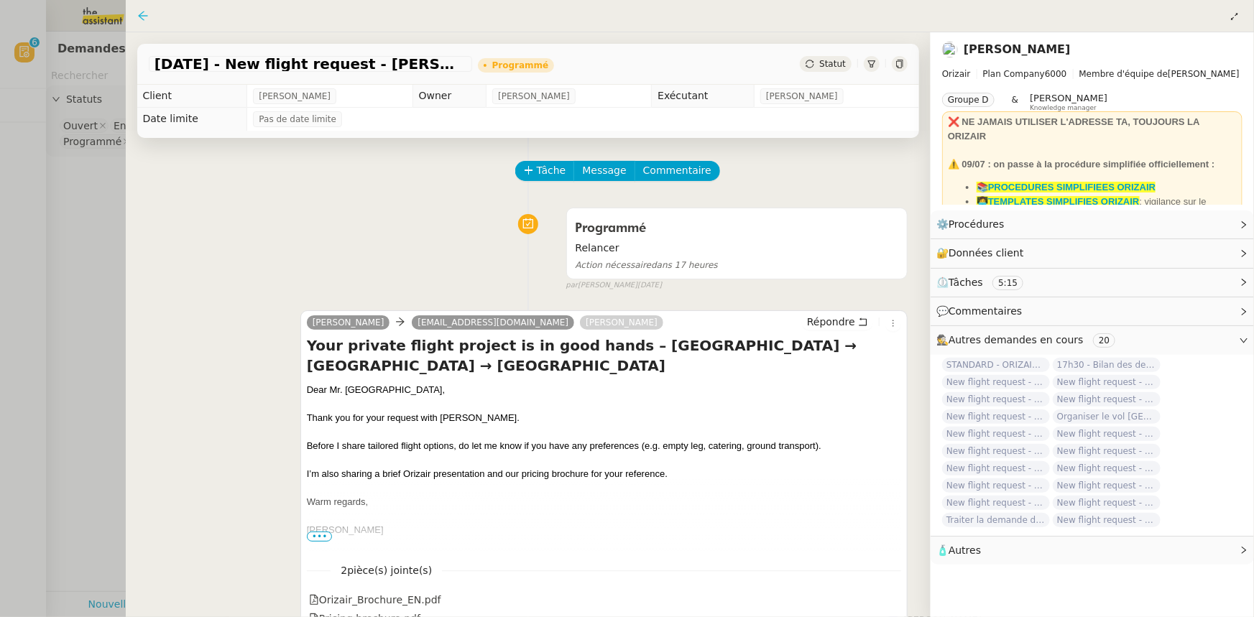
click at [139, 17] on icon at bounding box center [142, 15] width 9 height 9
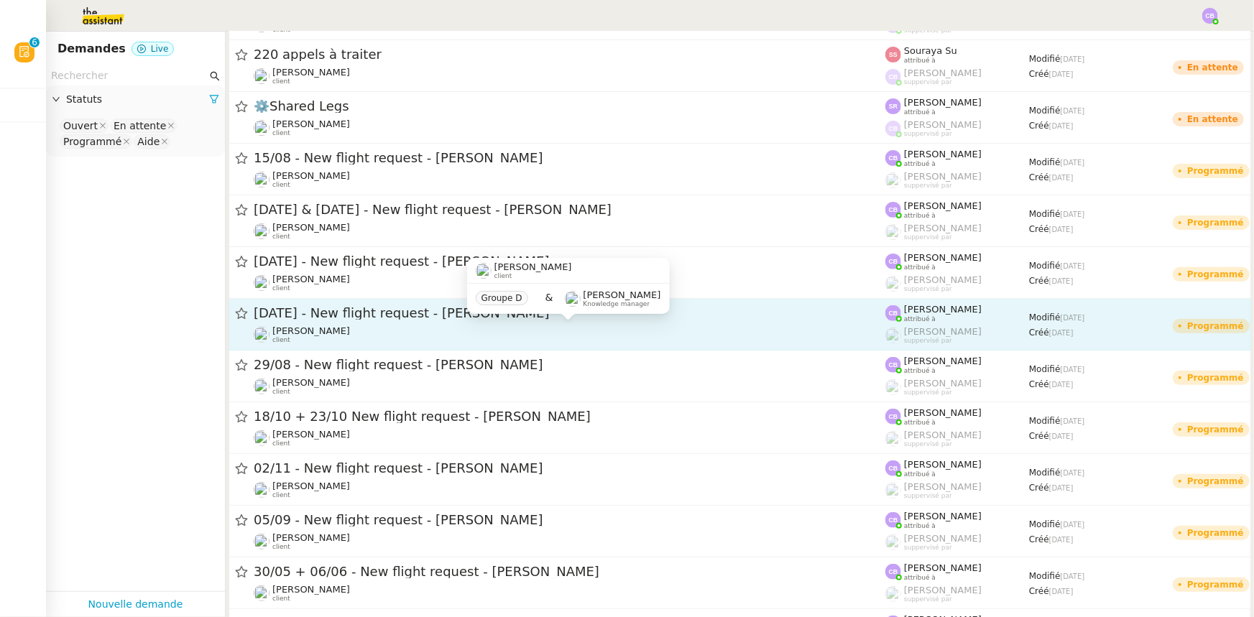
click at [396, 333] on div "[PERSON_NAME] client" at bounding box center [570, 335] width 632 height 19
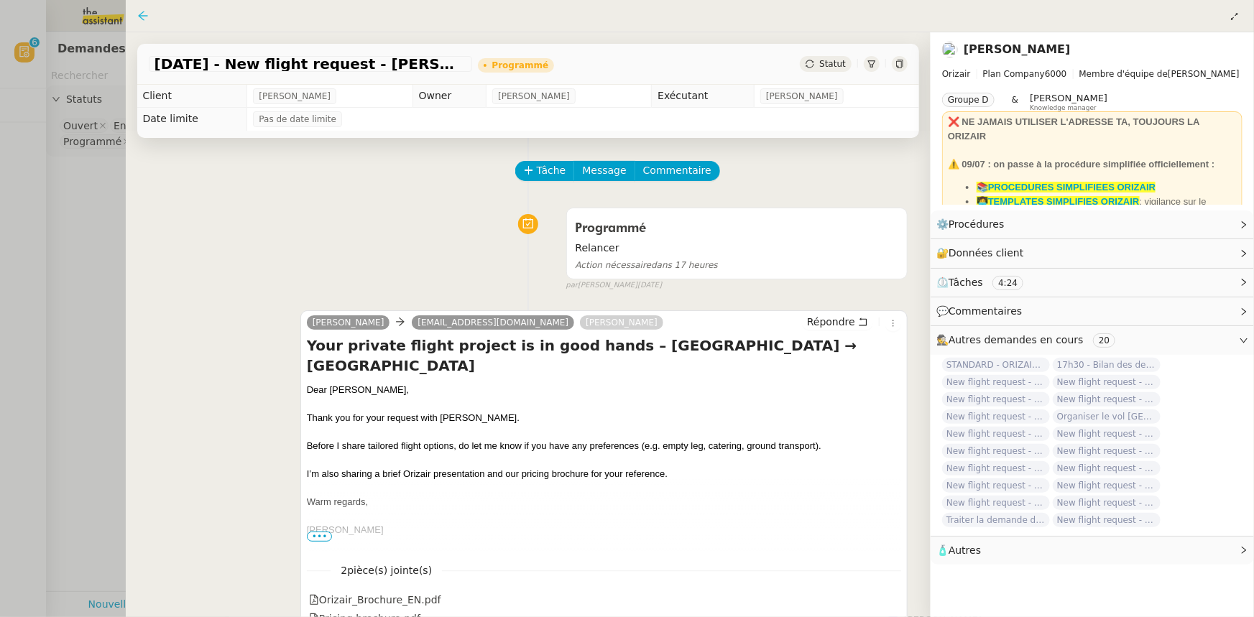
click at [143, 14] on icon at bounding box center [143, 16] width 12 height 12
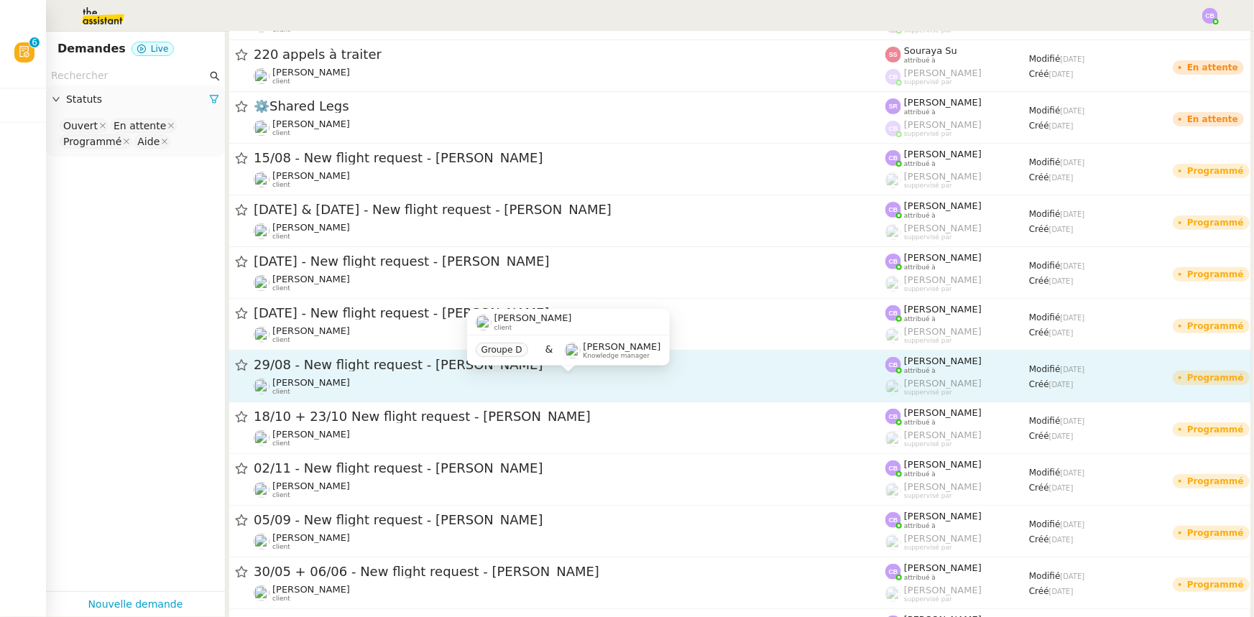
click at [410, 380] on div "[PERSON_NAME] client" at bounding box center [570, 386] width 632 height 19
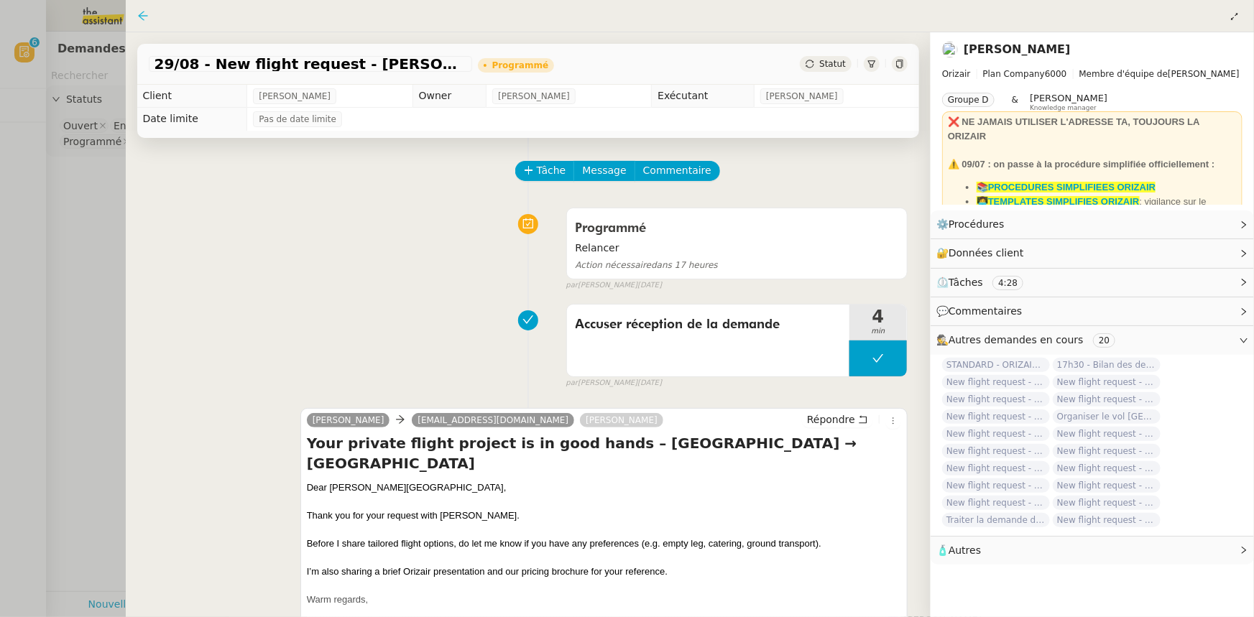
click at [142, 18] on icon at bounding box center [143, 16] width 12 height 12
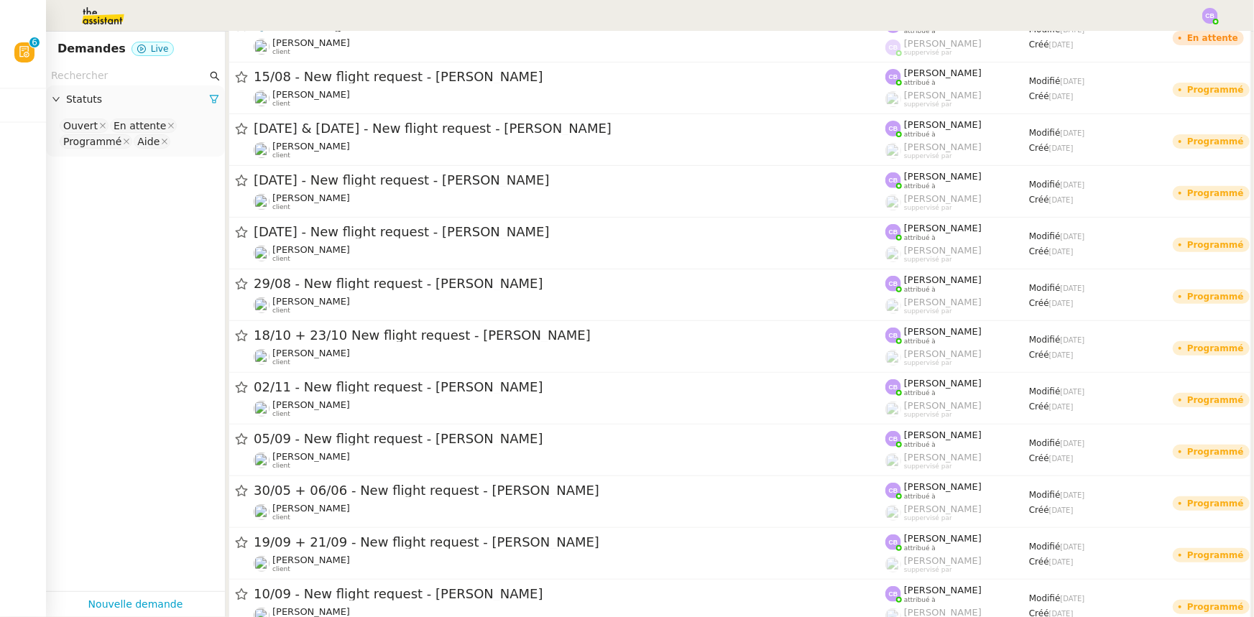
scroll to position [3005, 0]
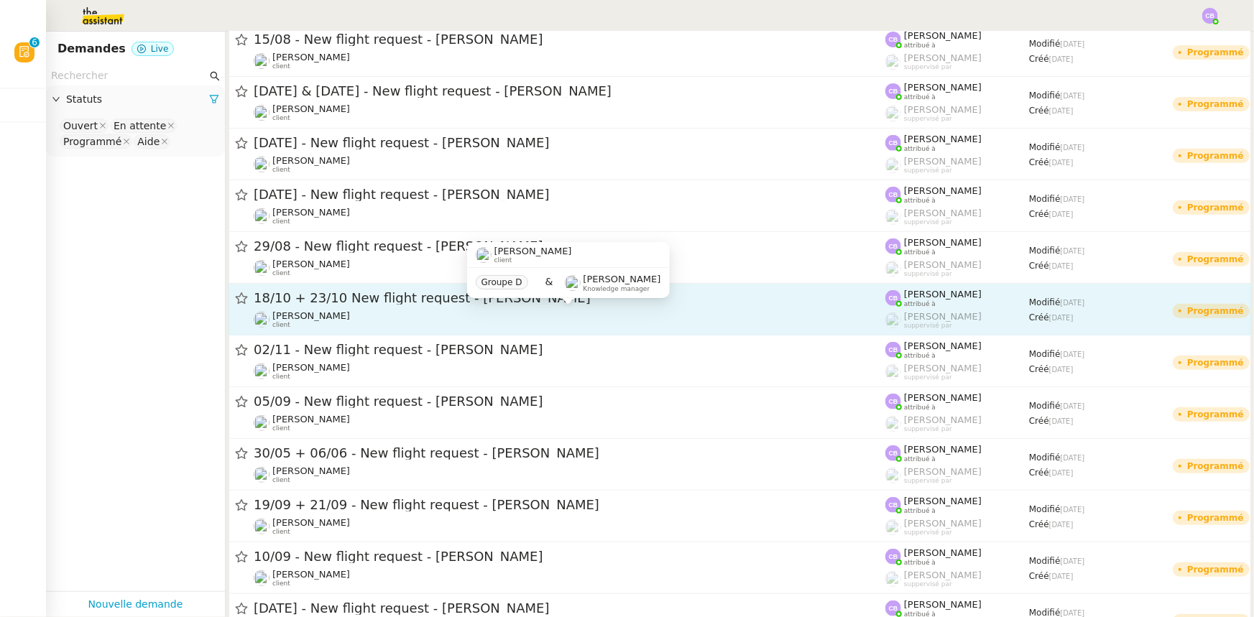
click at [433, 317] on div "[PERSON_NAME] client" at bounding box center [570, 320] width 632 height 19
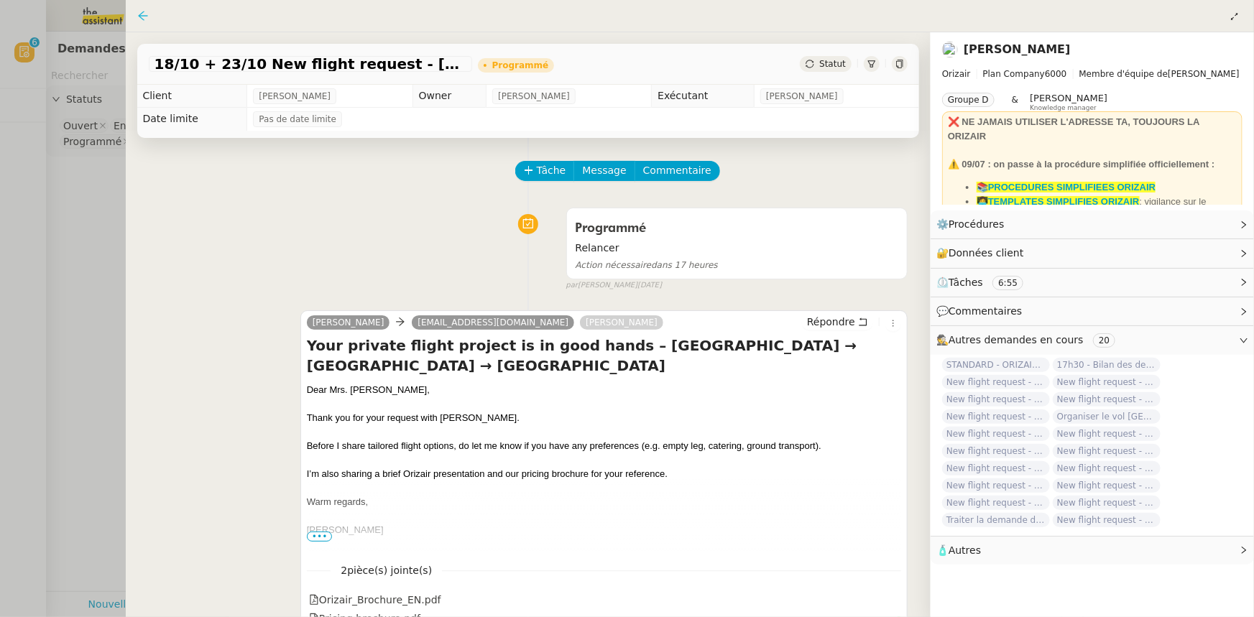
click at [143, 17] on icon at bounding box center [142, 15] width 9 height 9
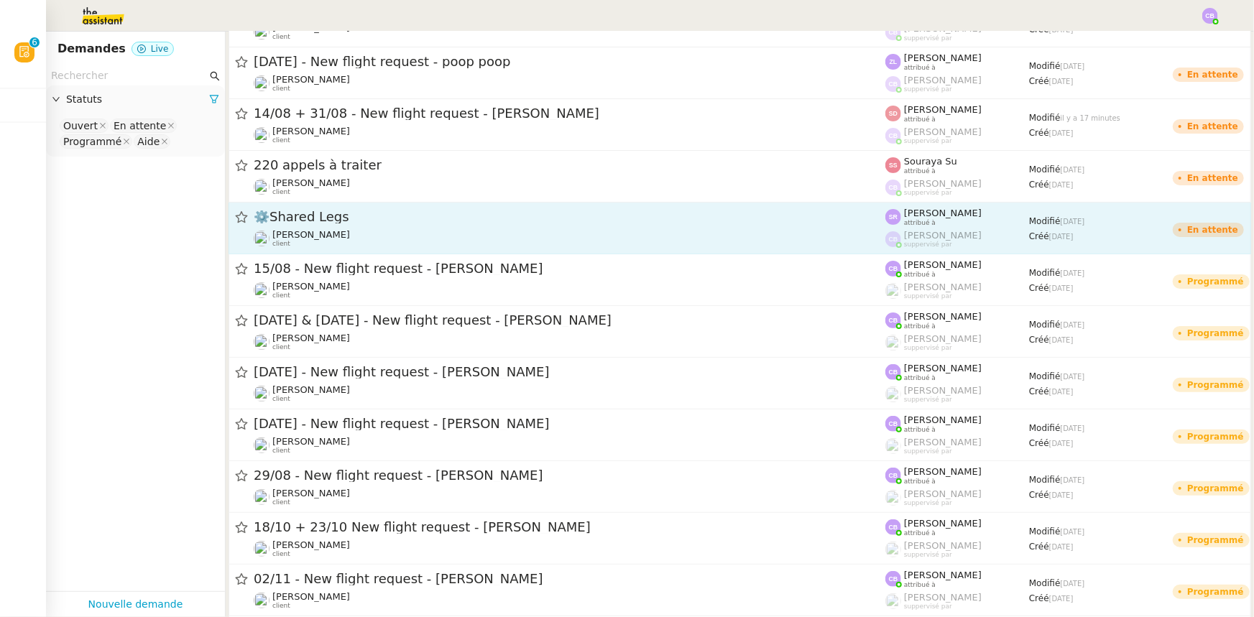
scroll to position [65, 0]
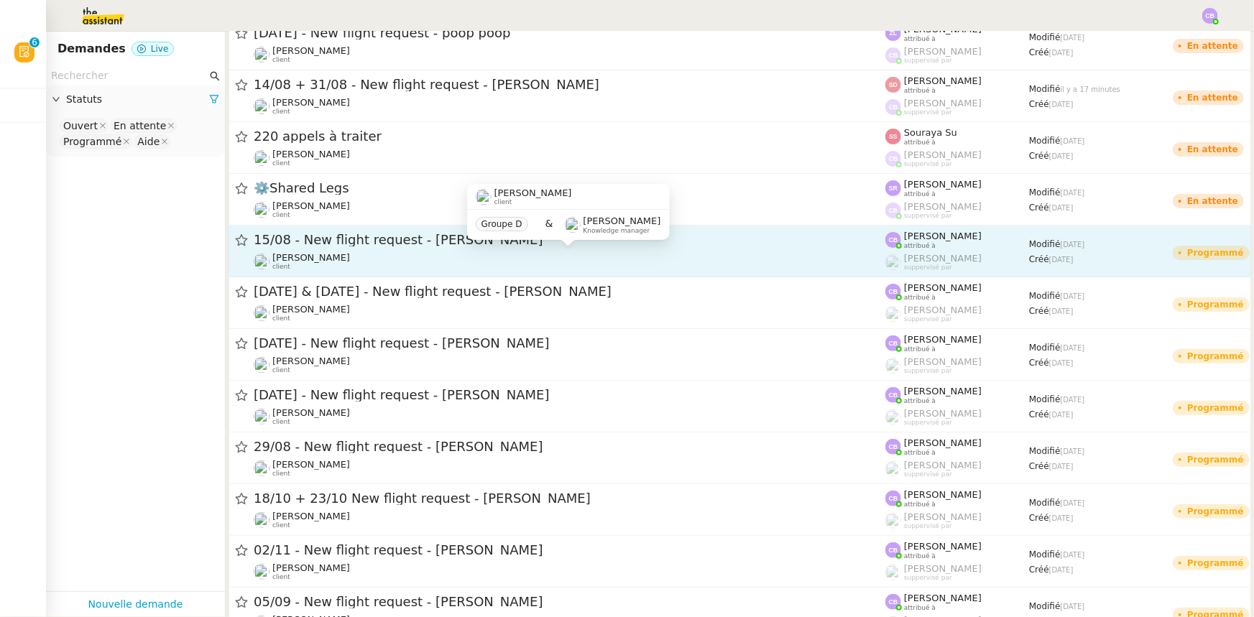
click at [511, 259] on div "[PERSON_NAME] client" at bounding box center [570, 261] width 632 height 19
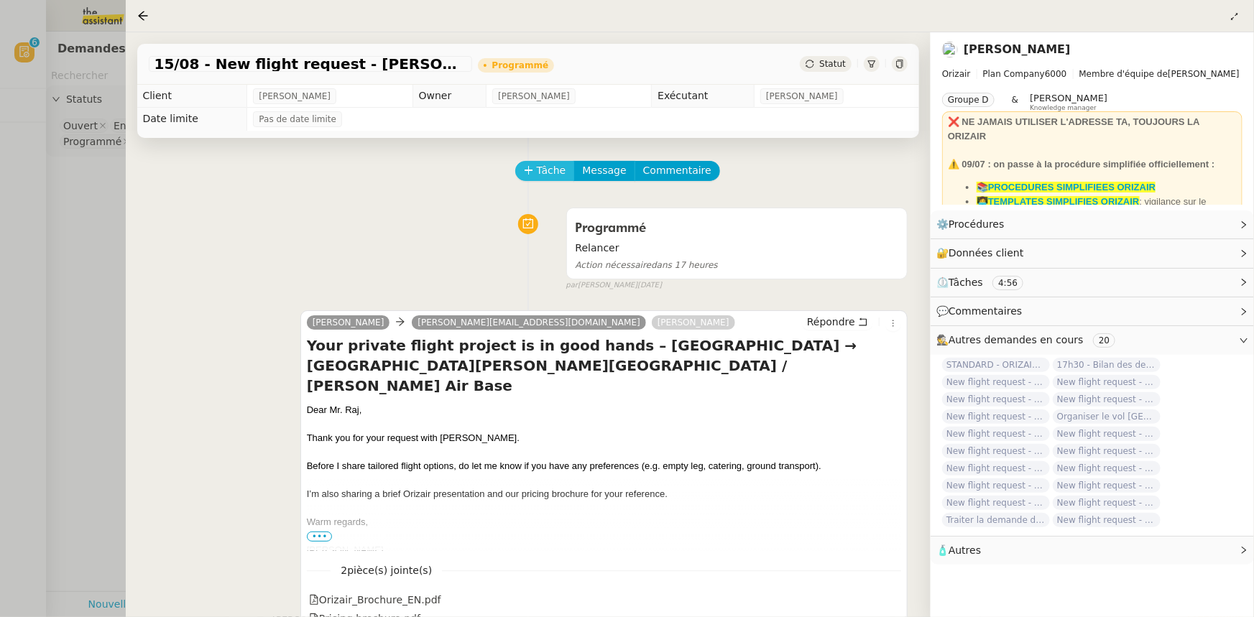
click at [538, 176] on span "Tâche" at bounding box center [551, 170] width 29 height 17
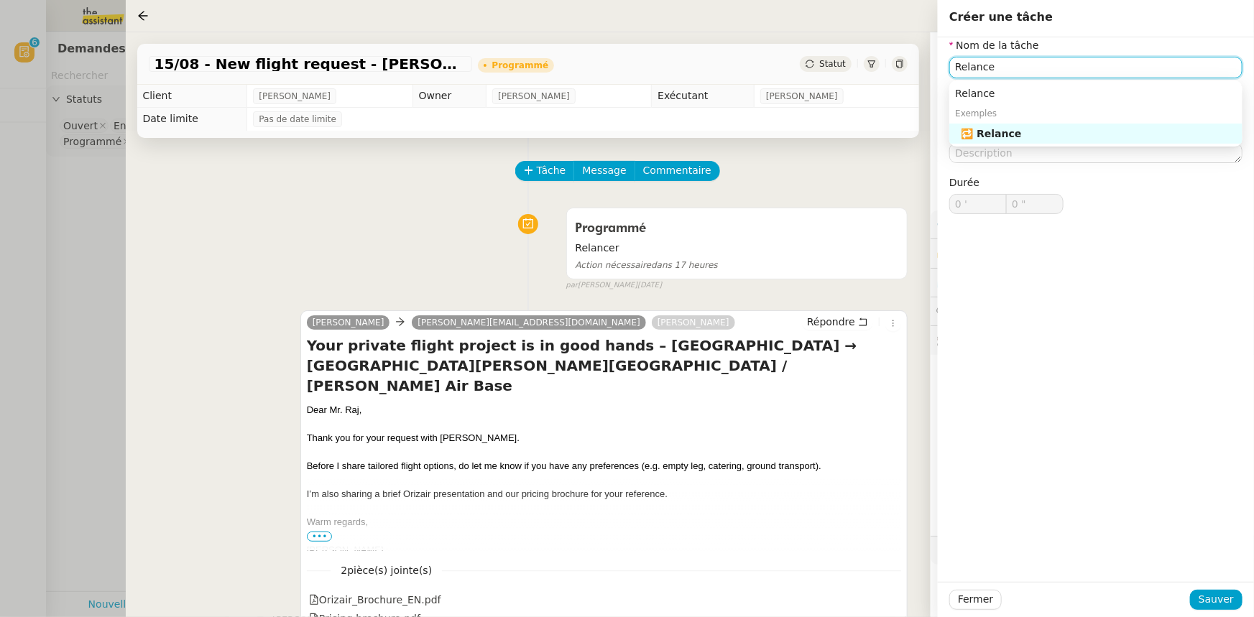
click at [1041, 134] on div "🔁 Relance" at bounding box center [1099, 133] width 276 height 13
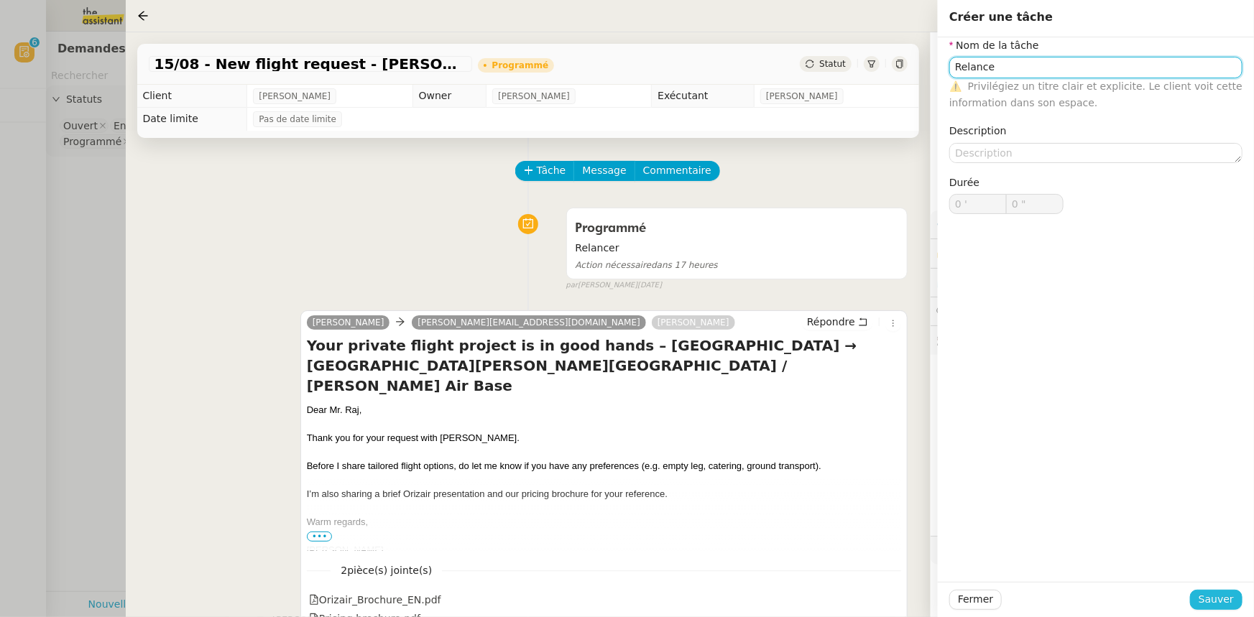
type input "Relance"
click at [1208, 602] on span "Sauver" at bounding box center [1216, 600] width 35 height 17
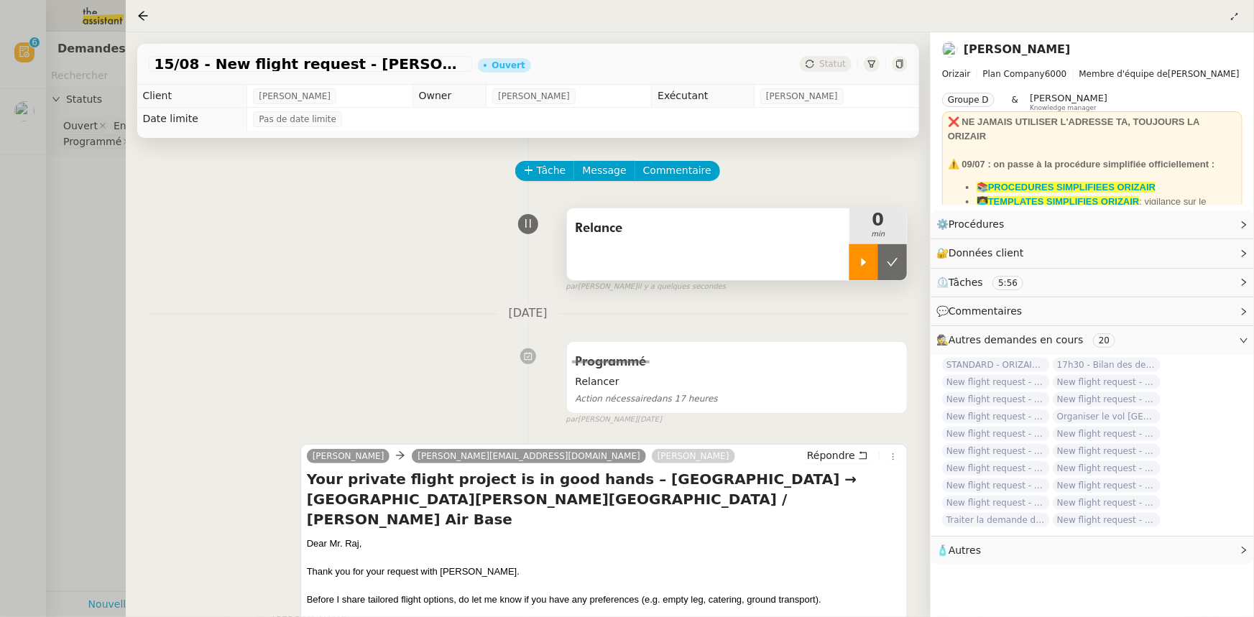
click at [859, 265] on icon at bounding box center [864, 263] width 12 height 12
click at [839, 463] on span "Répondre" at bounding box center [831, 456] width 48 height 14
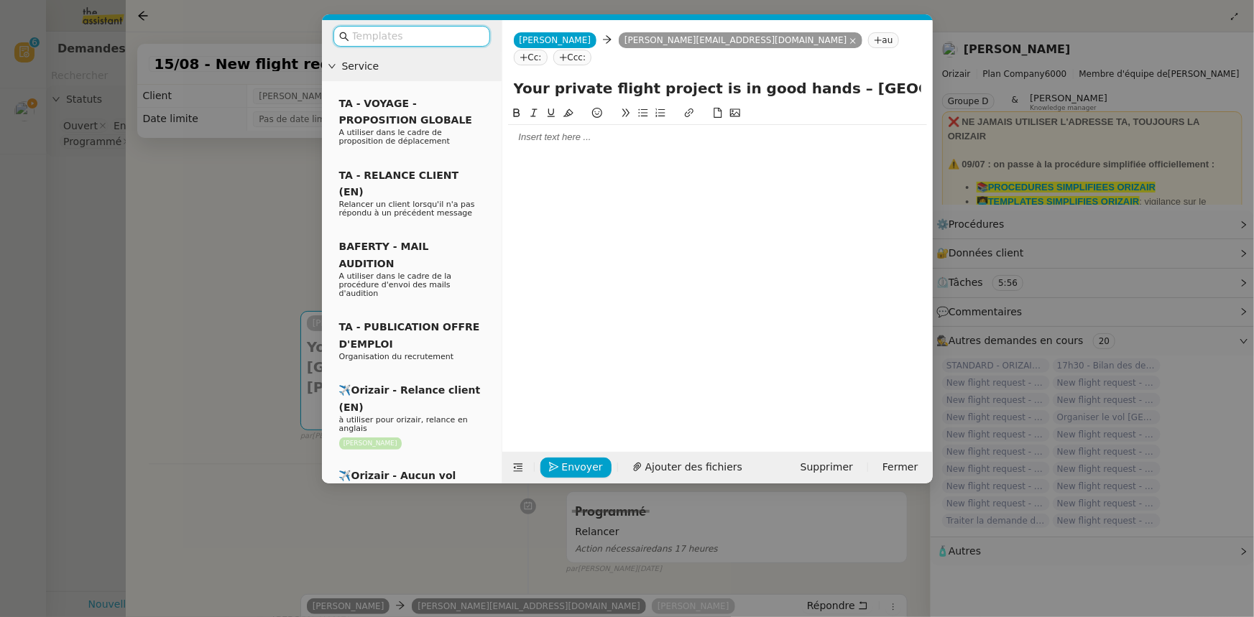
click at [426, 37] on input "text" at bounding box center [416, 36] width 129 height 17
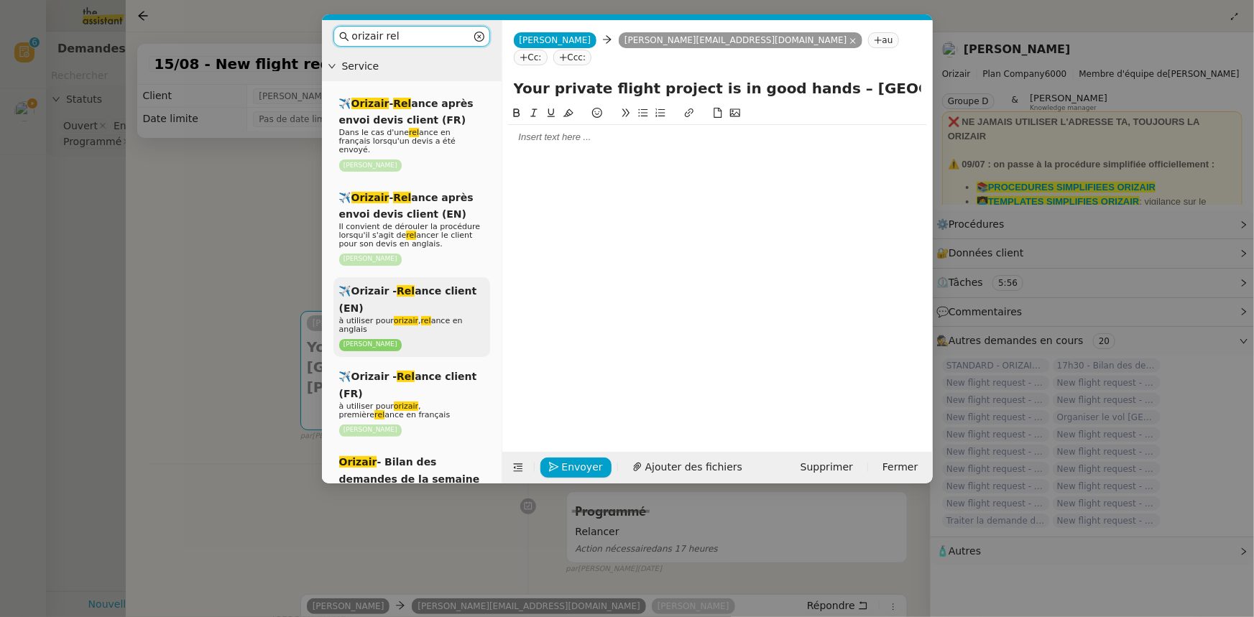
type input "orizair rel"
click at [440, 303] on div "✈️Orizair - Rel ance client (EN) à utiliser pour orizair , rel ance en anglais …" at bounding box center [412, 317] width 157 height 80
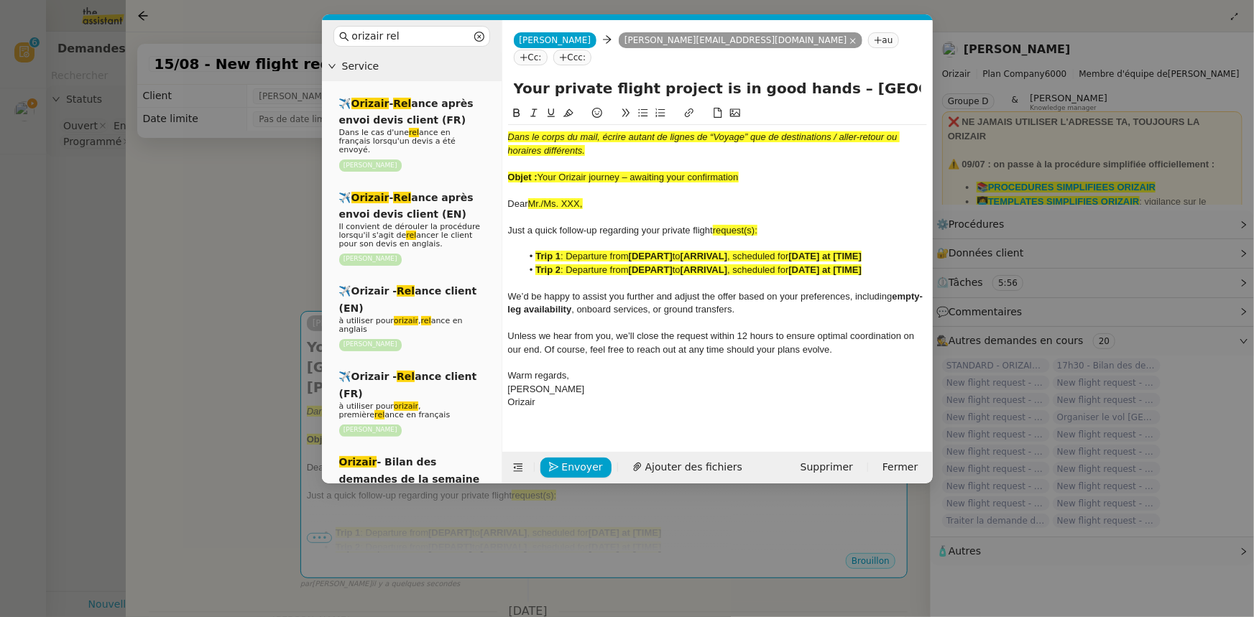
drag, startPoint x: 740, startPoint y: 160, endPoint x: 542, endPoint y: 157, distance: 198.4
click at [542, 172] on span "Your Orizair journey – awaiting your confirmation" at bounding box center [638, 177] width 201 height 11
copy span "Your Orizair journey – awaiting your confirmation"
drag, startPoint x: 801, startPoint y: 71, endPoint x: 505, endPoint y: 65, distance: 296.9
click at [505, 78] on div "Your private flight project is in good hands – [GEOGRAPHIC_DATA] → [GEOGRAPHIC_…" at bounding box center [717, 91] width 431 height 27
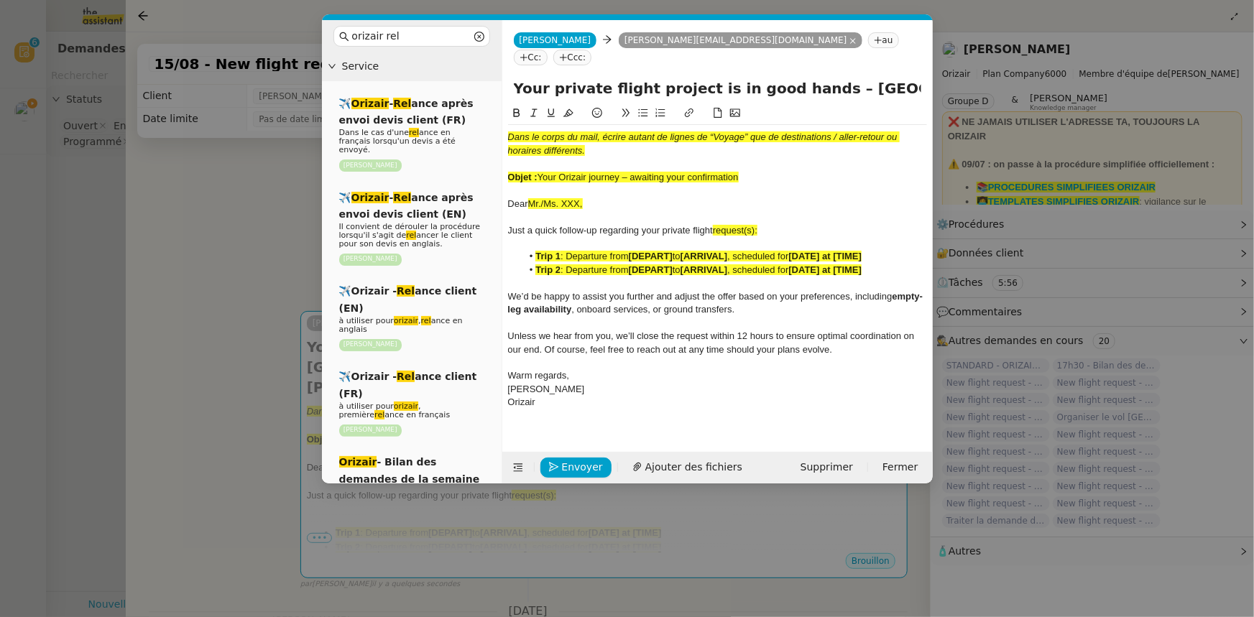
paste input "Orizair journey – awaiting your confirmation"
type input "Your Orizair journey – awaiting your confirmation – [GEOGRAPHIC_DATA] → [GEOGRA…"
drag, startPoint x: 745, startPoint y: 163, endPoint x: 507, endPoint y: 122, distance: 241.4
click at [508, 125] on div "Dans le corps du mail, écrire autant de lignes de “Voyage” que de destinations …" at bounding box center [717, 270] width 419 height 290
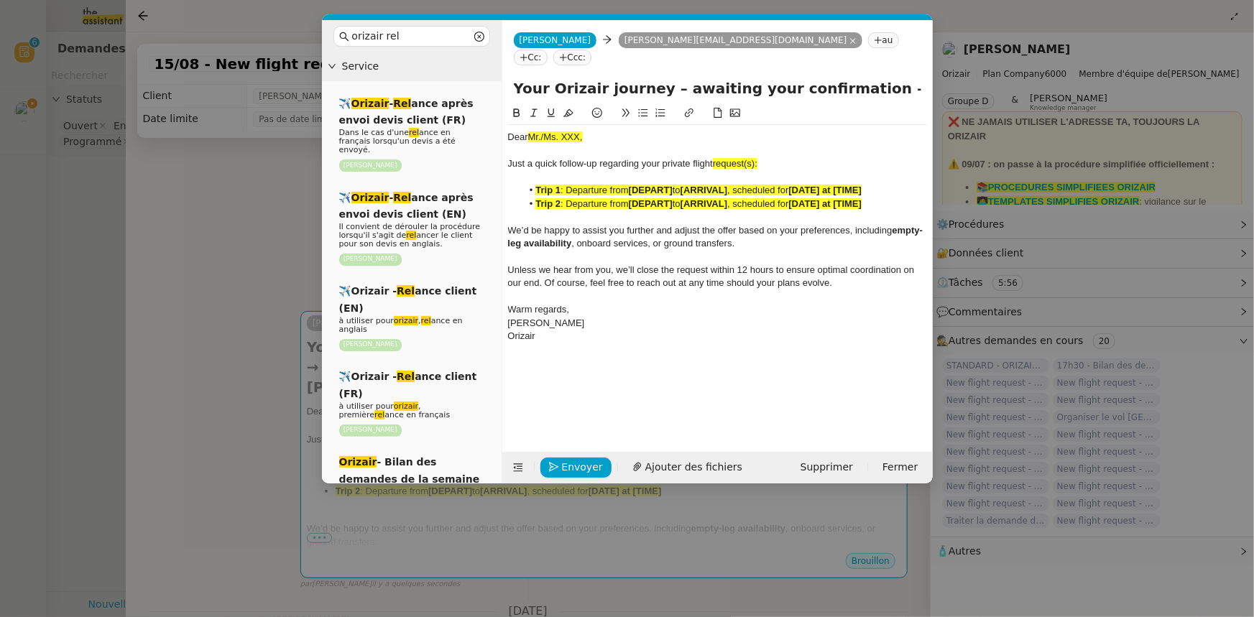
drag, startPoint x: 254, startPoint y: 269, endPoint x: 267, endPoint y: 290, distance: 24.5
click at [254, 269] on nz-modal-container "orizair rel Service ✈️ Orizair - Rel ance après envoi devis client (FR) Dans le…" at bounding box center [627, 308] width 1254 height 617
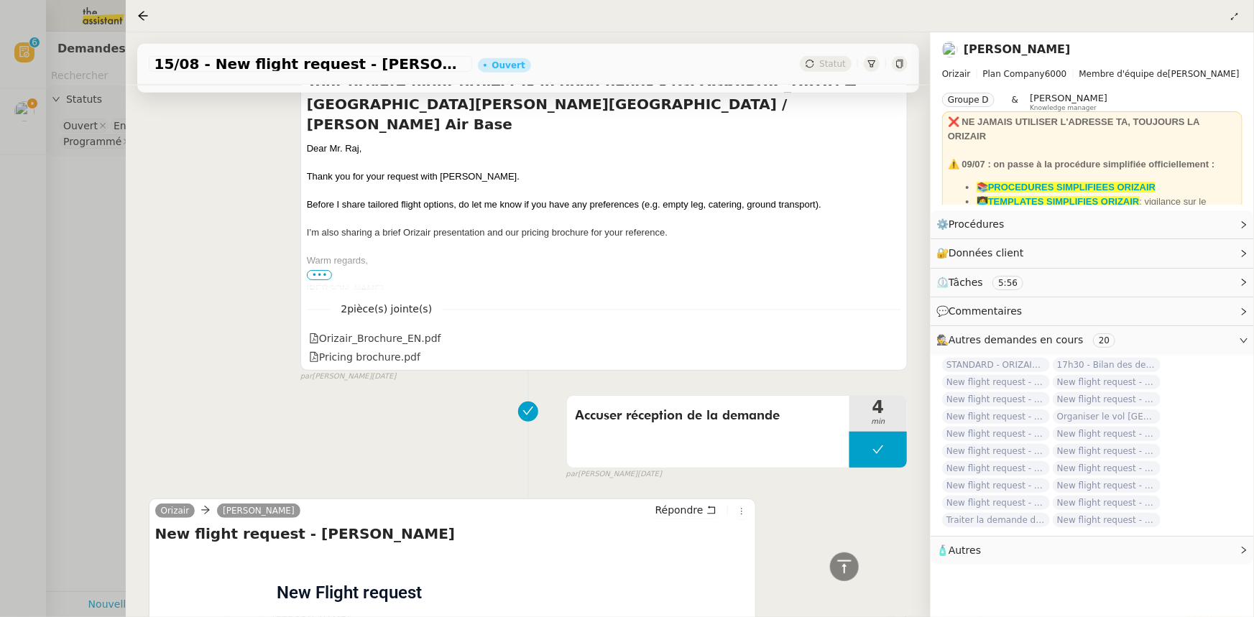
scroll to position [627, 0]
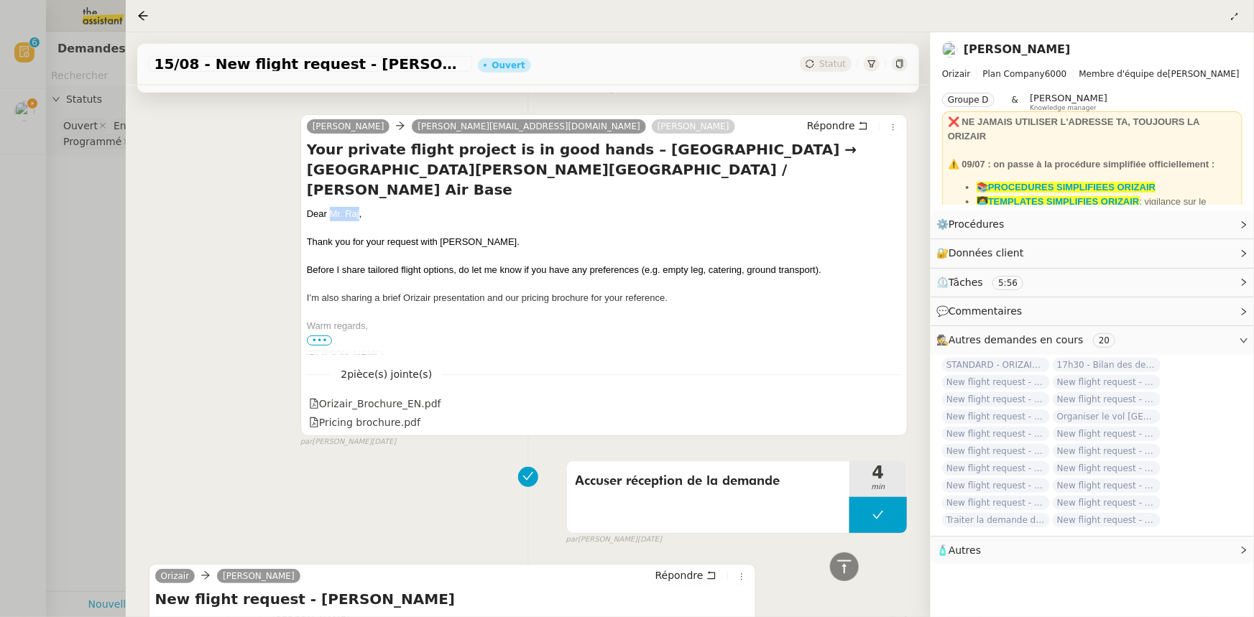
drag, startPoint x: 357, startPoint y: 194, endPoint x: 330, endPoint y: 194, distance: 27.3
click at [330, 207] on div "Dear Mr. Raj," at bounding box center [604, 214] width 594 height 14
copy div "Mr. Raj"
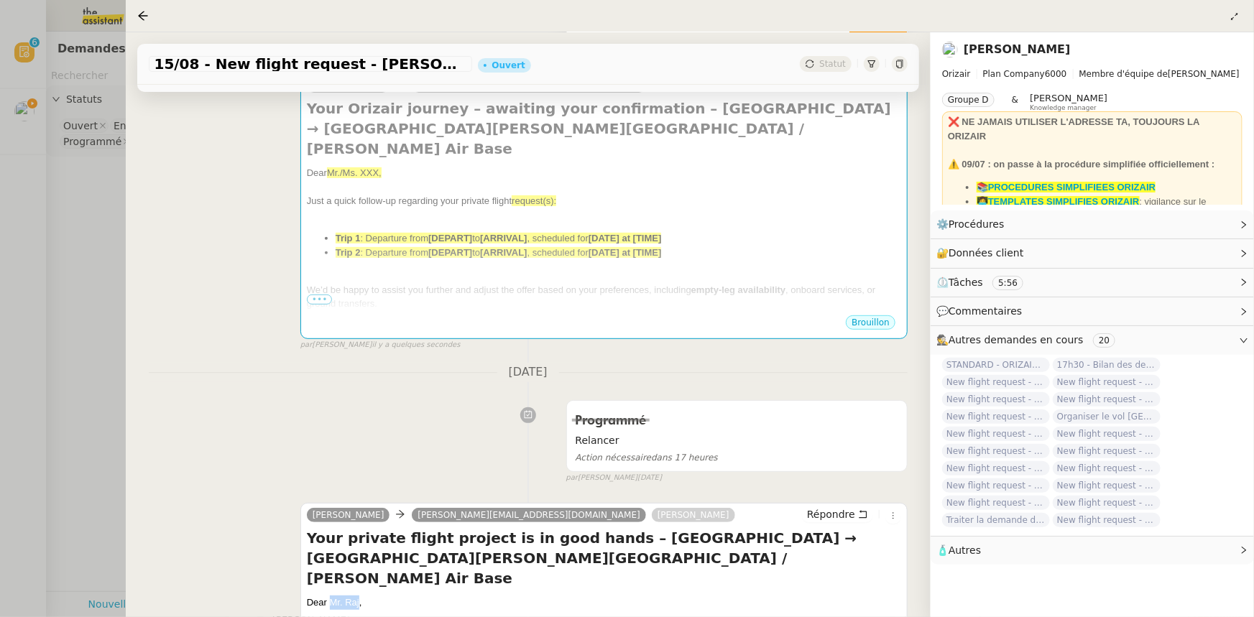
scroll to position [235, 0]
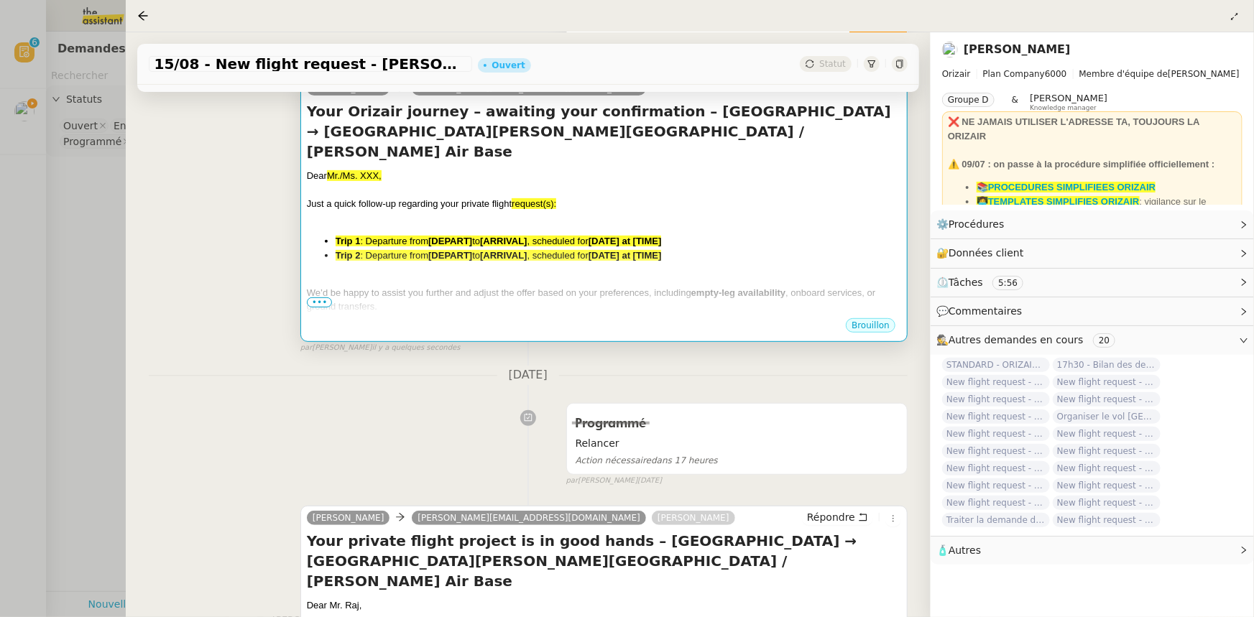
click at [468, 272] on div at bounding box center [604, 279] width 594 height 14
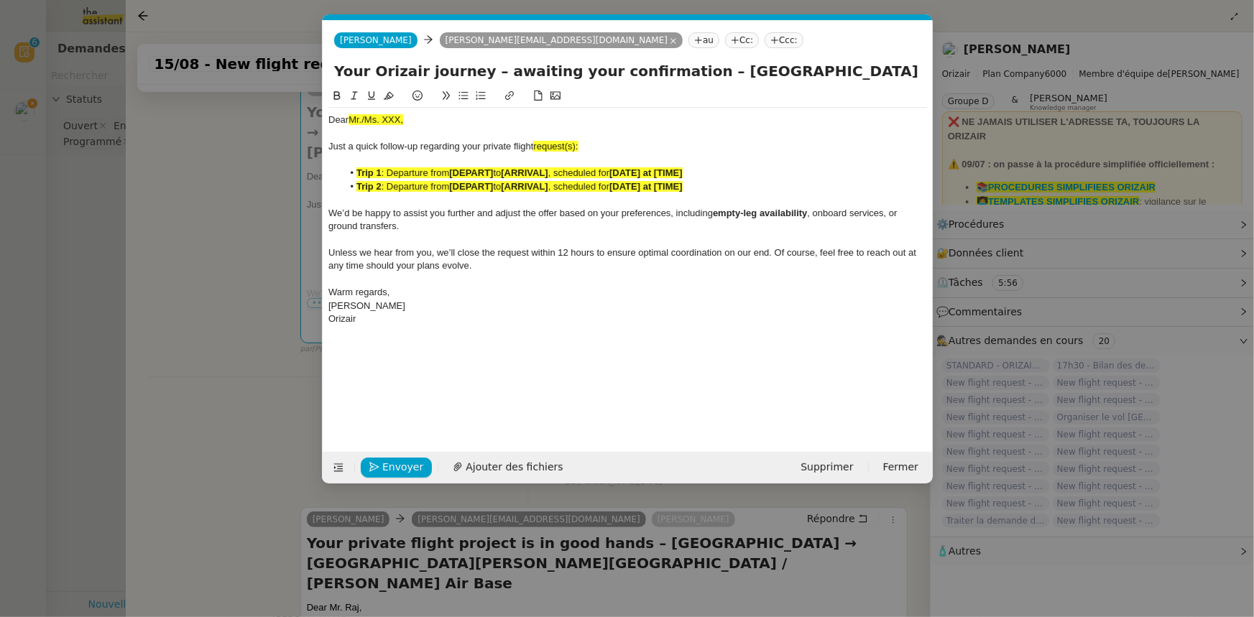
scroll to position [0, 71]
drag, startPoint x: 414, startPoint y: 119, endPoint x: 349, endPoint y: 116, distance: 64.7
click at [349, 116] on div "Dear Mr./Ms. XXX," at bounding box center [627, 120] width 599 height 13
click at [388, 97] on icon at bounding box center [389, 96] width 10 height 10
click at [403, 121] on div "Dear Mr./Ms. XXX," at bounding box center [627, 120] width 599 height 13
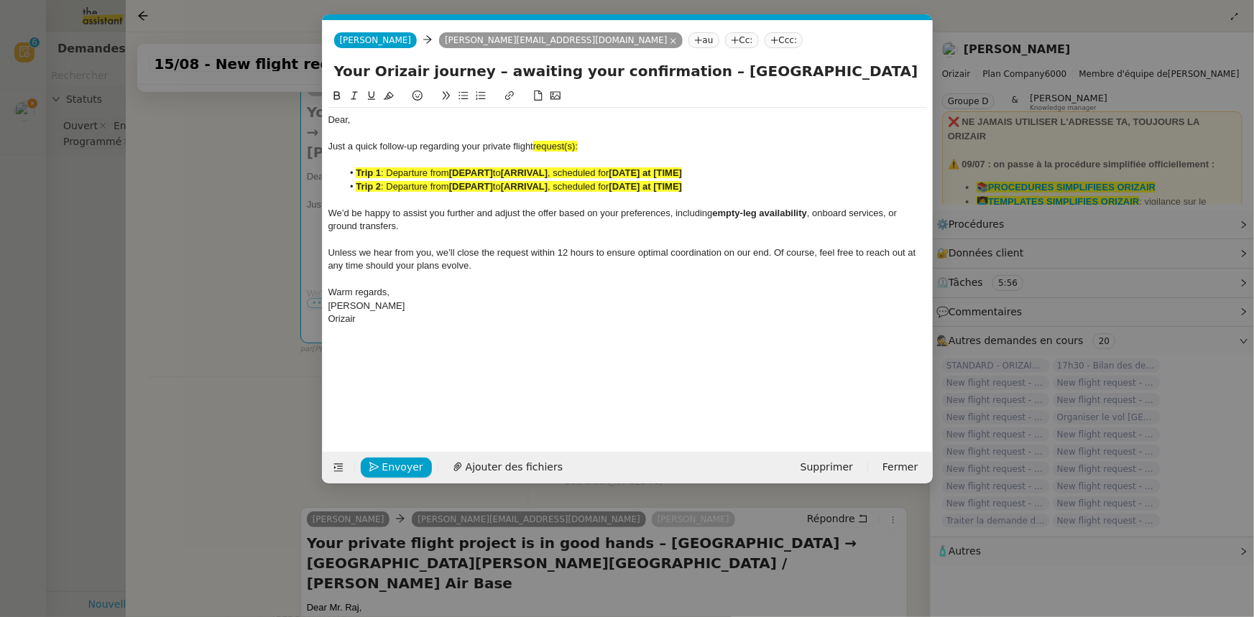
scroll to position [0, 0]
click at [576, 147] on span "request(s):" at bounding box center [555, 146] width 45 height 11
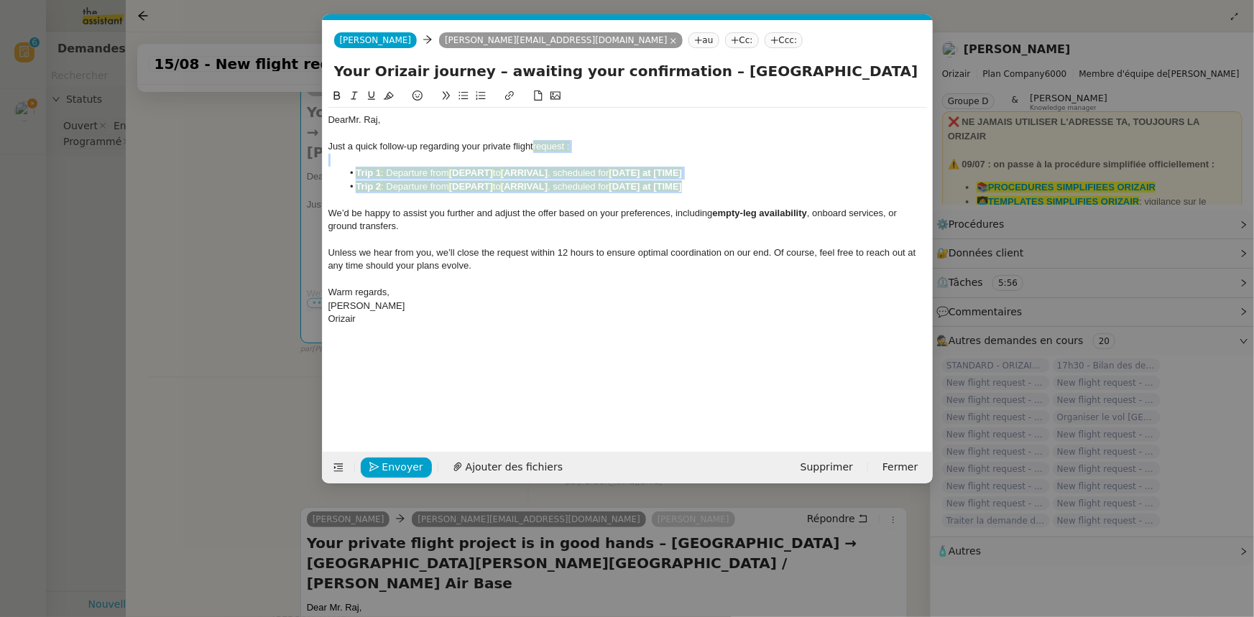
drag, startPoint x: 696, startPoint y: 188, endPoint x: 536, endPoint y: 147, distance: 165.4
click at [536, 147] on div "Dear Mr. [PERSON_NAME], Just a quick follow-up regarding your private flight re…" at bounding box center [627, 220] width 599 height 224
click at [387, 97] on icon at bounding box center [389, 96] width 10 height 8
click at [438, 237] on div at bounding box center [627, 239] width 599 height 13
drag, startPoint x: 711, startPoint y: 186, endPoint x: 358, endPoint y: 185, distance: 352.9
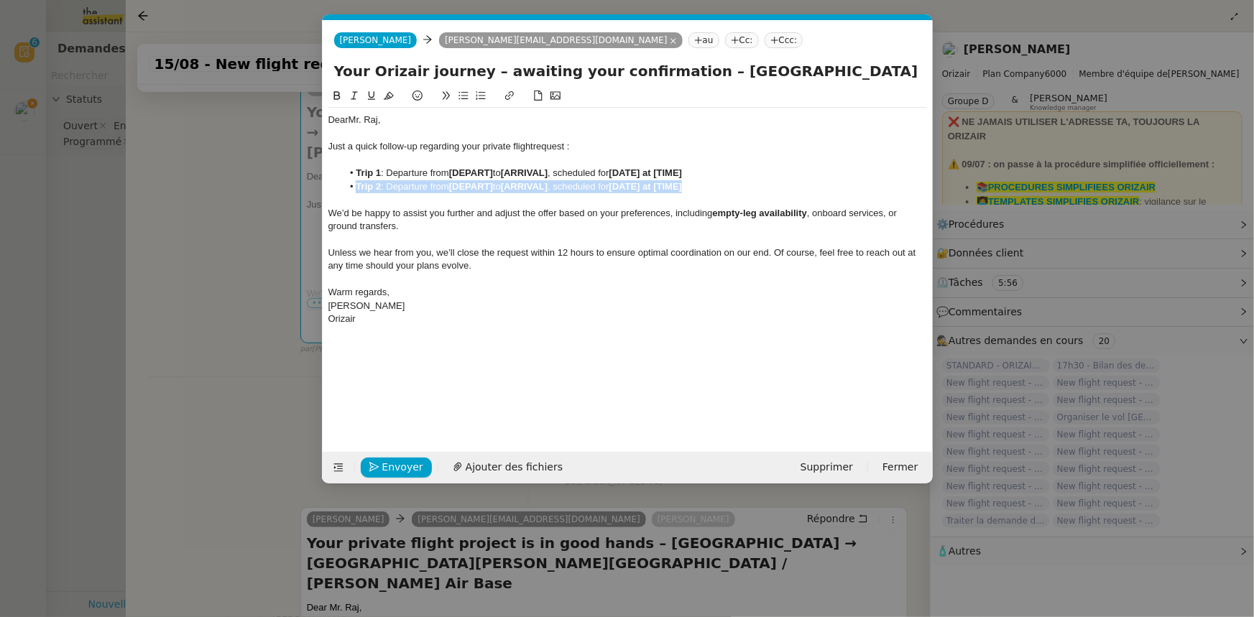
click at [358, 185] on li "Trip 2 : Departure from [DEPART] to [ARRIVAL] , scheduled for [DATE] at [TIME]" at bounding box center [634, 186] width 585 height 13
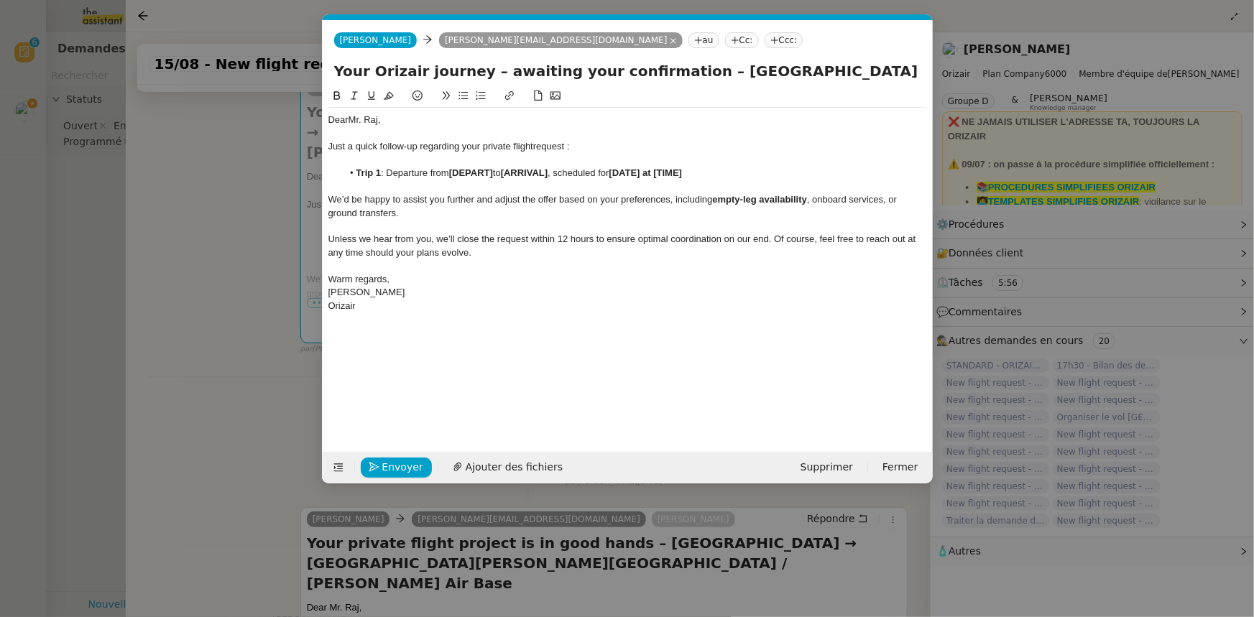
drag, startPoint x: 804, startPoint y: 69, endPoint x: 685, endPoint y: 70, distance: 118.6
click at [685, 70] on input "Your Orizair journey – awaiting your confirmation – [GEOGRAPHIC_DATA] → [GEOGRA…" at bounding box center [627, 71] width 587 height 22
drag, startPoint x: 496, startPoint y: 173, endPoint x: 453, endPoint y: 172, distance: 43.1
click at [453, 172] on li "Trip 1 : Departure from [DEPART] to [ARRIVAL] , scheduled for [DATE] at [TIME]" at bounding box center [634, 173] width 585 height 13
drag, startPoint x: 525, startPoint y: 172, endPoint x: 454, endPoint y: 173, distance: 71.2
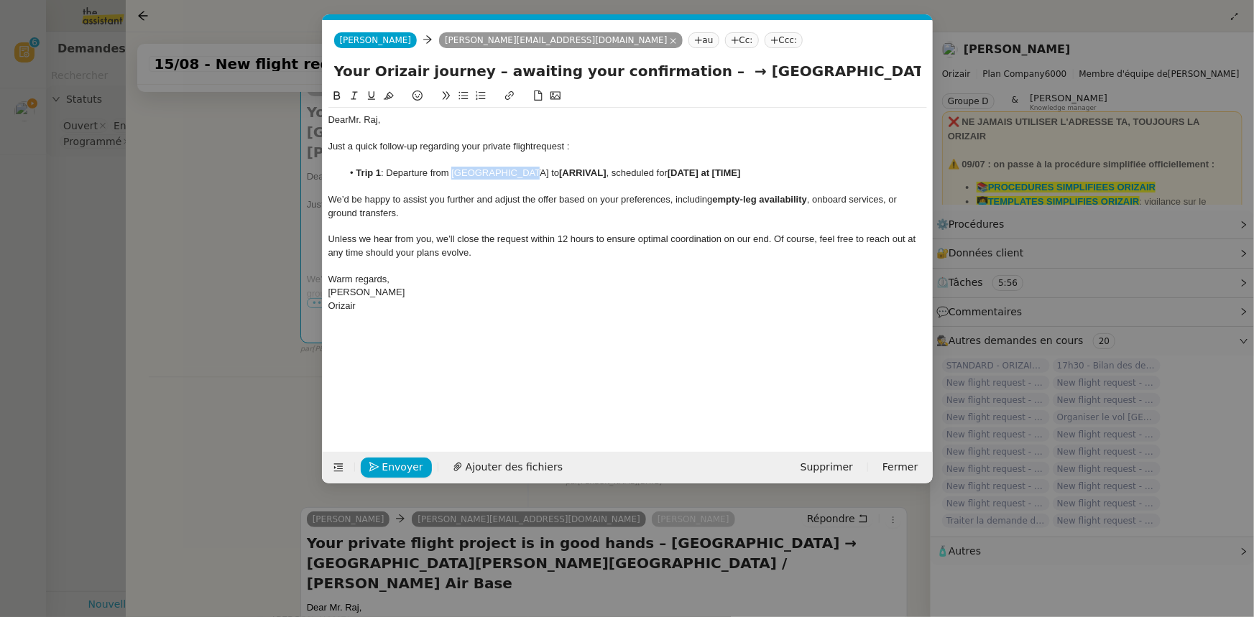
click at [454, 173] on li "Trip 1 : Departure from [GEOGRAPHIC_DATA] to [ARRIVAL] , scheduled for [DATE] a…" at bounding box center [634, 173] width 585 height 13
click at [336, 99] on icon at bounding box center [337, 96] width 10 height 10
drag, startPoint x: 706, startPoint y: 73, endPoint x: 919, endPoint y: 70, distance: 213.5
click at [919, 70] on input "Your Orizair journey – awaiting your confirmation – → [GEOGRAPHIC_DATA][PERSON_…" at bounding box center [627, 71] width 587 height 22
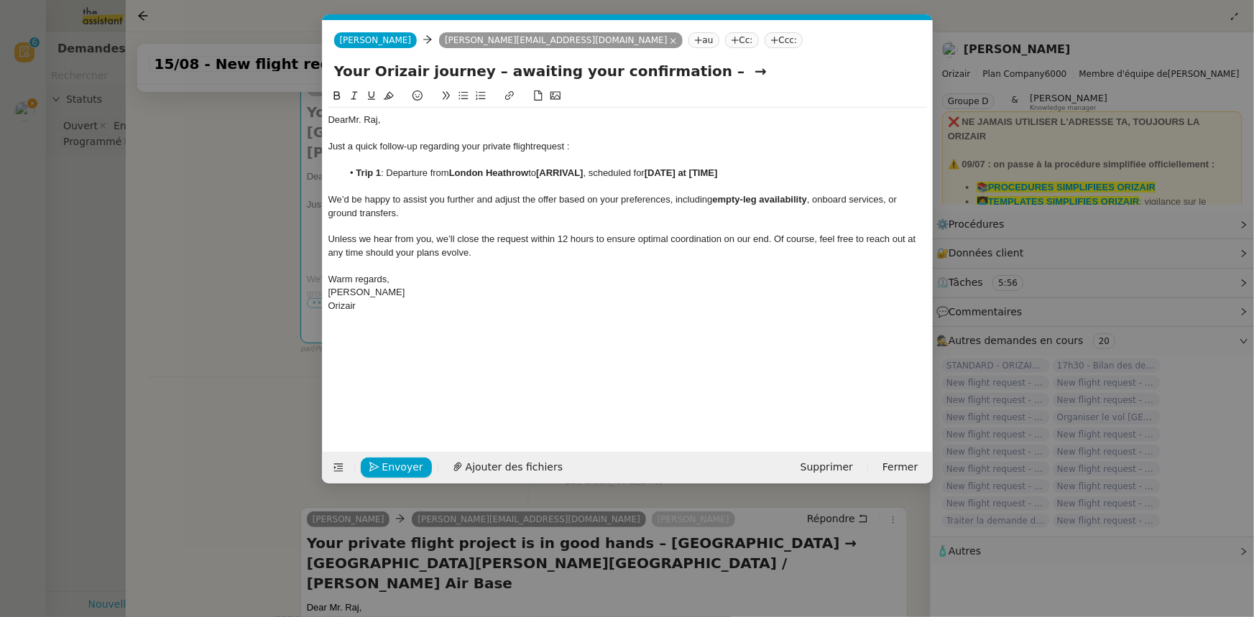
scroll to position [0, 0]
drag, startPoint x: 590, startPoint y: 173, endPoint x: 546, endPoint y: 173, distance: 44.6
click at [546, 173] on strong "[ARRIVAL]" at bounding box center [559, 172] width 47 height 11
drag, startPoint x: 546, startPoint y: 173, endPoint x: 718, endPoint y: 172, distance: 172.5
click at [718, 172] on li "Trip 1 : Departure from [GEOGRAPHIC_DATA] to [GEOGRAPHIC_DATA] [GEOGRAPHIC_DATA…" at bounding box center [634, 173] width 585 height 13
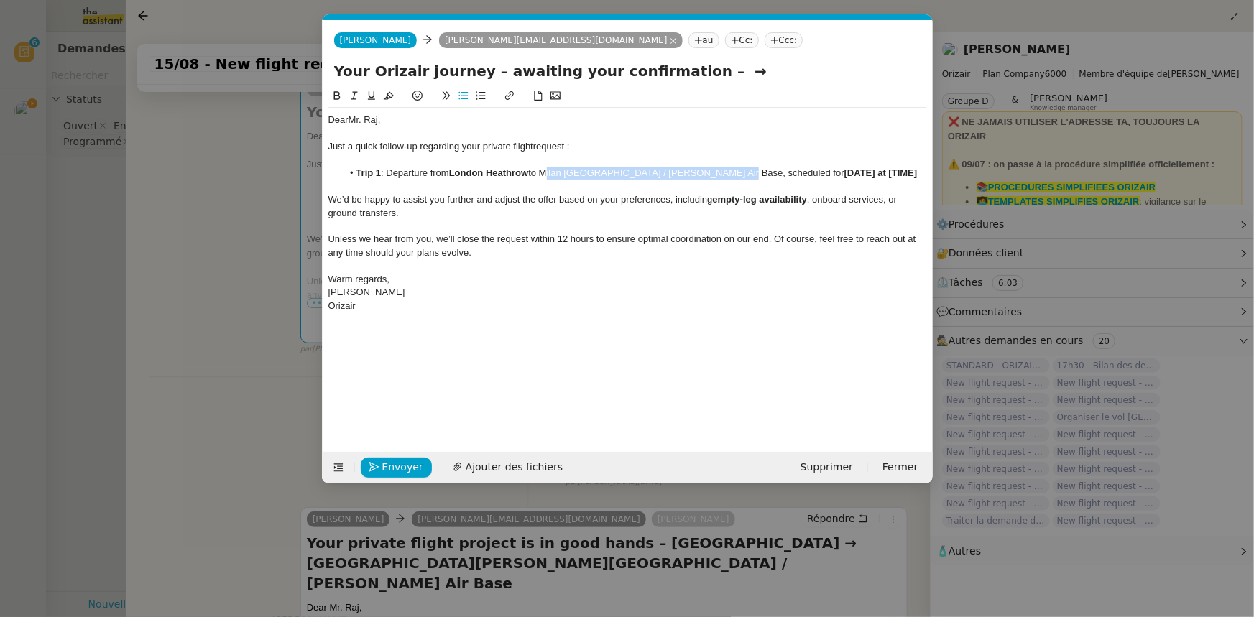
click at [336, 97] on icon at bounding box center [337, 96] width 10 height 10
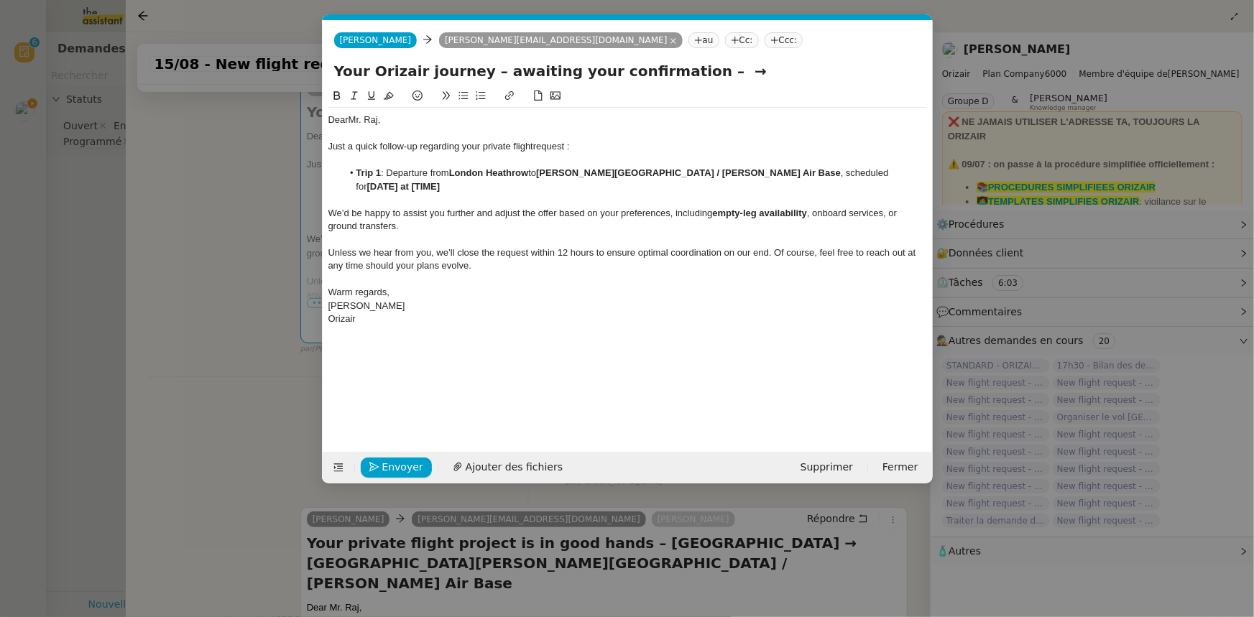
click at [609, 247] on span "Unless we hear from you, we’ll close the request within 12 hours to ensure opti…" at bounding box center [623, 259] width 591 height 24
drag, startPoint x: 829, startPoint y: 175, endPoint x: 799, endPoint y: 175, distance: 29.5
click at [441, 181] on strong "[DATE] at [TIME]" at bounding box center [403, 186] width 73 height 11
drag, startPoint x: 707, startPoint y: 73, endPoint x: 670, endPoint y: 72, distance: 36.7
click at [670, 72] on input "Your Orizair journey – awaiting your confirmation – →" at bounding box center [627, 71] width 587 height 22
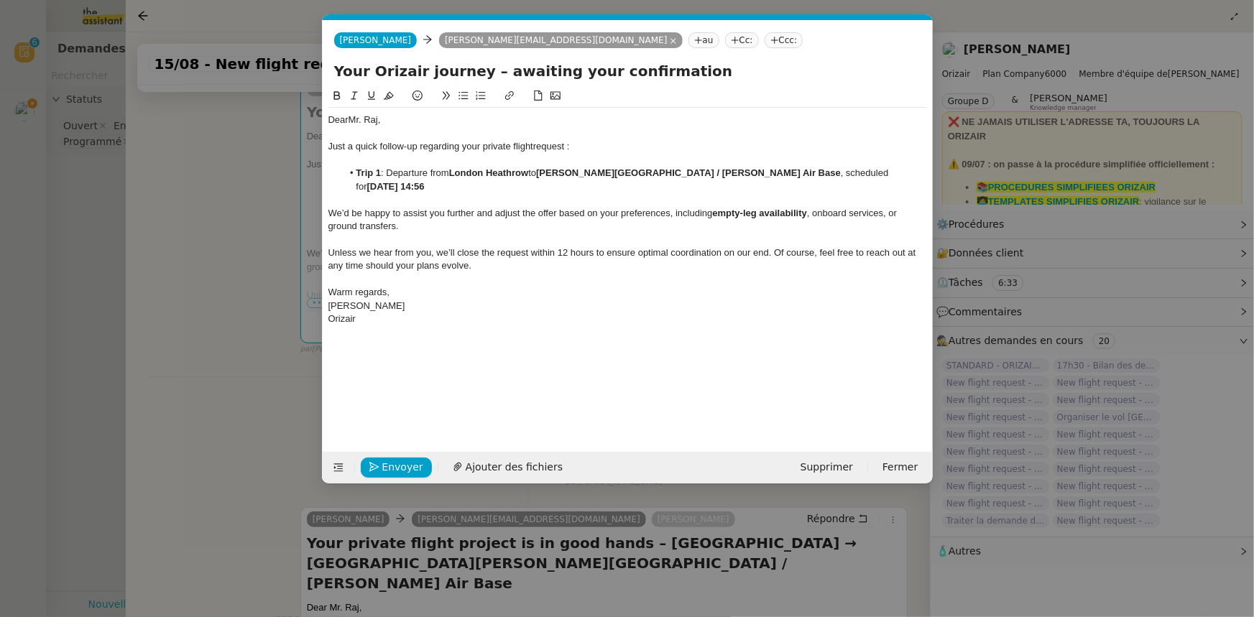
type input "Your Orizair journey – awaiting your confirmation"
click at [265, 259] on nz-modal-container "orizair rel Service ✈️ Orizair - Rel ance après envoi devis client (FR) Dans le…" at bounding box center [627, 308] width 1254 height 617
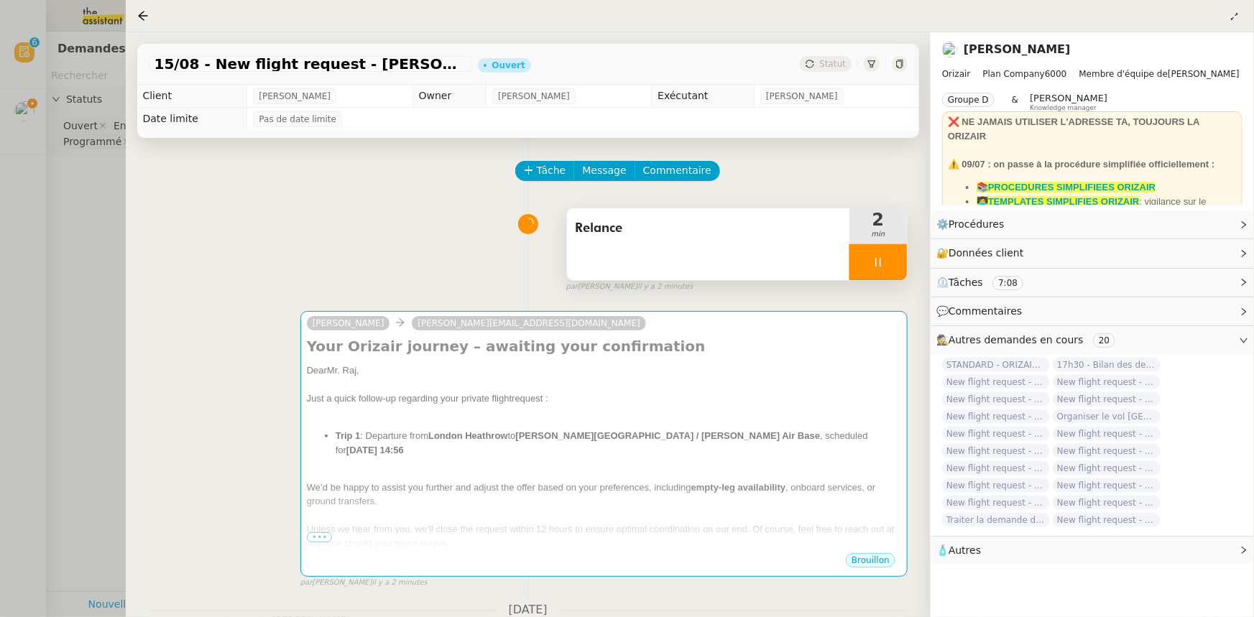
click at [856, 268] on div at bounding box center [879, 262] width 58 height 36
click at [888, 267] on icon at bounding box center [893, 263] width 12 height 12
click at [142, 17] on icon at bounding box center [143, 16] width 12 height 12
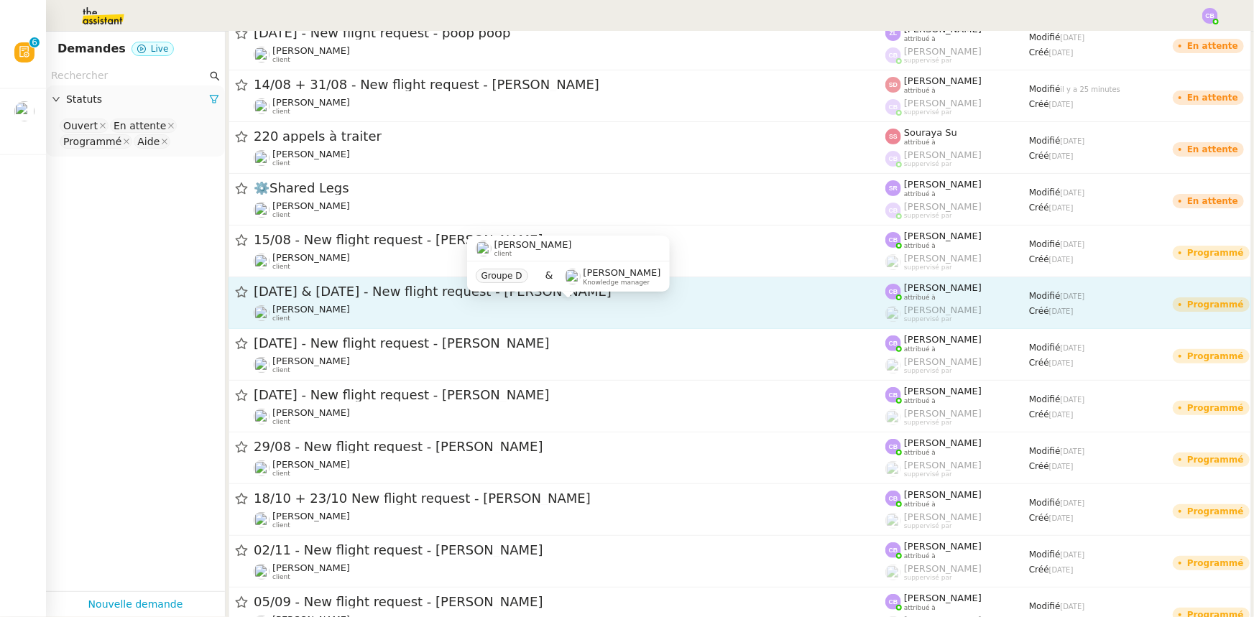
click at [382, 310] on div "[PERSON_NAME] client" at bounding box center [570, 313] width 632 height 19
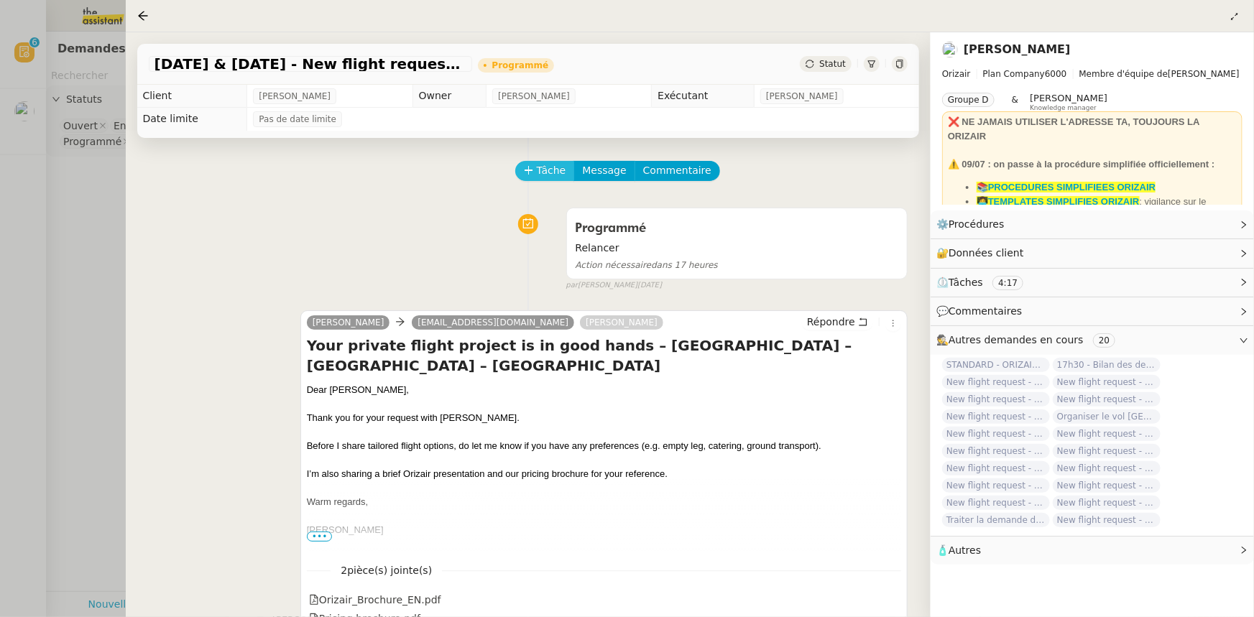
click at [539, 176] on span "Tâche" at bounding box center [551, 170] width 29 height 17
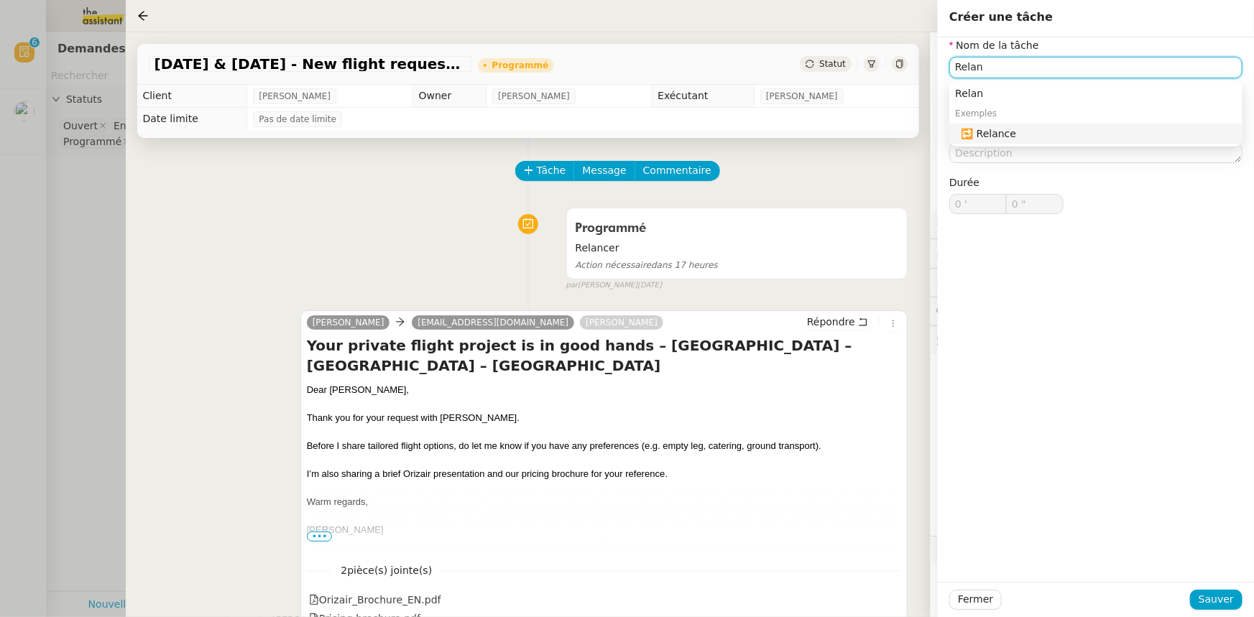
click at [996, 132] on div "🔁 Relance" at bounding box center [1099, 133] width 276 height 13
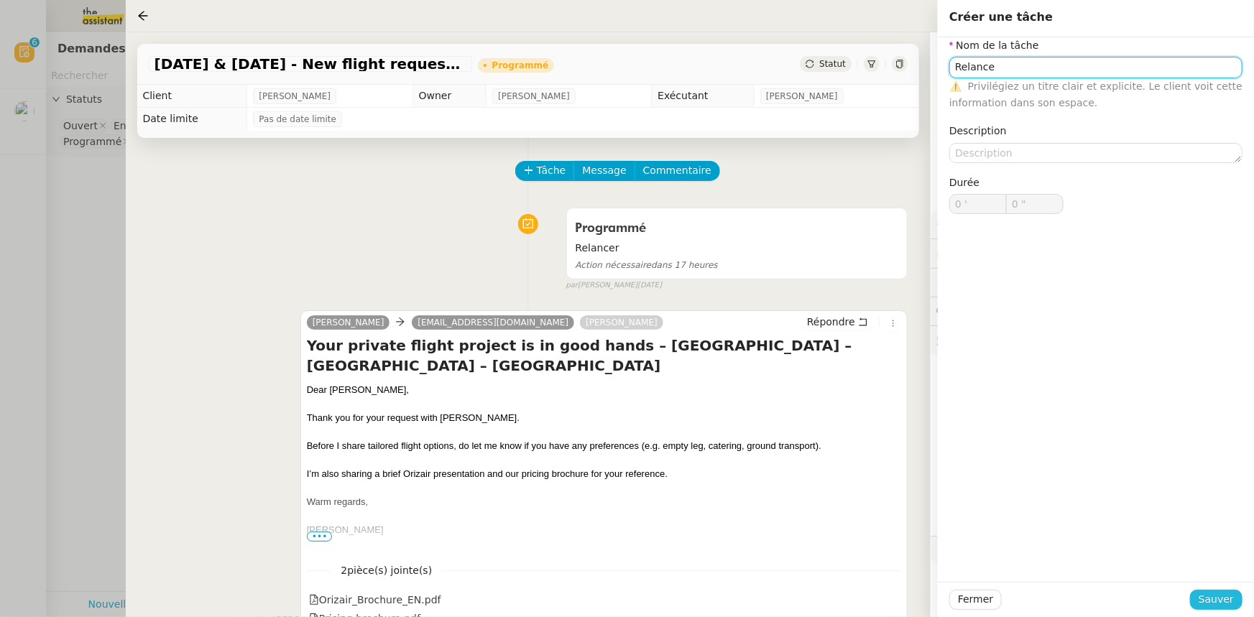
type input "Relance"
click at [1210, 605] on span "Sauver" at bounding box center [1216, 600] width 35 height 17
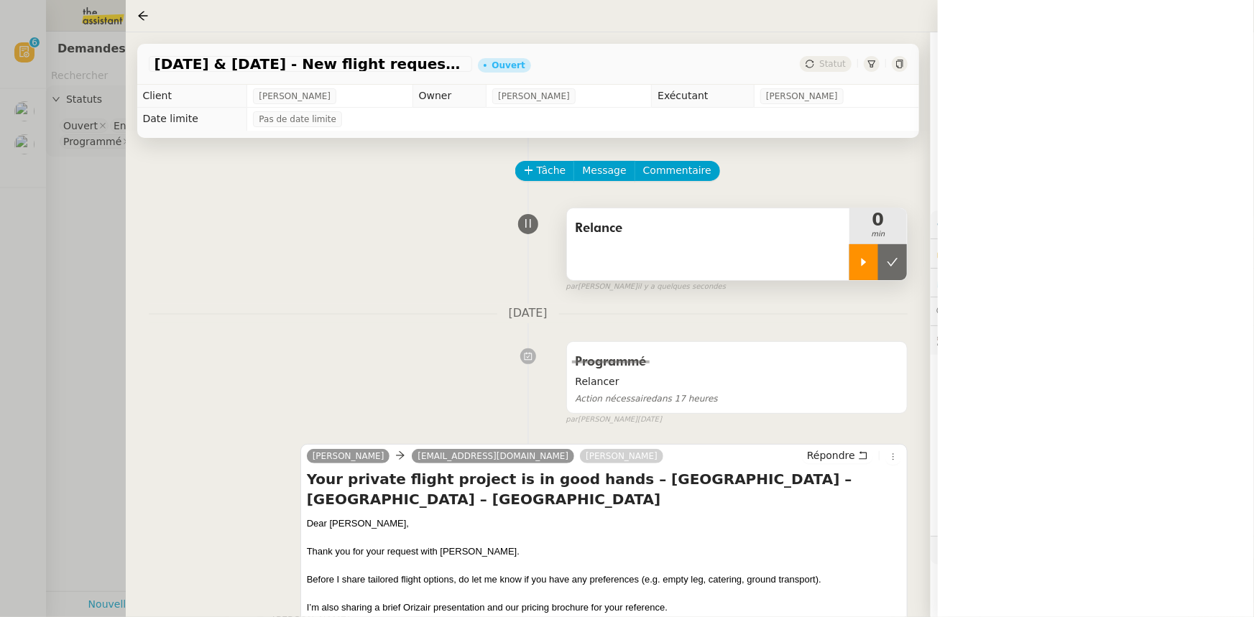
click at [858, 276] on div at bounding box center [864, 262] width 29 height 36
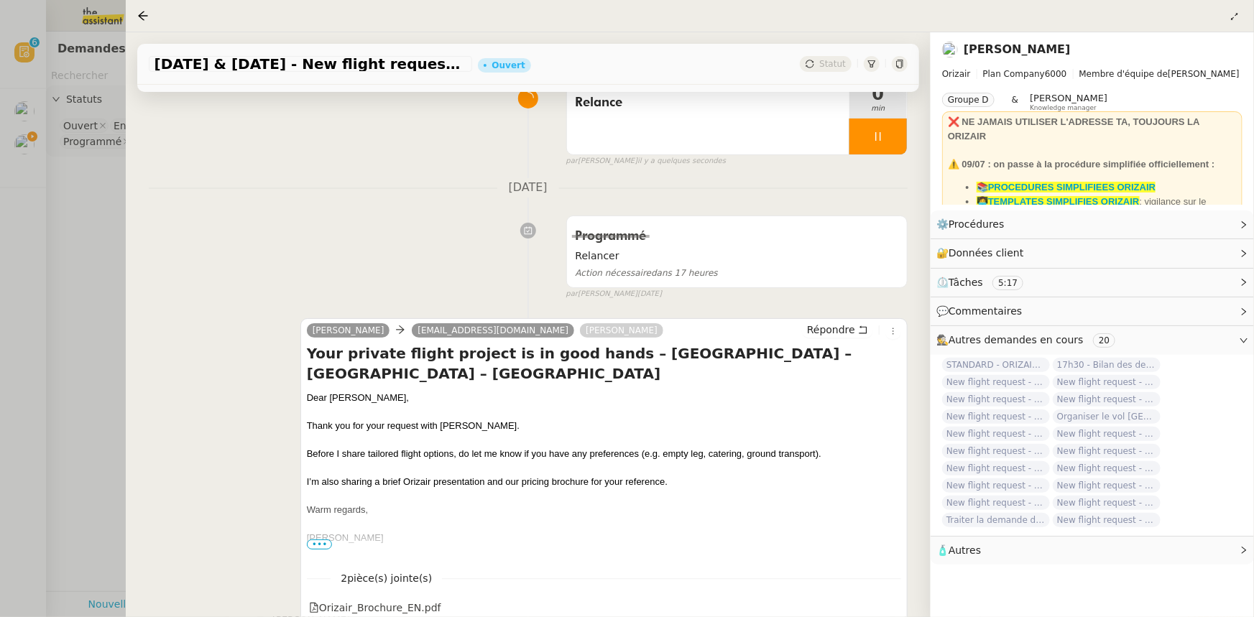
scroll to position [130, 0]
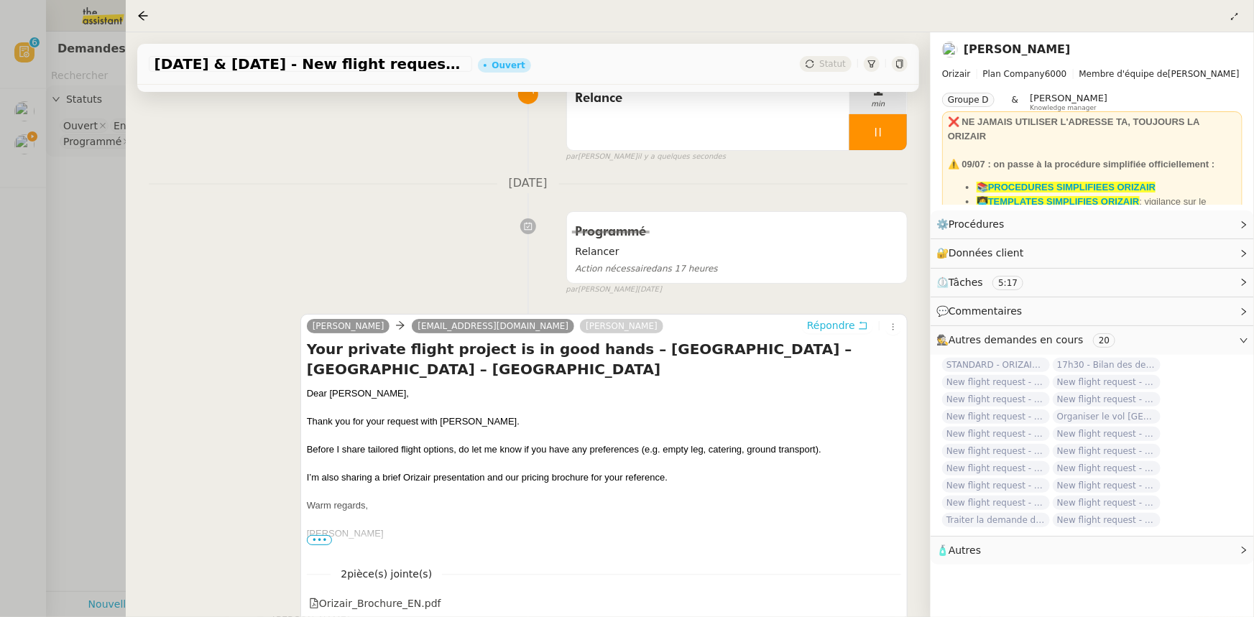
click at [819, 333] on span "Répondre" at bounding box center [831, 325] width 48 height 14
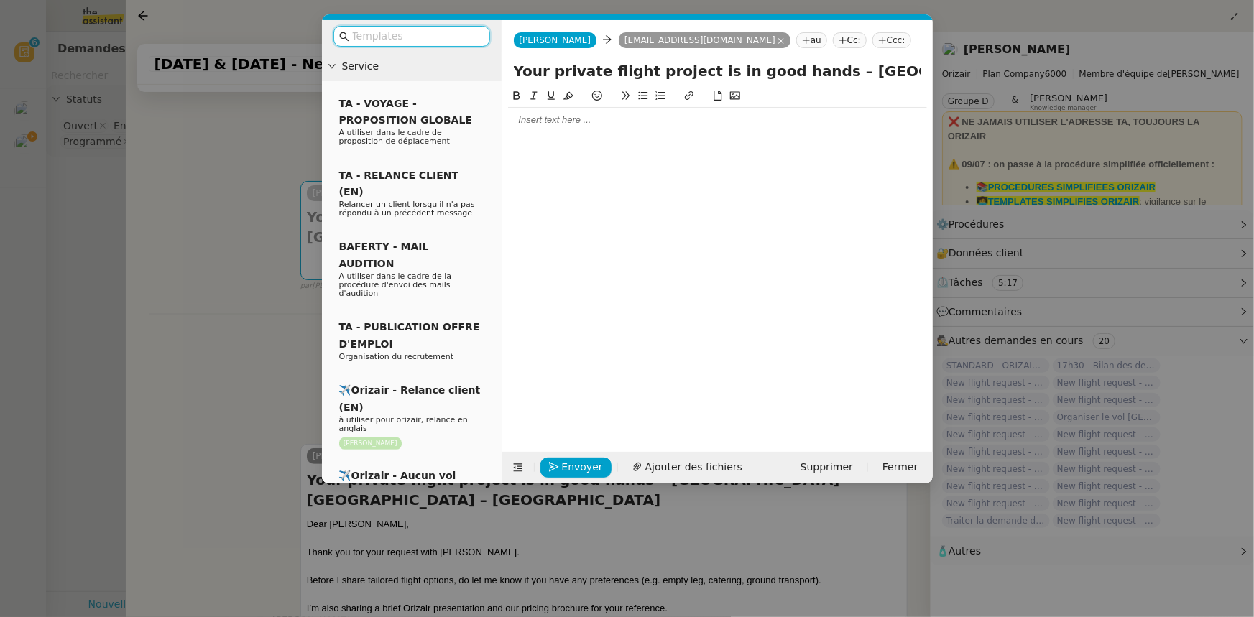
click at [448, 40] on input "text" at bounding box center [416, 36] width 129 height 17
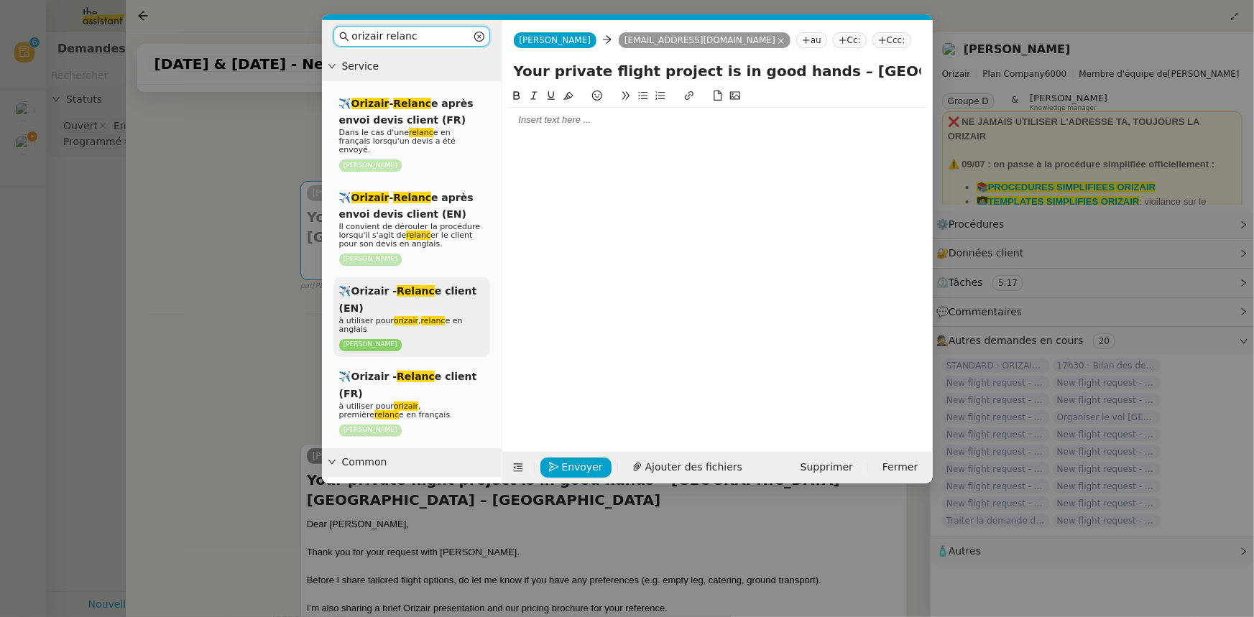
type input "orizair relanc"
click at [448, 290] on div "✈️Orizair - Relanc e client (EN) à utiliser pour orizair , relanc e en anglais …" at bounding box center [412, 317] width 157 height 80
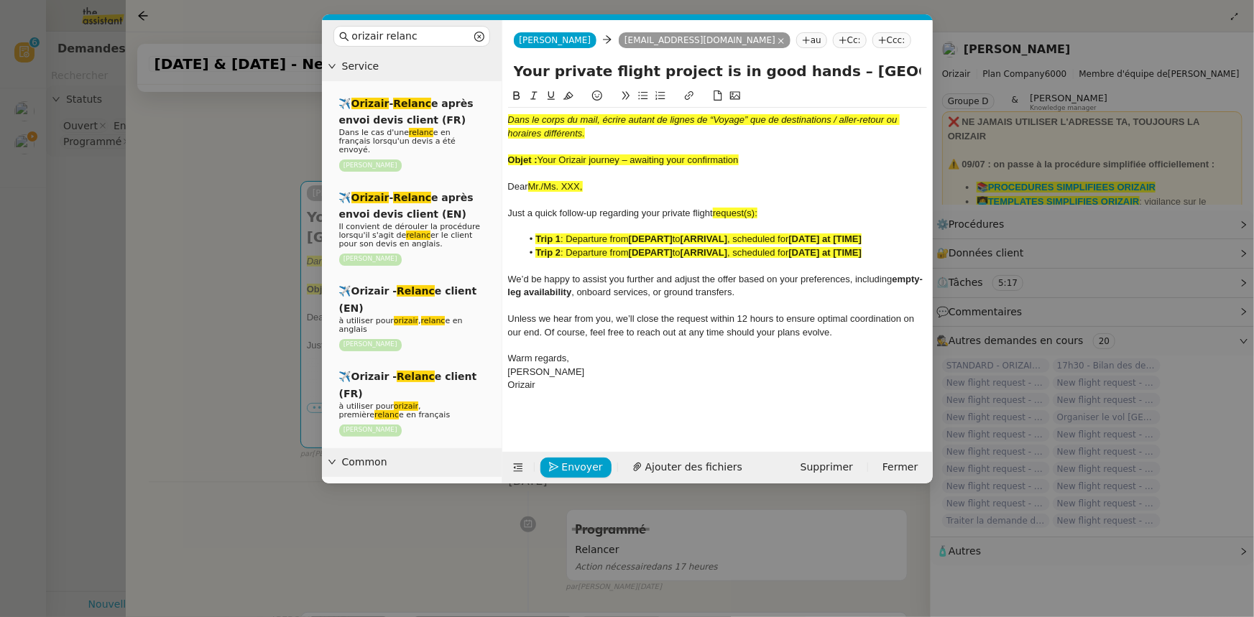
drag, startPoint x: 732, startPoint y: 160, endPoint x: 542, endPoint y: 159, distance: 190.5
click at [542, 159] on span "Your Orizair journey – awaiting your confirmation" at bounding box center [638, 160] width 201 height 11
copy span "Your Orizair journey – awaiting your confirmation"
drag, startPoint x: 802, startPoint y: 73, endPoint x: 502, endPoint y: 79, distance: 300.5
click at [502, 79] on div "Your private flight project is in good hands – [GEOGRAPHIC_DATA] – [GEOGRAPHIC_…" at bounding box center [717, 73] width 431 height 27
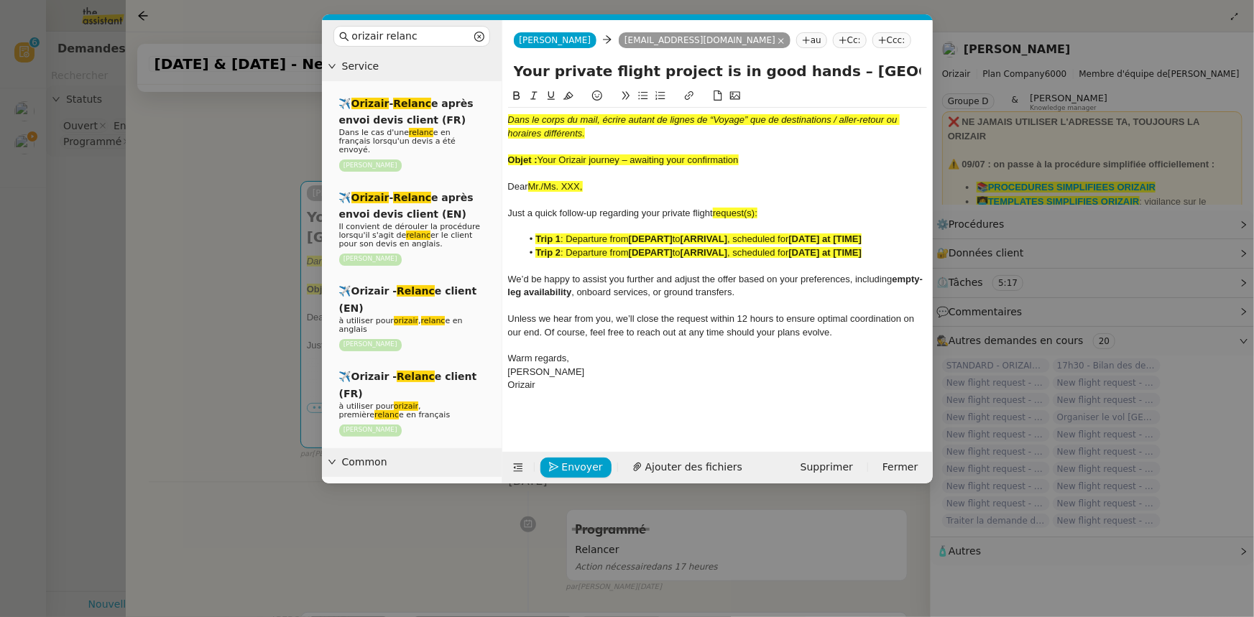
paste input "Orizair journey – awaiting your confirmation"
type input "Your Orizair journey – awaiting your confirmation – [GEOGRAPHIC_DATA] – [GEOGRA…"
drag, startPoint x: 747, startPoint y: 161, endPoint x: 505, endPoint y: 119, distance: 245.8
click at [505, 119] on nz-spin "Dans le corps du mail, écrire autant de lignes de “Voyage” que de destinations …" at bounding box center [717, 262] width 431 height 348
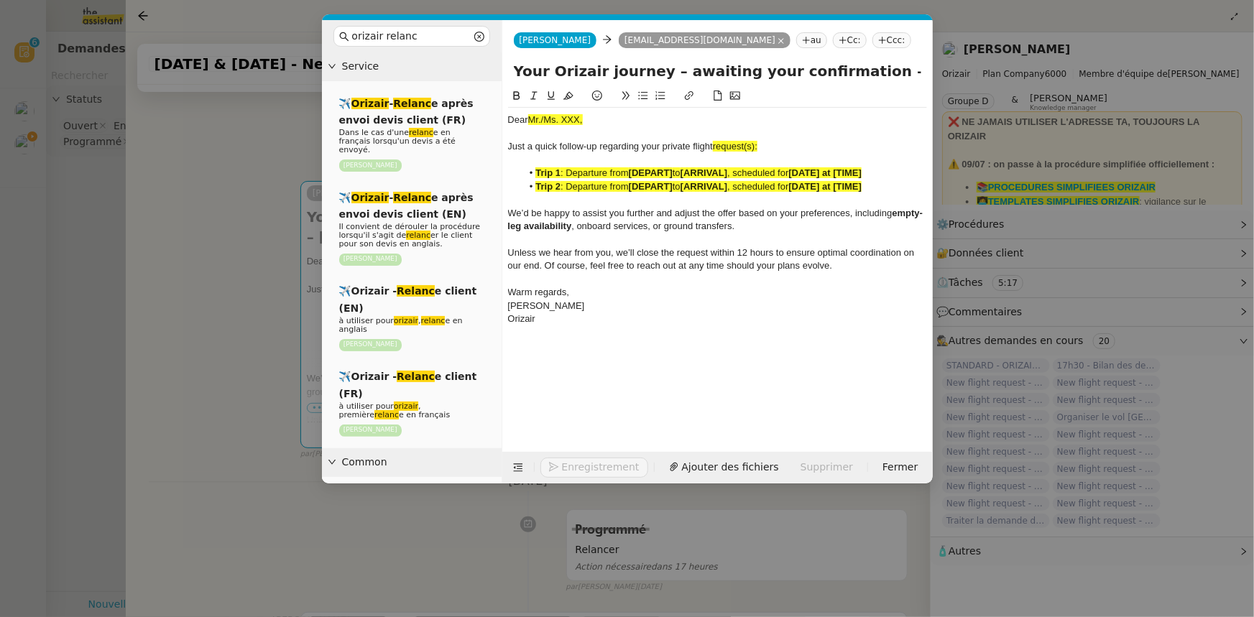
click at [272, 221] on nz-modal-container "orizair relanc Service ✈️ Orizair - Relanc e après envoi devis client (FR) Dans…" at bounding box center [627, 308] width 1254 height 617
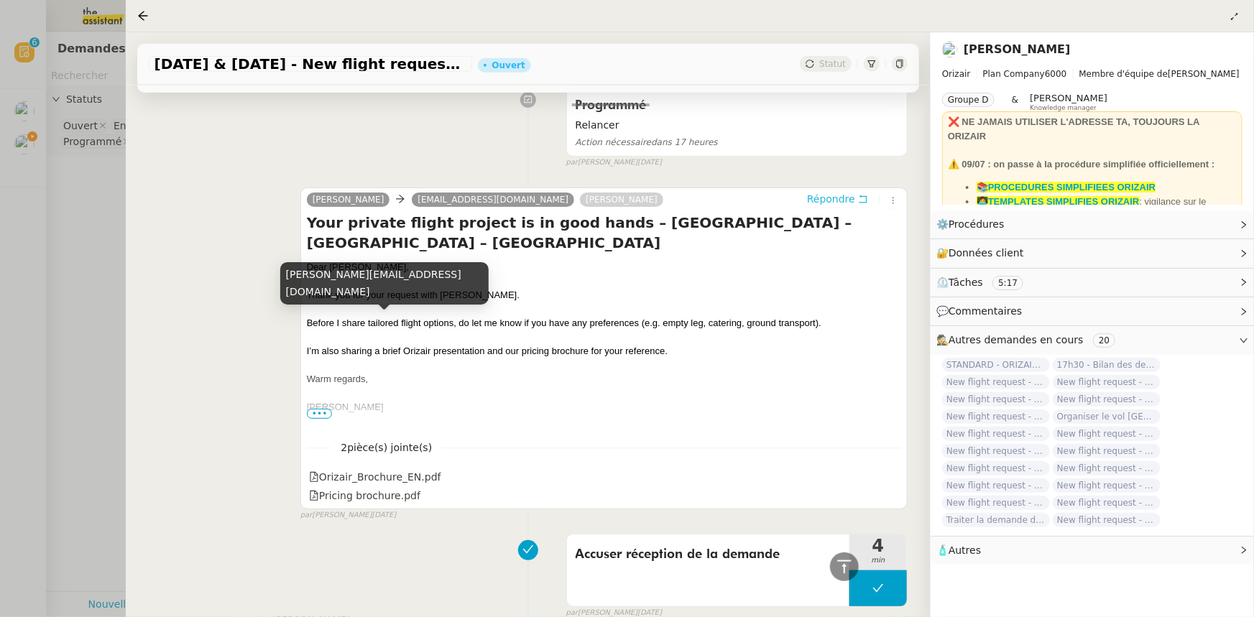
scroll to position [565, 0]
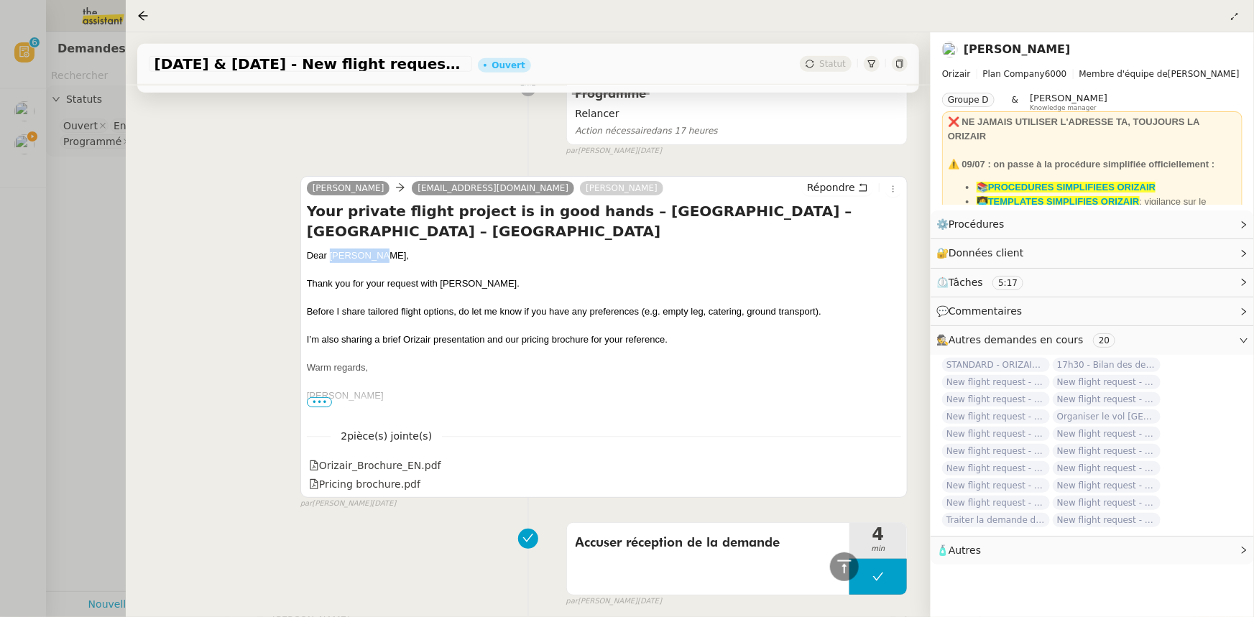
drag, startPoint x: 372, startPoint y: 234, endPoint x: 330, endPoint y: 240, distance: 42.8
click at [330, 249] on div "Dear [PERSON_NAME]," at bounding box center [604, 256] width 594 height 14
copy div "[PERSON_NAME]"
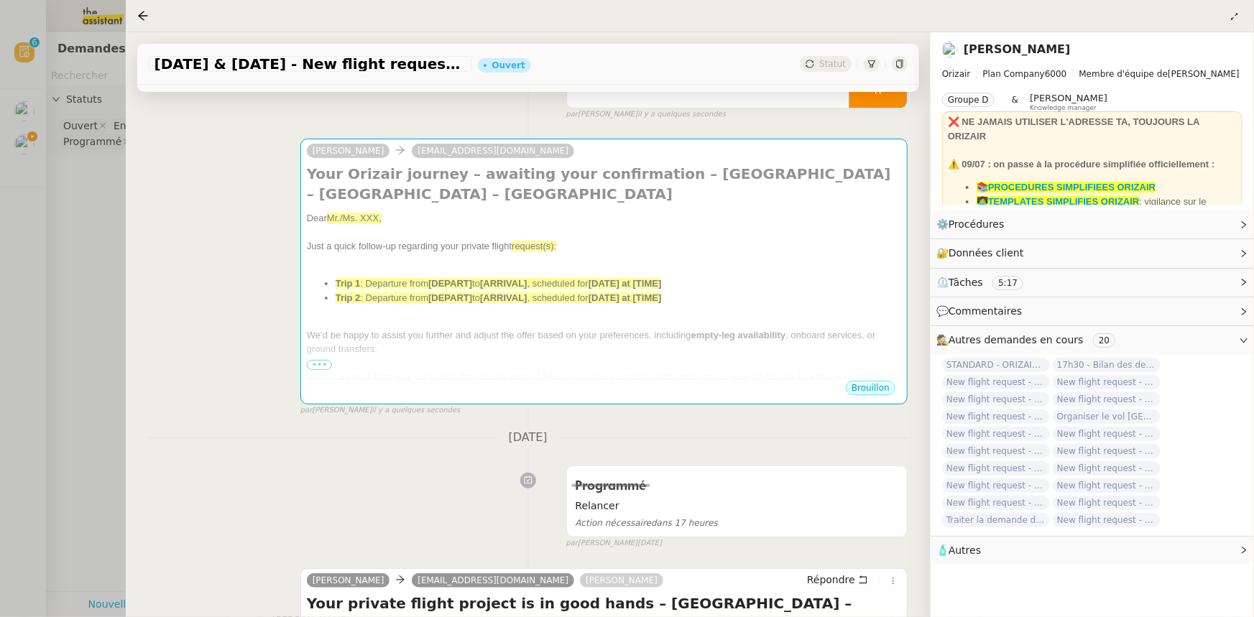
click at [378, 278] on span ": Departure from" at bounding box center [394, 283] width 68 height 11
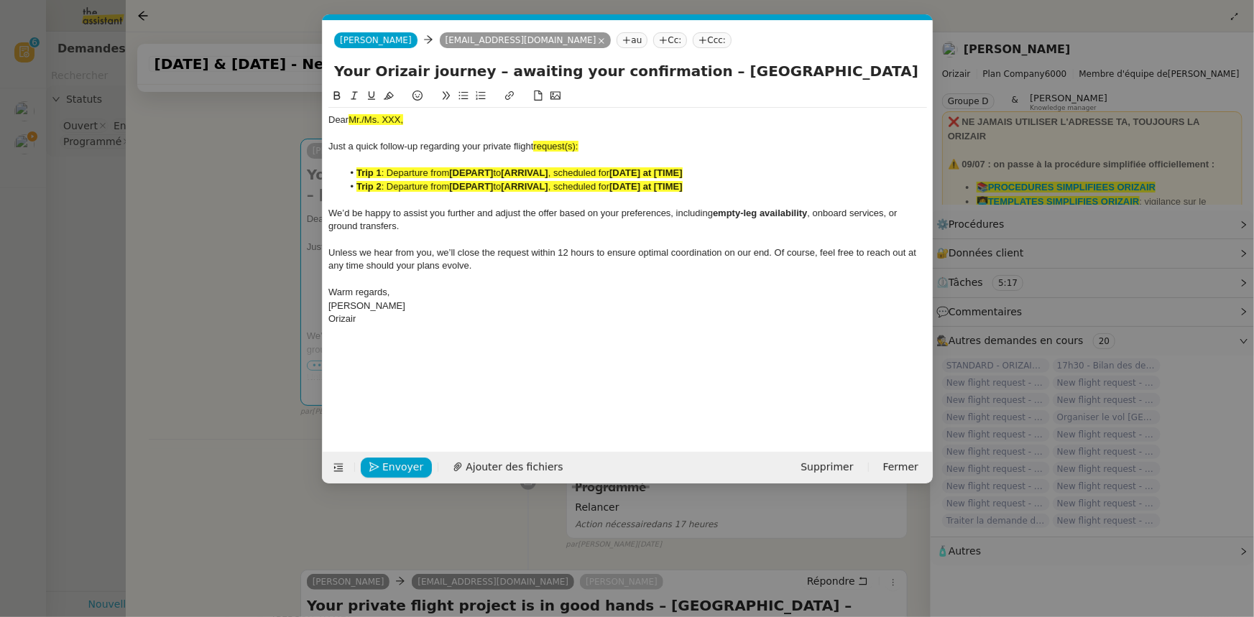
scroll to position [0, 86]
drag, startPoint x: 412, startPoint y: 119, endPoint x: 349, endPoint y: 120, distance: 63.3
click at [349, 120] on div "Dear Mr./Ms. XXX," at bounding box center [627, 120] width 599 height 13
click at [387, 98] on icon at bounding box center [389, 96] width 10 height 8
click at [400, 122] on div "Dear Mr./Ms. XXX," at bounding box center [627, 120] width 599 height 13
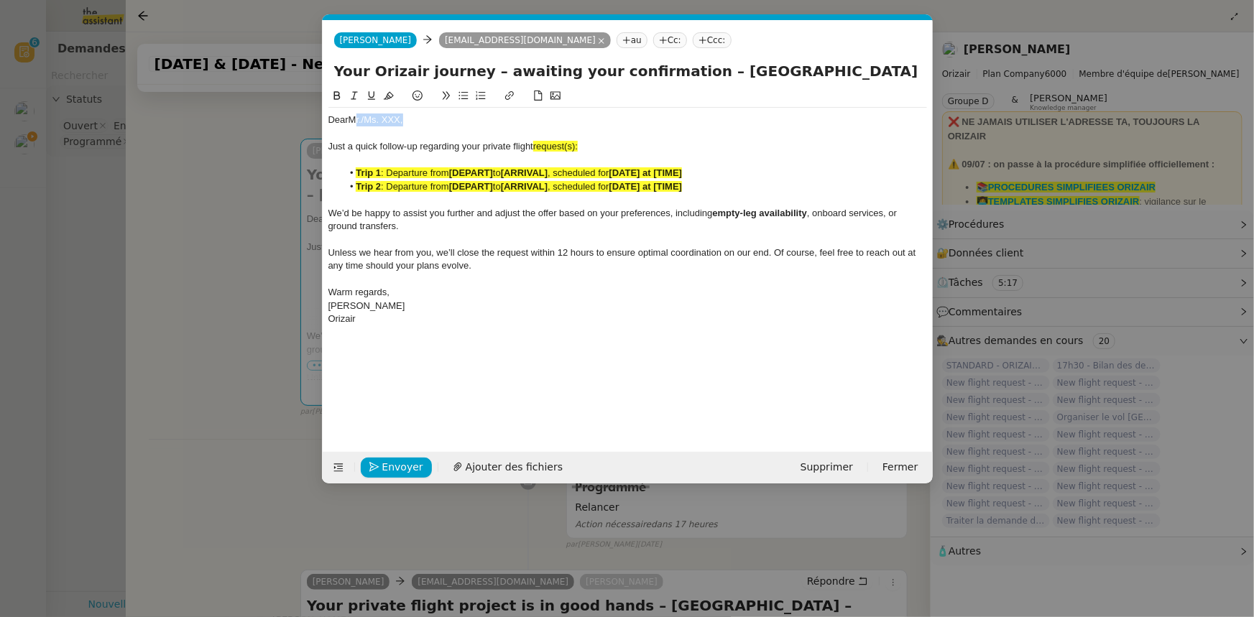
drag, startPoint x: 403, startPoint y: 119, endPoint x: 354, endPoint y: 120, distance: 48.9
click at [354, 120] on div "Dear Mr./Ms. XXX," at bounding box center [627, 120] width 599 height 13
click at [578, 145] on span "request(s):" at bounding box center [555, 146] width 45 height 11
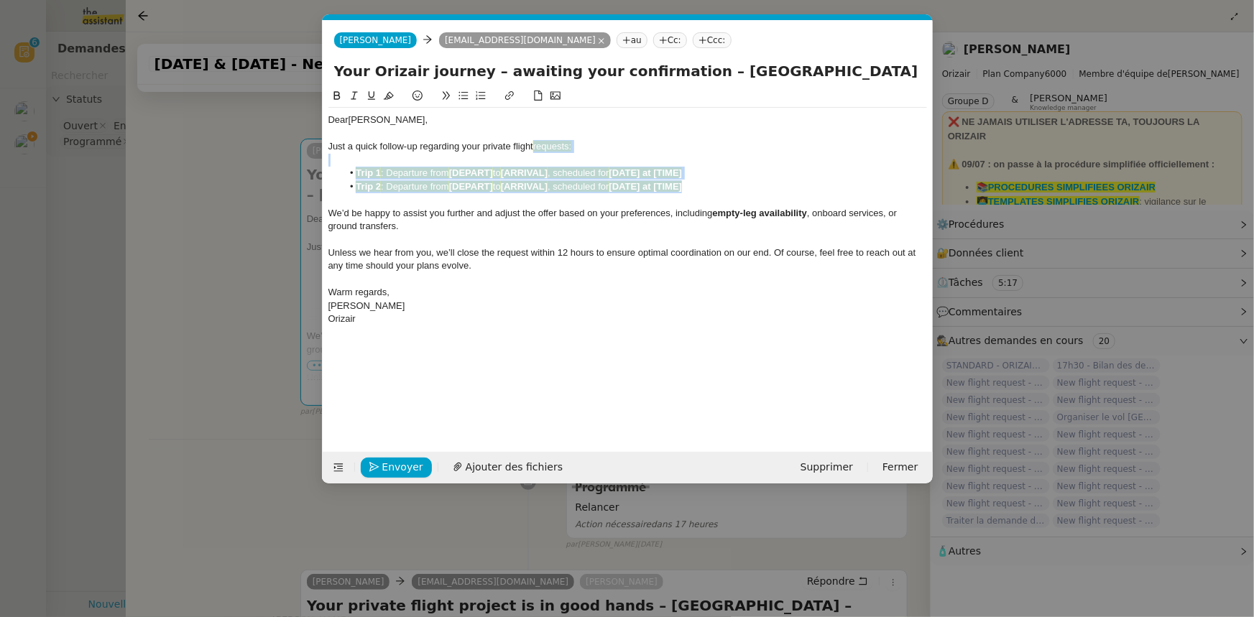
drag, startPoint x: 704, startPoint y: 189, endPoint x: 537, endPoint y: 144, distance: 172.8
click at [537, 144] on div "Dear [PERSON_NAME] a quick follow-up regarding your private flight requests: Tr…" at bounding box center [627, 220] width 599 height 224
click at [387, 96] on icon at bounding box center [389, 96] width 10 height 8
click at [456, 225] on div "We’d be happy to assist you further and adjust the offer based on your preferen…" at bounding box center [627, 220] width 599 height 27
drag, startPoint x: 685, startPoint y: 70, endPoint x: 760, endPoint y: 72, distance: 75.5
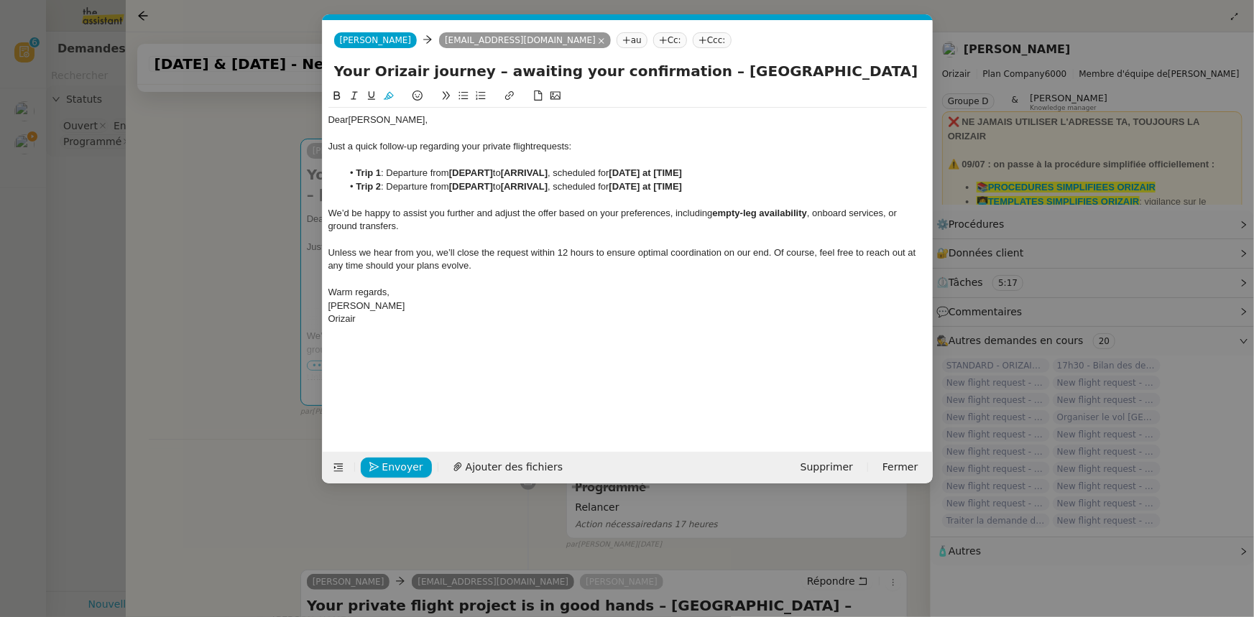
click at [760, 72] on input "Your Orizair journey – awaiting your confirmation – [GEOGRAPHIC_DATA] – [GEOGRA…" at bounding box center [627, 71] width 587 height 22
drag, startPoint x: 496, startPoint y: 173, endPoint x: 451, endPoint y: 175, distance: 44.7
click at [451, 175] on li "Trip 1 : Departure from [DEPART] to [ARRIVAL] , scheduled for [DATE] at [TIME]" at bounding box center [634, 173] width 585 height 13
drag, startPoint x: 453, startPoint y: 172, endPoint x: 499, endPoint y: 172, distance: 46.0
click at [499, 172] on li "Trip 1 : Departure from [GEOGRAPHIC_DATA] to [ARRIVAL] , scheduled for [DATE] a…" at bounding box center [634, 173] width 585 height 13
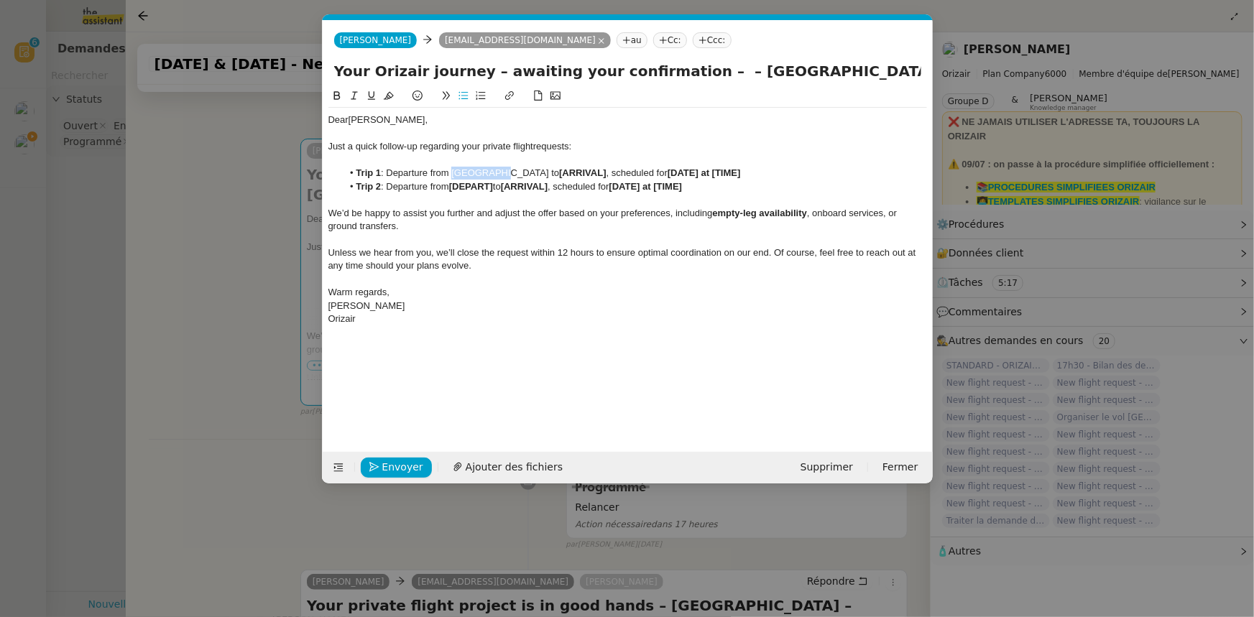
click at [338, 93] on icon at bounding box center [337, 95] width 6 height 9
drag, startPoint x: 731, startPoint y: 74, endPoint x: 698, endPoint y: 66, distance: 34.0
click at [698, 66] on input "Your Orizair journey – awaiting your confirmation – – [GEOGRAPHIC_DATA] – [GEOG…" at bounding box center [627, 71] width 587 height 22
drag, startPoint x: 564, startPoint y: 172, endPoint x: 518, endPoint y: 170, distance: 46.0
click at [518, 170] on li "Trip 1 : Departure from [GEOGRAPHIC_DATA] to [ARRIVAL] , scheduled for [DATE] a…" at bounding box center [634, 173] width 585 height 13
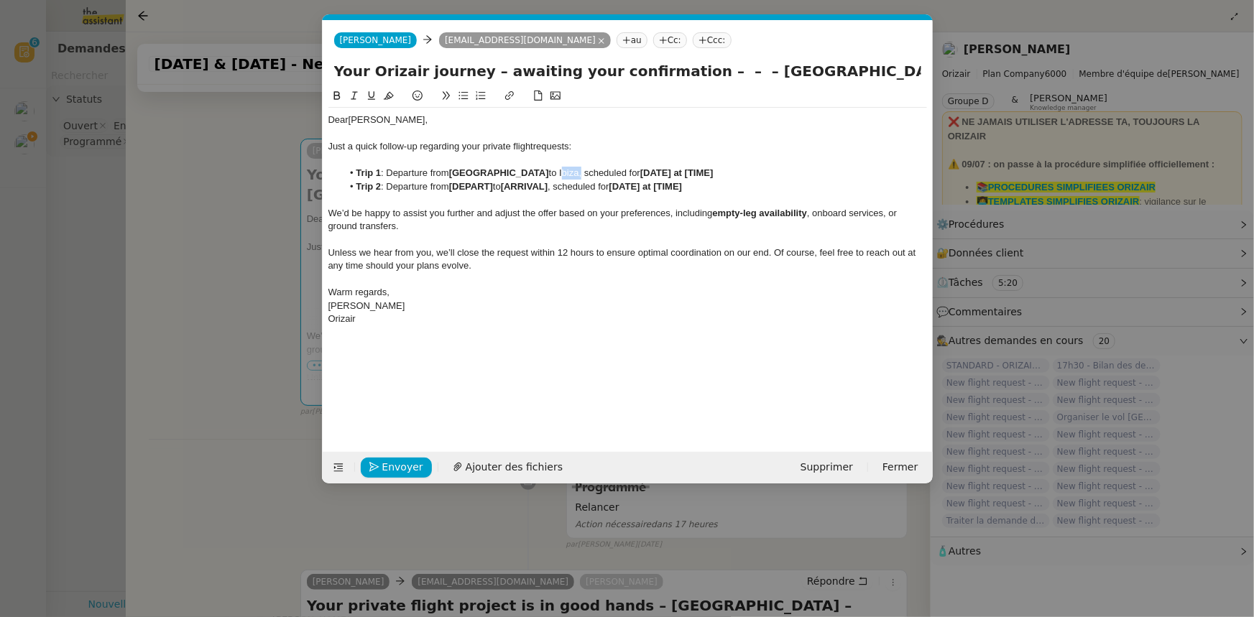
drag, startPoint x: 517, startPoint y: 175, endPoint x: 534, endPoint y: 173, distance: 17.4
click at [534, 173] on li "Trip 1 : Departure from [GEOGRAPHIC_DATA] to [GEOGRAPHIC_DATA], scheduled for […" at bounding box center [634, 173] width 585 height 13
click at [339, 96] on icon at bounding box center [337, 95] width 6 height 9
drag, startPoint x: 633, startPoint y: 172, endPoint x: 602, endPoint y: 173, distance: 30.9
click at [639, 173] on strong "[DATE] at [TIME]" at bounding box center [675, 172] width 73 height 11
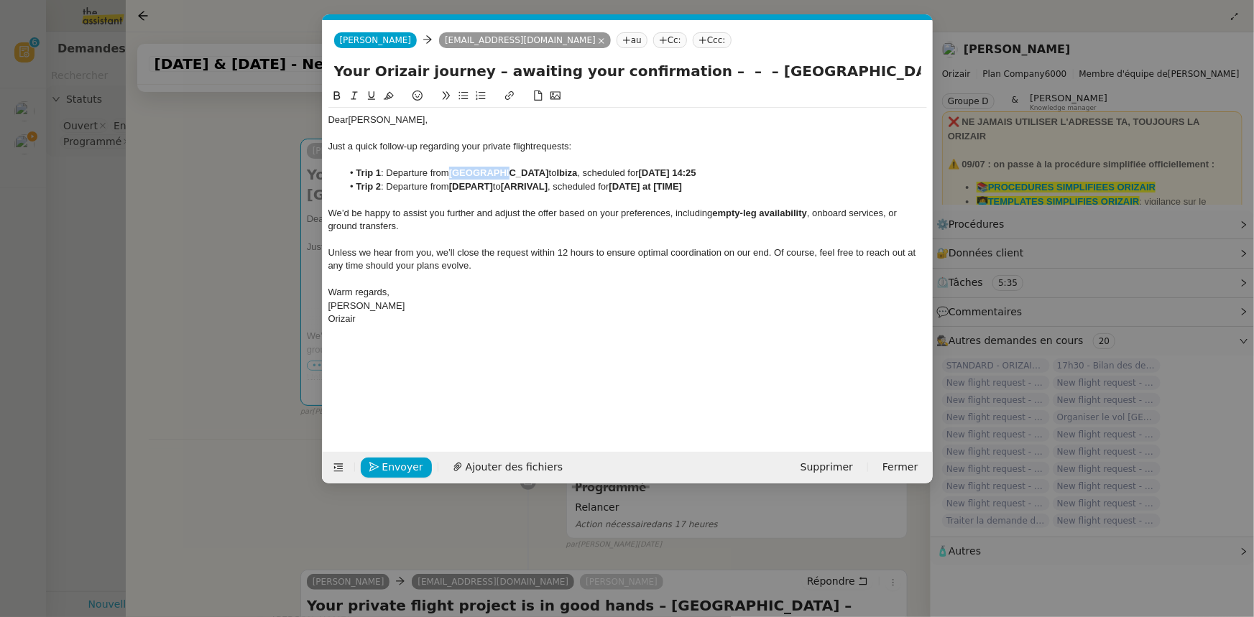
drag, startPoint x: 503, startPoint y: 172, endPoint x: 455, endPoint y: 173, distance: 48.2
click at [455, 173] on strong "[GEOGRAPHIC_DATA]" at bounding box center [499, 172] width 100 height 11
copy strong "[GEOGRAPHIC_DATA]"
drag, startPoint x: 498, startPoint y: 188, endPoint x: 454, endPoint y: 187, distance: 43.9
click at [454, 187] on li "Trip 2 : Departure from [DEPART] to [ARRIVAL] , scheduled for [DATE] at [TIME]" at bounding box center [634, 186] width 585 height 13
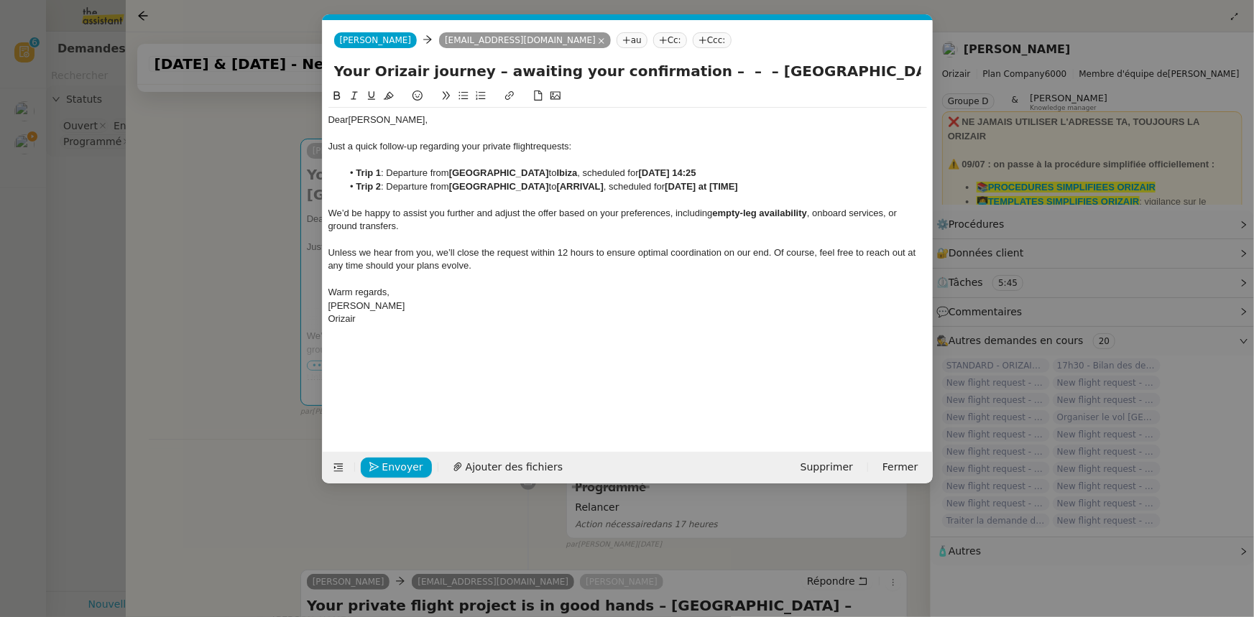
drag, startPoint x: 791, startPoint y: 69, endPoint x: 718, endPoint y: 73, distance: 72.7
click at [718, 73] on input "Your Orizair journey – awaiting your confirmation – – – [GEOGRAPHIC_DATA]" at bounding box center [627, 71] width 587 height 22
drag, startPoint x: 566, startPoint y: 187, endPoint x: 518, endPoint y: 183, distance: 48.3
click at [518, 183] on li "Trip 2 : Departure from [GEOGRAPHIC_DATA] to [ARRIVAL] , scheduled for [DATE] a…" at bounding box center [634, 186] width 585 height 13
drag, startPoint x: 520, startPoint y: 187, endPoint x: 564, endPoint y: 187, distance: 43.1
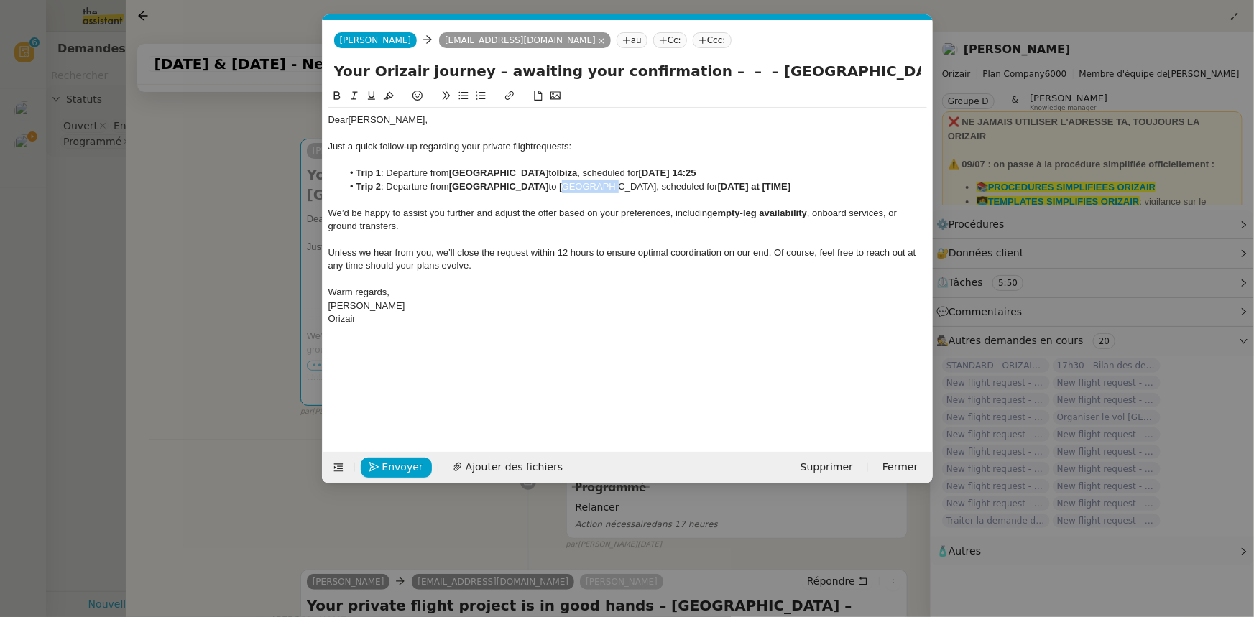
click at [564, 187] on li "Trip 2 : Departure from [GEOGRAPHIC_DATA] to [GEOGRAPHIC_DATA], scheduled for […" at bounding box center [634, 186] width 585 height 13
click at [337, 96] on icon at bounding box center [337, 95] width 6 height 9
drag, startPoint x: 663, startPoint y: 188, endPoint x: 637, endPoint y: 186, distance: 26.7
click at [718, 186] on strong "[DATE] at [TIME]" at bounding box center [754, 186] width 73 height 11
drag, startPoint x: 717, startPoint y: 185, endPoint x: 634, endPoint y: 183, distance: 83.4
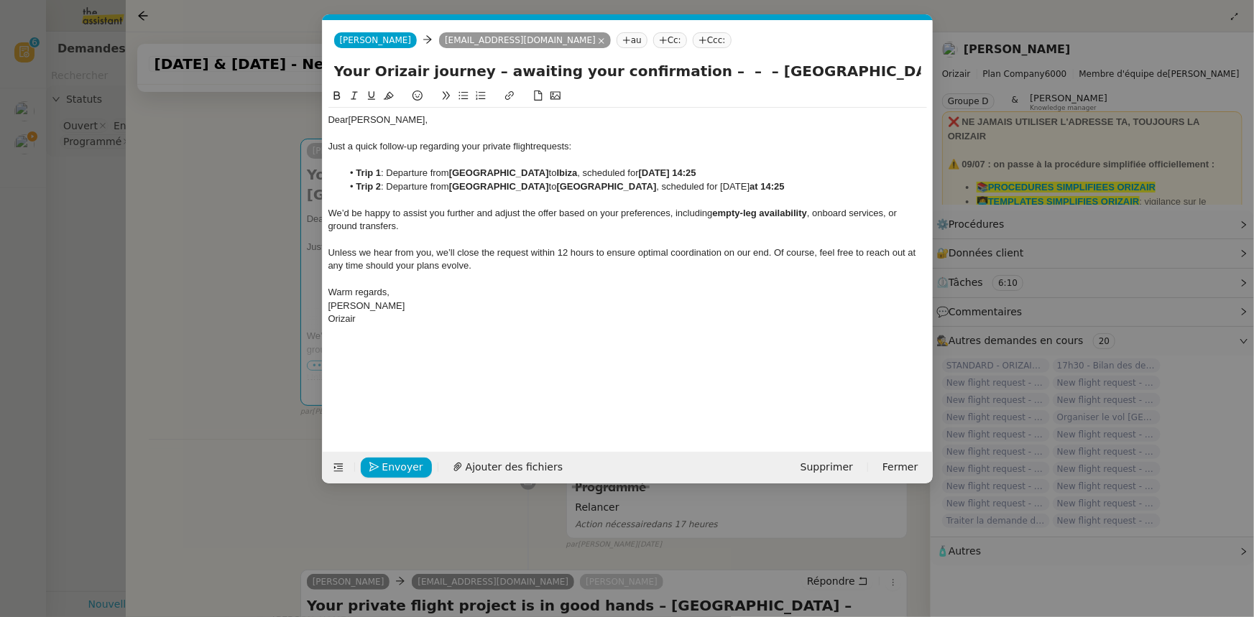
click at [634, 183] on li "Trip 2 : Departure from [GEOGRAPHIC_DATA] to [GEOGRAPHIC_DATA] , scheduled for …" at bounding box center [634, 186] width 585 height 13
click at [336, 99] on icon at bounding box center [337, 96] width 10 height 10
drag, startPoint x: 791, startPoint y: 74, endPoint x: 675, endPoint y: 71, distance: 116.5
click at [675, 71] on input "Your Orizair journey – awaiting your confirmation – – – [GEOGRAPHIC_DATA]" at bounding box center [627, 71] width 587 height 22
type input "Your Orizair journey – awaiting your confirmation"
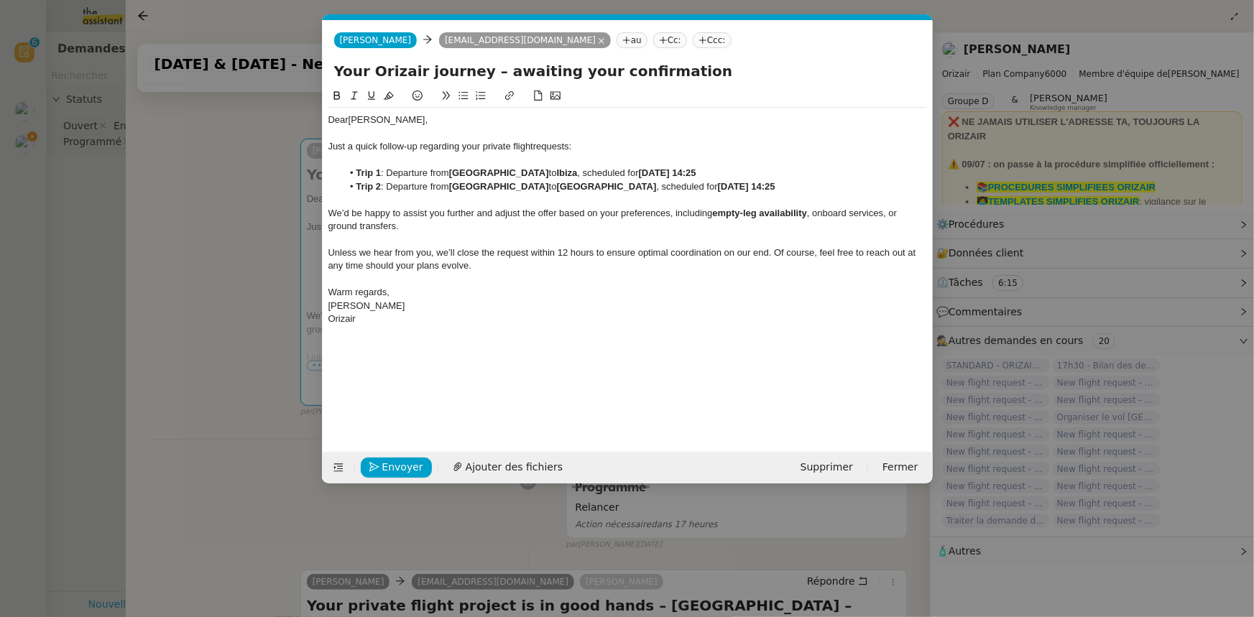
click at [632, 142] on div "Just a quick follow-up regarding your private flight requests:" at bounding box center [627, 146] width 599 height 13
click at [247, 219] on nz-modal-container "orizair relanc Service ✈️ Orizair - Relanc e après envoi devis client (FR) Dans…" at bounding box center [627, 308] width 1254 height 617
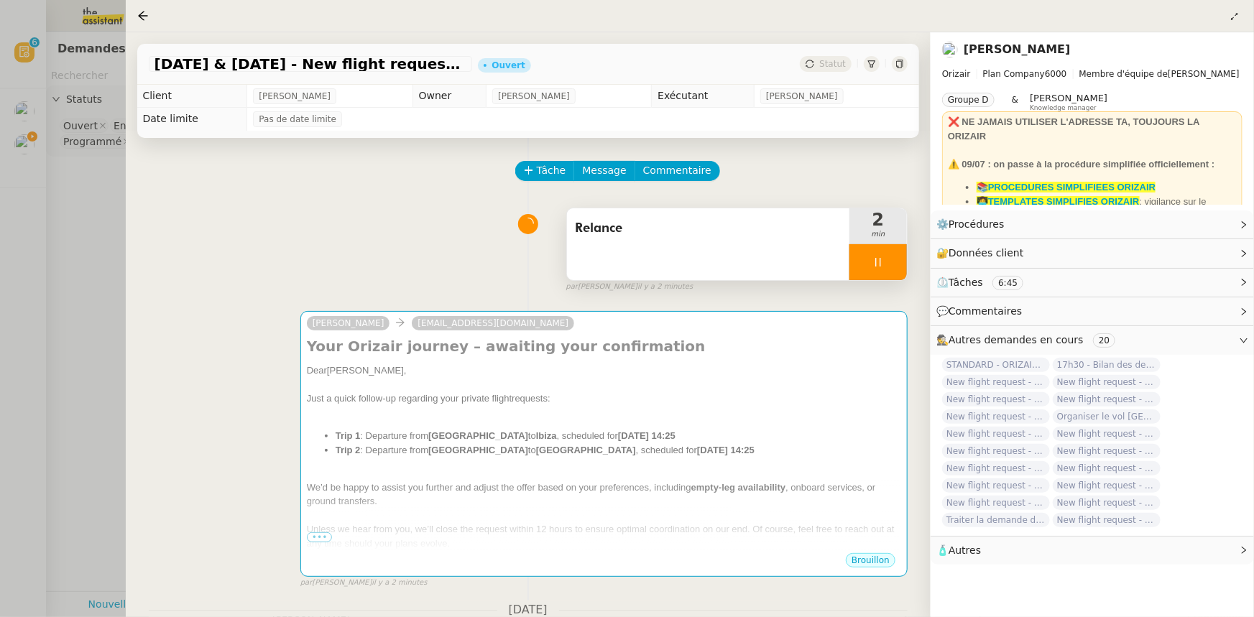
click at [855, 263] on div at bounding box center [879, 262] width 58 height 36
click at [886, 273] on button at bounding box center [892, 262] width 29 height 36
click at [144, 14] on icon at bounding box center [143, 16] width 12 height 12
